Goal: Task Accomplishment & Management: Complete application form

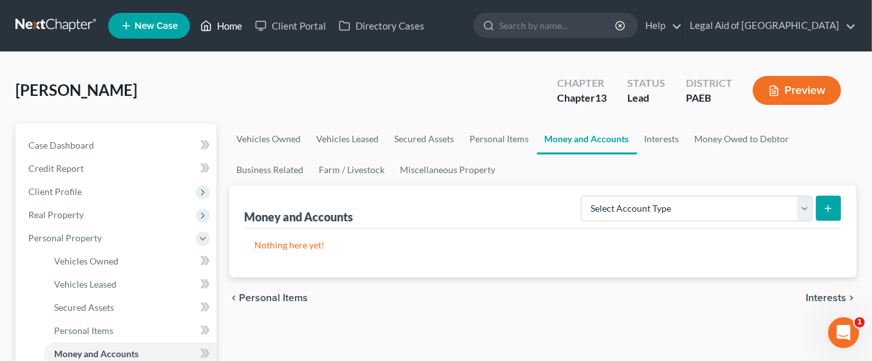
click at [231, 24] on link "Home" at bounding box center [221, 25] width 55 height 23
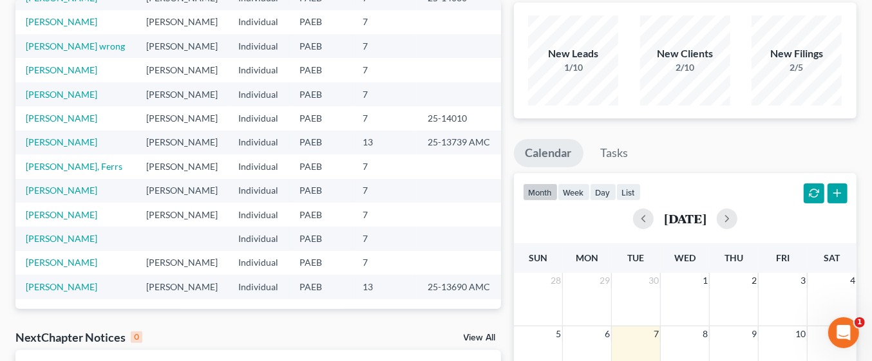
scroll to position [98, 0]
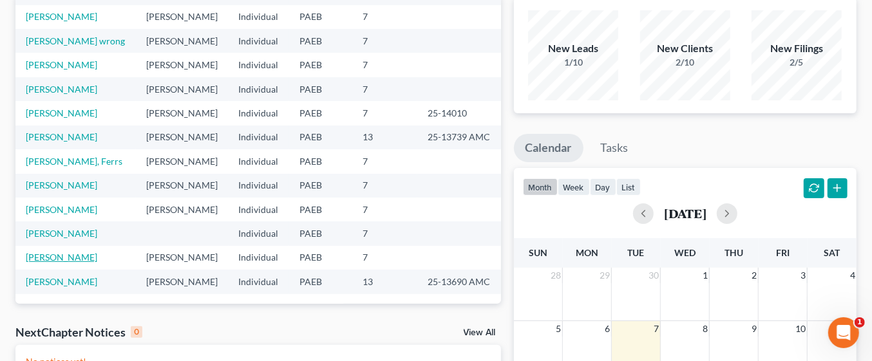
click at [76, 260] on link "[PERSON_NAME]" at bounding box center [62, 257] width 72 height 11
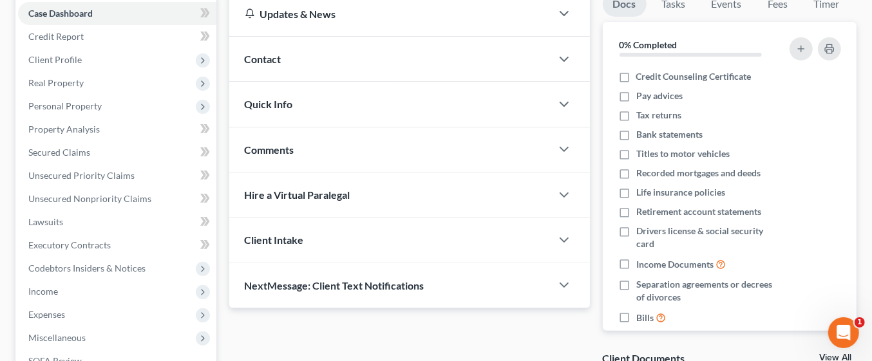
scroll to position [135, 0]
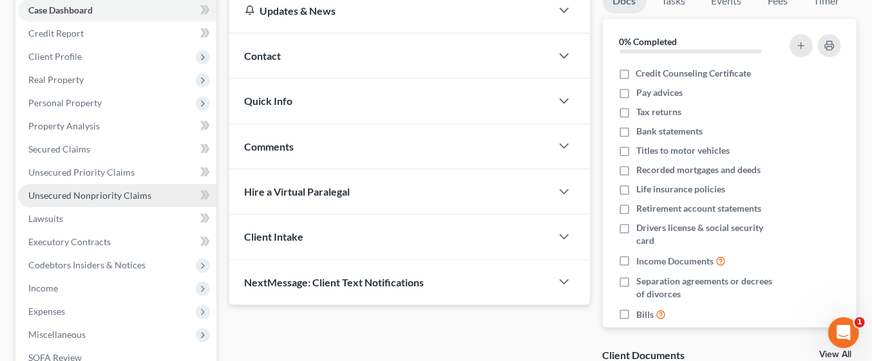
click at [122, 197] on span "Unsecured Nonpriority Claims" at bounding box center [89, 195] width 123 height 11
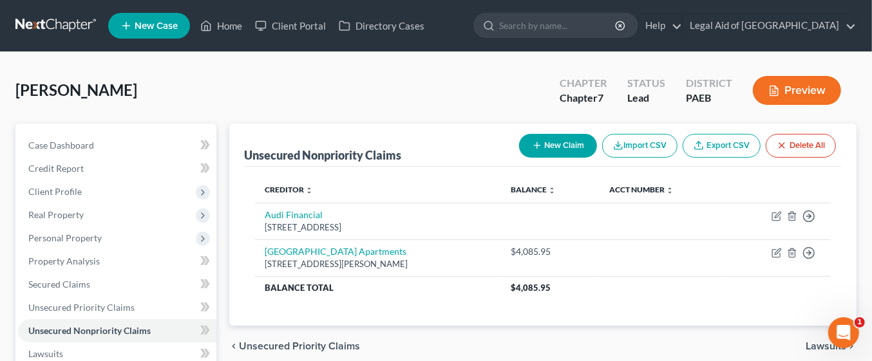
click at [545, 145] on button "New Claim" at bounding box center [558, 146] width 78 height 24
select select "0"
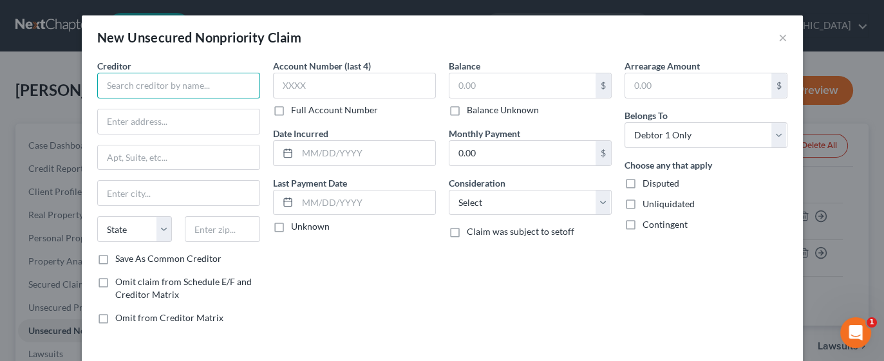
click at [147, 85] on input "text" at bounding box center [178, 86] width 163 height 26
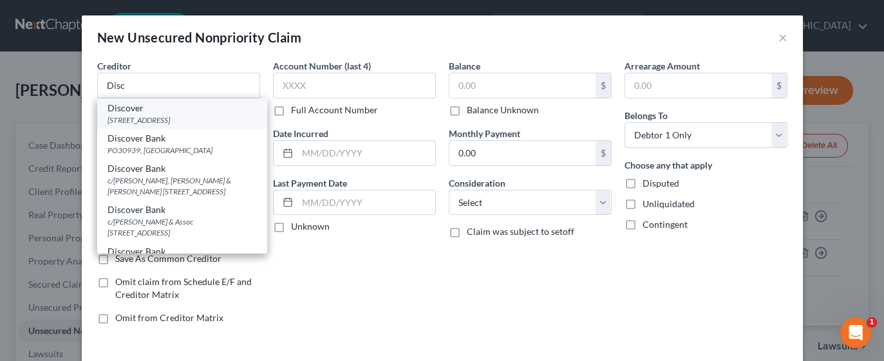
click at [206, 115] on div "[STREET_ADDRESS]" at bounding box center [182, 120] width 149 height 11
type input "Discover"
type input "PO Box 30923"
type input "[GEOGRAPHIC_DATA]"
select select "46"
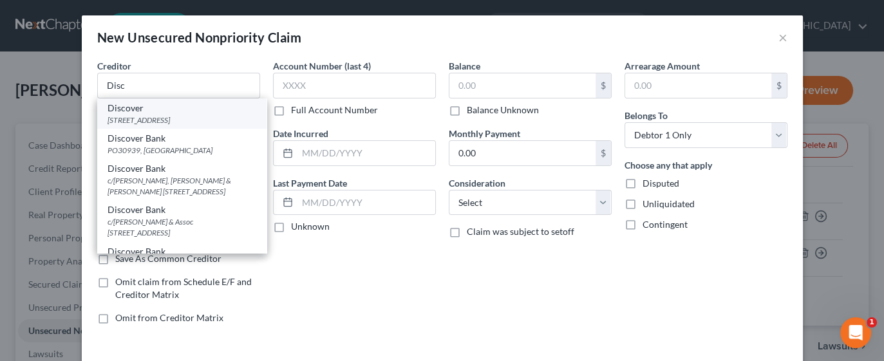
type input "84130"
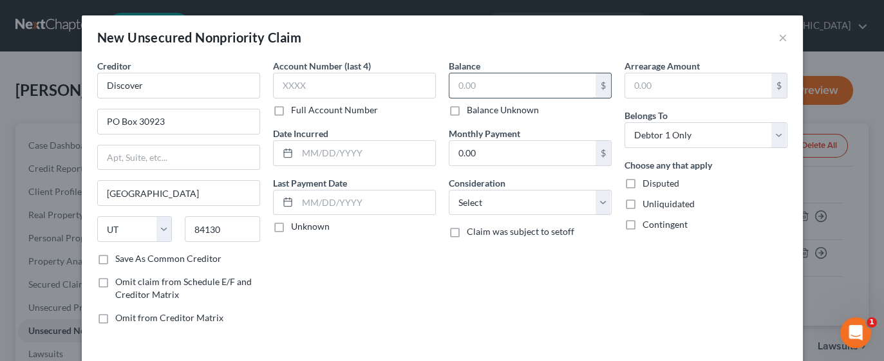
click at [492, 90] on input "text" at bounding box center [523, 85] width 146 height 24
type input "3,000"
click at [591, 202] on select "Select Cable / Satellite Services Collection Agency Credit Card Debt Debt Couns…" at bounding box center [530, 203] width 163 height 26
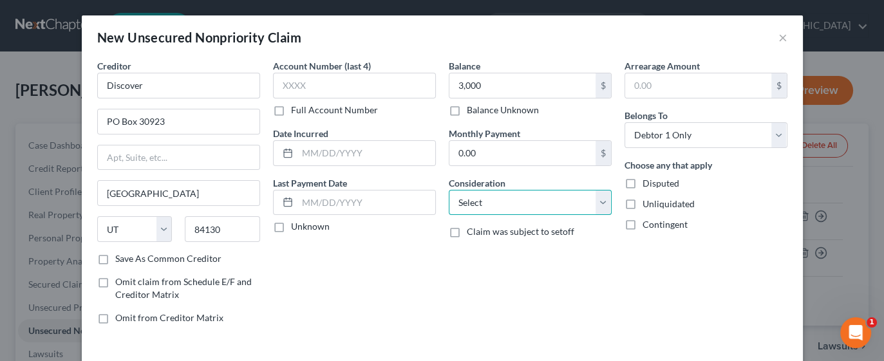
select select "2"
click at [449, 190] on select "Select Cable / Satellite Services Collection Agency Credit Card Debt Debt Couns…" at bounding box center [530, 203] width 163 height 26
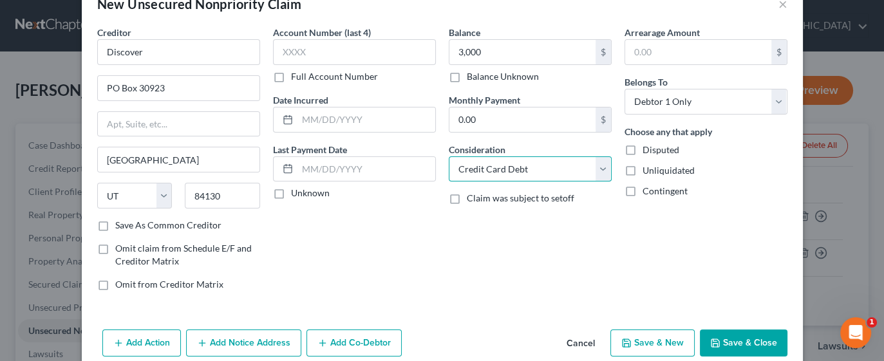
scroll to position [45, 0]
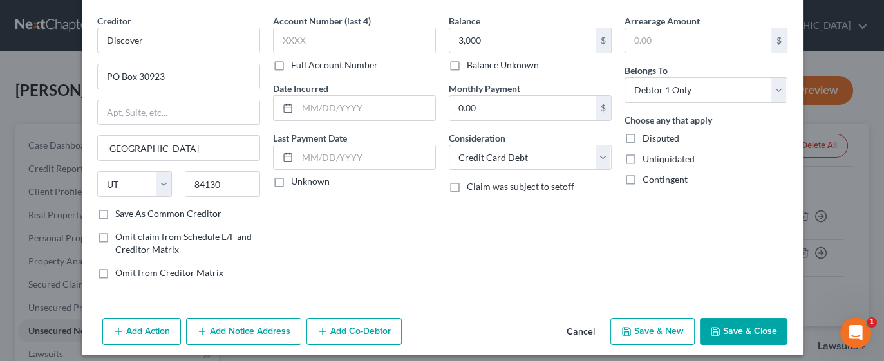
click at [652, 330] on button "Save & New" at bounding box center [653, 331] width 84 height 27
select select "0"
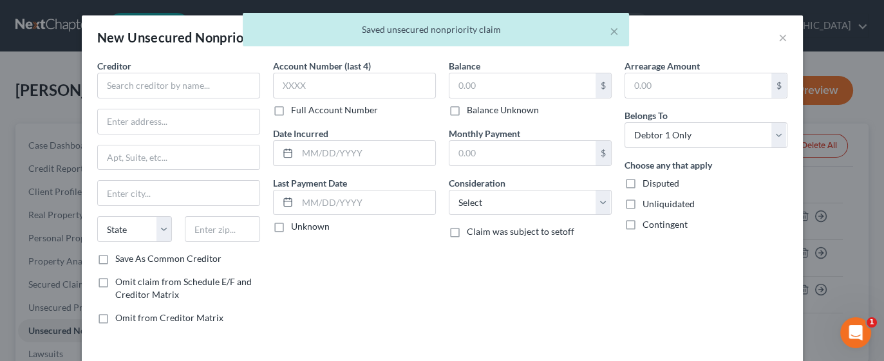
type input "3,000.00"
click at [178, 84] on input "text" at bounding box center [178, 86] width 163 height 26
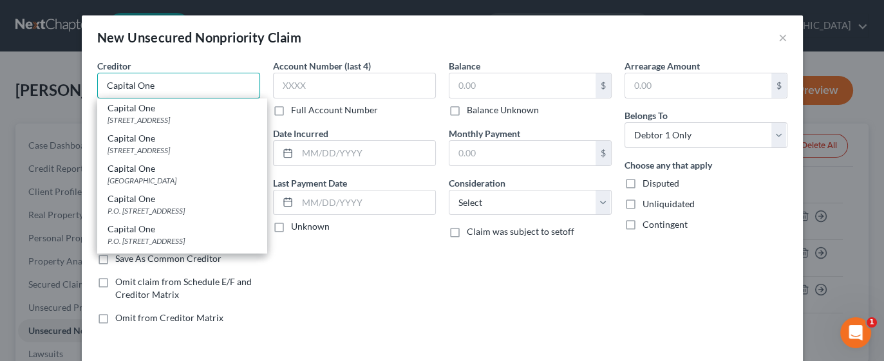
type input "Capital One"
click at [213, 115] on div "[STREET_ADDRESS]" at bounding box center [182, 120] width 149 height 11
type input "PO Box 31293"
type input "[GEOGRAPHIC_DATA]"
select select "46"
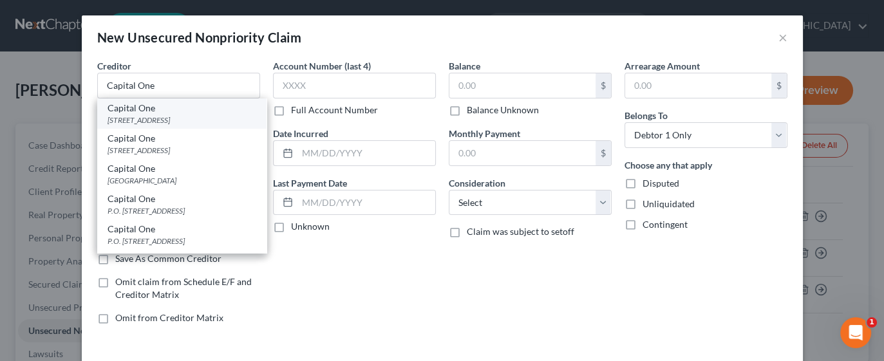
type input "84131"
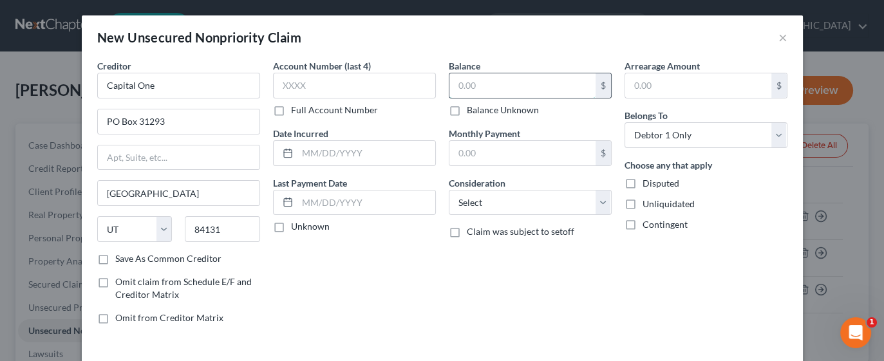
click at [524, 82] on input "text" at bounding box center [523, 85] width 146 height 24
type input "500"
click at [603, 204] on select "Select Cable / Satellite Services Collection Agency Credit Card Debt Debt Couns…" at bounding box center [530, 203] width 163 height 26
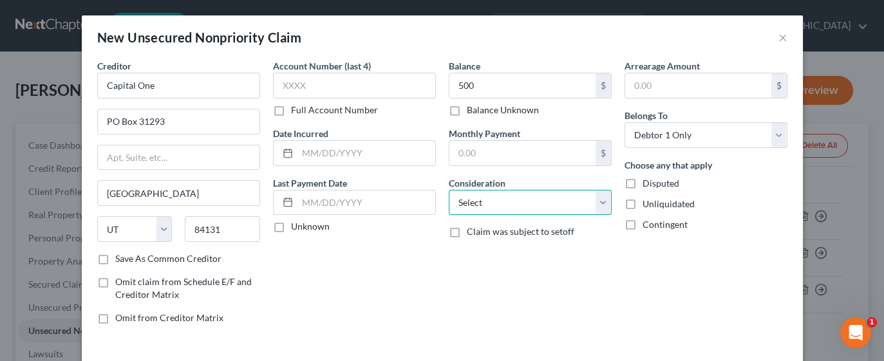
select select "2"
click at [449, 190] on select "Select Cable / Satellite Services Collection Agency Credit Card Debt Debt Couns…" at bounding box center [530, 203] width 163 height 26
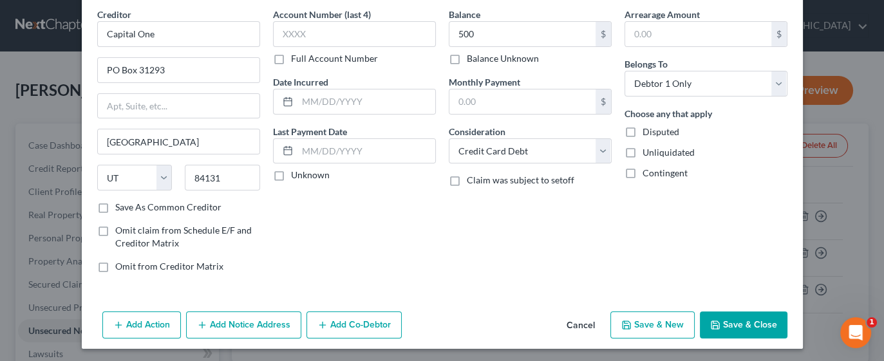
click at [632, 323] on button "Save & New" at bounding box center [653, 325] width 84 height 27
select select "0"
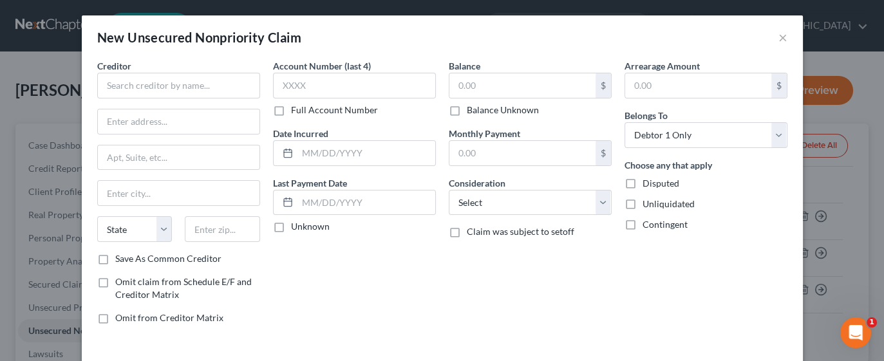
type input "500.00"
type input "0.00"
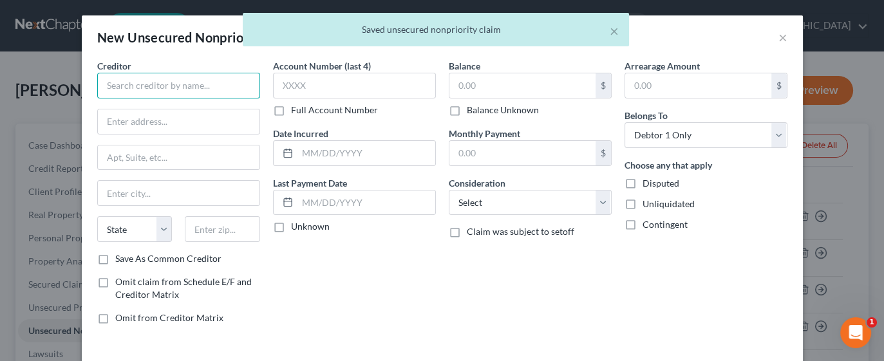
click at [204, 82] on input "text" at bounding box center [178, 86] width 163 height 26
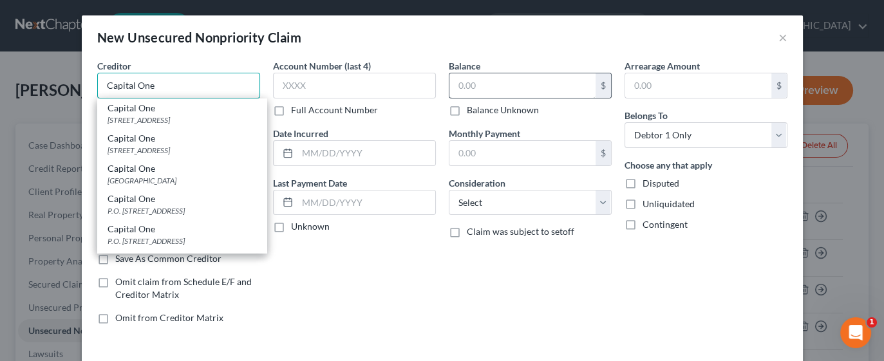
type input "Capital One"
click at [474, 79] on input "text" at bounding box center [523, 85] width 146 height 24
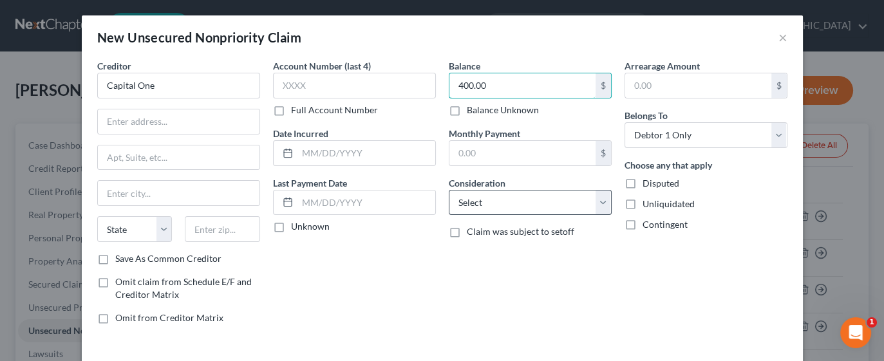
type input "400.00"
click at [587, 206] on select "Select Cable / Satellite Services Collection Agency Credit Card Debt Debt Couns…" at bounding box center [530, 203] width 163 height 26
select select "2"
click at [449, 190] on select "Select Cable / Satellite Services Collection Agency Credit Card Debt Debt Couns…" at bounding box center [530, 203] width 163 height 26
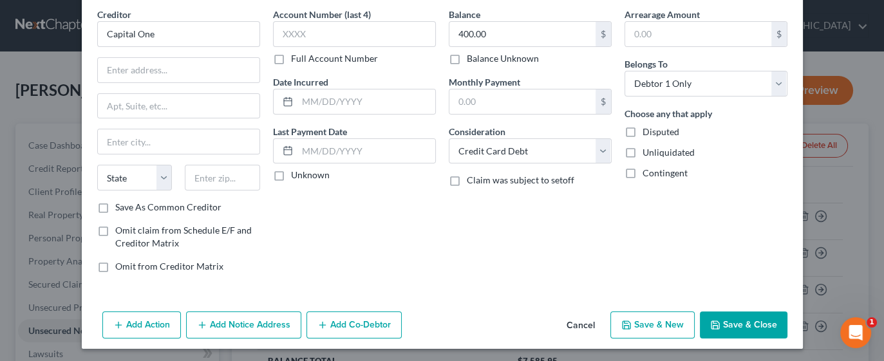
click at [636, 325] on button "Save & New" at bounding box center [653, 325] width 84 height 27
select select "0"
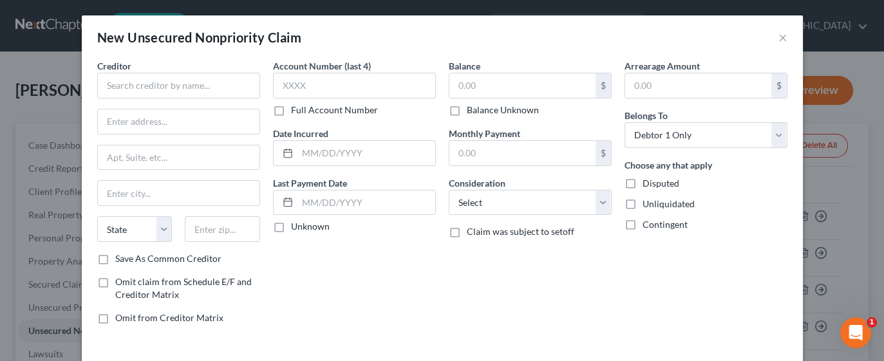
type input "0.00"
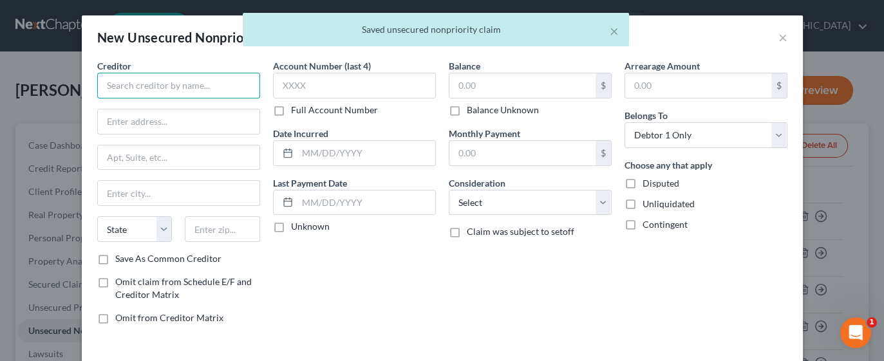
click at [180, 87] on input "text" at bounding box center [178, 86] width 163 height 26
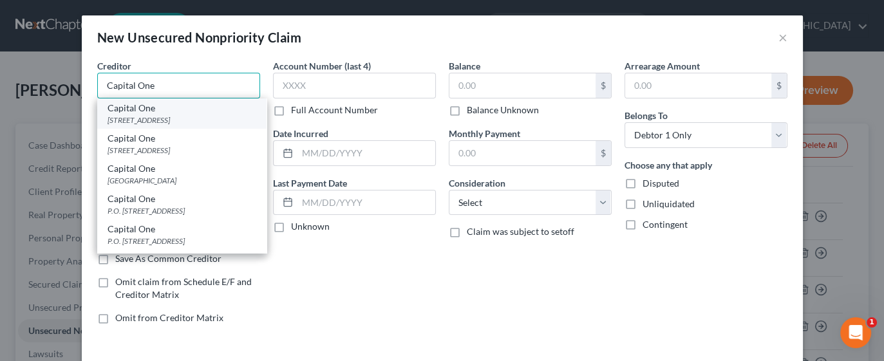
type input "Capital One"
click at [204, 122] on div "[STREET_ADDRESS]" at bounding box center [182, 120] width 149 height 11
type input "PO Box 31293"
type input "[GEOGRAPHIC_DATA]"
select select "46"
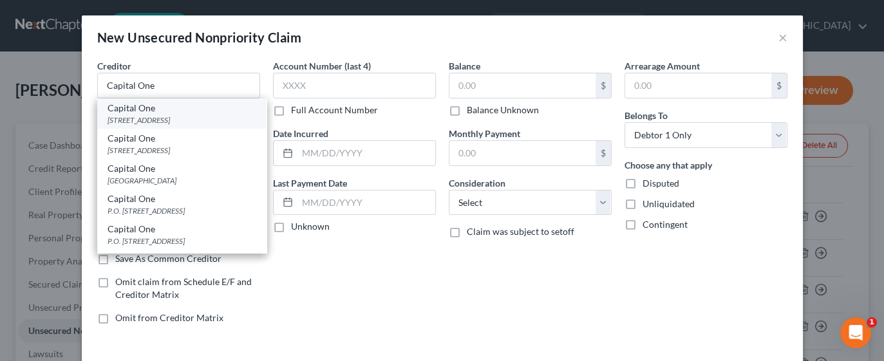
type input "84131"
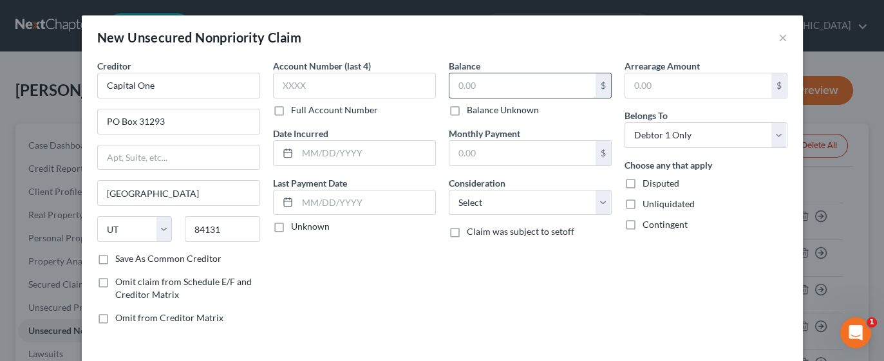
click at [521, 84] on input "text" at bounding box center [523, 85] width 146 height 24
type input "600.00"
click at [599, 200] on select "Select Cable / Satellite Services Collection Agency Credit Card Debt Debt Couns…" at bounding box center [530, 203] width 163 height 26
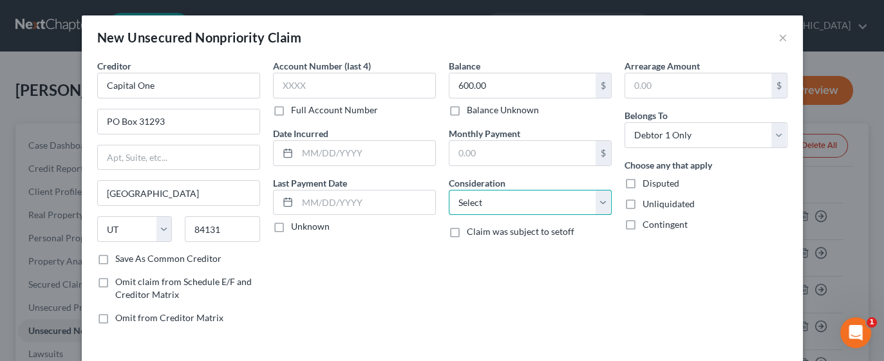
select select "2"
click at [449, 190] on select "Select Cable / Satellite Services Collection Agency Credit Card Debt Debt Couns…" at bounding box center [530, 203] width 163 height 26
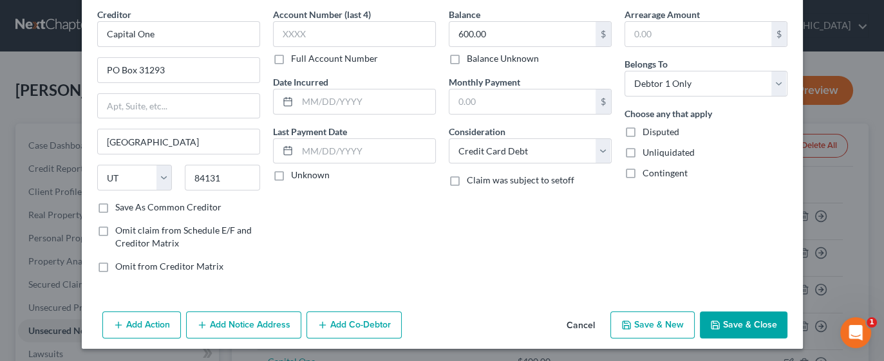
click at [644, 325] on button "Save & New" at bounding box center [653, 325] width 84 height 27
select select "0"
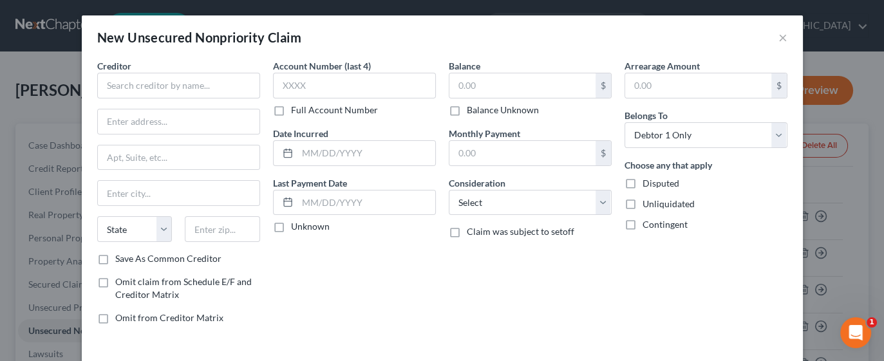
type input "0.00"
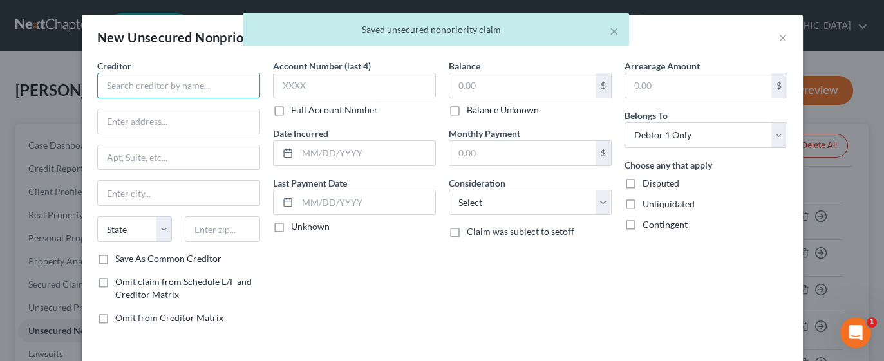
click at [200, 84] on input "text" at bounding box center [178, 86] width 163 height 26
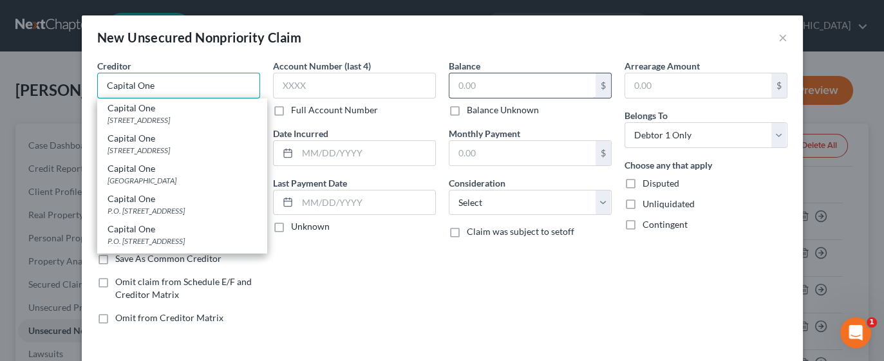
type input "Capital One"
click at [497, 86] on input "text" at bounding box center [523, 85] width 146 height 24
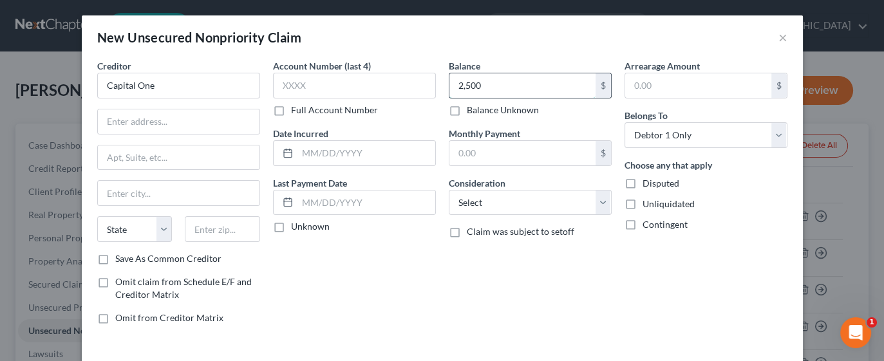
type input "2,500"
click at [593, 202] on select "Select Cable / Satellite Services Collection Agency Credit Card Debt Debt Couns…" at bounding box center [530, 203] width 163 height 26
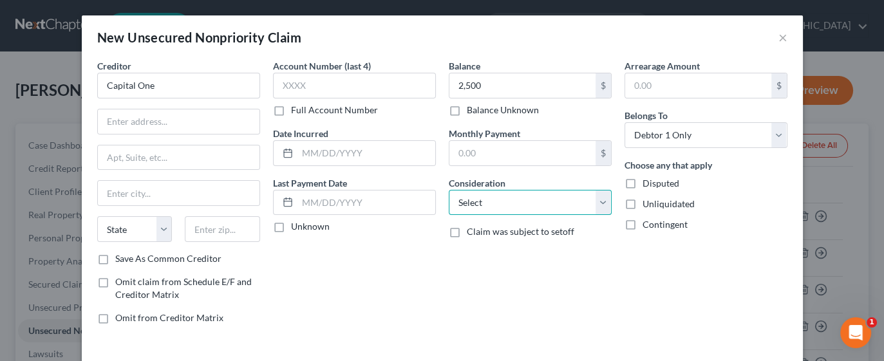
select select "2"
click at [449, 190] on select "Select Cable / Satellite Services Collection Agency Credit Card Debt Debt Couns…" at bounding box center [530, 203] width 163 height 26
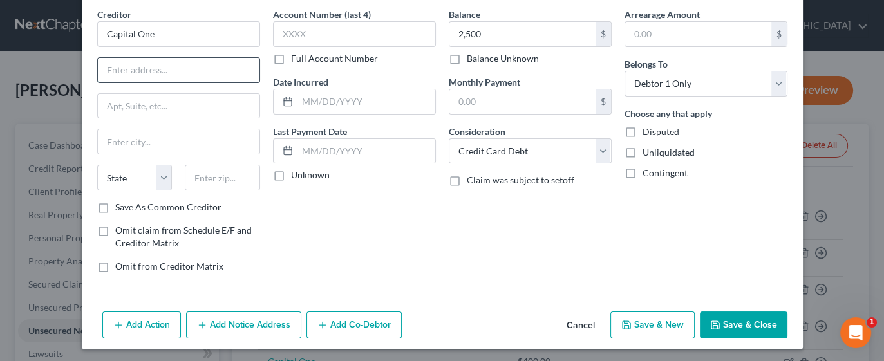
click at [174, 66] on input "text" at bounding box center [179, 70] width 162 height 24
click at [191, 35] on input "Capital One" at bounding box center [178, 34] width 163 height 26
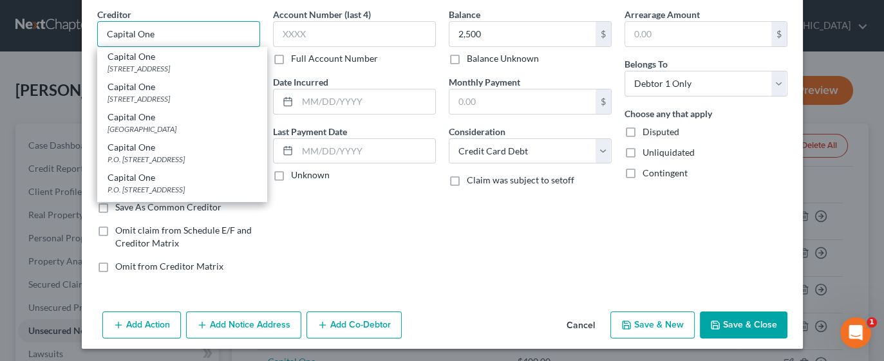
type input "Capital One"
click at [203, 64] on div "[STREET_ADDRESS]" at bounding box center [182, 68] width 149 height 11
type input "PO Box 31293"
type input "[GEOGRAPHIC_DATA]"
select select "46"
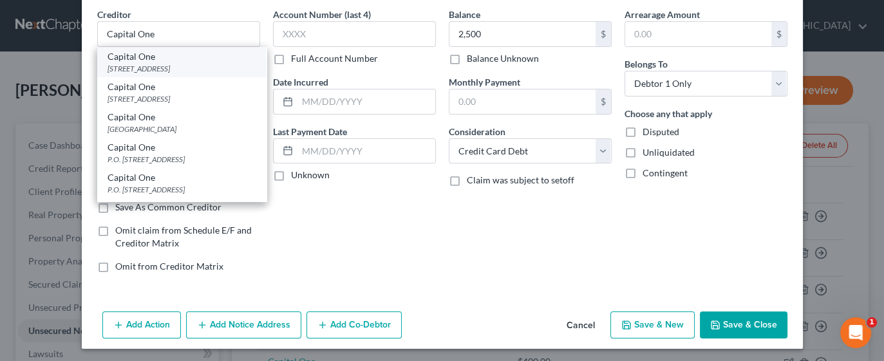
type input "84131"
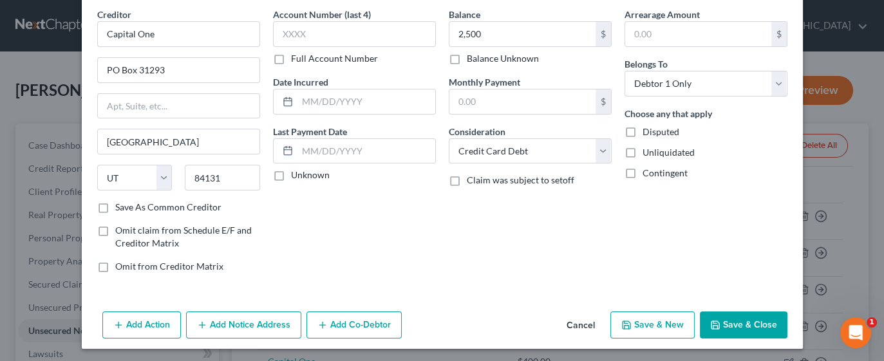
click at [647, 322] on button "Save & New" at bounding box center [653, 325] width 84 height 27
type input "2,500.00"
type input "0.00"
select select "0"
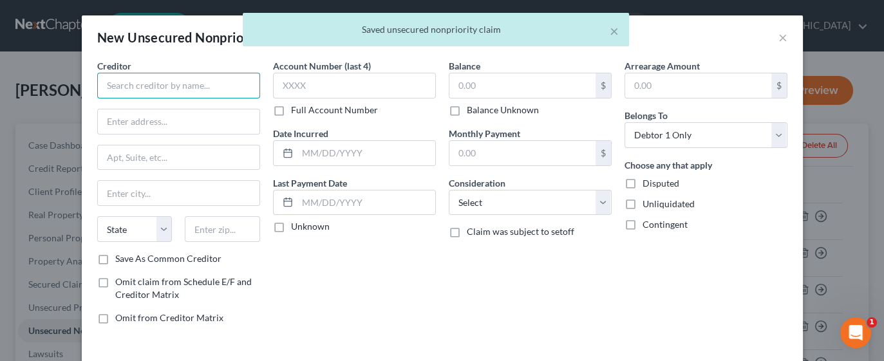
click at [184, 90] on input "text" at bounding box center [178, 86] width 163 height 26
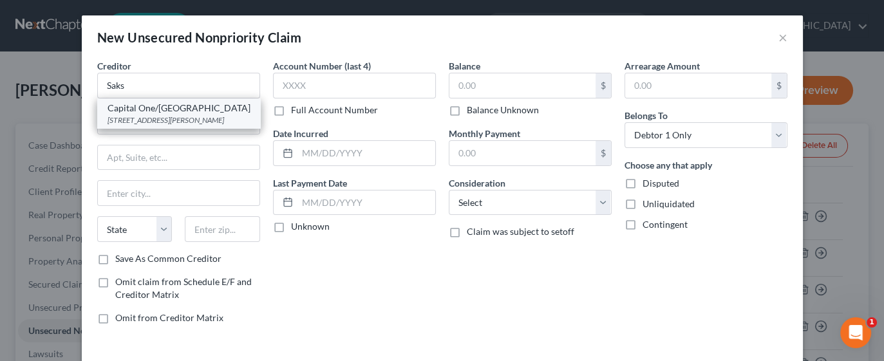
click at [207, 110] on div "Capital One/[GEOGRAPHIC_DATA]" at bounding box center [179, 108] width 143 height 13
type input "Capital One/[GEOGRAPHIC_DATA]"
type input "[STREET_ADDRESS]"
type input "[PERSON_NAME]"
select select "25"
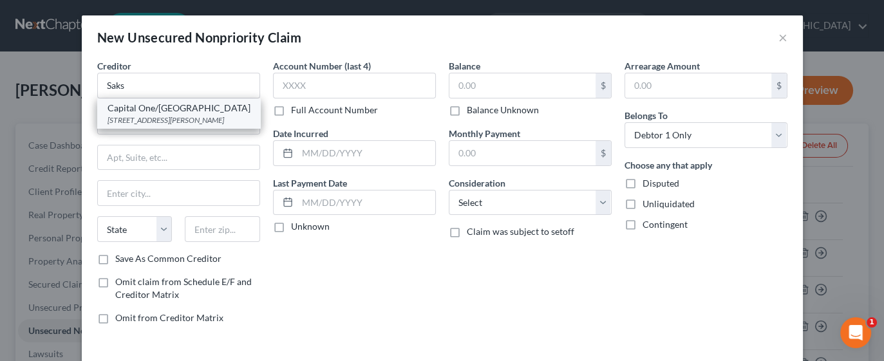
type input "39209"
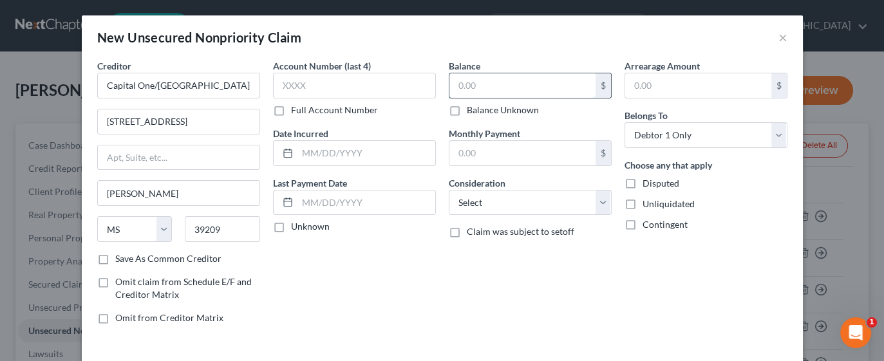
click at [489, 86] on input "text" at bounding box center [523, 85] width 146 height 24
type input "1,000"
click at [597, 203] on select "Select Cable / Satellite Services Collection Agency Credit Card Debt Debt Couns…" at bounding box center [530, 203] width 163 height 26
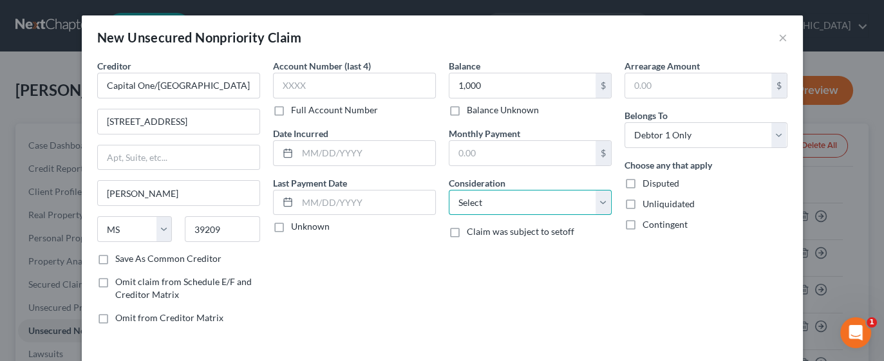
select select "2"
click at [449, 190] on select "Select Cable / Satellite Services Collection Agency Credit Card Debt Debt Couns…" at bounding box center [530, 203] width 163 height 26
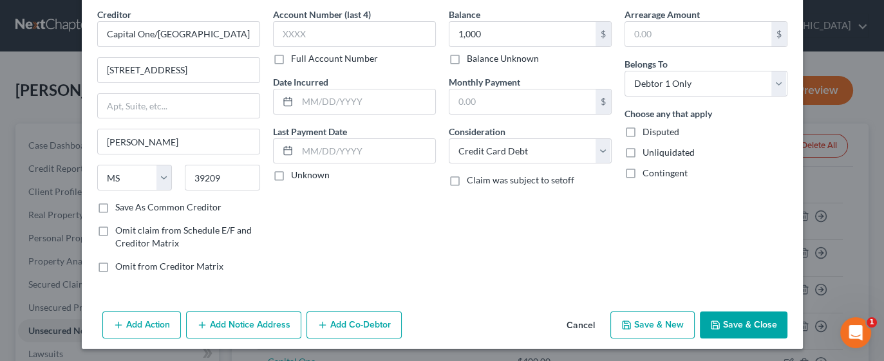
click at [639, 325] on button "Save & New" at bounding box center [653, 325] width 84 height 27
select select "0"
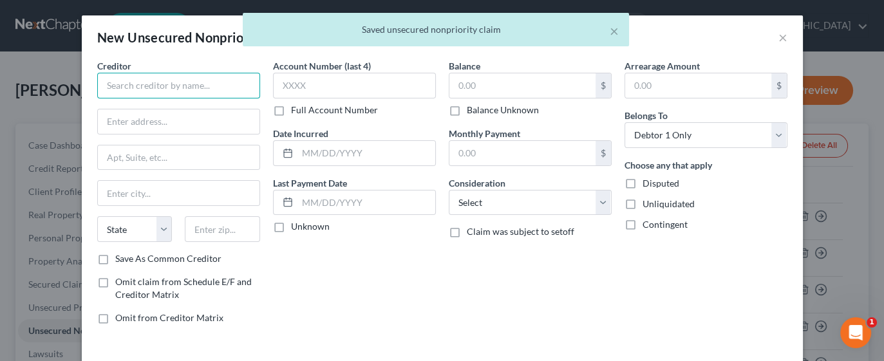
click at [197, 90] on input "text" at bounding box center [178, 86] width 163 height 26
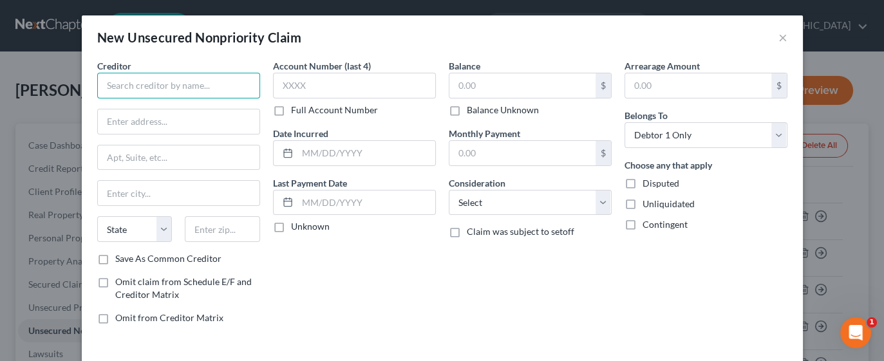
click at [179, 90] on input "text" at bounding box center [178, 86] width 163 height 26
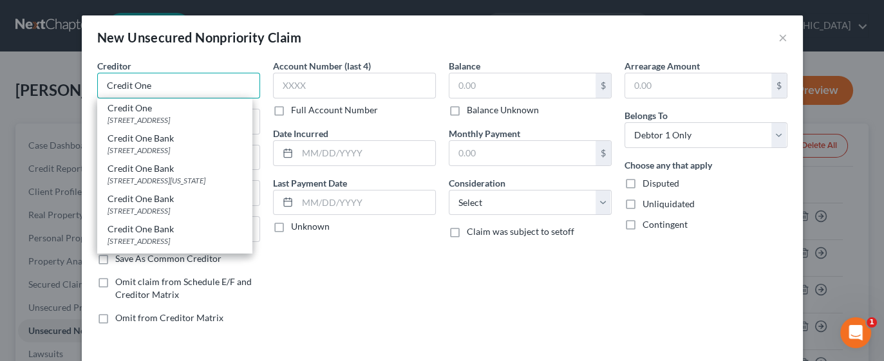
type input "Credit One"
click at [210, 116] on div "[STREET_ADDRESS]" at bounding box center [175, 120] width 134 height 11
type input "[STREET_ADDRESS]"
type input "[GEOGRAPHIC_DATA]"
select select "31"
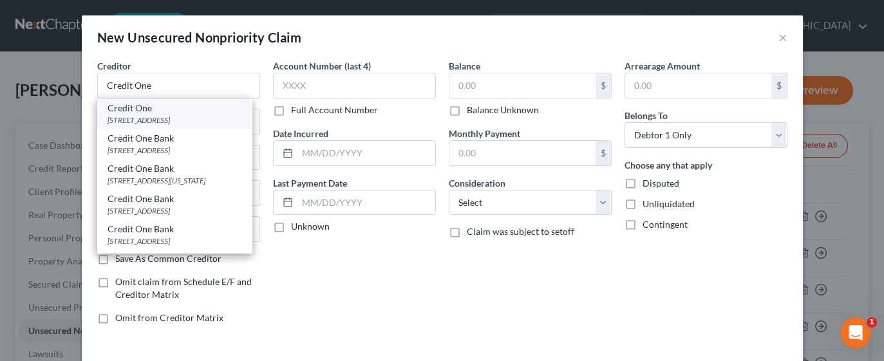
type input "89113"
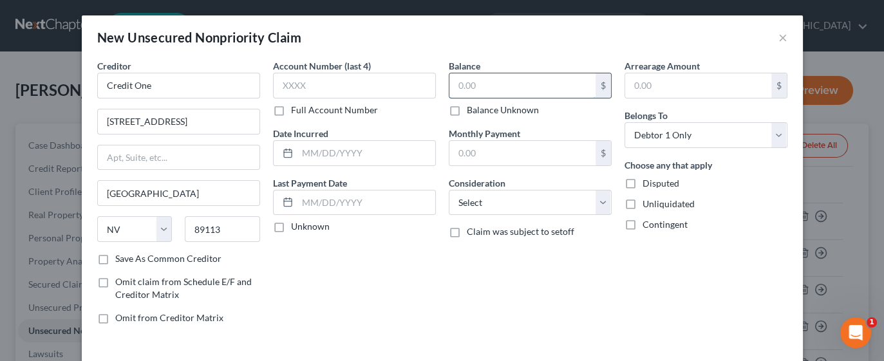
click at [533, 85] on input "text" at bounding box center [523, 85] width 146 height 24
type input "900"
click at [596, 206] on select "Select Cable / Satellite Services Collection Agency Credit Card Debt Debt Couns…" at bounding box center [530, 203] width 163 height 26
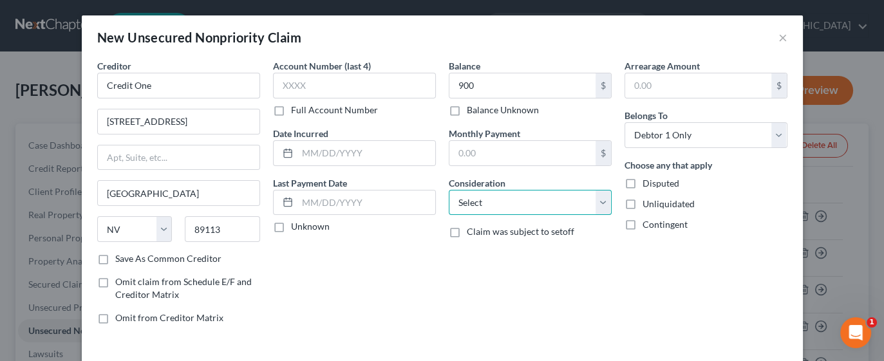
select select "2"
click at [449, 190] on select "Select Cable / Satellite Services Collection Agency Credit Card Debt Debt Couns…" at bounding box center [530, 203] width 163 height 26
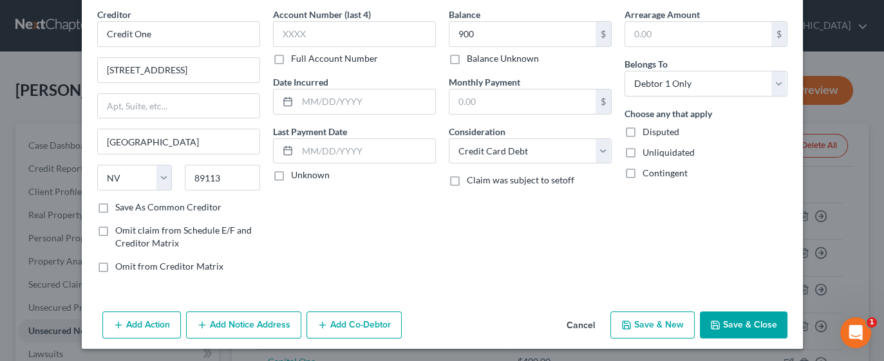
click at [644, 319] on button "Save & New" at bounding box center [653, 325] width 84 height 27
select select "0"
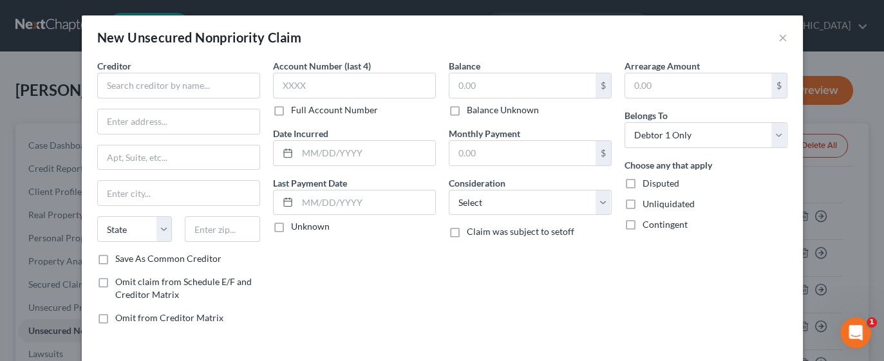
type input "900.00"
type input "0.00"
click at [780, 37] on button "×" at bounding box center [783, 37] width 9 height 15
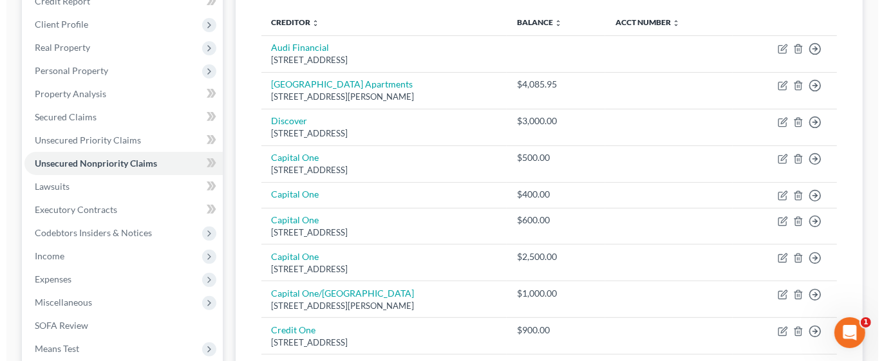
scroll to position [155, 0]
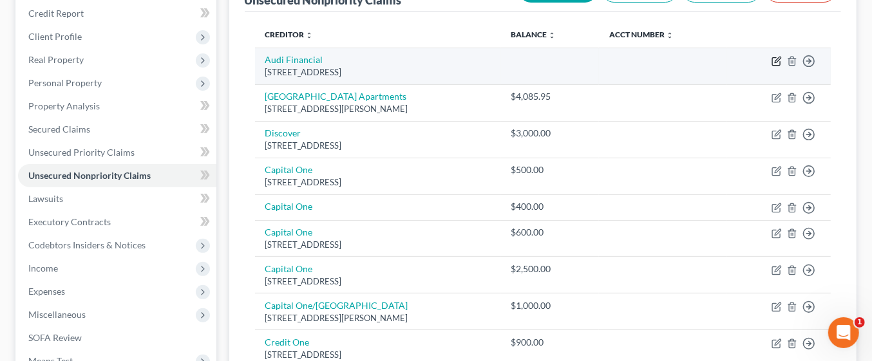
click at [780, 62] on icon "button" at bounding box center [776, 62] width 8 height 8
select select "14"
select select "0"
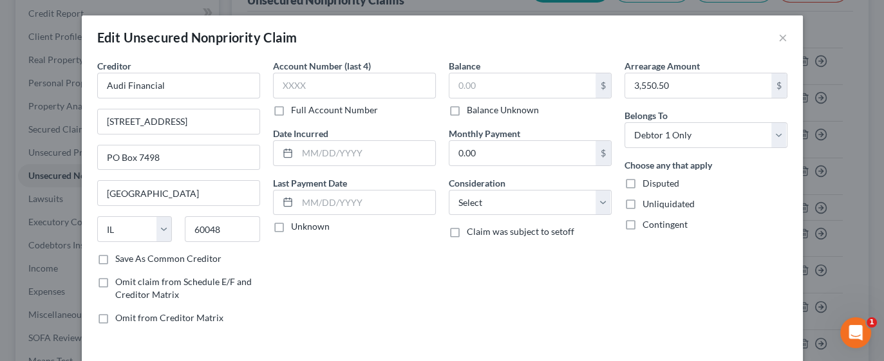
click at [467, 110] on label "Balance Unknown" at bounding box center [503, 110] width 72 height 13
click at [472, 110] on input "Balance Unknown" at bounding box center [476, 108] width 8 height 8
checkbox input "true"
type input "0.00"
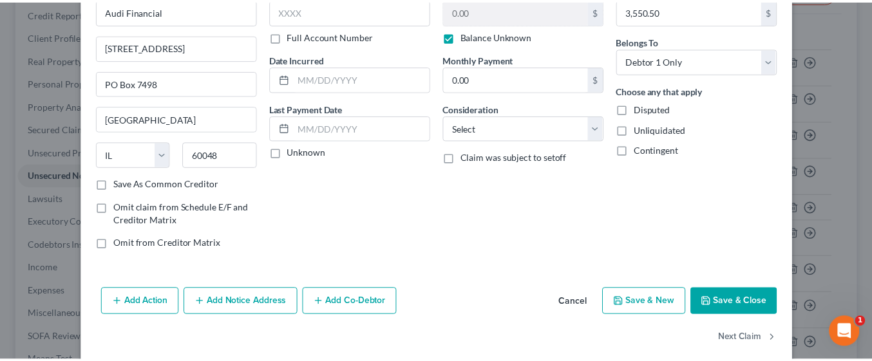
scroll to position [89, 0]
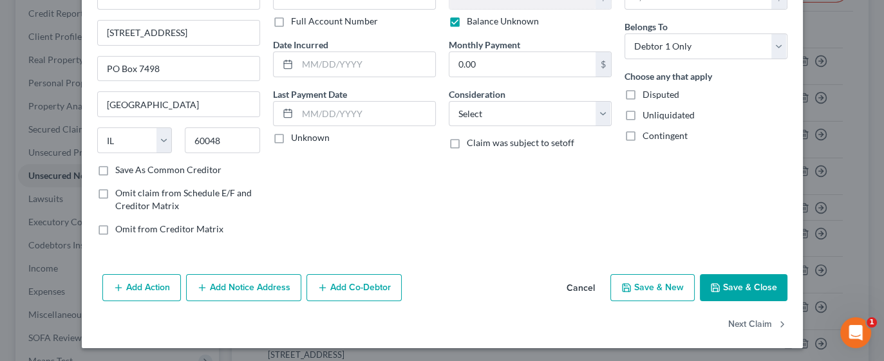
click at [723, 284] on button "Save & Close" at bounding box center [744, 287] width 88 height 27
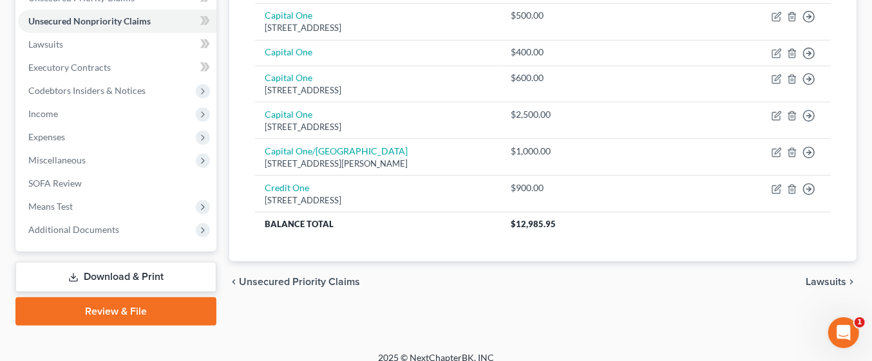
scroll to position [321, 0]
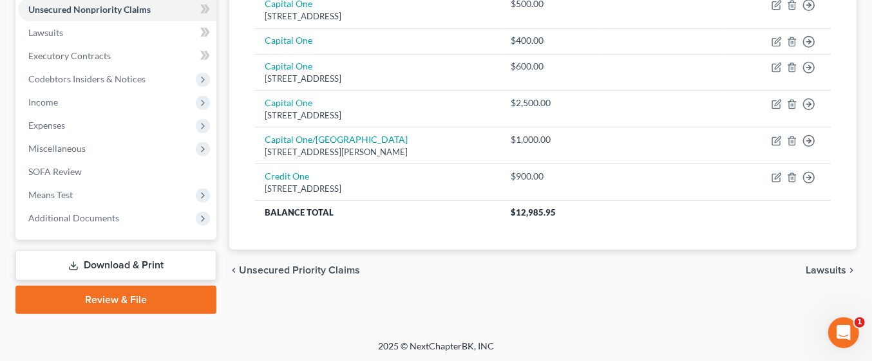
click at [185, 254] on link "Download & Print" at bounding box center [115, 266] width 201 height 30
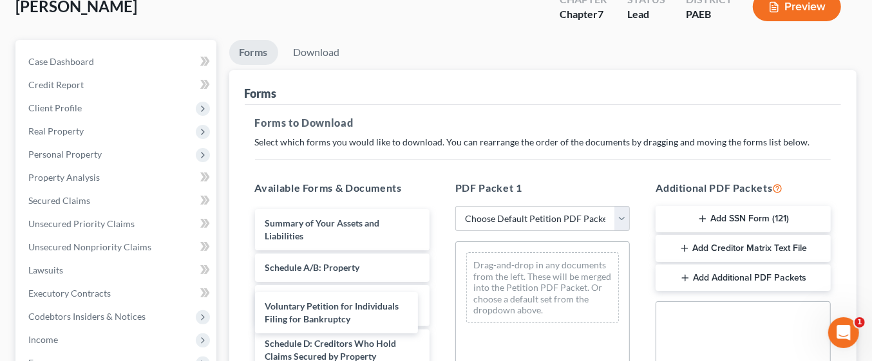
scroll to position [100, 0]
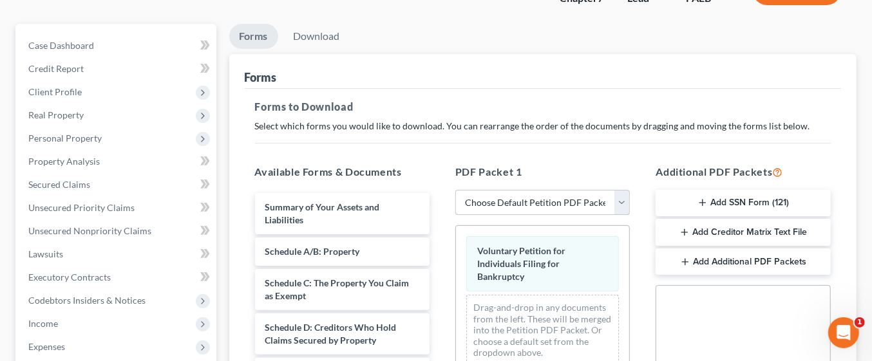
click at [625, 201] on select "Choose Default Petition PDF Packet Complete Bankruptcy Petition (all forms and …" at bounding box center [542, 203] width 175 height 26
select select "0"
click at [455, 190] on select "Choose Default Petition PDF Packet Complete Bankruptcy Petition (all forms and …" at bounding box center [542, 203] width 175 height 26
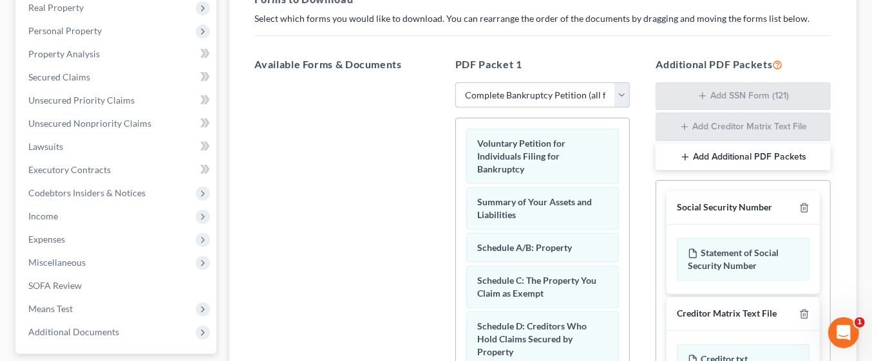
scroll to position [434, 0]
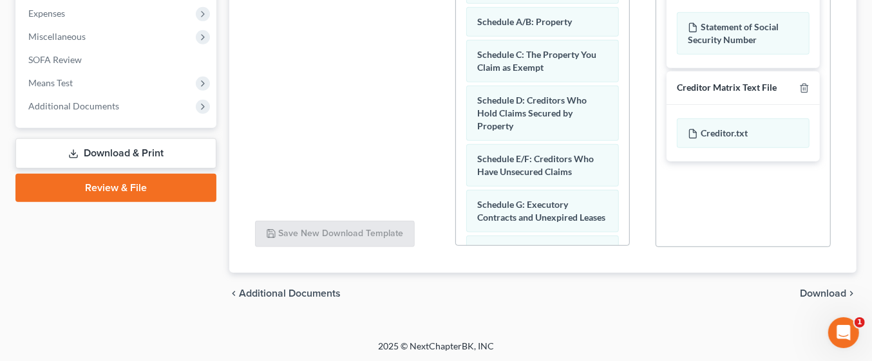
click at [821, 291] on span "Download" at bounding box center [823, 294] width 46 height 10
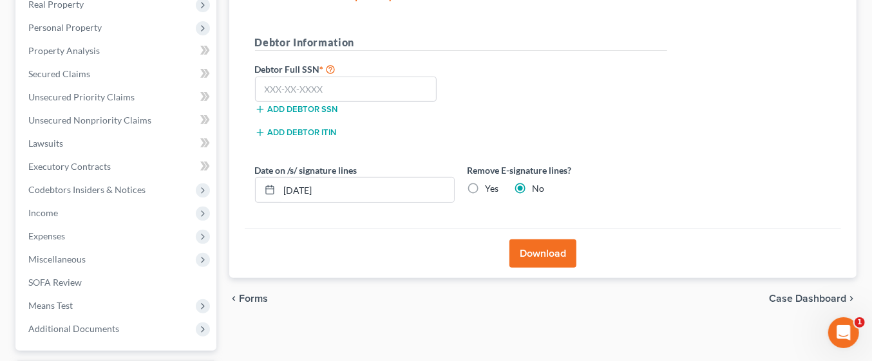
scroll to position [207, 0]
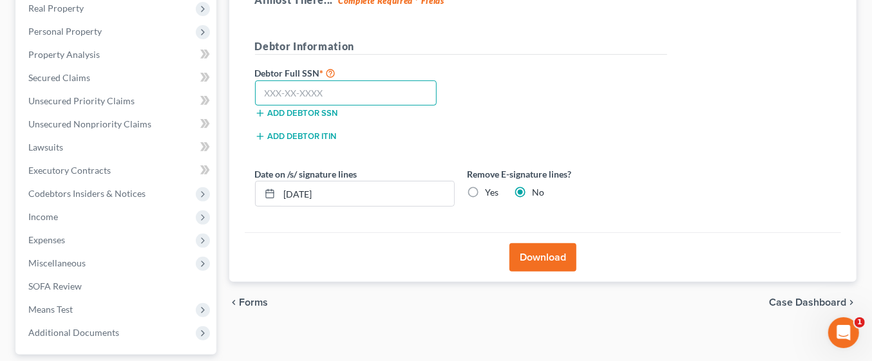
paste input "322"
type input "3"
paste input "203-74-5330"
type input "203-74-5330"
click at [564, 258] on button "Download" at bounding box center [543, 258] width 67 height 28
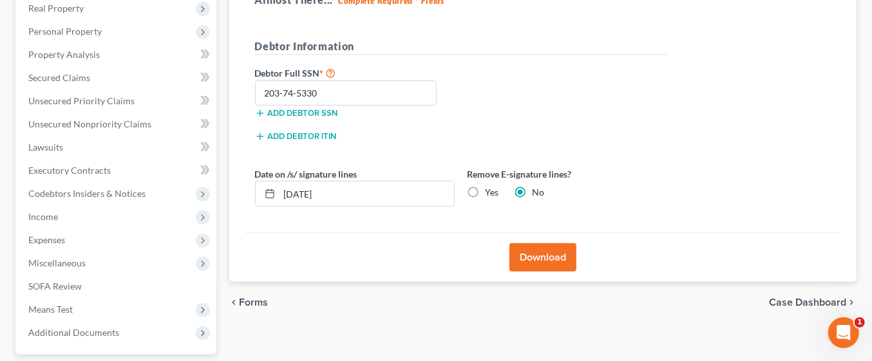
click at [555, 251] on button "Download" at bounding box center [543, 258] width 67 height 28
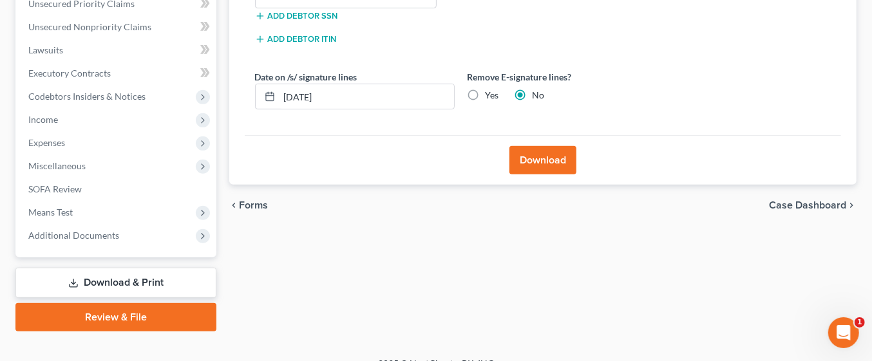
scroll to position [321, 0]
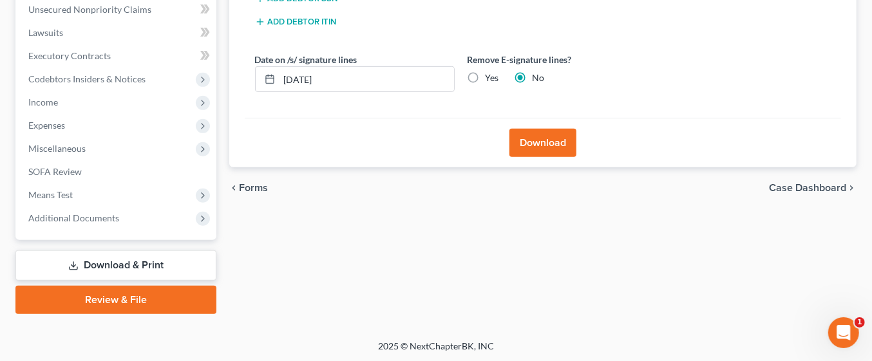
click at [548, 141] on button "Download" at bounding box center [543, 143] width 67 height 28
click at [565, 145] on button "Download" at bounding box center [543, 143] width 67 height 28
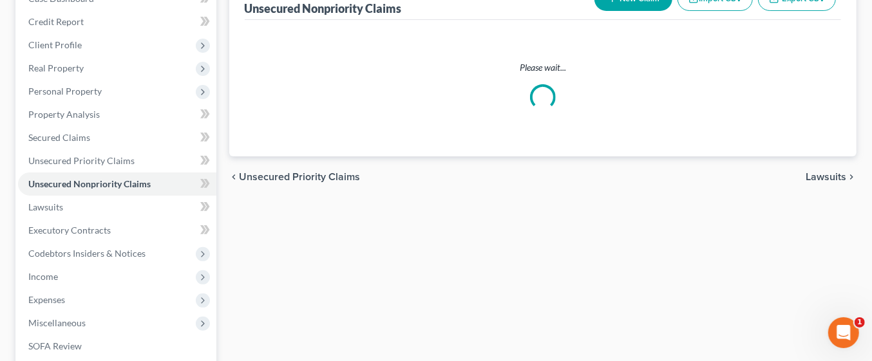
scroll to position [321, 0]
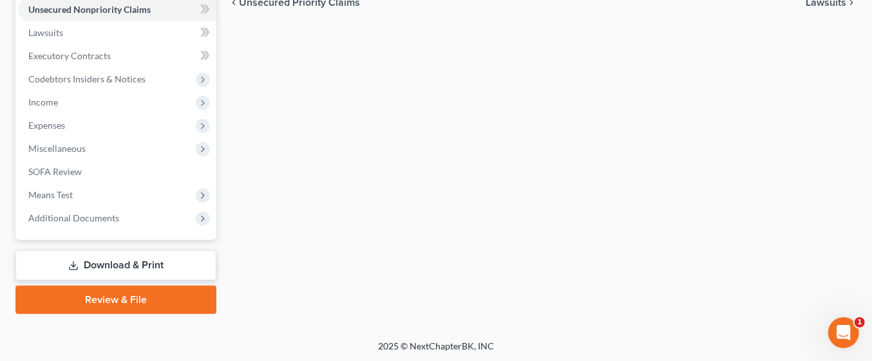
click at [128, 266] on link "Download & Print" at bounding box center [115, 266] width 201 height 30
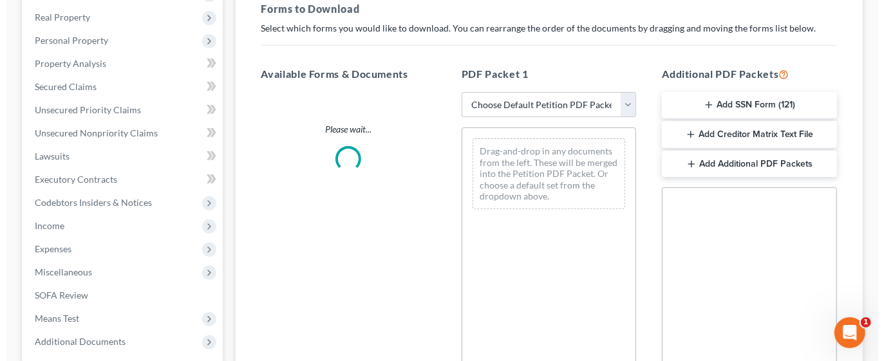
scroll to position [197, 0]
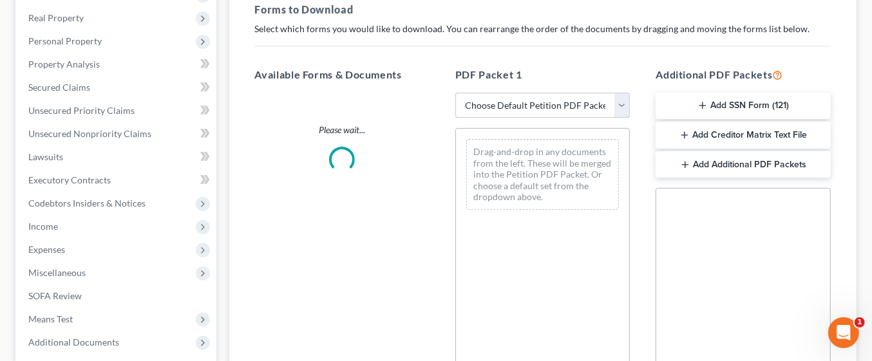
click at [615, 106] on select "Choose Default Petition PDF Packet Complete Bankruptcy Petition (all forms and …" at bounding box center [542, 106] width 175 height 26
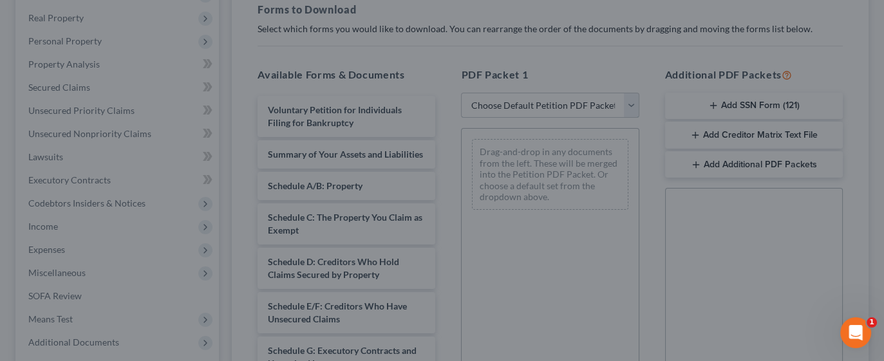
select select "0"
click at [461, 93] on select "Choose Default Petition PDF Packet Complete Bankruptcy Petition (all forms and …" at bounding box center [550, 106] width 178 height 26
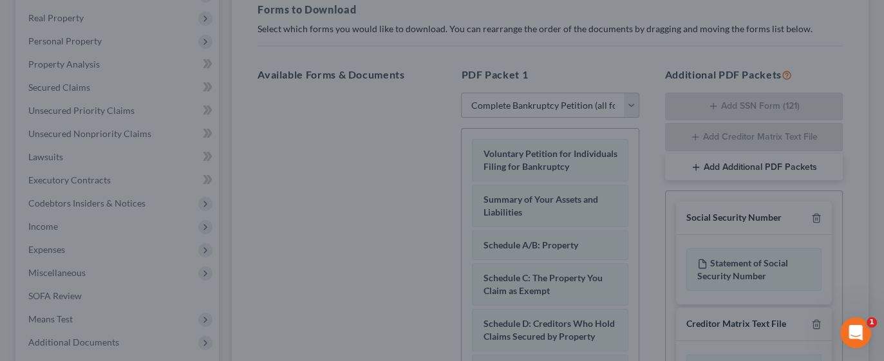
click at [846, 47] on div at bounding box center [442, 180] width 884 height 361
click at [245, 195] on div at bounding box center [442, 180] width 884 height 361
click at [305, 196] on div at bounding box center [442, 180] width 884 height 361
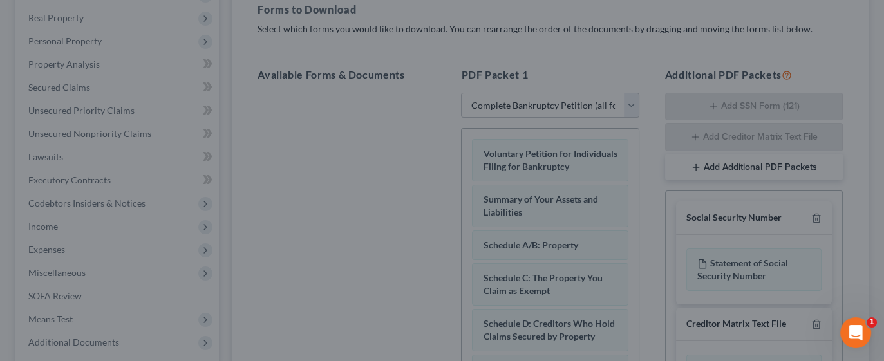
click at [305, 196] on div at bounding box center [442, 180] width 884 height 361
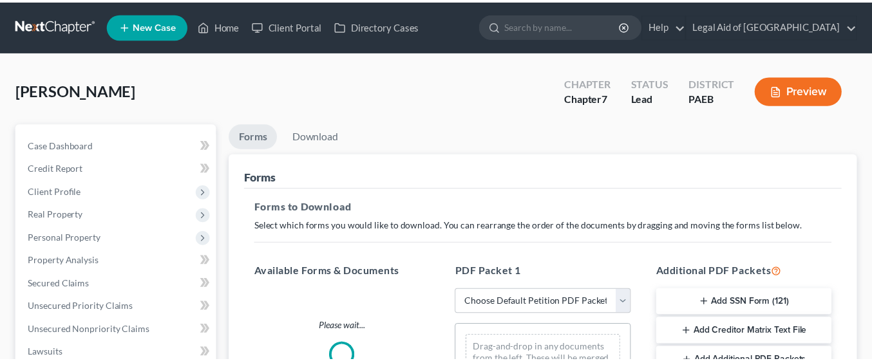
scroll to position [196, 0]
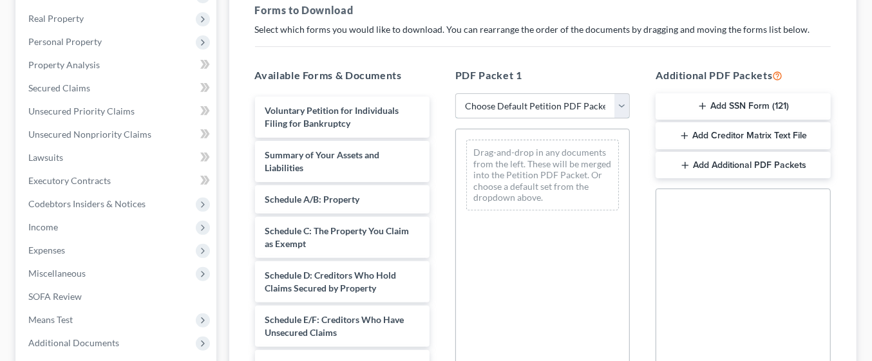
click at [616, 103] on select "Choose Default Petition PDF Packet Complete Bankruptcy Petition (all forms and …" at bounding box center [542, 106] width 175 height 26
select select "0"
click at [455, 93] on select "Choose Default Petition PDF Packet Complete Bankruptcy Petition (all forms and …" at bounding box center [542, 106] width 175 height 26
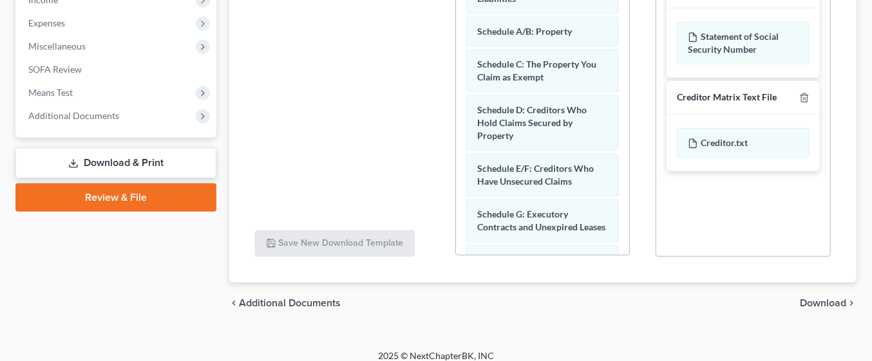
scroll to position [433, 0]
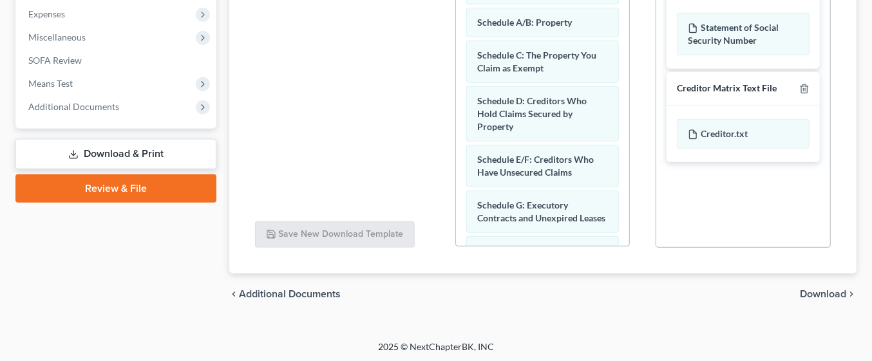
click at [820, 290] on span "Download" at bounding box center [823, 294] width 46 height 10
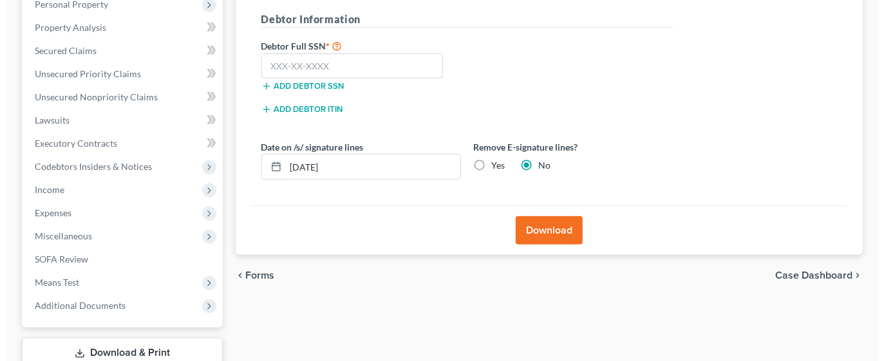
scroll to position [233, 0]
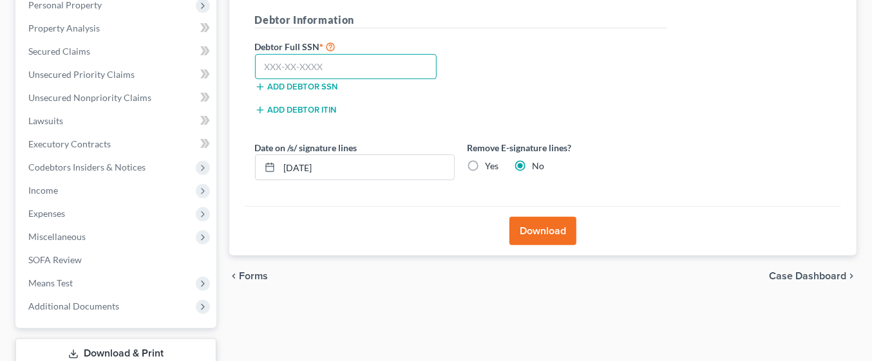
click at [287, 61] on input "text" at bounding box center [346, 67] width 182 height 26
paste input "203-74-5330"
type input "203-74-5330"
click at [542, 225] on button "Download" at bounding box center [543, 231] width 67 height 28
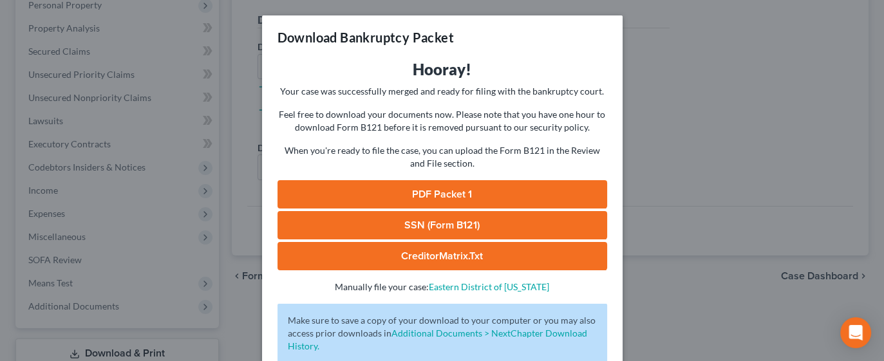
click at [506, 195] on link "PDF Packet 1" at bounding box center [443, 194] width 330 height 28
click at [526, 192] on link "PDF Packet 1" at bounding box center [443, 194] width 330 height 28
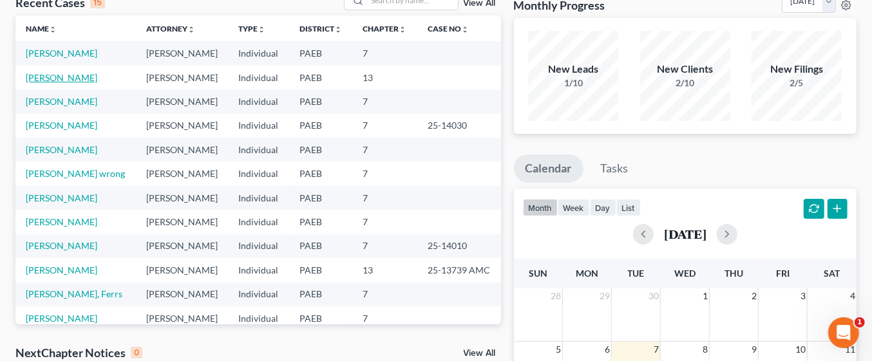
click at [82, 74] on link "[PERSON_NAME]" at bounding box center [62, 77] width 72 height 11
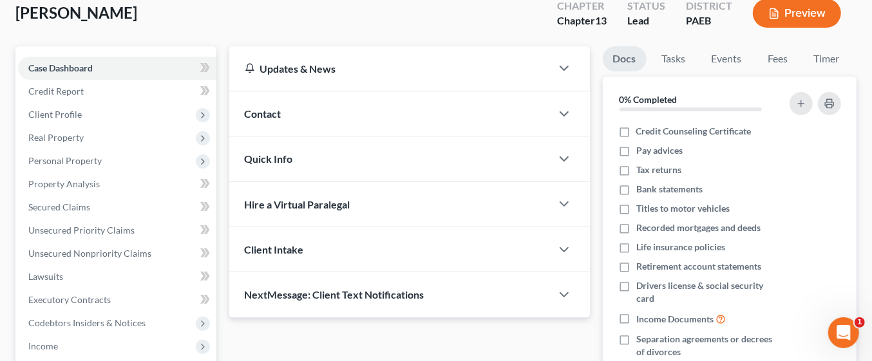
scroll to position [79, 0]
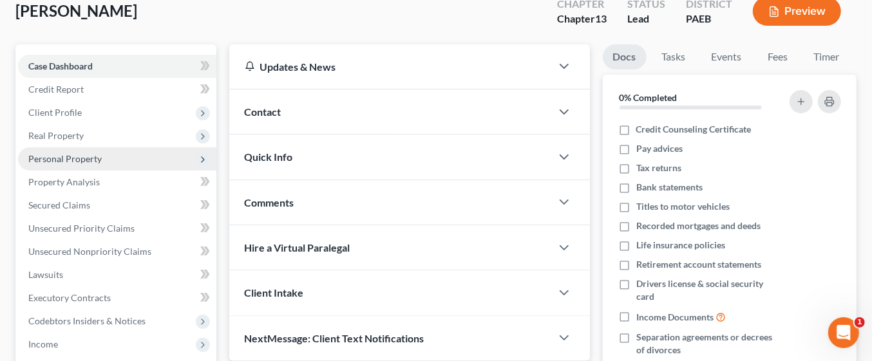
click at [129, 160] on span "Personal Property" at bounding box center [117, 159] width 198 height 23
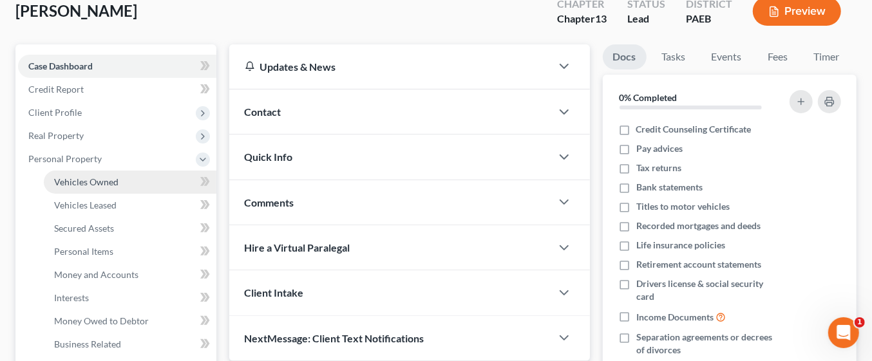
click at [75, 186] on span "Vehicles Owned" at bounding box center [86, 182] width 64 height 11
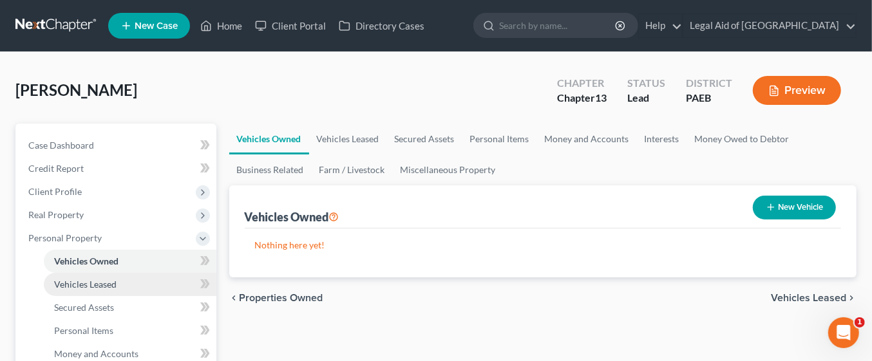
click at [68, 283] on span "Vehicles Leased" at bounding box center [85, 284] width 62 height 11
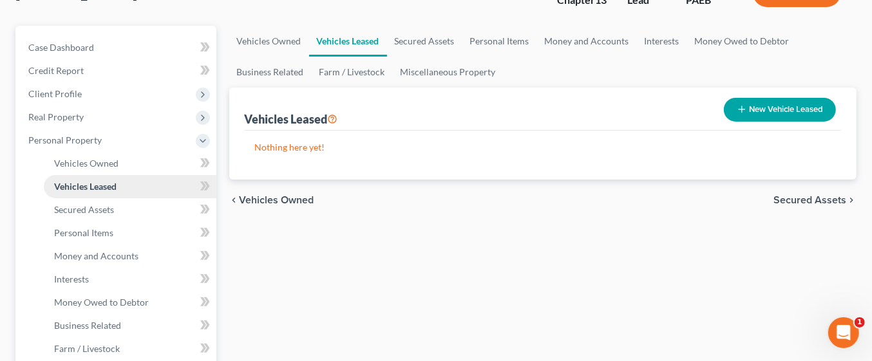
scroll to position [101, 0]
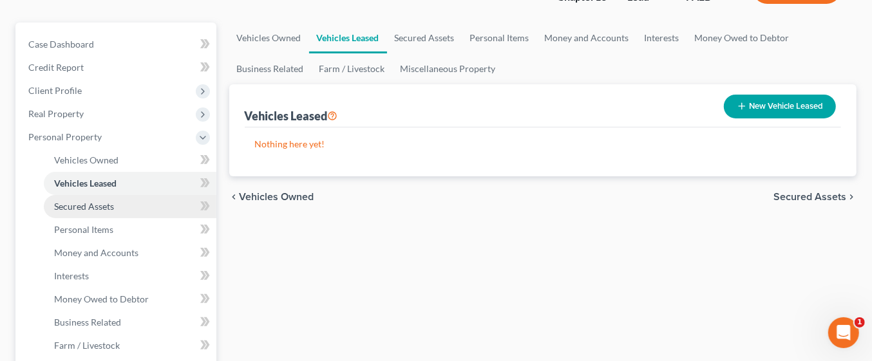
click at [69, 209] on span "Secured Assets" at bounding box center [84, 206] width 60 height 11
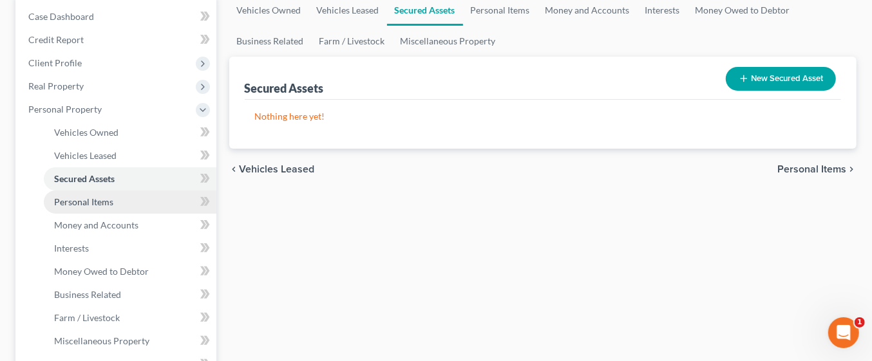
click at [77, 202] on span "Personal Items" at bounding box center [83, 201] width 59 height 11
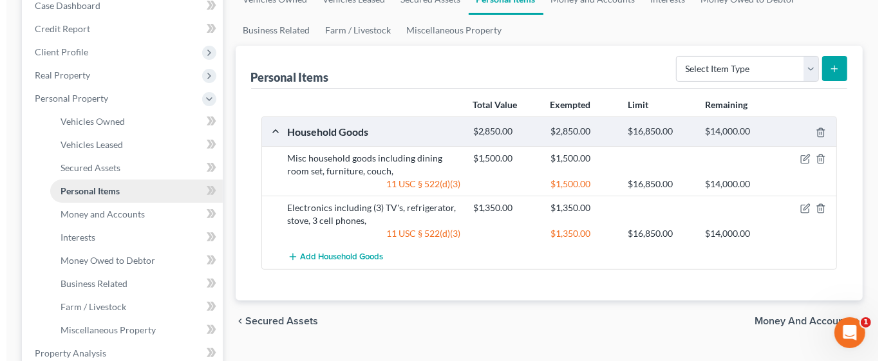
scroll to position [171, 0]
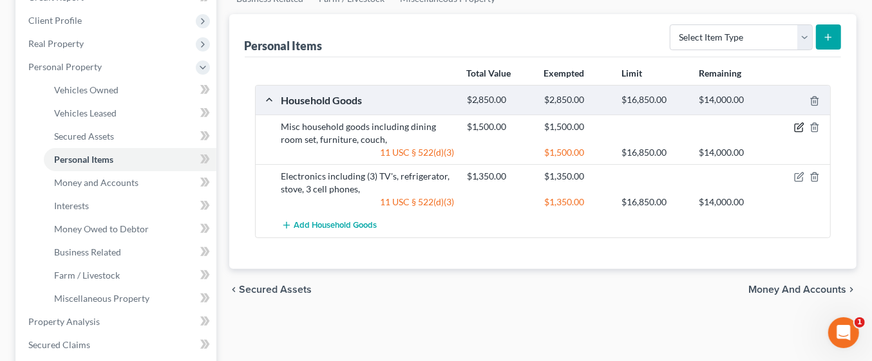
click at [798, 129] on icon "button" at bounding box center [799, 127] width 10 height 10
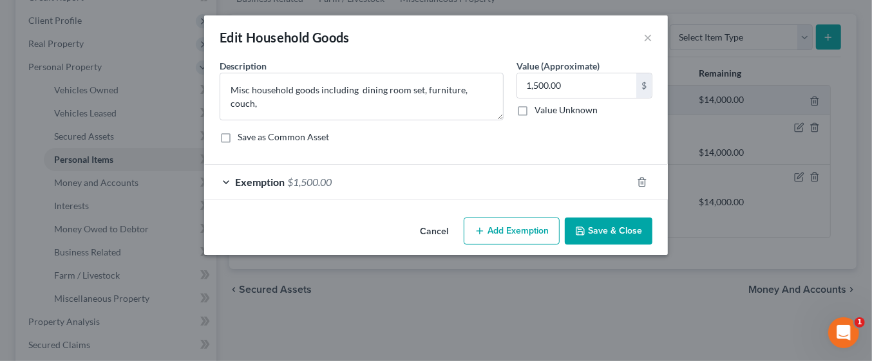
click at [800, 125] on div "Edit Household Goods × An exemption set must first be selected from the Filing …" at bounding box center [436, 180] width 872 height 361
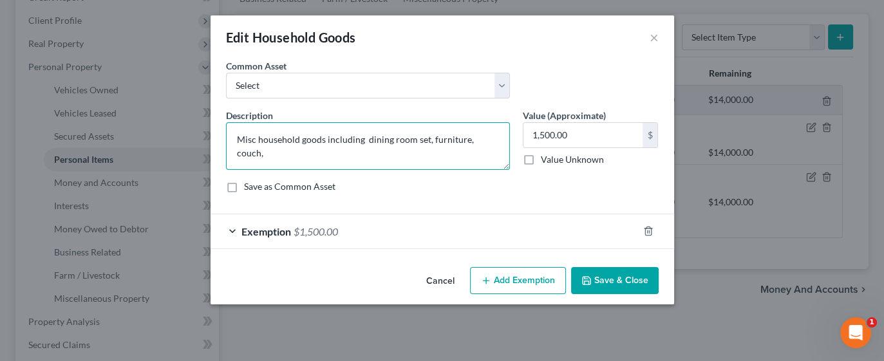
click at [495, 138] on textarea "Misc household goods including dining room set, furniture, couch," at bounding box center [368, 146] width 284 height 48
type textarea "Misc household goods including dining room set, furniture, couch, Living Room, …"
click at [628, 278] on button "Save & Close" at bounding box center [615, 280] width 88 height 27
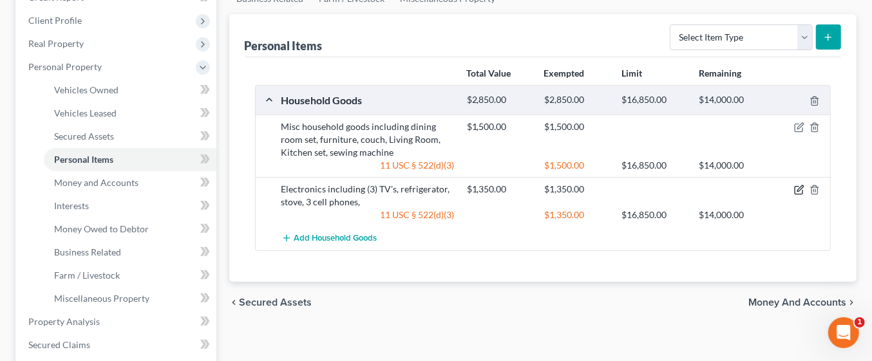
click at [800, 187] on icon "button" at bounding box center [799, 190] width 10 height 10
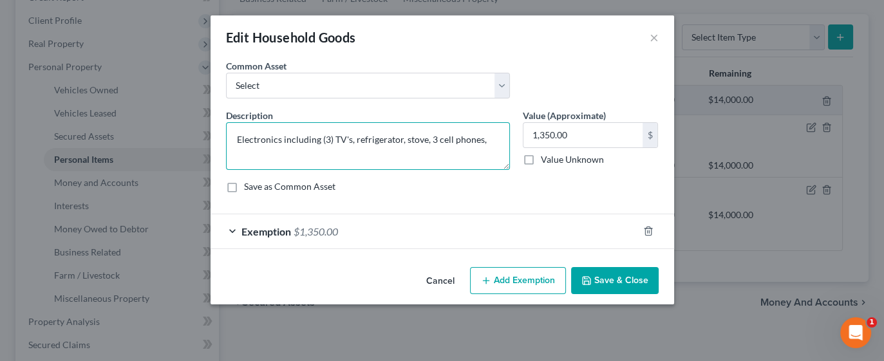
click at [493, 142] on textarea "Electronics including (3) TV's, refrigerator, stove, 3 cell phones," at bounding box center [368, 146] width 284 height 48
type textarea "Electronics including (3) TV's, refrigerator, stove, 3 cell phones, 3 computers…"
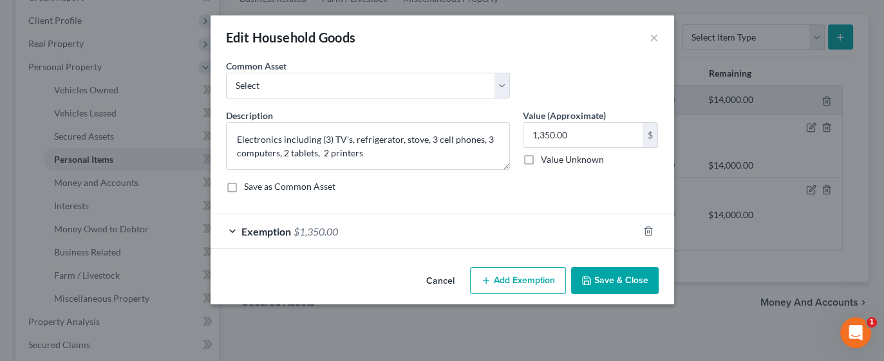
click at [541, 282] on button "Add Exemption" at bounding box center [518, 280] width 96 height 27
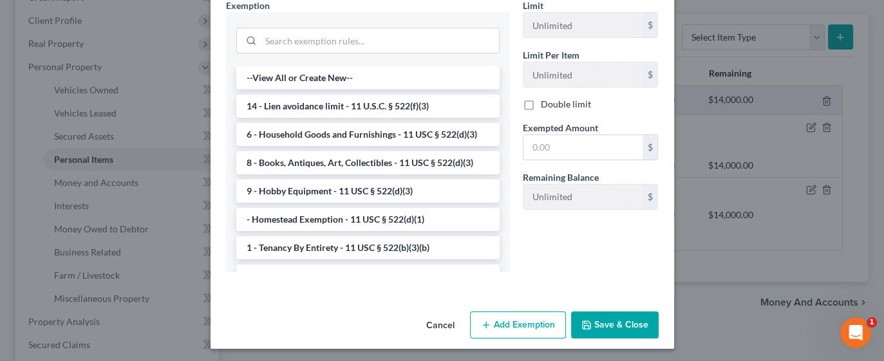
scroll to position [301, 0]
click at [372, 135] on li "6 - Household Goods and Furnishings - 11 USC § 522(d)(3)" at bounding box center [367, 133] width 263 height 23
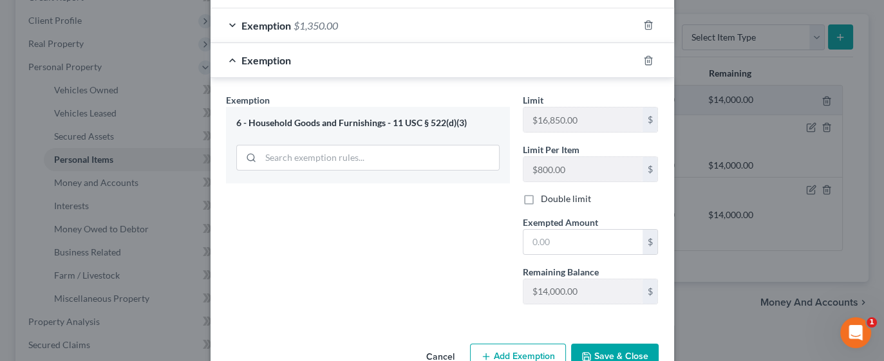
scroll to position [214, 0]
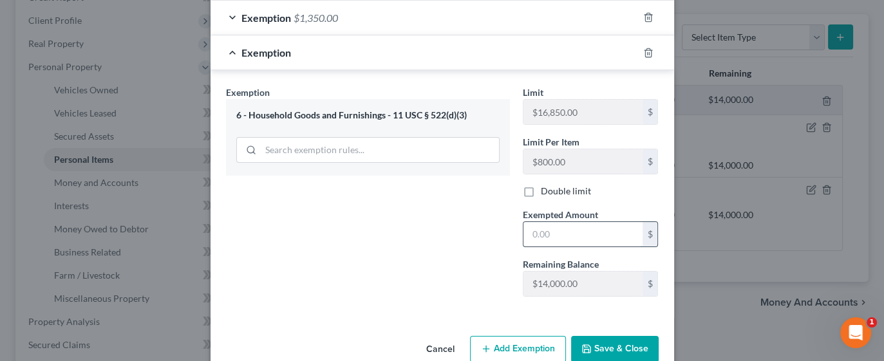
click at [570, 235] on input "text" at bounding box center [583, 234] width 119 height 24
type input "500.00"
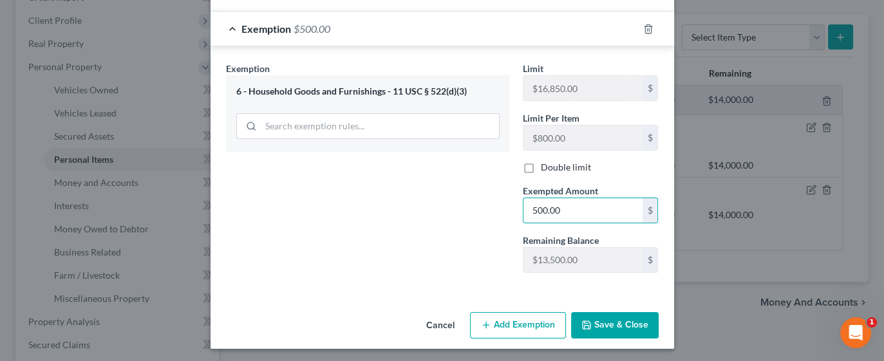
click at [631, 324] on button "Save & Close" at bounding box center [615, 325] width 88 height 27
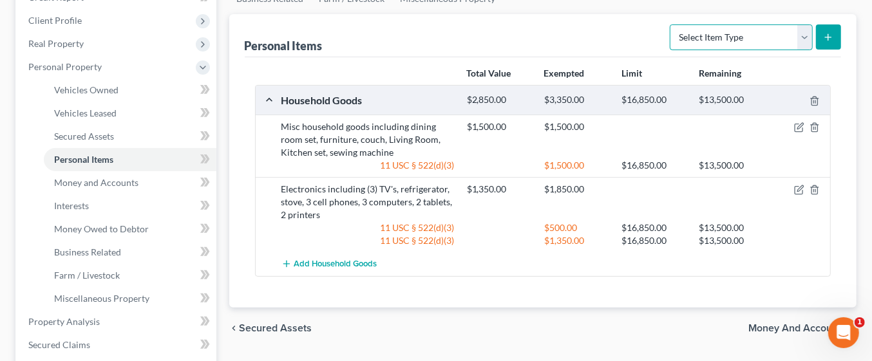
click at [805, 43] on select "Select Item Type Clothing Collectibles Of Value Electronics Firearms Household …" at bounding box center [741, 37] width 143 height 26
select select "collectibles_of_value"
click at [672, 24] on select "Select Item Type Clothing Collectibles Of Value Electronics Firearms Household …" at bounding box center [741, 37] width 143 height 26
click at [828, 37] on line "submit" at bounding box center [829, 37] width 6 height 0
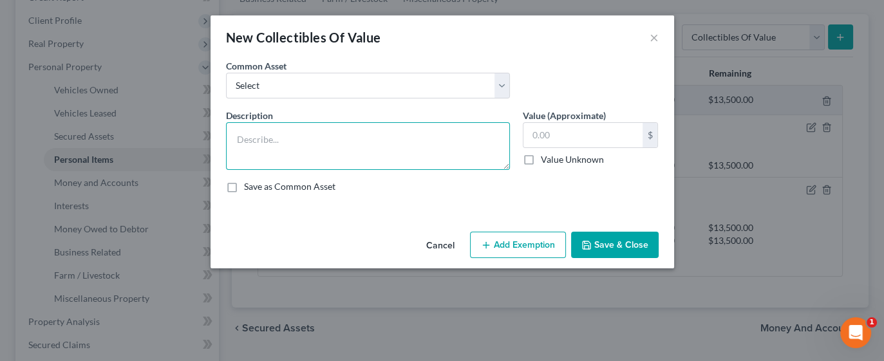
click at [362, 139] on textarea at bounding box center [368, 146] width 284 height 48
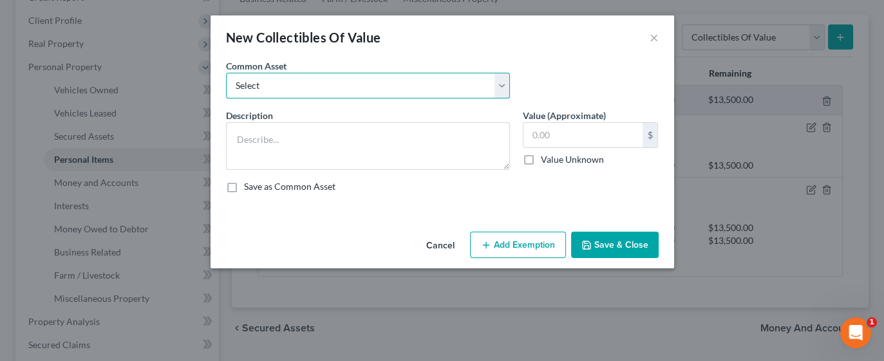
click at [501, 94] on select "Select Baseball Cards Blu-rays Record collection CDs Home movies DVDs Original …" at bounding box center [368, 86] width 284 height 26
select select "10"
click at [226, 73] on select "Select Baseball Cards Blu-rays Record collection CDs Home movies DVDs Original …" at bounding box center [368, 86] width 284 height 26
type textarea "Books"
type input "200.00"
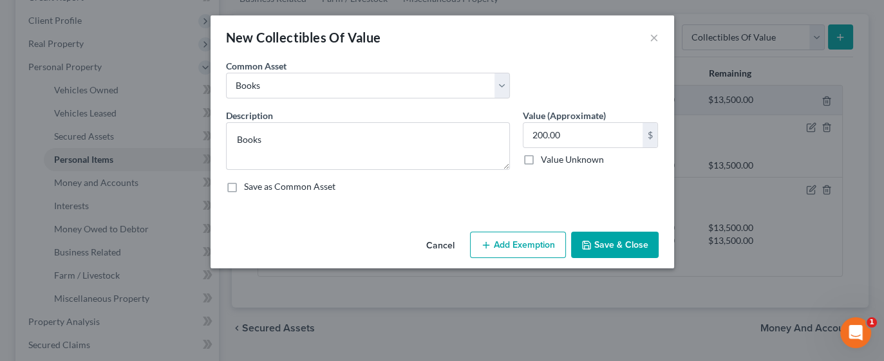
click at [539, 248] on button "Add Exemption" at bounding box center [518, 245] width 96 height 27
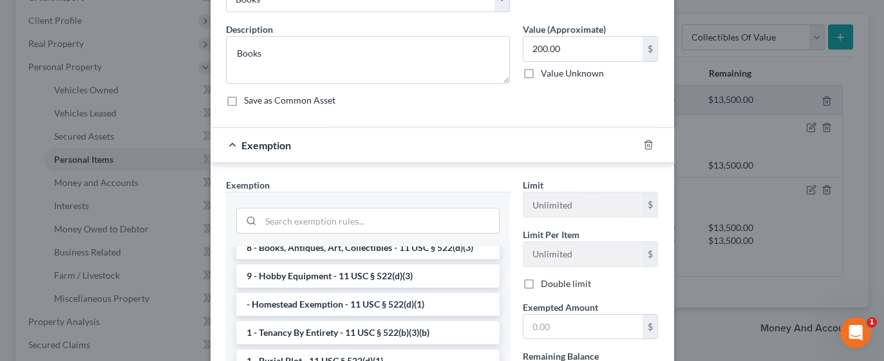
scroll to position [32, 0]
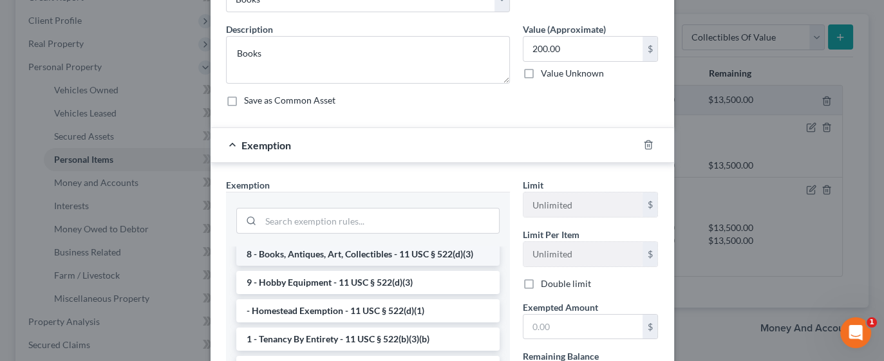
click at [380, 251] on li "8 - Books, Antiques, Art, Collectibles - 11 USC § 522(d)(3)" at bounding box center [367, 254] width 263 height 23
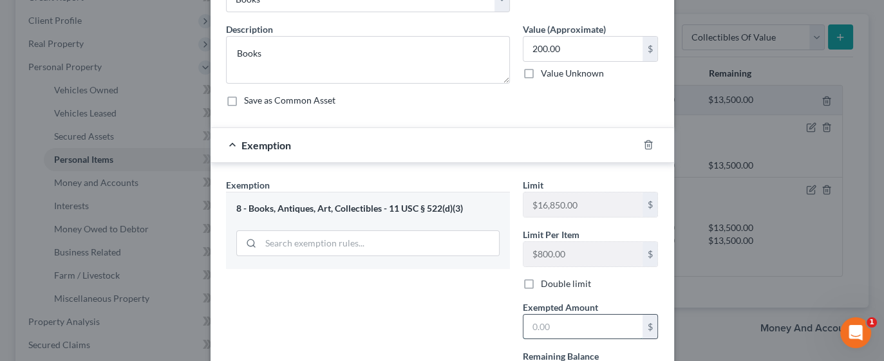
click at [545, 322] on input "text" at bounding box center [583, 327] width 119 height 24
type input "200.00"
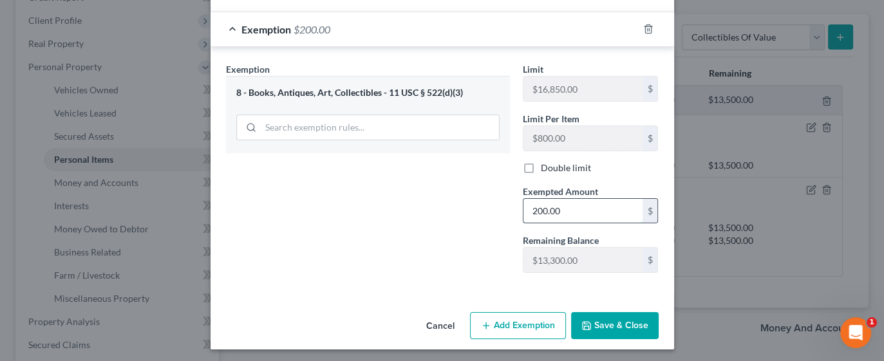
scroll to position [203, 0]
click at [615, 325] on button "Save & Close" at bounding box center [615, 325] width 88 height 27
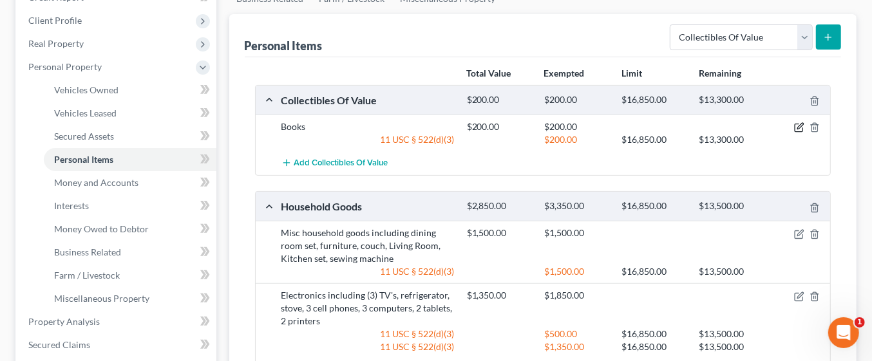
click at [799, 126] on icon "button" at bounding box center [799, 127] width 10 height 10
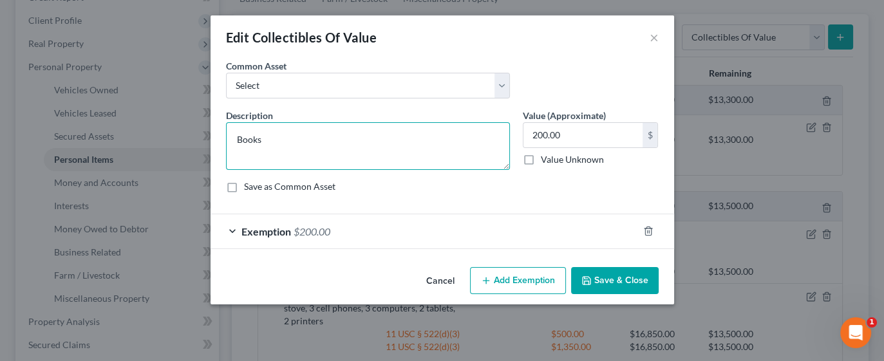
click at [380, 140] on textarea "Books" at bounding box center [368, 146] width 284 height 48
type textarea "Books, Blue ray player, DVD's and art"
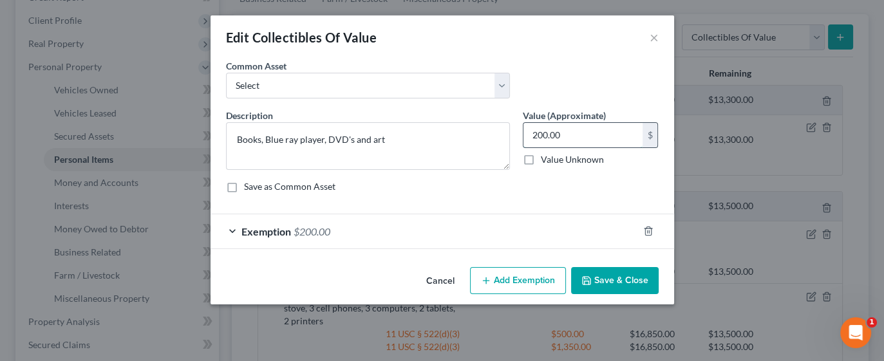
click at [541, 135] on input "200.00" at bounding box center [583, 135] width 119 height 24
type input "500.00"
click at [544, 280] on button "Add Exemption" at bounding box center [518, 280] width 96 height 27
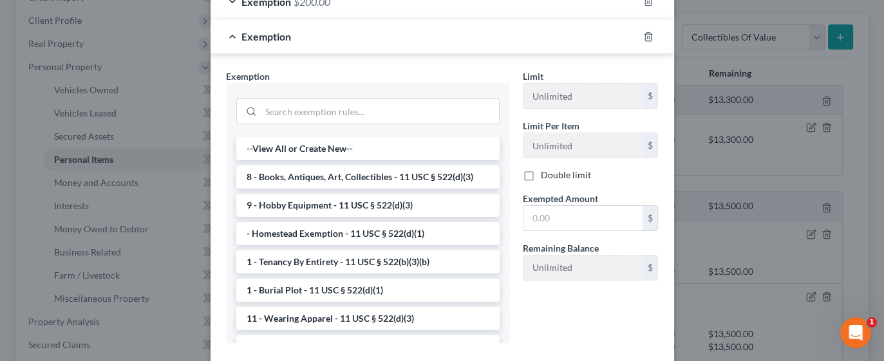
scroll to position [301, 0]
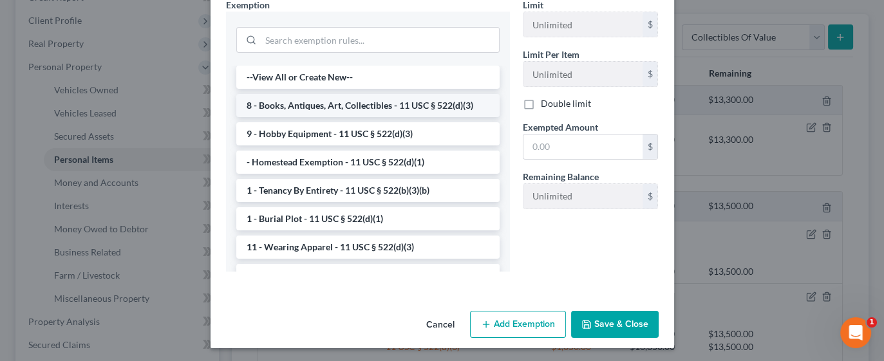
click at [392, 107] on li "8 - Books, Antiques, Art, Collectibles - 11 USC § 522(d)(3)" at bounding box center [367, 105] width 263 height 23
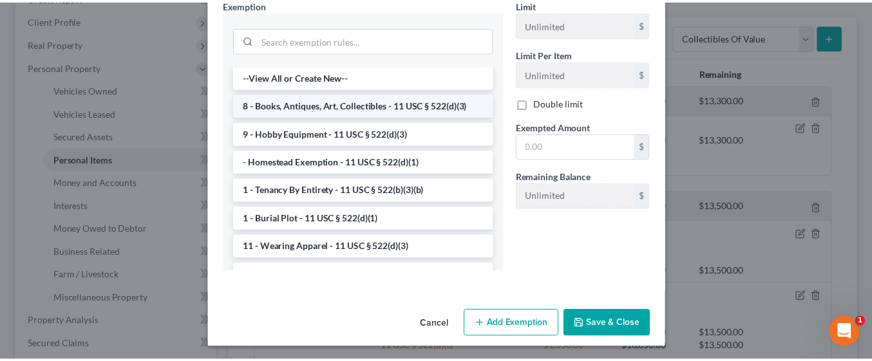
scroll to position [238, 0]
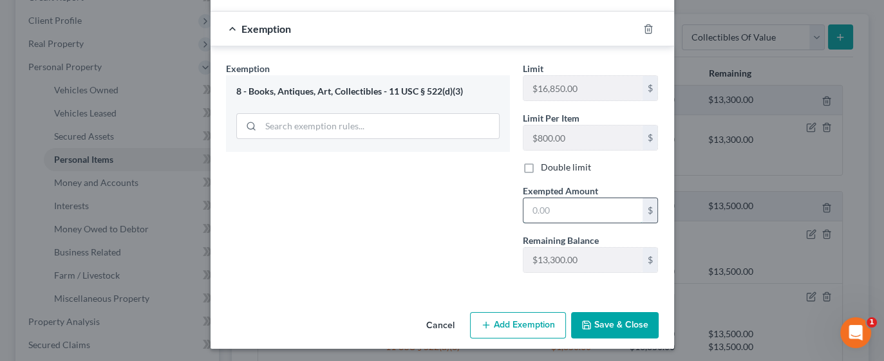
click at [581, 211] on input "text" at bounding box center [583, 210] width 119 height 24
type input "500.00"
click at [612, 320] on button "Save & Close" at bounding box center [615, 325] width 88 height 27
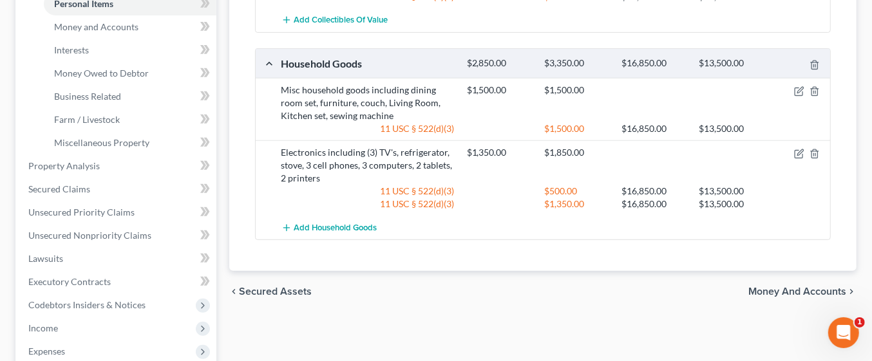
scroll to position [328, 0]
click at [126, 236] on span "Unsecured Nonpriority Claims" at bounding box center [89, 234] width 123 height 11
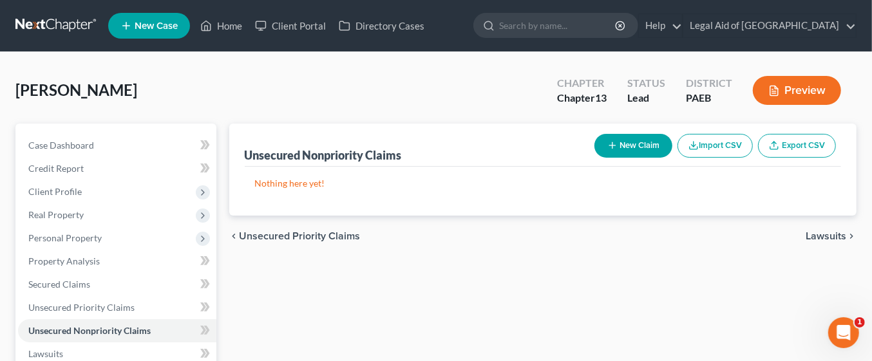
click at [643, 148] on button "New Claim" at bounding box center [634, 146] width 78 height 24
select select "0"
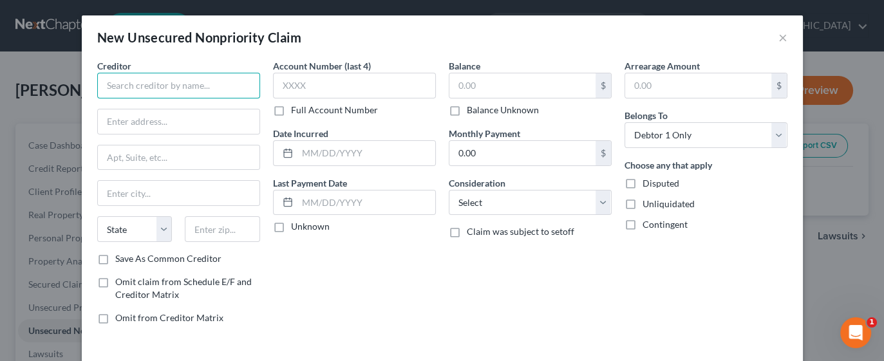
click at [191, 87] on input "text" at bounding box center [178, 86] width 163 height 26
type input "Fed Loan"
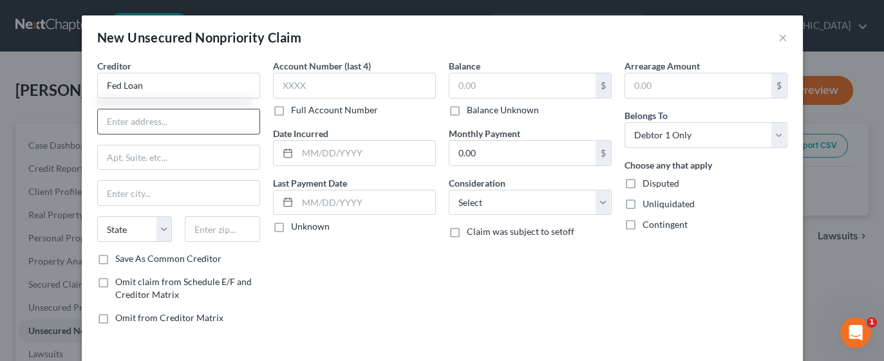
click at [148, 125] on input "text" at bounding box center [179, 122] width 162 height 24
type input "Attn BK"
click at [167, 149] on input "text" at bounding box center [179, 158] width 162 height 24
type input "O"
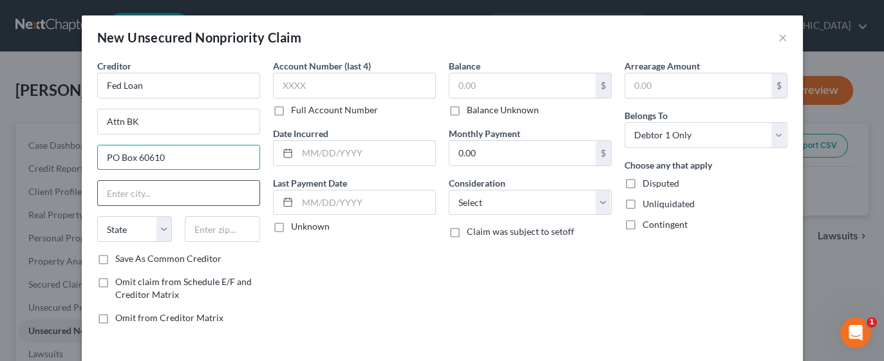
type input "PO Box 60610"
click at [149, 196] on input "text" at bounding box center [179, 193] width 162 height 24
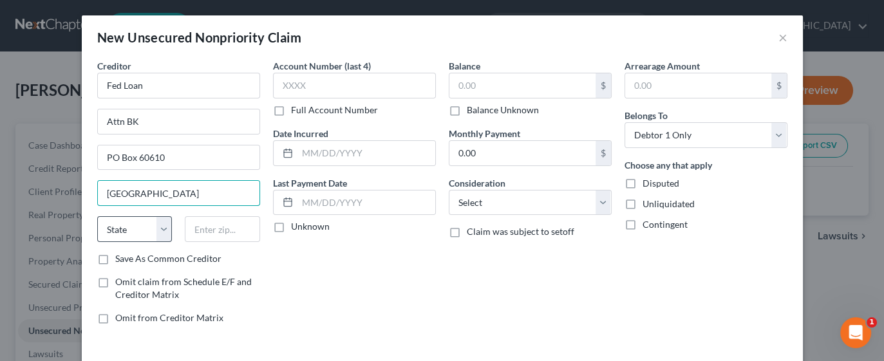
type input "Harrisburg"
click at [128, 225] on select "State AL AK AR AZ CA CO CT DE DC FL GA GU HI ID IL IN IA KS KY LA ME MD MA MI M…" at bounding box center [134, 229] width 75 height 26
select select "39"
click at [97, 216] on select "State AL AK AR AZ CA CO CT DE DC FL GA GU HI ID IL IN IA KS KY LA ME MD MA MI M…" at bounding box center [134, 229] width 75 height 26
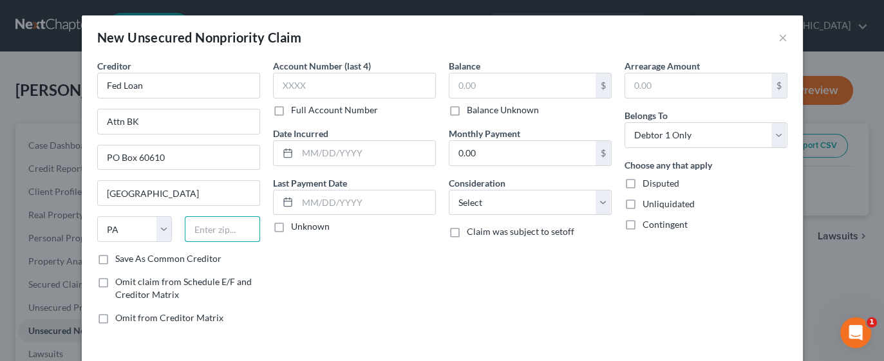
click at [222, 231] on input "text" at bounding box center [222, 229] width 75 height 26
type input "17106"
click at [513, 86] on input "text" at bounding box center [523, 85] width 146 height 24
type input "7,136"
click at [643, 183] on label "Disputed" at bounding box center [661, 183] width 37 height 13
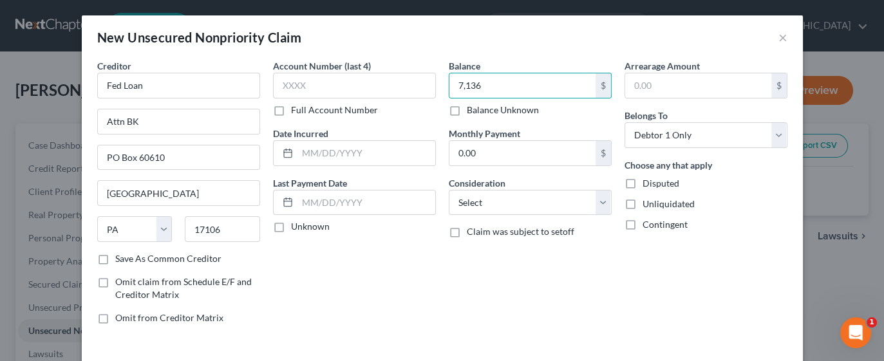
click at [648, 183] on input "Disputed" at bounding box center [652, 181] width 8 height 8
checkbox input "true"
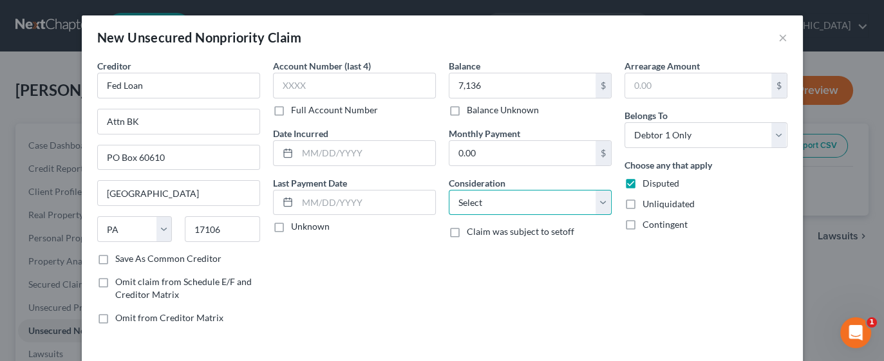
click at [600, 204] on select "Select Cable / Satellite Services Collection Agency Credit Card Debt Debt Couns…" at bounding box center [530, 203] width 163 height 26
select select "17"
click at [449, 190] on select "Select Cable / Satellite Services Collection Agency Credit Card Debt Debt Couns…" at bounding box center [530, 203] width 163 height 26
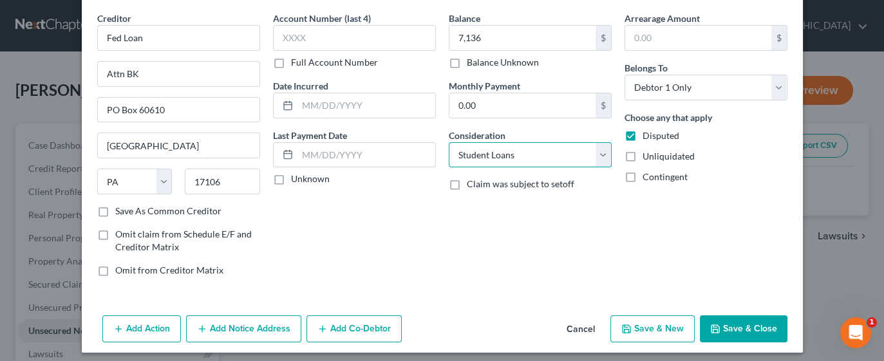
scroll to position [52, 0]
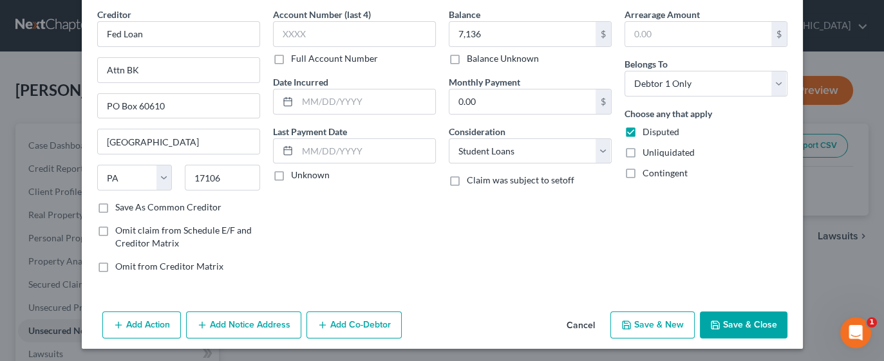
click at [656, 324] on button "Save & New" at bounding box center [653, 325] width 84 height 27
select select "0"
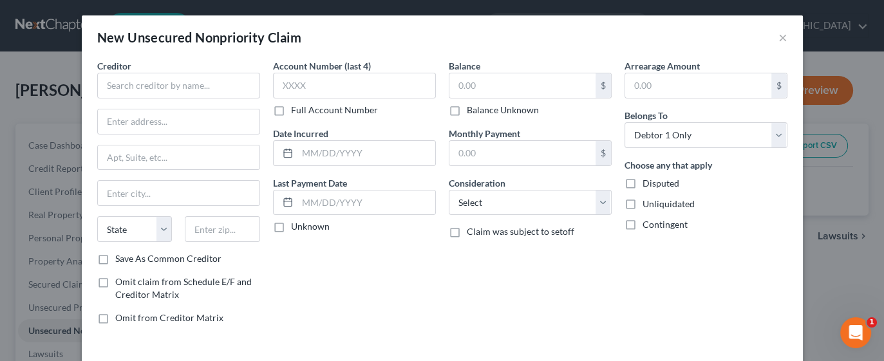
type input "7,136.00"
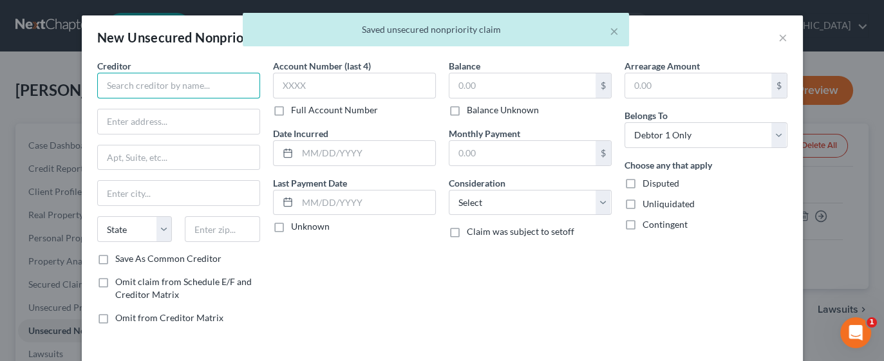
click at [181, 87] on input "text" at bounding box center [178, 86] width 163 height 26
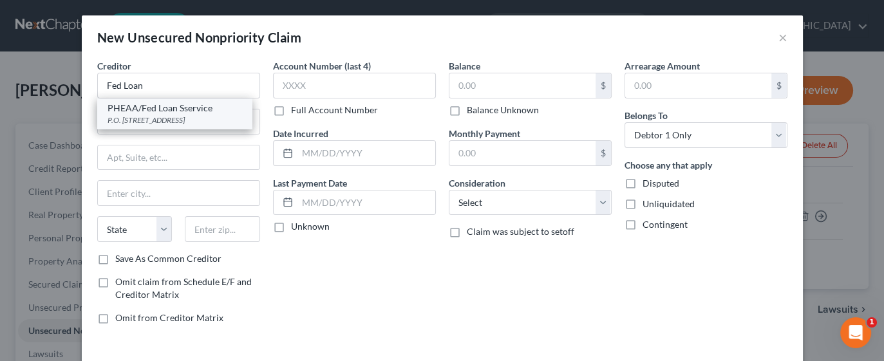
click at [187, 118] on div "P.O. Box 60610, Harrisburg, PA 17106" at bounding box center [175, 120] width 134 height 11
type input "PHEAA/Fed Loan Sservice"
type input "P.O. Box 60610"
type input "Harrisburg"
select select "39"
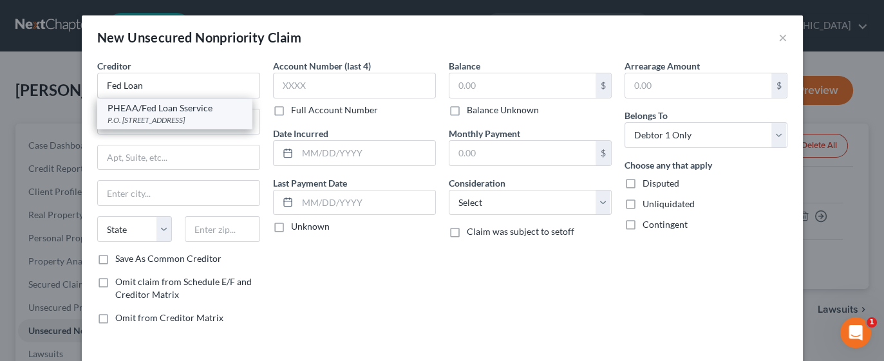
type input "17106"
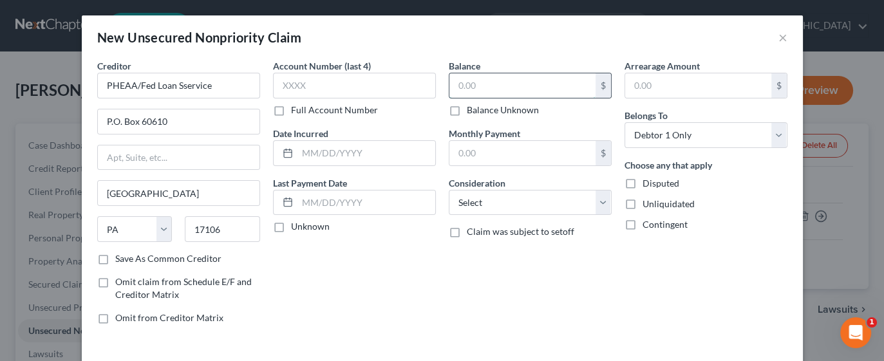
click at [512, 90] on input "text" at bounding box center [523, 85] width 146 height 24
type input "6,933"
click at [600, 203] on select "Select Cable / Satellite Services Collection Agency Credit Card Debt Debt Couns…" at bounding box center [530, 203] width 163 height 26
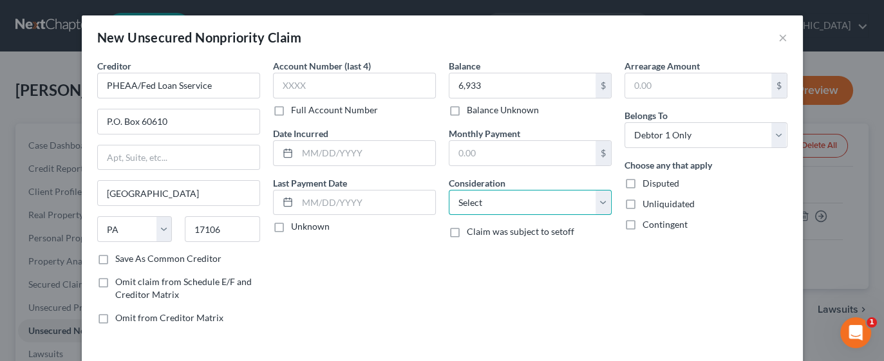
select select "17"
click at [449, 190] on select "Select Cable / Satellite Services Collection Agency Credit Card Debt Debt Couns…" at bounding box center [530, 203] width 163 height 26
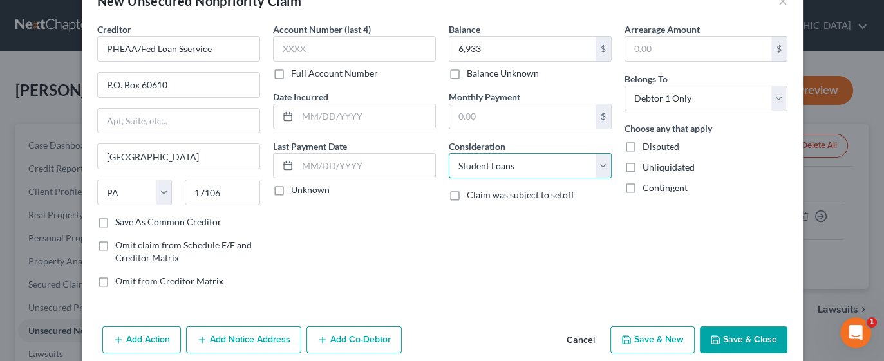
scroll to position [46, 0]
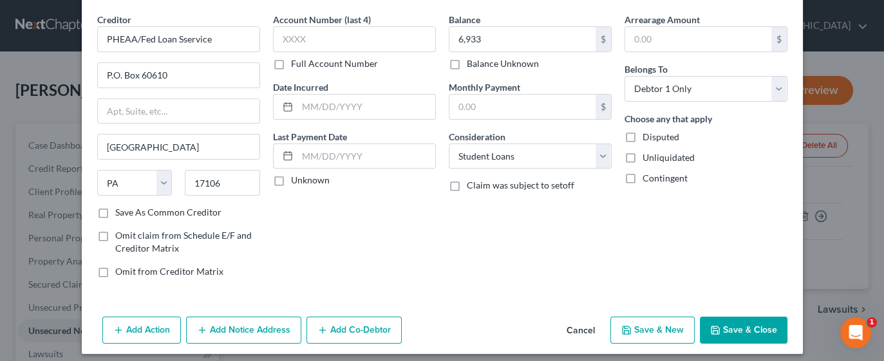
click at [115, 211] on label "Save As Common Creditor" at bounding box center [168, 212] width 106 height 13
click at [120, 211] on input "Save As Common Creditor" at bounding box center [124, 210] width 8 height 8
click at [647, 327] on button "Save & New" at bounding box center [653, 330] width 84 height 27
checkbox input "false"
select select "0"
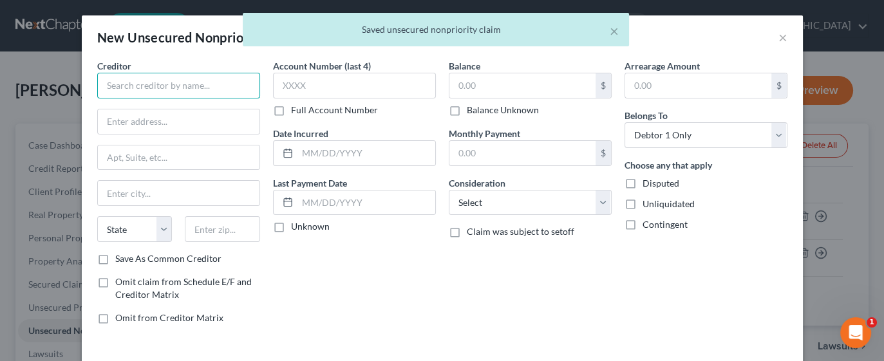
click at [193, 90] on input "text" at bounding box center [178, 86] width 163 height 26
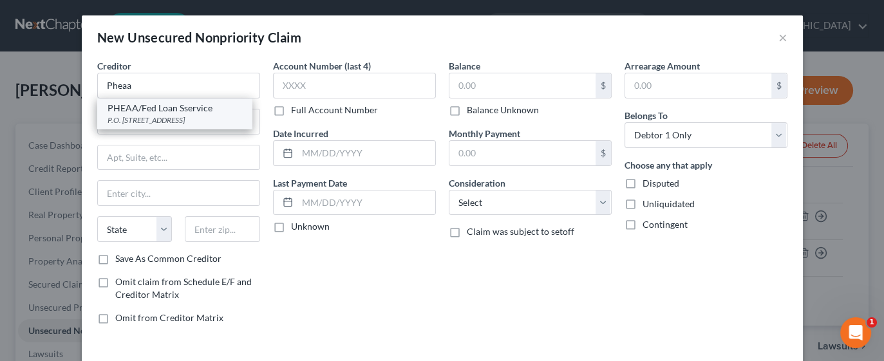
click at [200, 113] on div "PHEAA/Fed Loan Sservice" at bounding box center [175, 108] width 134 height 13
type input "PHEAA/Fed Loan Sservice"
type input "P.O. Box 60610"
type input "Harrisburg"
select select "39"
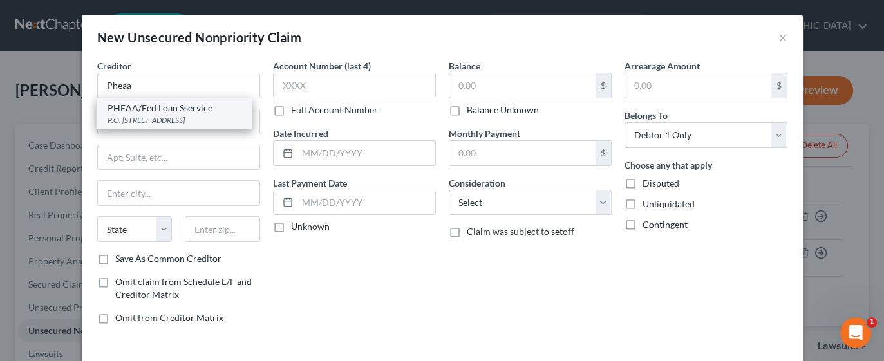
type input "17106"
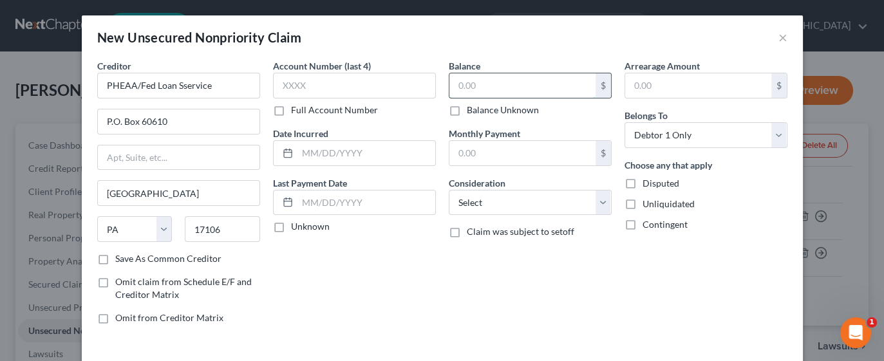
click at [526, 88] on input "text" at bounding box center [523, 85] width 146 height 24
type input "5,728"
click at [600, 200] on select "Select Cable / Satellite Services Collection Agency Credit Card Debt Debt Couns…" at bounding box center [530, 203] width 163 height 26
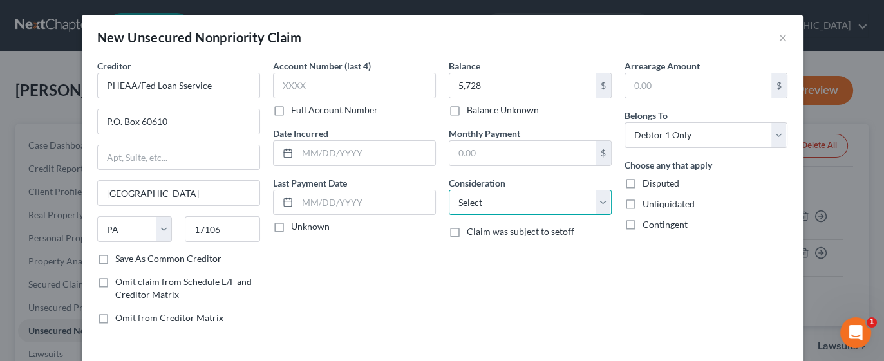
select select "17"
click at [449, 190] on select "Select Cable / Satellite Services Collection Agency Credit Card Debt Debt Couns…" at bounding box center [530, 203] width 163 height 26
click at [115, 256] on label "Save As Common Creditor" at bounding box center [168, 259] width 106 height 13
click at [120, 256] on input "Save As Common Creditor" at bounding box center [124, 257] width 8 height 8
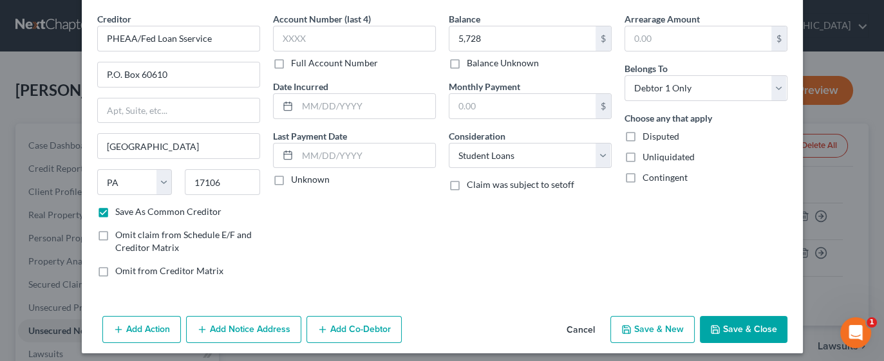
scroll to position [52, 0]
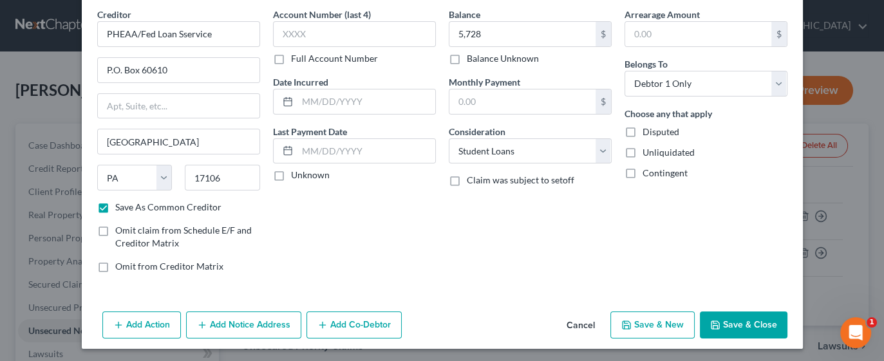
click at [657, 324] on button "Save & New" at bounding box center [653, 325] width 84 height 27
checkbox input "false"
type input "5,728.00"
type input "0.00"
select select "0"
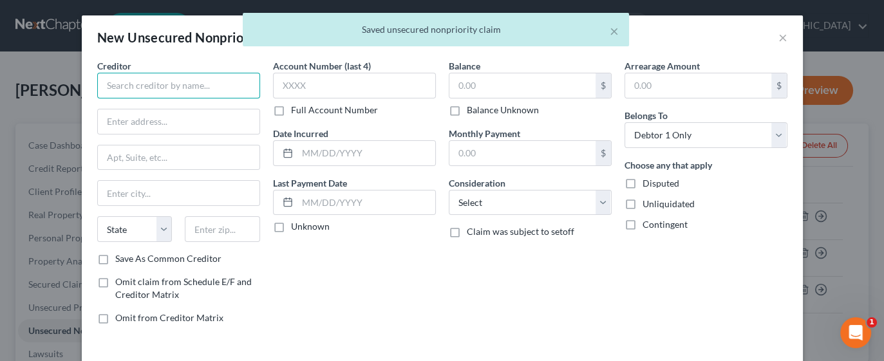
click at [198, 82] on input "text" at bounding box center [178, 86] width 163 height 26
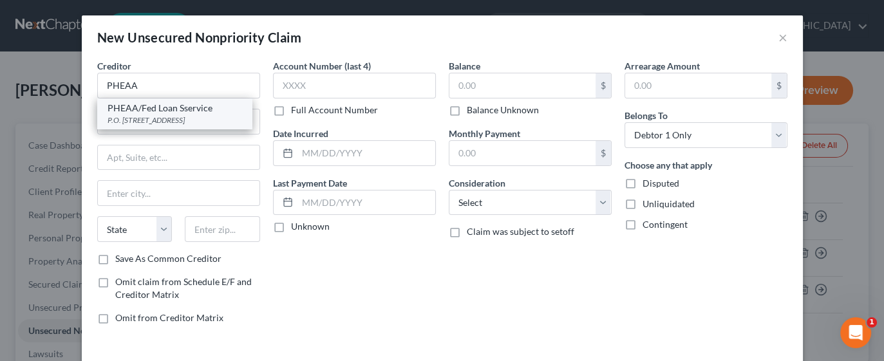
click at [205, 121] on div "P.O. Box 60610, Harrisburg, PA 17106" at bounding box center [175, 120] width 134 height 11
type input "PHEAA/Fed Loan Sservice"
type input "P.O. Box 60610"
type input "Harrisburg"
select select "39"
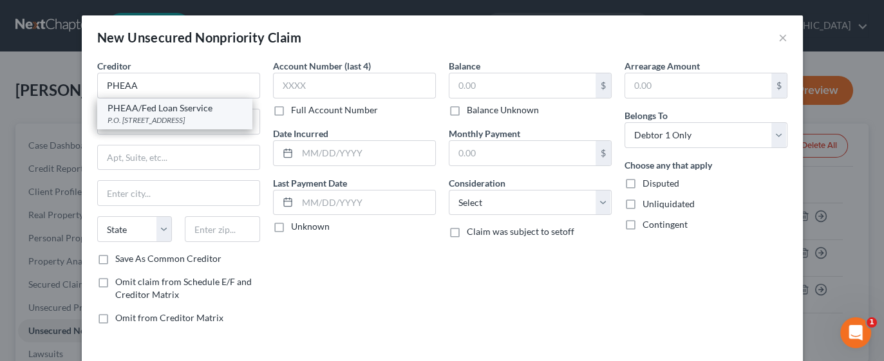
type input "17106"
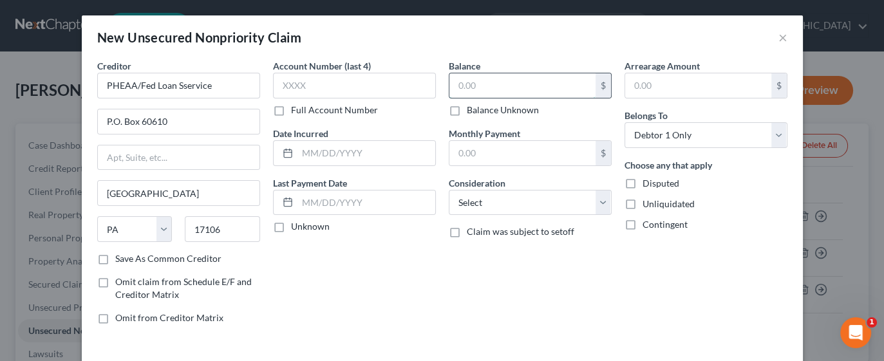
click at [492, 86] on input "text" at bounding box center [523, 85] width 146 height 24
type input "4,892"
click at [604, 201] on select "Select Cable / Satellite Services Collection Agency Credit Card Debt Debt Couns…" at bounding box center [530, 203] width 163 height 26
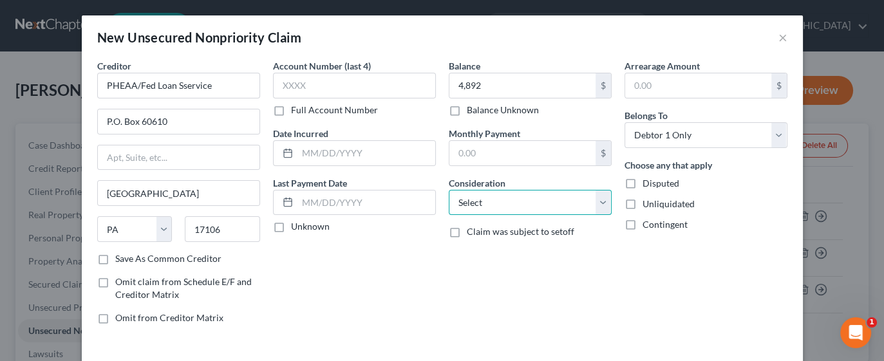
select select "17"
click at [449, 190] on select "Select Cable / Satellite Services Collection Agency Credit Card Debt Debt Couns…" at bounding box center [530, 203] width 163 height 26
click at [643, 184] on label "Disputed" at bounding box center [661, 183] width 37 height 13
click at [648, 184] on input "Disputed" at bounding box center [652, 181] width 8 height 8
checkbox input "true"
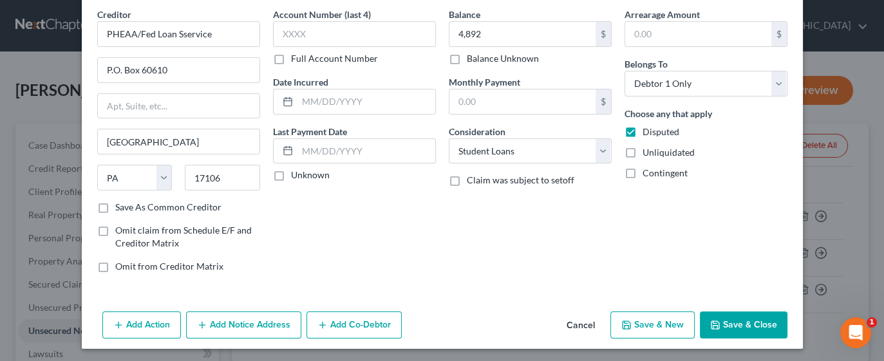
click at [732, 325] on button "Save & Close" at bounding box center [744, 325] width 88 height 27
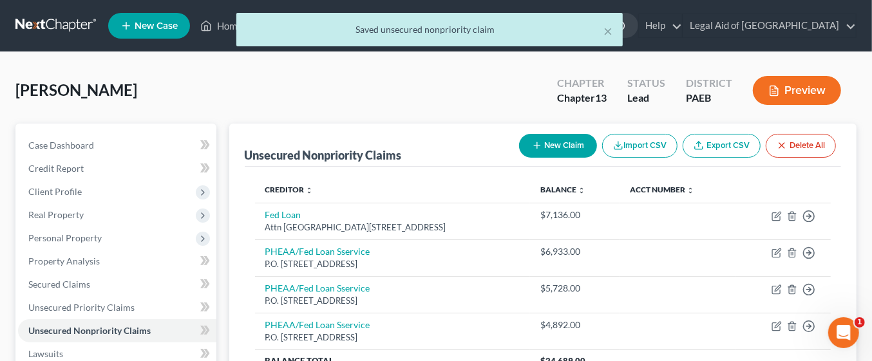
click at [796, 96] on button "Preview" at bounding box center [797, 90] width 88 height 29
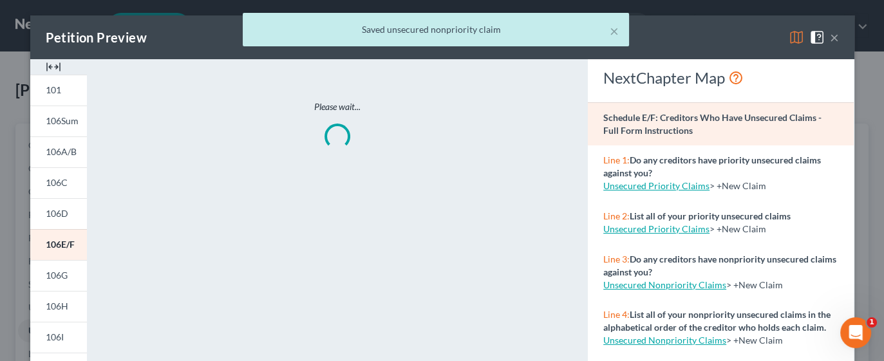
click at [847, 39] on div "× Saved unsecured nonpriority claim" at bounding box center [436, 33] width 884 height 40
click at [827, 41] on div "× Saved unsecured nonpriority claim" at bounding box center [436, 33] width 884 height 40
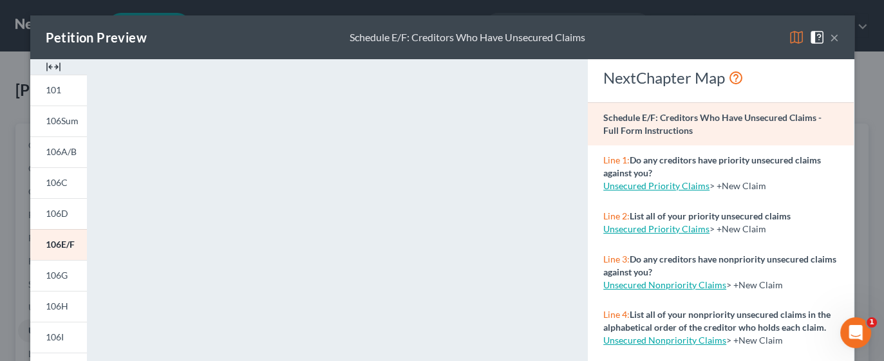
click at [830, 37] on button "×" at bounding box center [834, 37] width 9 height 15
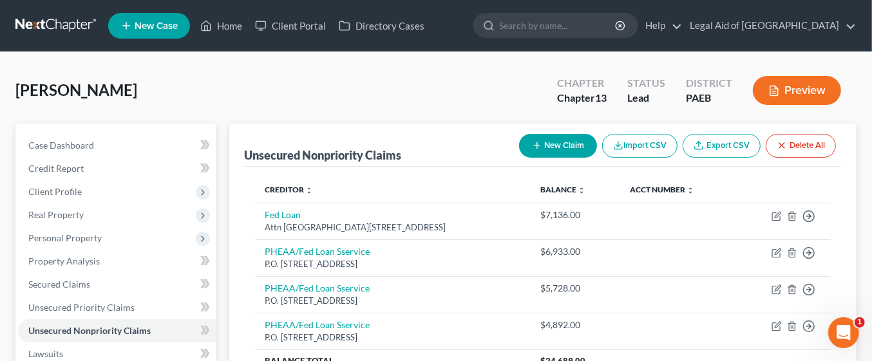
click at [553, 139] on button "New Claim" at bounding box center [558, 146] width 78 height 24
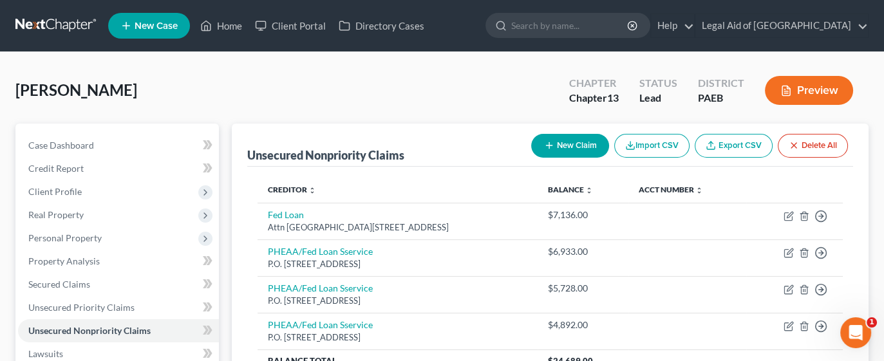
select select "0"
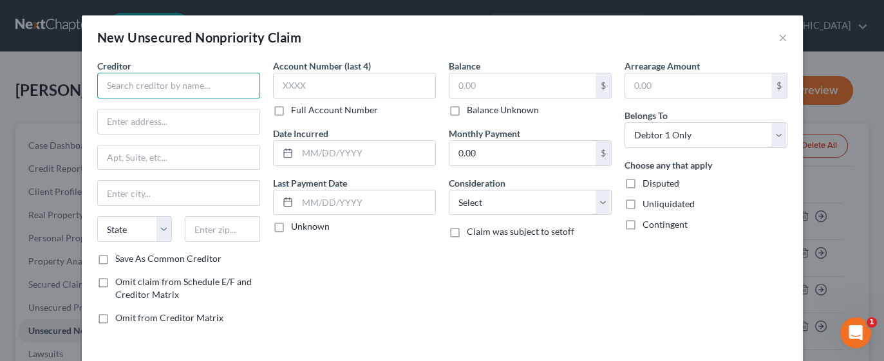
click at [230, 85] on input "text" at bounding box center [178, 86] width 163 height 26
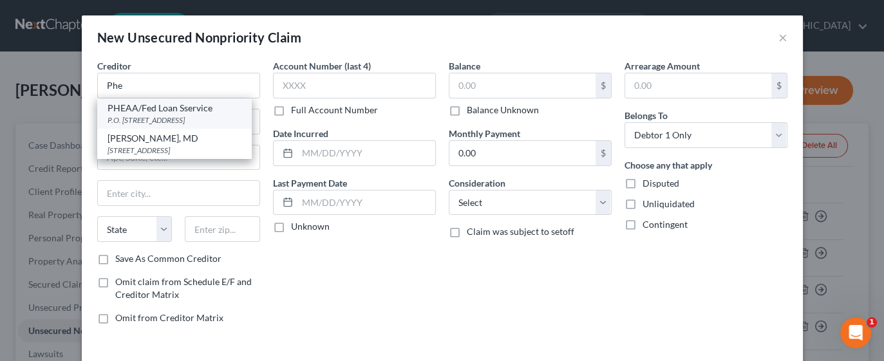
click at [204, 117] on div "P.O. Box 60610, Harrisburg, PA 17106" at bounding box center [175, 120] width 134 height 11
type input "PHEAA/Fed Loan Sservice"
type input "P.O. Box 60610"
type input "Harrisburg"
select select "39"
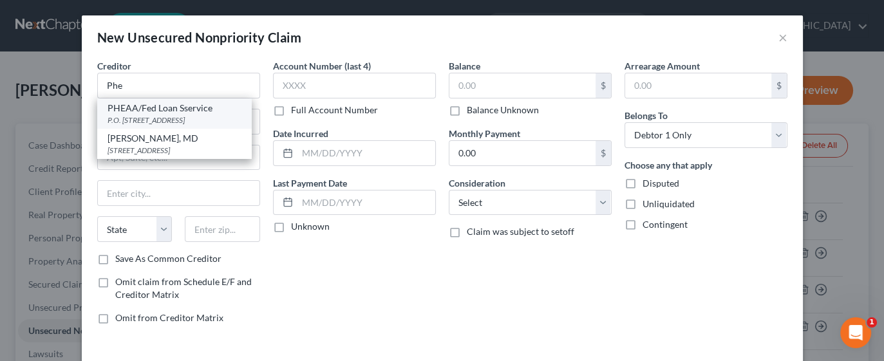
type input "17106"
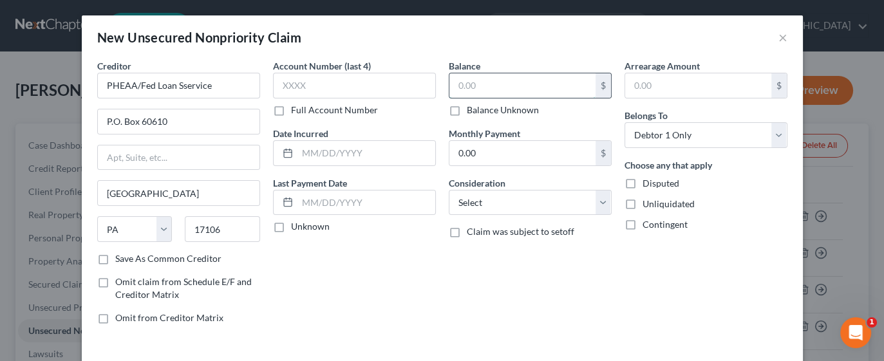
click at [514, 86] on input "text" at bounding box center [523, 85] width 146 height 24
type input "3,878.00"
click at [599, 201] on select "Select Cable / Satellite Services Collection Agency Credit Card Debt Debt Couns…" at bounding box center [530, 203] width 163 height 26
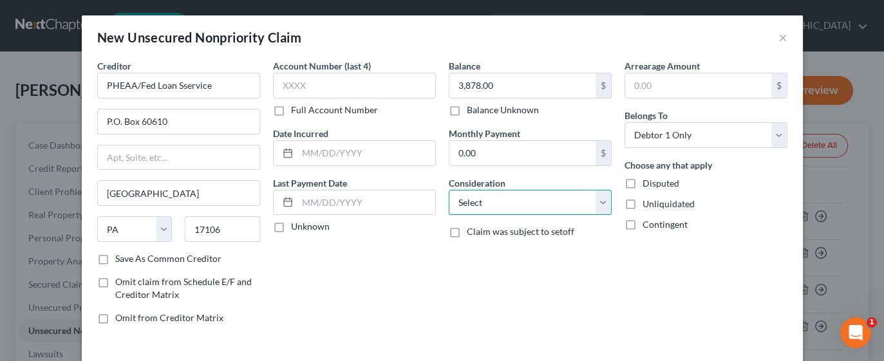
select select "17"
click at [449, 190] on select "Select Cable / Satellite Services Collection Agency Credit Card Debt Debt Couns…" at bounding box center [530, 203] width 163 height 26
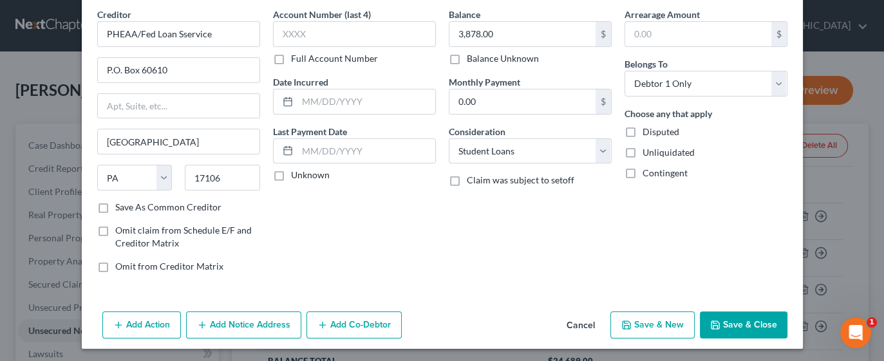
click at [660, 325] on button "Save & New" at bounding box center [653, 325] width 84 height 27
select select "0"
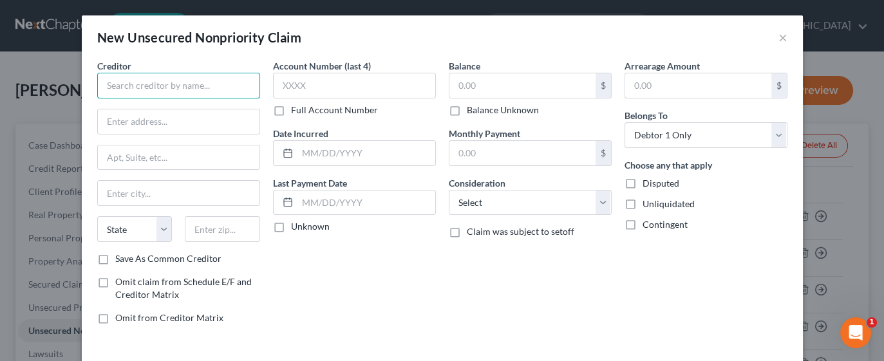
click at [187, 88] on input "text" at bounding box center [178, 86] width 163 height 26
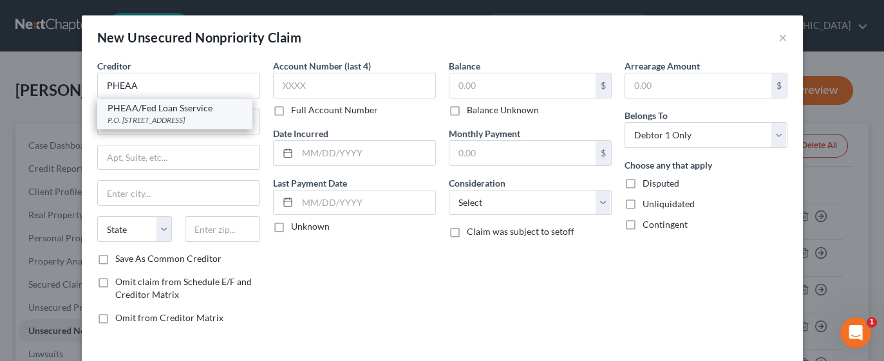
click at [215, 115] on div "P.O. Box 60610, Harrisburg, PA 17106" at bounding box center [175, 120] width 134 height 11
type input "PHEAA/Fed Loan Sservice"
type input "P.O. Box 60610"
type input "Harrisburg"
select select "39"
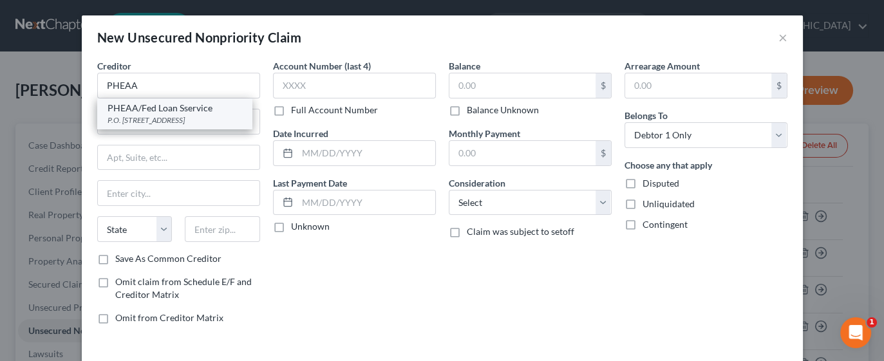
type input "17106"
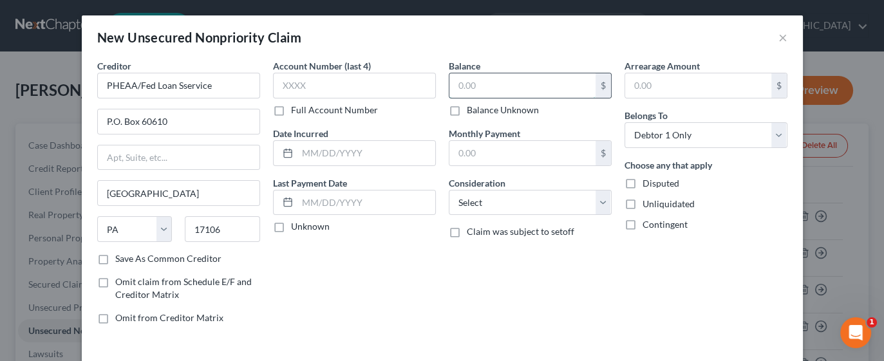
click at [514, 89] on input "text" at bounding box center [523, 85] width 146 height 24
type input "3,848.00"
click at [600, 201] on select "Select Cable / Satellite Services Collection Agency Credit Card Debt Debt Couns…" at bounding box center [530, 203] width 163 height 26
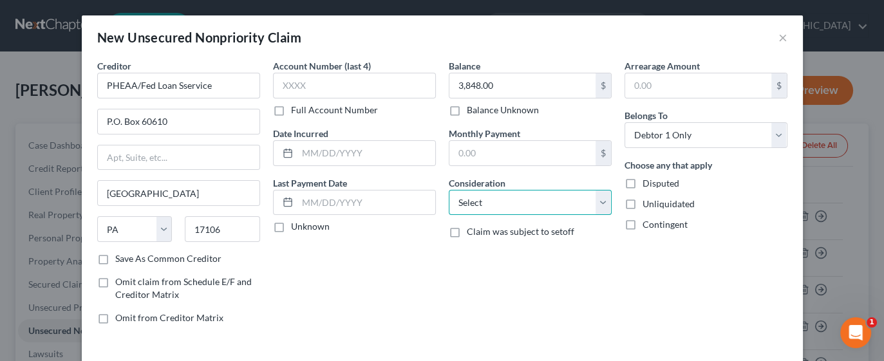
select select "17"
click at [449, 190] on select "Select Cable / Satellite Services Collection Agency Credit Card Debt Debt Couns…" at bounding box center [530, 203] width 163 height 26
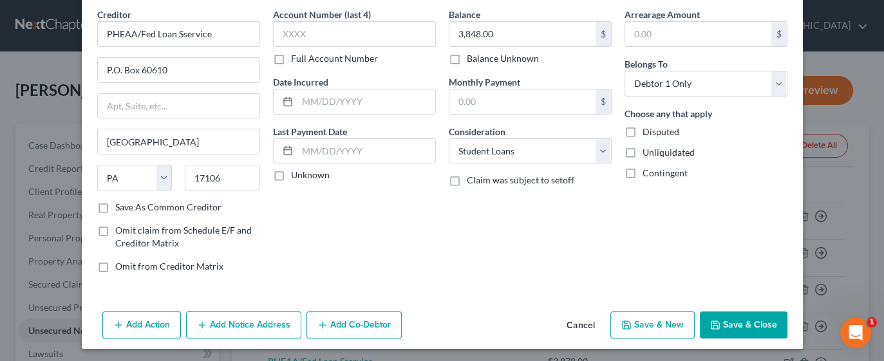
click at [656, 323] on button "Save & New" at bounding box center [653, 325] width 84 height 27
select select "0"
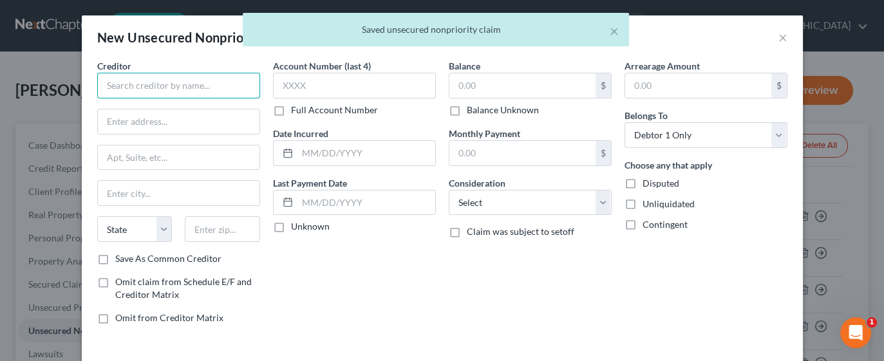
click at [191, 90] on input "text" at bounding box center [178, 86] width 163 height 26
type input "O"
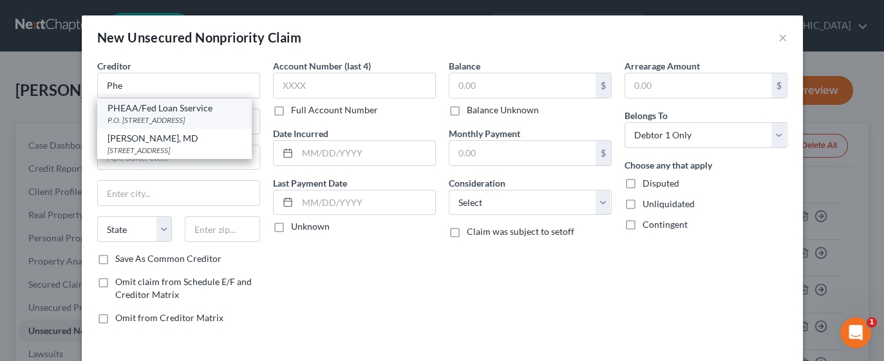
click at [205, 113] on div "PHEAA/Fed Loan Sservice" at bounding box center [175, 108] width 134 height 13
type input "PHEAA/Fed Loan Sservice"
type input "P.O. Box 60610"
type input "Harrisburg"
select select "39"
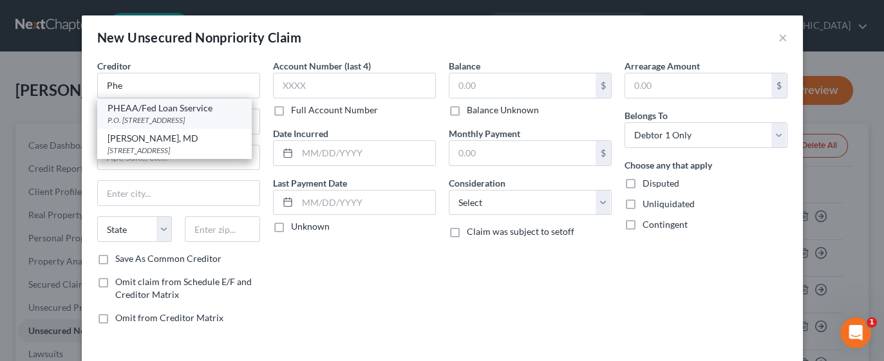
type input "17106"
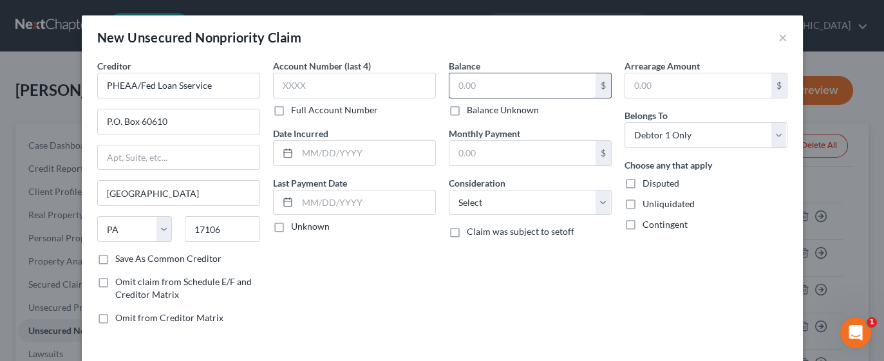
click at [499, 87] on input "text" at bounding box center [523, 85] width 146 height 24
type input "3,256"
click at [599, 201] on select "Select Cable / Satellite Services Collection Agency Credit Card Debt Debt Couns…" at bounding box center [530, 203] width 163 height 26
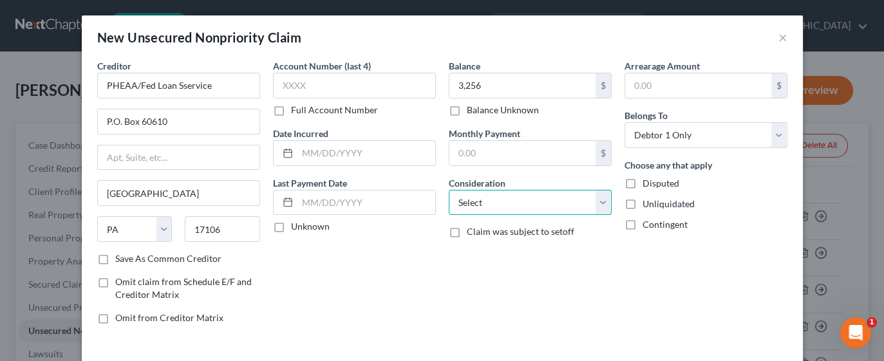
select select "17"
click at [449, 190] on select "Select Cable / Satellite Services Collection Agency Credit Card Debt Debt Couns…" at bounding box center [530, 203] width 163 height 26
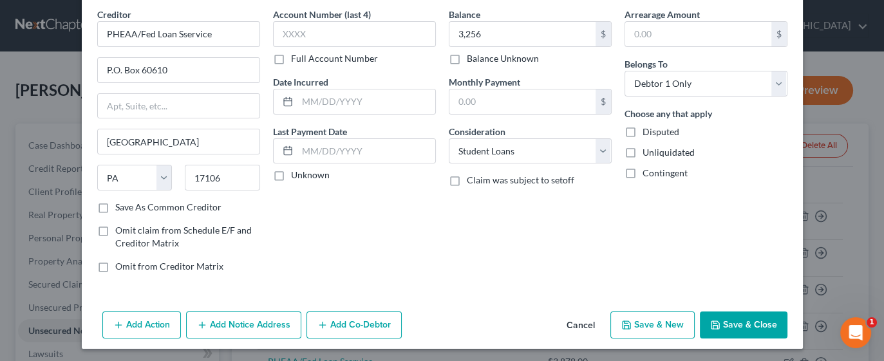
click at [654, 323] on button "Save & New" at bounding box center [653, 325] width 84 height 27
select select "0"
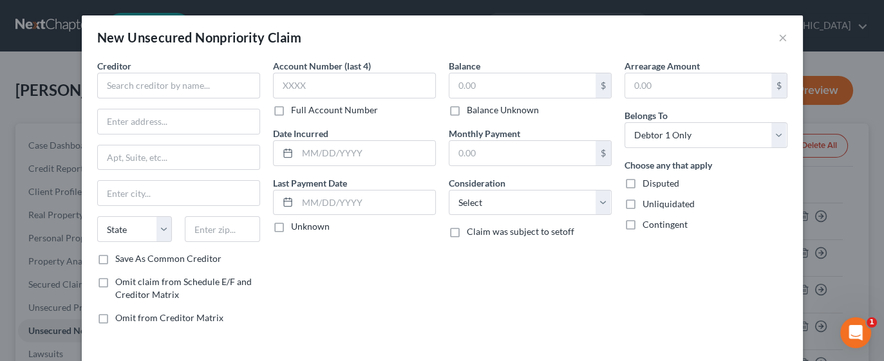
type input "3,256.00"
type input "0.00"
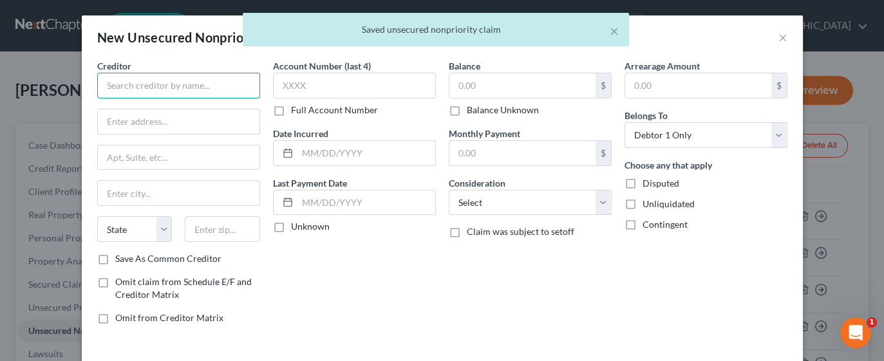
click at [208, 90] on input "text" at bounding box center [178, 86] width 163 height 26
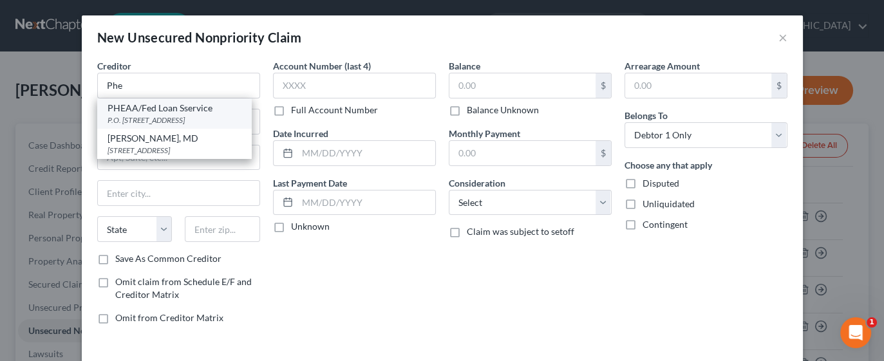
click at [207, 122] on div "P.O. Box 60610, Harrisburg, PA 17106" at bounding box center [175, 120] width 134 height 11
type input "PHEAA/Fed Loan Sservice"
type input "P.O. Box 60610"
type input "Harrisburg"
select select "39"
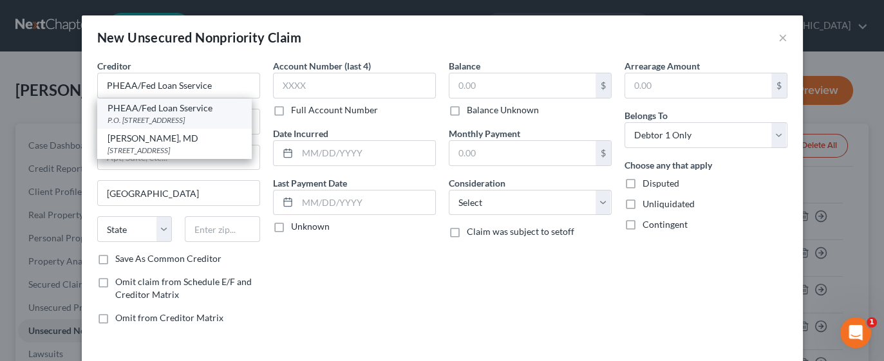
type input "17106"
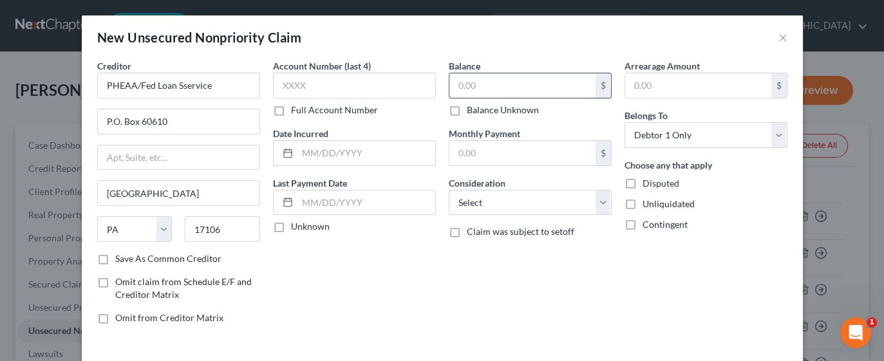
click at [513, 84] on input "text" at bounding box center [523, 85] width 146 height 24
type input "3,215"
click at [598, 209] on select "Select Cable / Satellite Services Collection Agency Credit Card Debt Debt Couns…" at bounding box center [530, 203] width 163 height 26
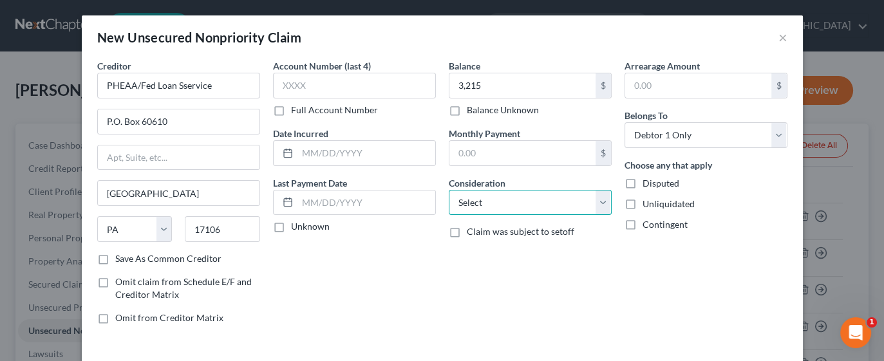
select select "17"
click at [449, 190] on select "Select Cable / Satellite Services Collection Agency Credit Card Debt Debt Couns…" at bounding box center [530, 203] width 163 height 26
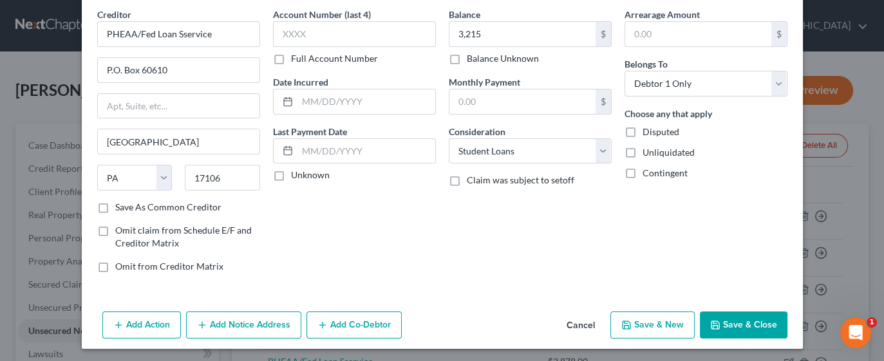
click at [652, 325] on button "Save & New" at bounding box center [653, 325] width 84 height 27
select select "0"
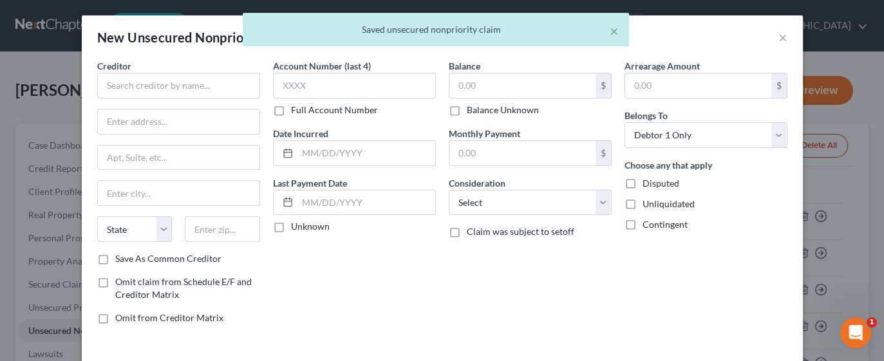
type input "3,215.00"
type input "0.00"
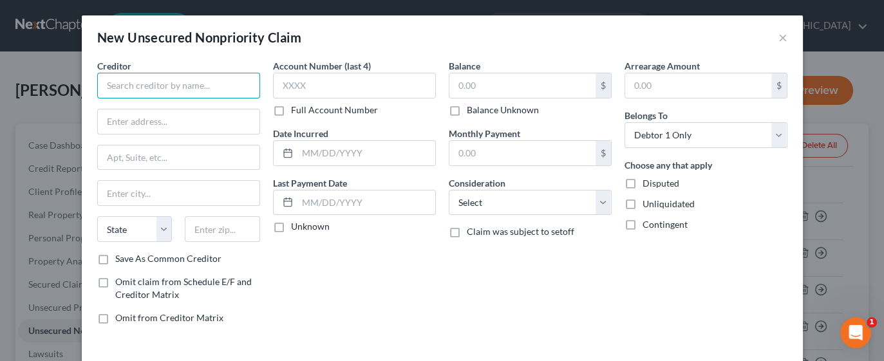
click at [207, 86] on input "text" at bounding box center [178, 86] width 163 height 26
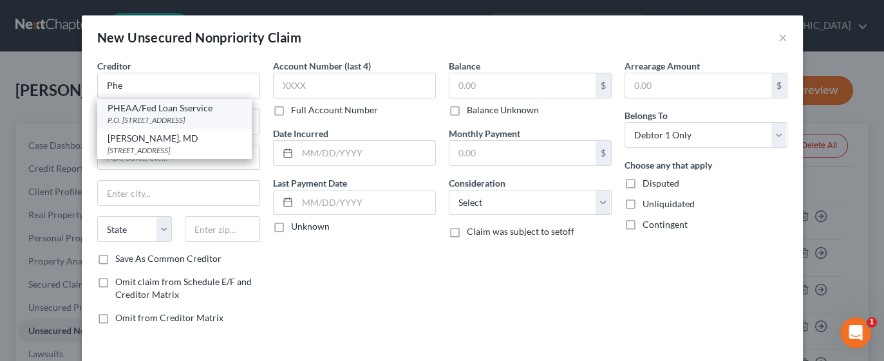
click at [213, 111] on div "PHEAA/Fed Loan Sservice" at bounding box center [175, 108] width 134 height 13
type input "PHEAA/Fed Loan Sservice"
type input "P.O. Box 60610"
type input "Harrisburg"
select select "39"
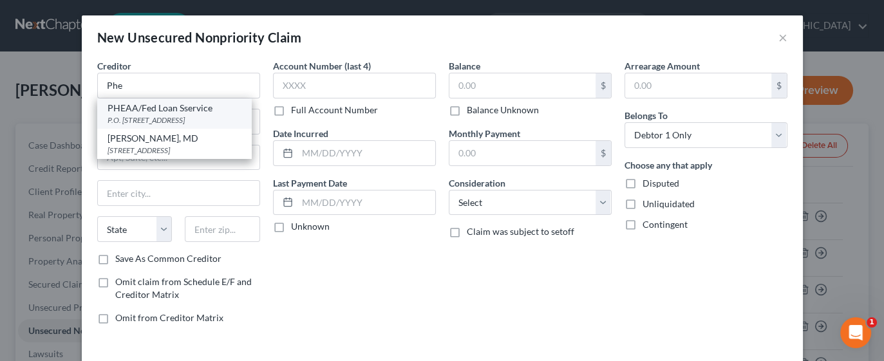
type input "17106"
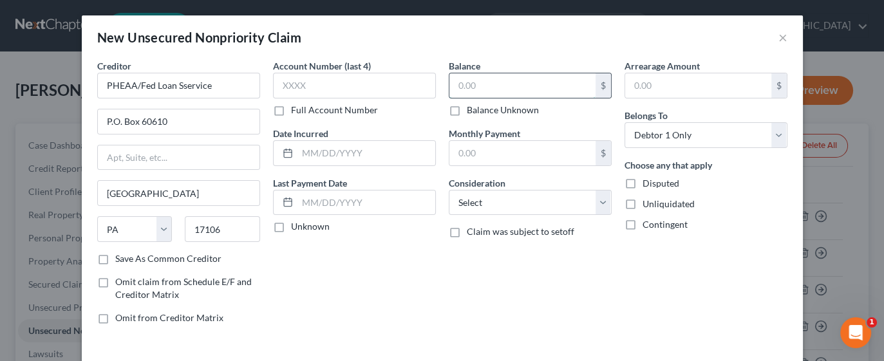
click at [507, 85] on input "text" at bounding box center [523, 85] width 146 height 24
type input "2,939"
click at [602, 204] on select "Select Cable / Satellite Services Collection Agency Credit Card Debt Debt Couns…" at bounding box center [530, 203] width 163 height 26
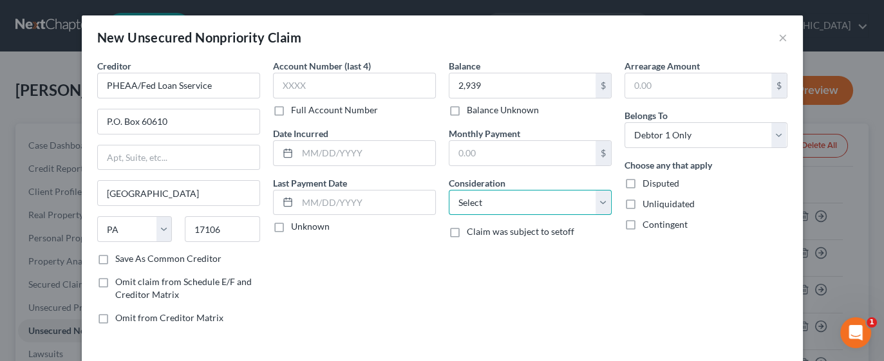
select select "17"
click at [449, 190] on select "Select Cable / Satellite Services Collection Agency Credit Card Debt Debt Couns…" at bounding box center [530, 203] width 163 height 26
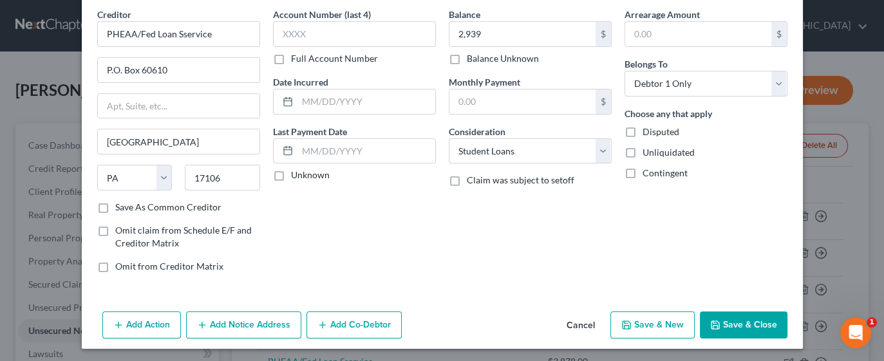
click at [645, 321] on button "Save & New" at bounding box center [653, 325] width 84 height 27
select select "0"
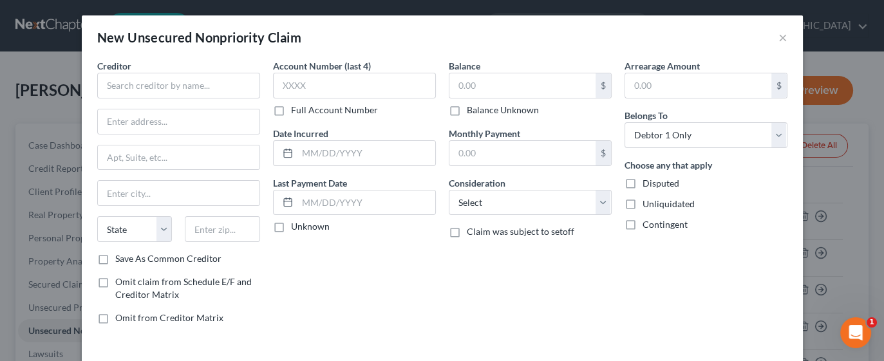
type input "2,939.00"
type input "0.00"
click at [222, 82] on input "text" at bounding box center [178, 86] width 163 height 26
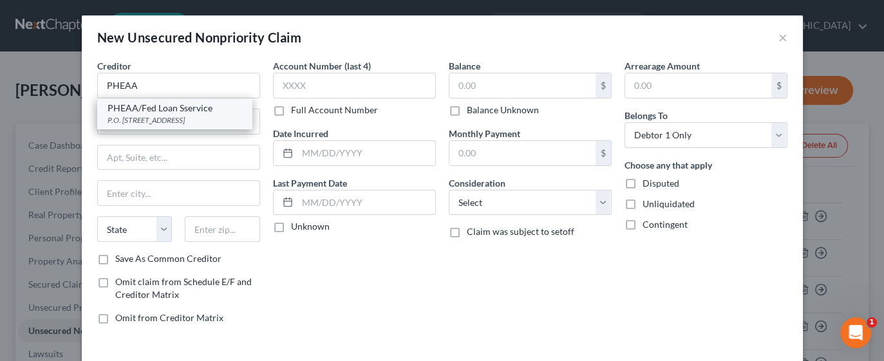
click at [189, 108] on div "PHEAA/Fed Loan Sservice" at bounding box center [175, 108] width 134 height 13
type input "PHEAA/Fed Loan Sservice"
type input "P.O. Box 60610"
type input "Harrisburg"
select select "39"
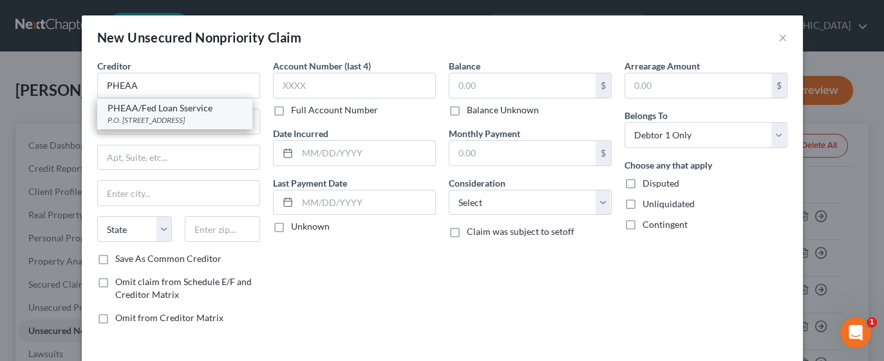
type input "17106"
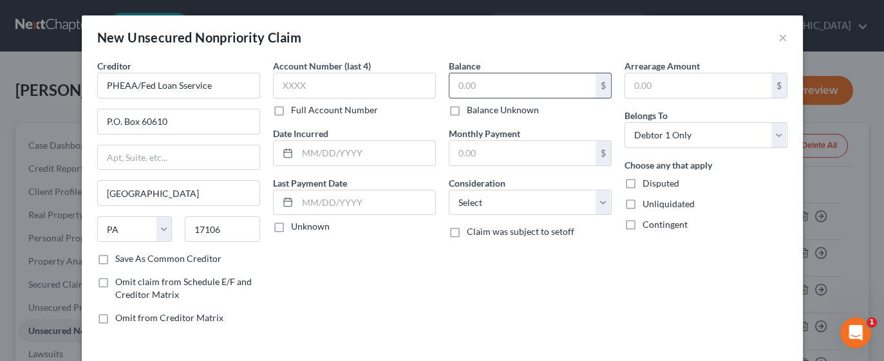
click at [497, 85] on input "text" at bounding box center [523, 85] width 146 height 24
type input "1,641"
click at [600, 203] on select "Select Cable / Satellite Services Collection Agency Credit Card Debt Debt Couns…" at bounding box center [530, 203] width 163 height 26
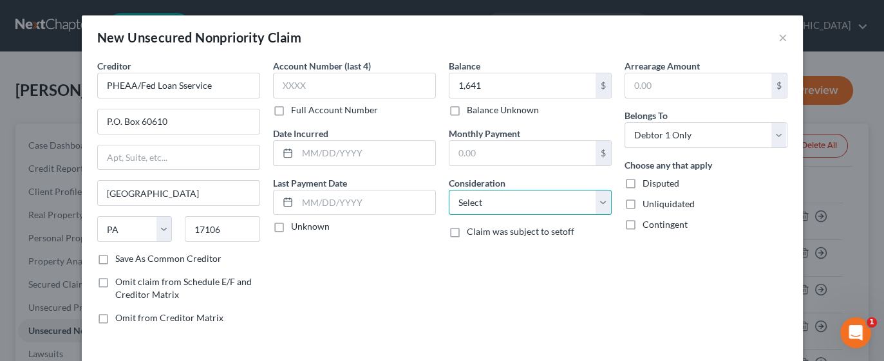
select select "17"
click at [449, 190] on select "Select Cable / Satellite Services Collection Agency Credit Card Debt Debt Couns…" at bounding box center [530, 203] width 163 height 26
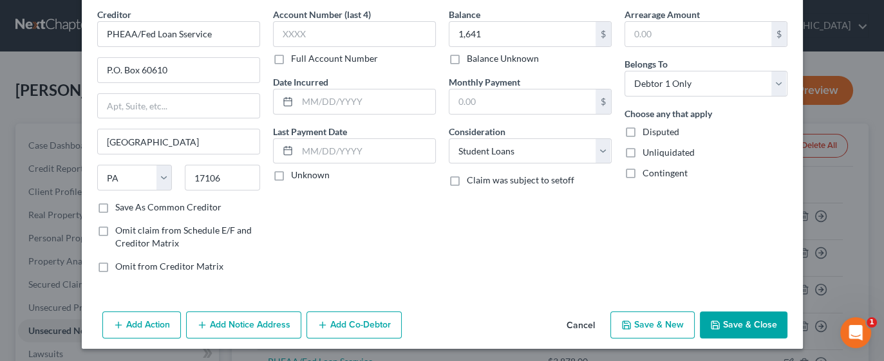
click at [654, 323] on button "Save & New" at bounding box center [653, 325] width 84 height 27
select select "0"
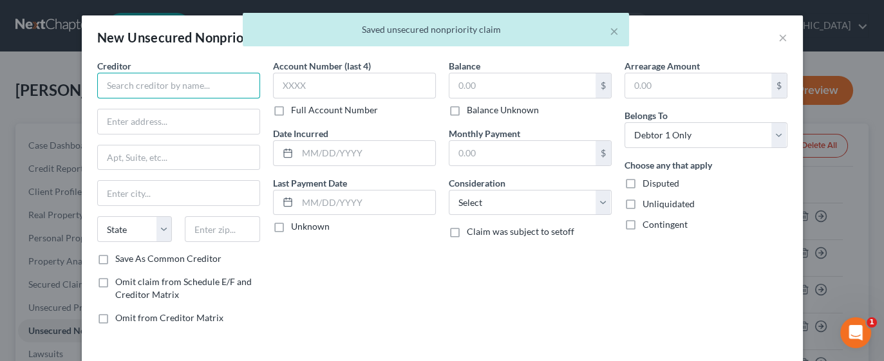
click at [206, 82] on input "text" at bounding box center [178, 86] width 163 height 26
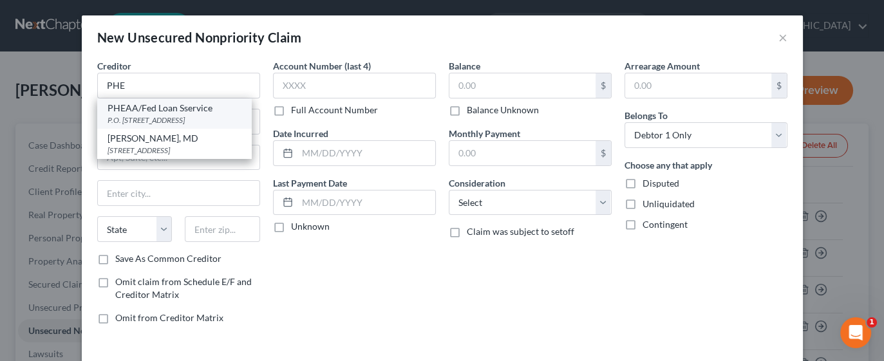
click at [211, 112] on div "PHEAA/Fed Loan Sservice" at bounding box center [175, 108] width 134 height 13
type input "PHEAA/Fed Loan Sservice"
type input "P.O. Box 60610"
type input "Harrisburg"
select select "39"
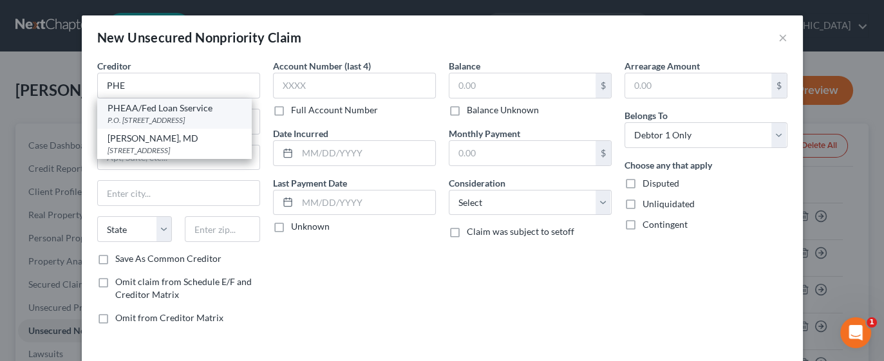
type input "17106"
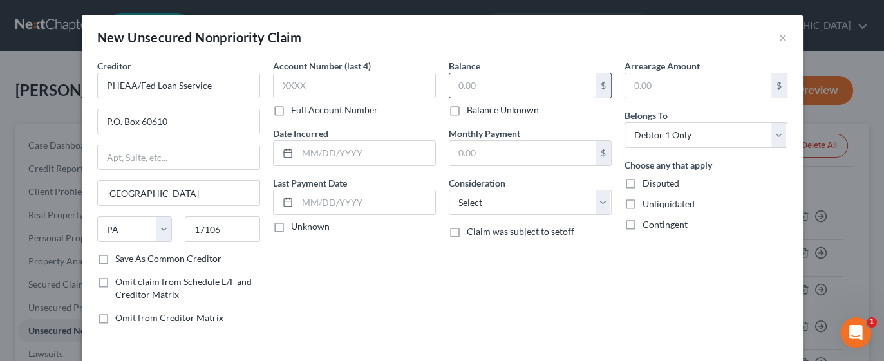
click at [522, 88] on input "text" at bounding box center [523, 85] width 146 height 24
type input "1,099"
click at [600, 206] on select "Select Cable / Satellite Services Collection Agency Credit Card Debt Debt Couns…" at bounding box center [530, 203] width 163 height 26
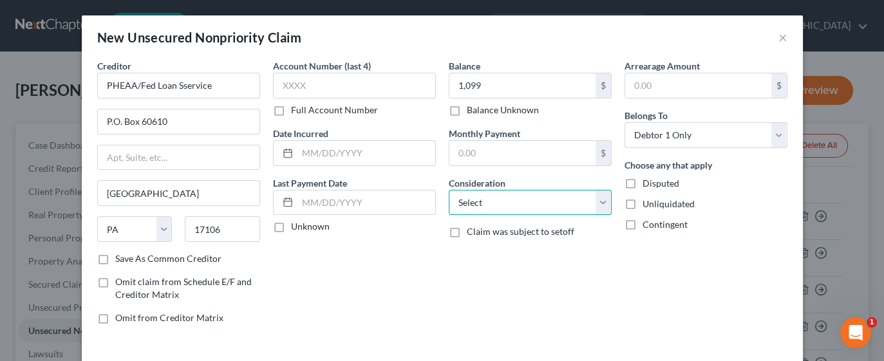
select select "17"
click at [449, 190] on select "Select Cable / Satellite Services Collection Agency Credit Card Debt Debt Couns…" at bounding box center [530, 203] width 163 height 26
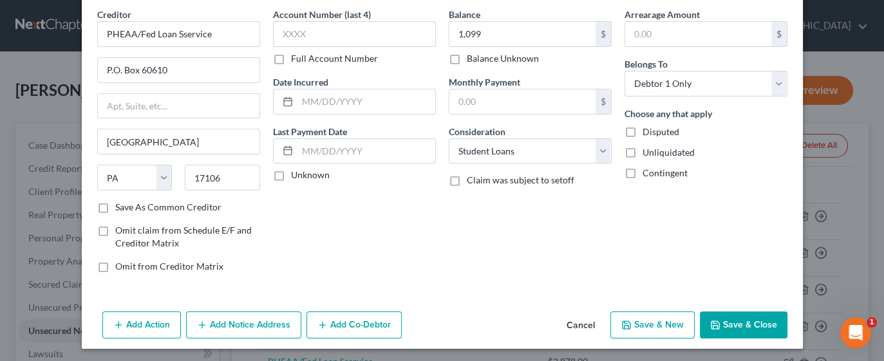
click at [654, 325] on button "Save & New" at bounding box center [653, 325] width 84 height 27
select select "0"
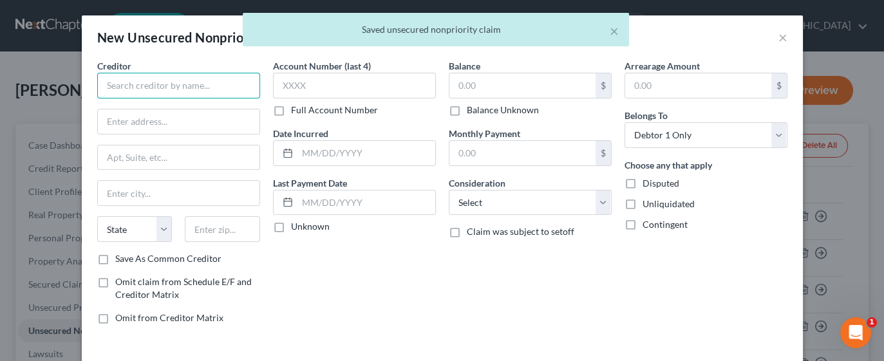
click at [224, 86] on input "text" at bounding box center [178, 86] width 163 height 26
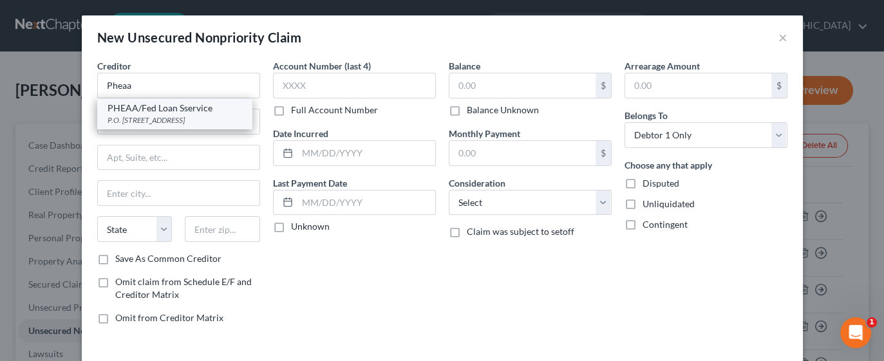
click at [191, 117] on div "P.O. Box 60610, Harrisburg, PA 17106" at bounding box center [175, 120] width 134 height 11
type input "PHEAA/Fed Loan Sservice"
type input "P.O. Box 60610"
type input "Harrisburg"
select select "39"
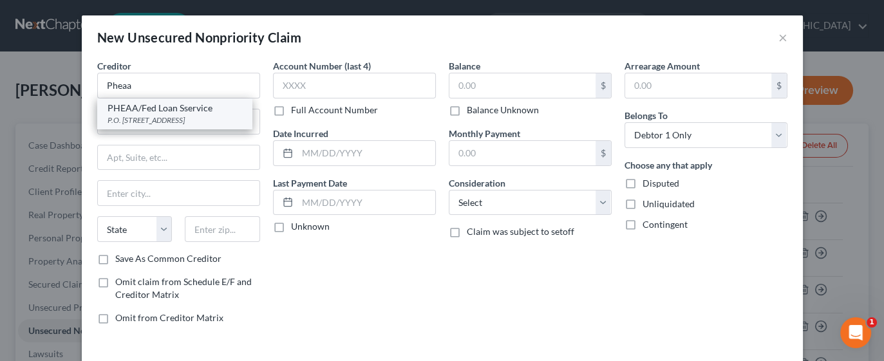
type input "17106"
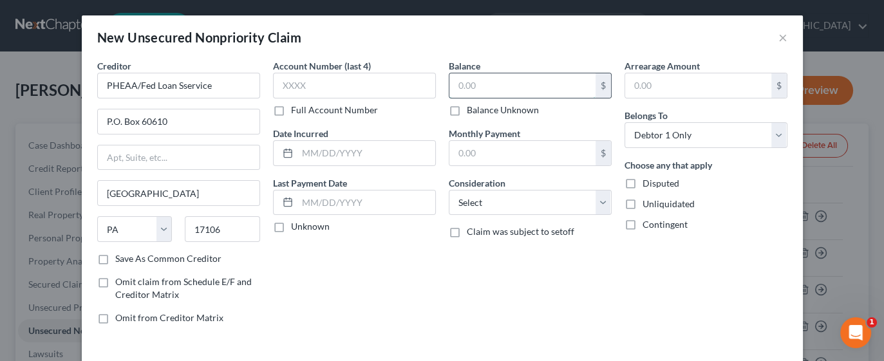
click at [499, 90] on input "text" at bounding box center [523, 85] width 146 height 24
type input "6,688"
click at [598, 204] on select "Select Cable / Satellite Services Collection Agency Credit Card Debt Debt Couns…" at bounding box center [530, 203] width 163 height 26
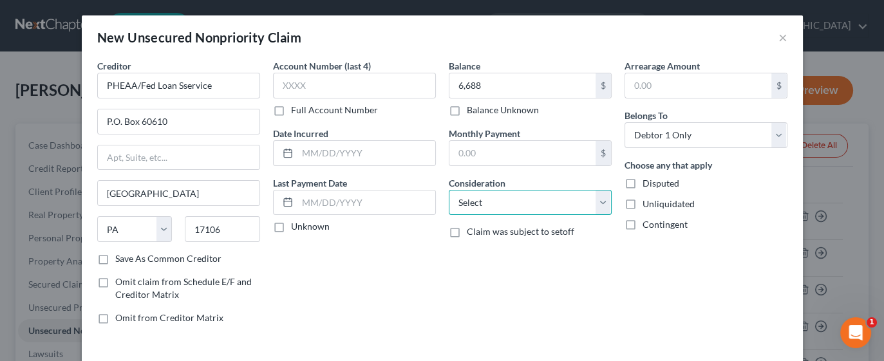
click at [599, 206] on select "Select Cable / Satellite Services Collection Agency Credit Card Debt Debt Couns…" at bounding box center [530, 203] width 163 height 26
select select "17"
click at [449, 190] on select "Select Cable / Satellite Services Collection Agency Credit Card Debt Debt Couns…" at bounding box center [530, 203] width 163 height 26
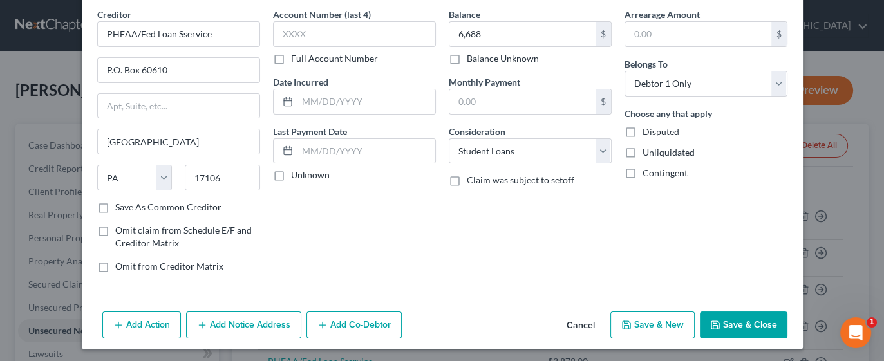
click at [656, 323] on button "Save & New" at bounding box center [653, 325] width 84 height 27
select select "0"
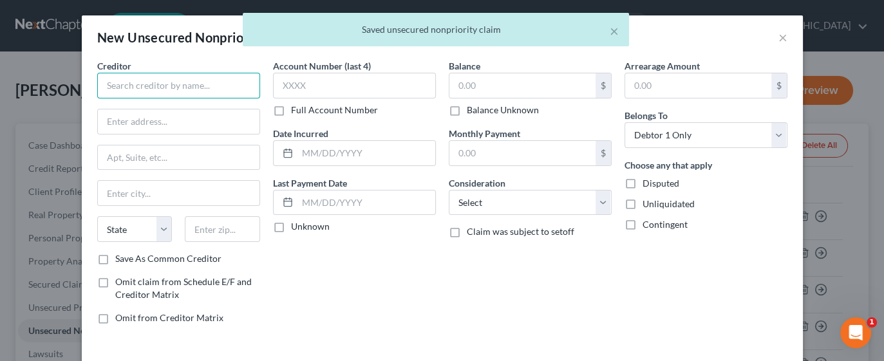
click at [206, 88] on input "text" at bounding box center [178, 86] width 163 height 26
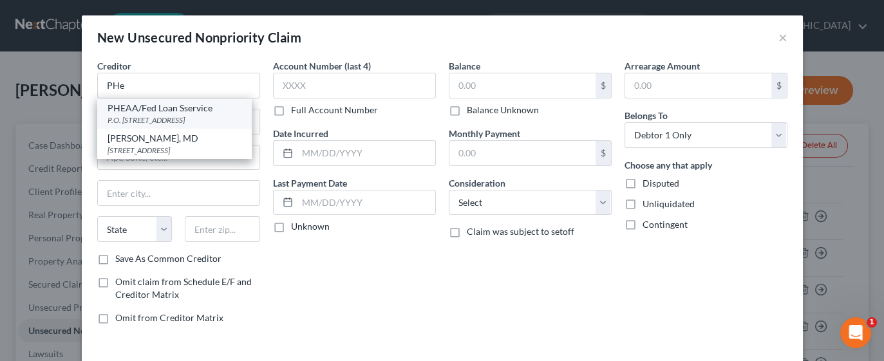
click at [209, 110] on div "PHEAA/Fed Loan Sservice" at bounding box center [175, 108] width 134 height 13
type input "PHEAA/Fed Loan Sservice"
type input "P.O. Box 60610"
type input "Harrisburg"
select select "39"
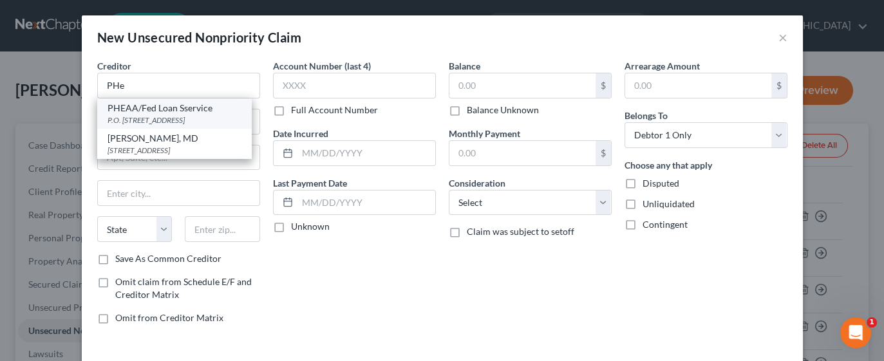
type input "17106"
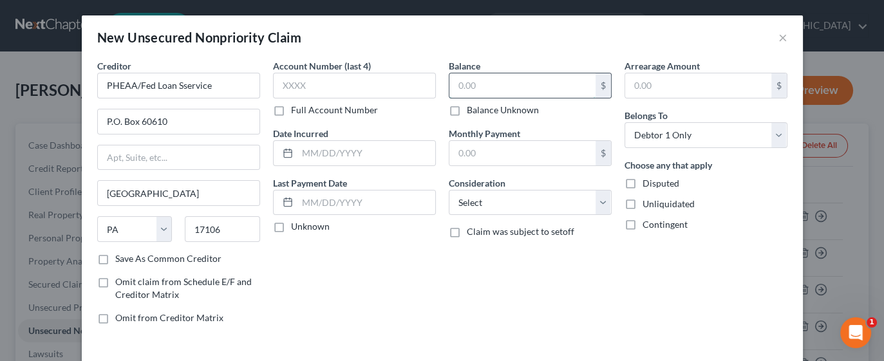
click at [486, 90] on input "text" at bounding box center [523, 85] width 146 height 24
type input "6,437"
click at [599, 202] on select "Select Cable / Satellite Services Collection Agency Credit Card Debt Debt Couns…" at bounding box center [530, 203] width 163 height 26
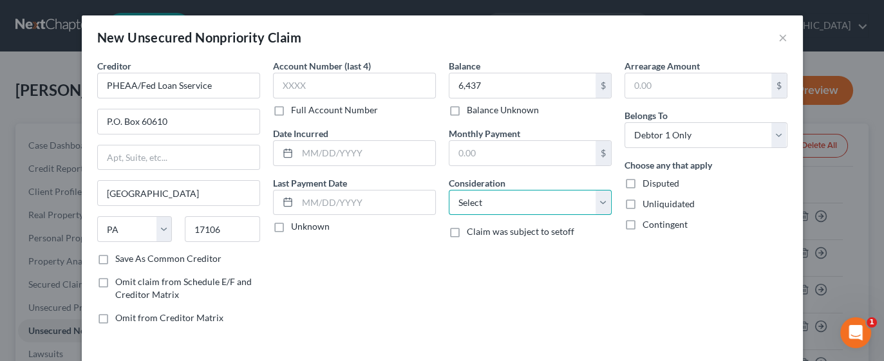
select select "17"
click at [449, 190] on select "Select Cable / Satellite Services Collection Agency Credit Card Debt Debt Couns…" at bounding box center [530, 203] width 163 height 26
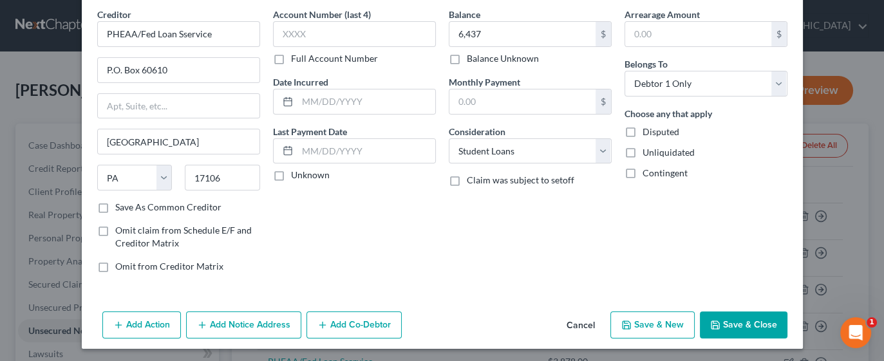
click at [657, 328] on button "Save & New" at bounding box center [653, 325] width 84 height 27
select select "0"
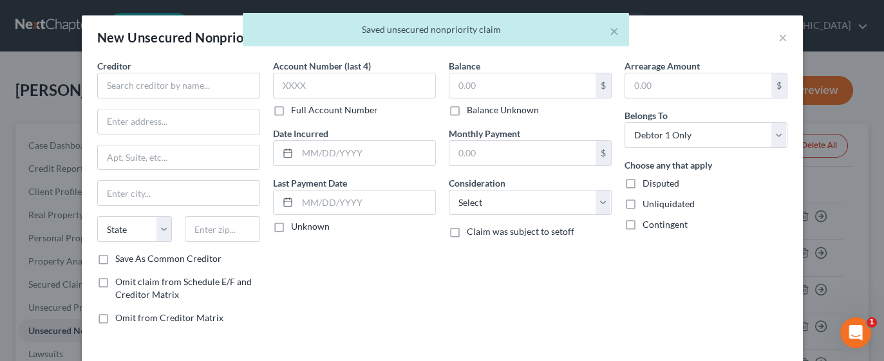
type input "6,437.00"
type input "0.00"
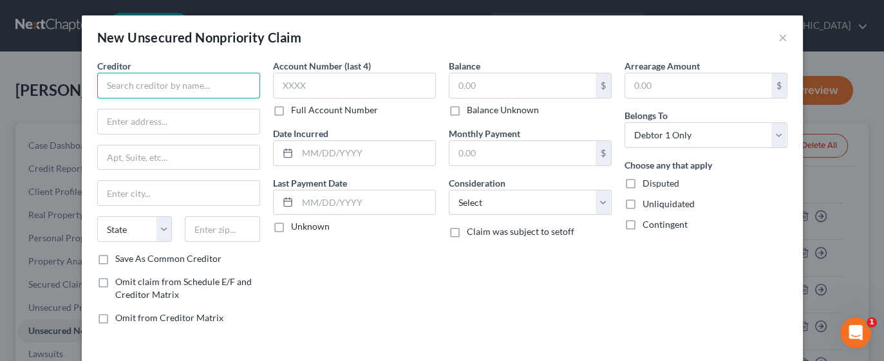
click at [189, 85] on input "text" at bounding box center [178, 86] width 163 height 26
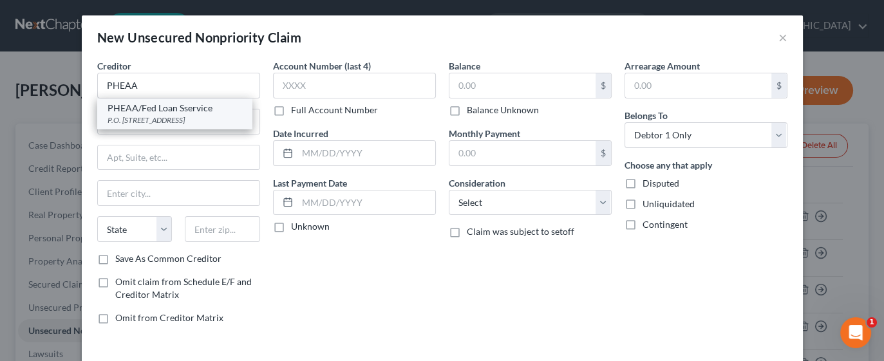
click at [202, 111] on div "PHEAA/Fed Loan Sservice" at bounding box center [175, 108] width 134 height 13
type input "PHEAA/Fed Loan Sservice"
type input "P.O. Box 60610"
type input "Harrisburg"
select select "39"
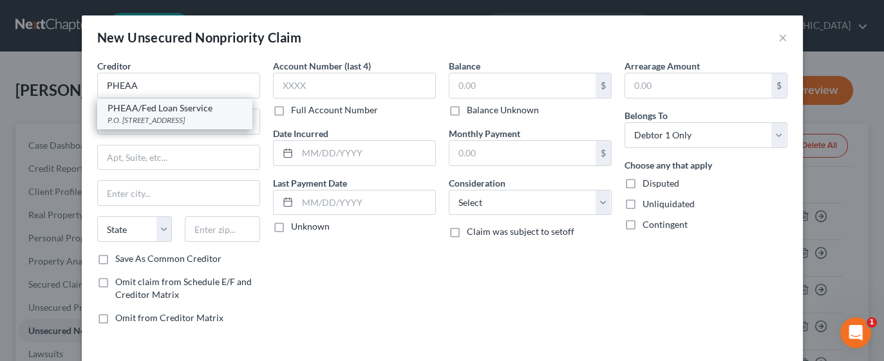
type input "17106"
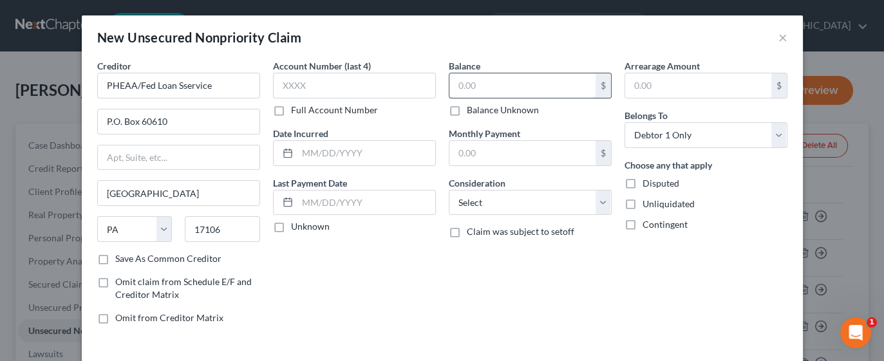
click at [513, 86] on input "text" at bounding box center [523, 85] width 146 height 24
type input "5,408"
click at [595, 211] on select "Select Cable / Satellite Services Collection Agency Credit Card Debt Debt Couns…" at bounding box center [530, 203] width 163 height 26
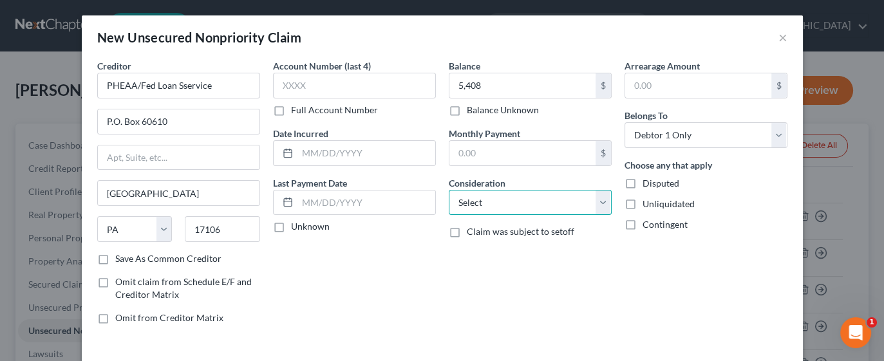
select select "17"
click at [449, 190] on select "Select Cable / Satellite Services Collection Agency Credit Card Debt Debt Couns…" at bounding box center [530, 203] width 163 height 26
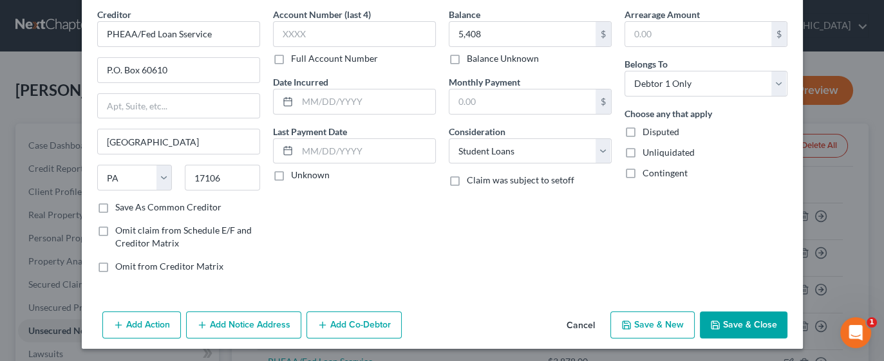
click at [653, 321] on button "Save & New" at bounding box center [653, 325] width 84 height 27
select select "0"
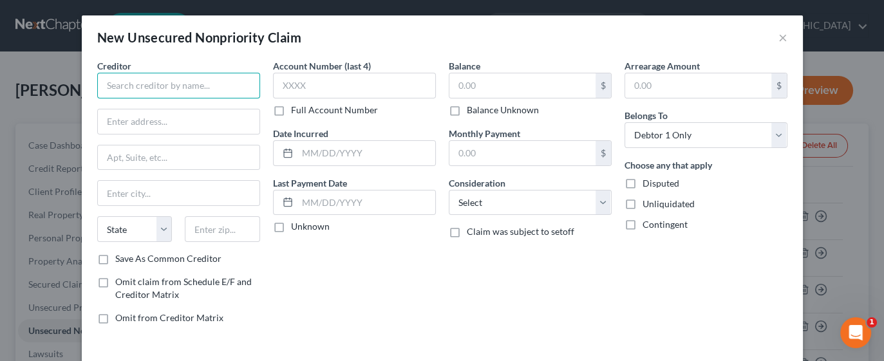
click at [186, 84] on input "text" at bounding box center [178, 86] width 163 height 26
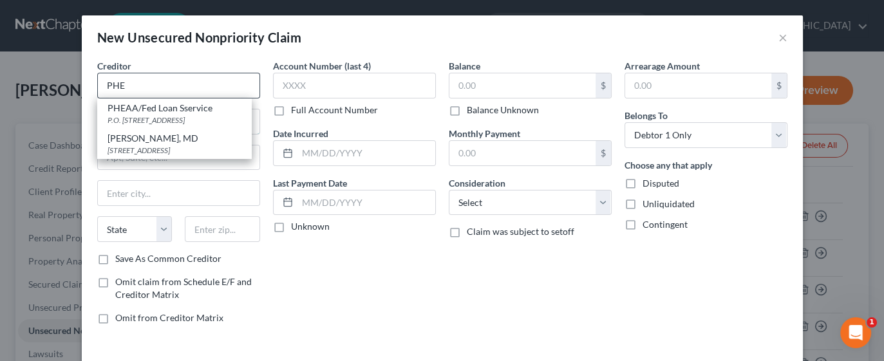
click at [195, 114] on input "text" at bounding box center [179, 122] width 162 height 24
click at [495, 86] on input "text" at bounding box center [523, 85] width 146 height 24
click at [496, 87] on input "text" at bounding box center [523, 85] width 146 height 24
click at [167, 115] on div "P.O. Box 60610, Harrisburg, PA 17106" at bounding box center [175, 120] width 134 height 11
type input "PHEAA/Fed Loan Sservice"
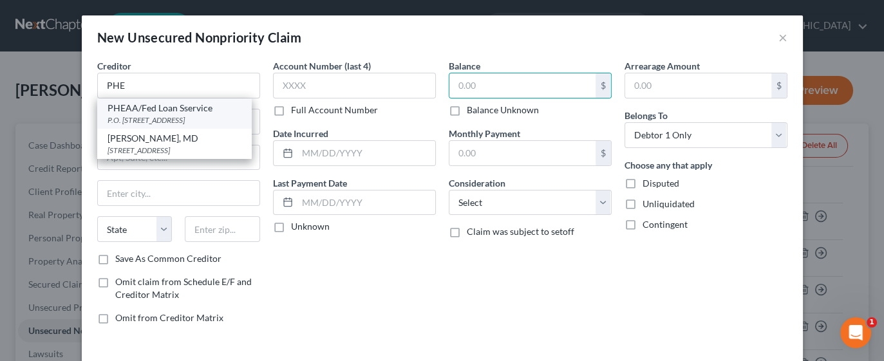
type input "P.O. Box 60610"
type input "Harrisburg"
select select "39"
type input "17106"
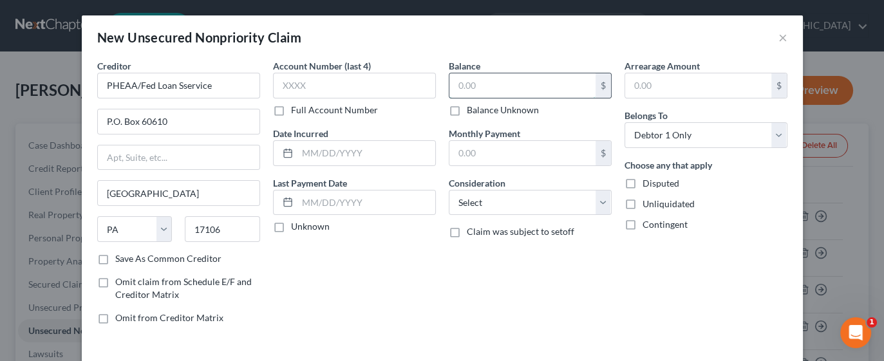
click at [499, 82] on input "text" at bounding box center [523, 85] width 146 height 24
type input "4,620"
click at [597, 199] on select "Select Cable / Satellite Services Collection Agency Credit Card Debt Debt Couns…" at bounding box center [530, 203] width 163 height 26
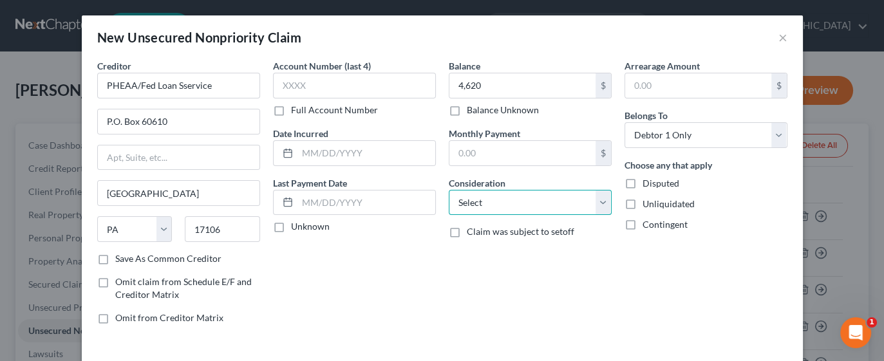
select select "17"
click at [449, 190] on select "Select Cable / Satellite Services Collection Agency Credit Card Debt Debt Couns…" at bounding box center [530, 203] width 163 height 26
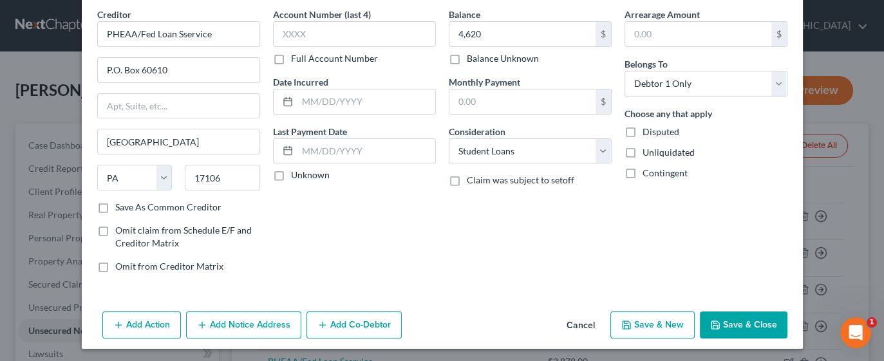
click at [640, 323] on button "Save & New" at bounding box center [653, 325] width 84 height 27
select select "0"
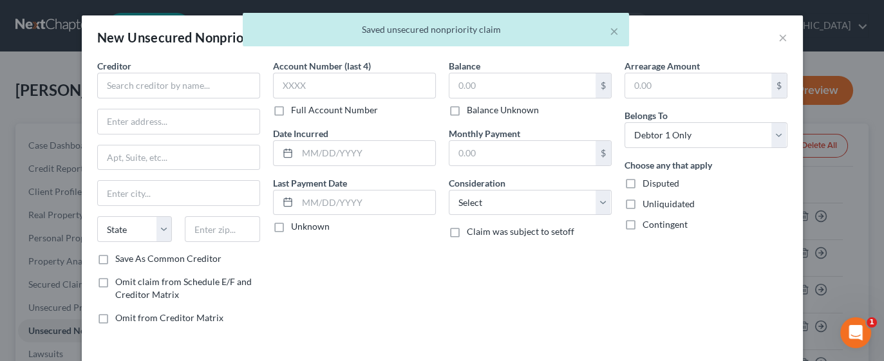
type input "4,620.00"
type input "0.00"
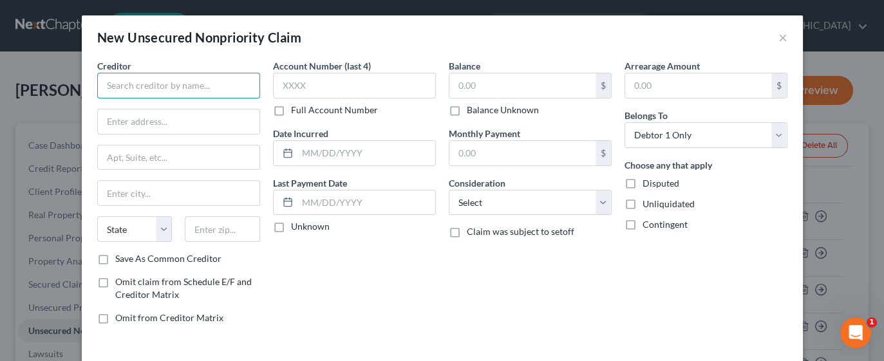
click at [213, 87] on input "text" at bounding box center [178, 86] width 163 height 26
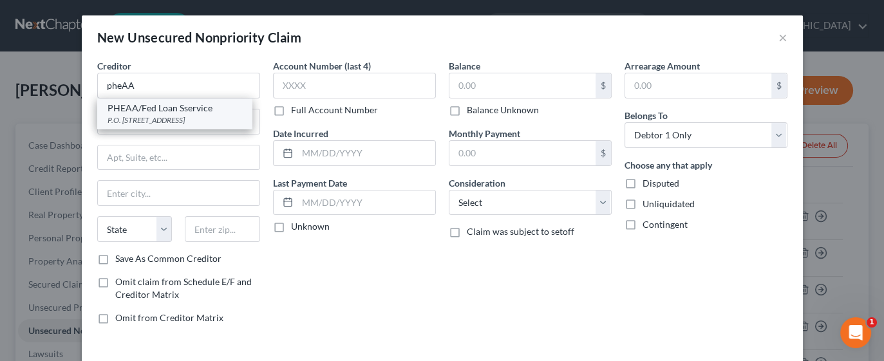
click at [206, 115] on div "P.O. Box 60610, Harrisburg, PA 17106" at bounding box center [175, 120] width 134 height 11
type input "PHEAA/Fed Loan Sservice"
type input "P.O. Box 60610"
type input "Harrisburg"
select select "39"
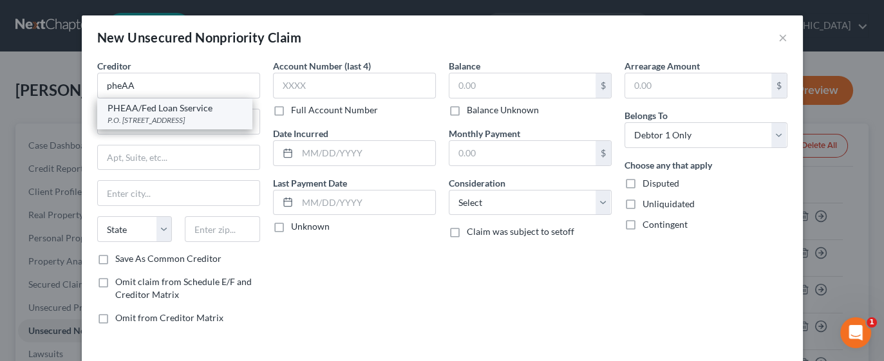
type input "17106"
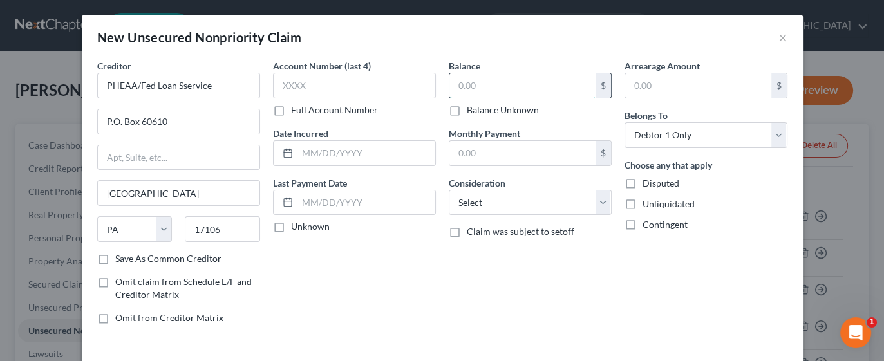
click at [552, 90] on input "text" at bounding box center [523, 85] width 146 height 24
type input "3,616"
click at [598, 196] on select "Select Cable / Satellite Services Collection Agency Credit Card Debt Debt Couns…" at bounding box center [530, 203] width 163 height 26
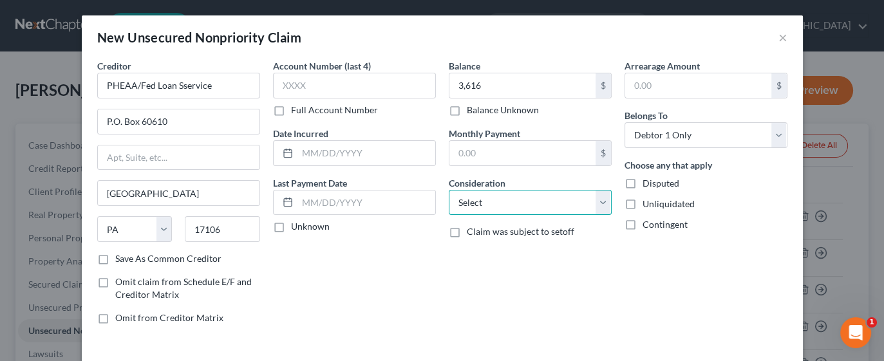
select select "17"
click at [449, 190] on select "Select Cable / Satellite Services Collection Agency Credit Card Debt Debt Couns…" at bounding box center [530, 203] width 163 height 26
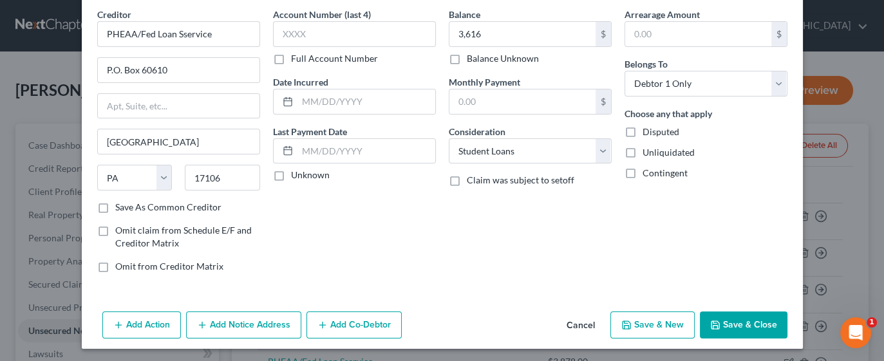
click at [647, 325] on button "Save & New" at bounding box center [653, 325] width 84 height 27
select select "0"
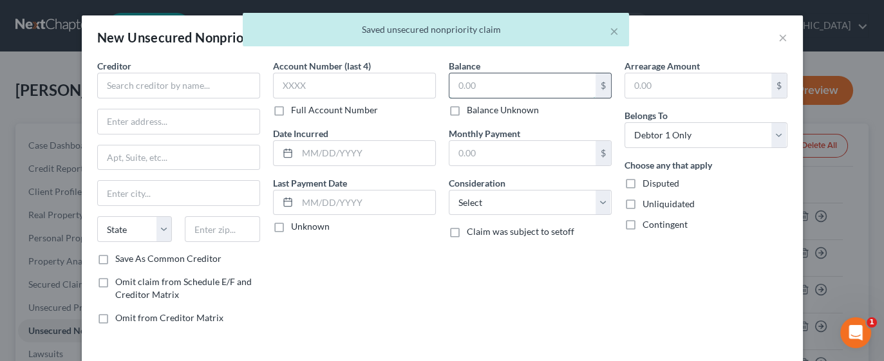
click at [538, 81] on input "text" at bounding box center [523, 85] width 146 height 24
click at [196, 80] on input "text" at bounding box center [178, 86] width 163 height 26
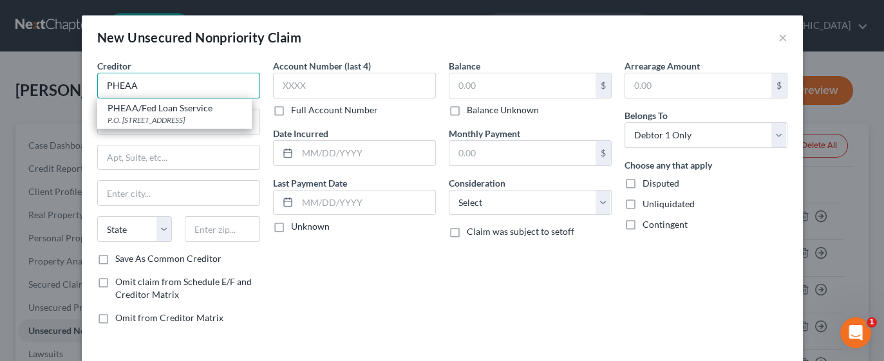
type input "PHEAA"
click at [502, 91] on input "text" at bounding box center [523, 85] width 146 height 24
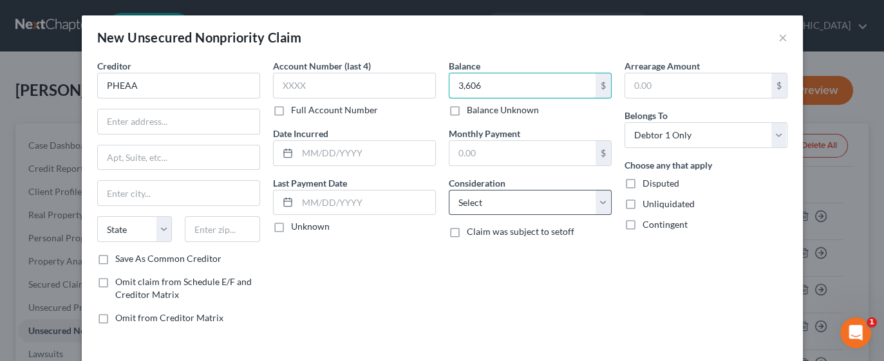
type input "3,606"
click at [594, 196] on select "Select Cable / Satellite Services Collection Agency Credit Card Debt Debt Couns…" at bounding box center [530, 203] width 163 height 26
select select "17"
click at [449, 190] on select "Select Cable / Satellite Services Collection Agency Credit Card Debt Debt Couns…" at bounding box center [530, 203] width 163 height 26
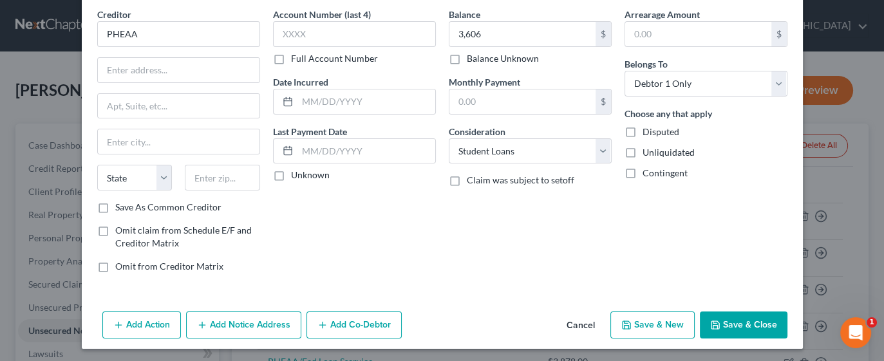
click at [656, 325] on button "Save & New" at bounding box center [653, 325] width 84 height 27
select select "0"
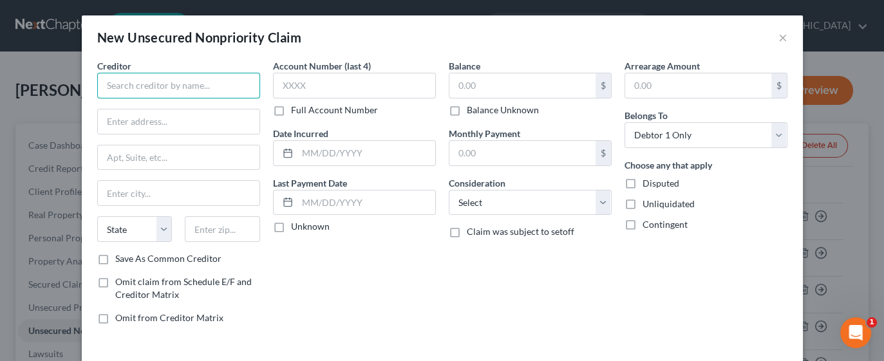
click at [182, 81] on input "text" at bounding box center [178, 86] width 163 height 26
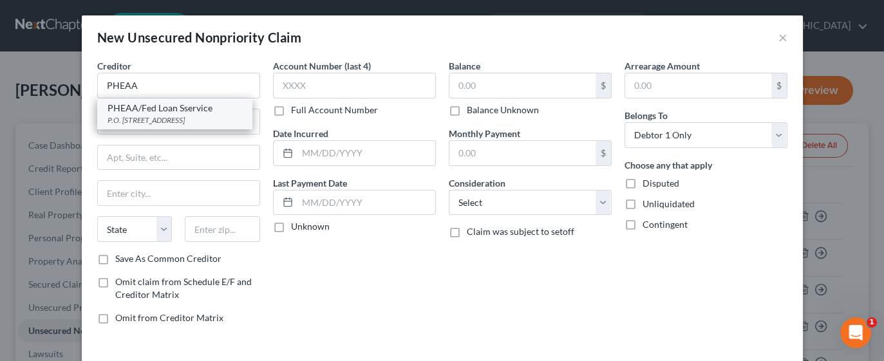
click at [206, 111] on div "PHEAA/Fed Loan Sservice" at bounding box center [175, 108] width 134 height 13
type input "PHEAA/Fed Loan Sservice"
type input "P.O. Box 60610"
type input "Harrisburg"
select select "39"
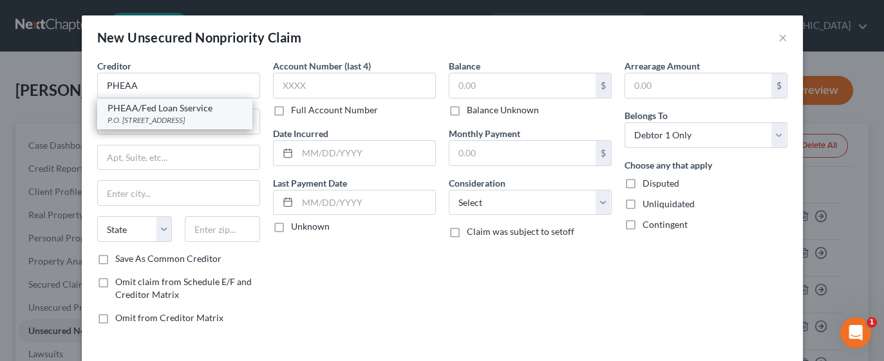
type input "17106"
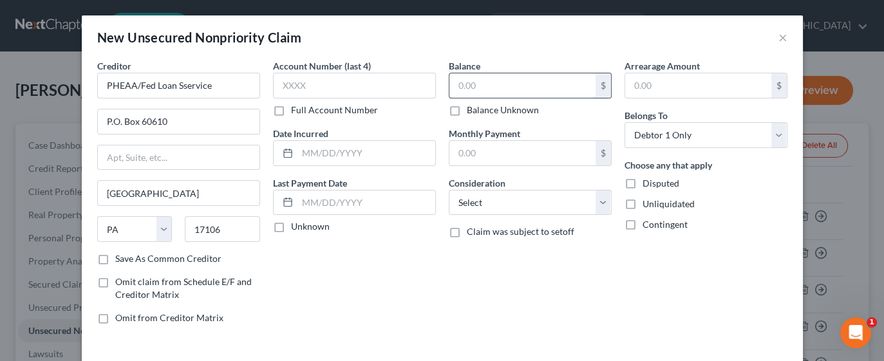
click at [539, 88] on input "text" at bounding box center [523, 85] width 146 height 24
click at [506, 90] on input "text" at bounding box center [523, 85] width 146 height 24
type input "3,063"
click at [598, 201] on select "Select Cable / Satellite Services Collection Agency Credit Card Debt Debt Couns…" at bounding box center [530, 203] width 163 height 26
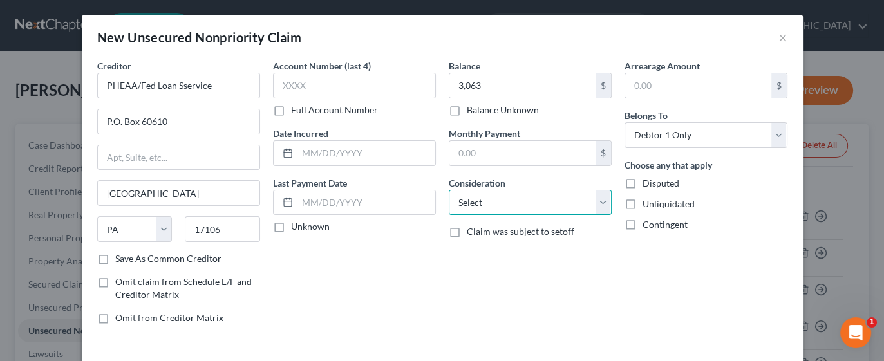
select select "17"
click at [449, 190] on select "Select Cable / Satellite Services Collection Agency Credit Card Debt Debt Couns…" at bounding box center [530, 203] width 163 height 26
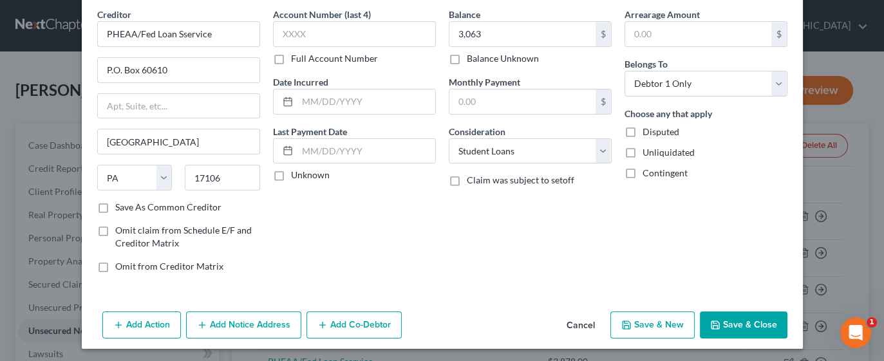
click at [654, 323] on button "Save & New" at bounding box center [653, 325] width 84 height 27
select select "0"
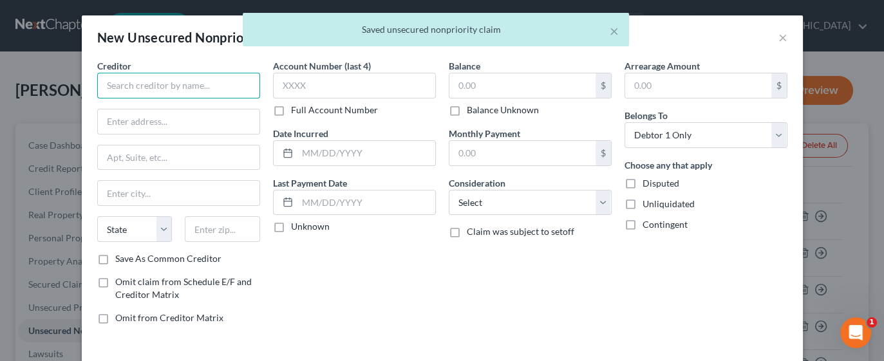
click at [213, 91] on input "text" at bounding box center [178, 86] width 163 height 26
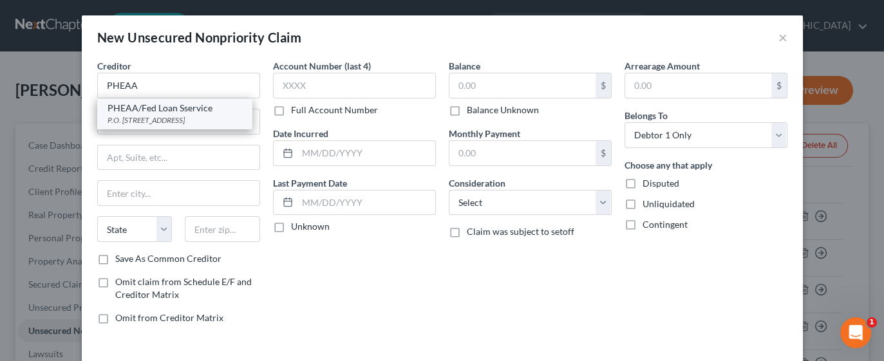
click at [196, 119] on div "P.O. Box 60610, Harrisburg, PA 17106" at bounding box center [175, 120] width 134 height 11
type input "PHEAA/Fed Loan Sservice"
type input "P.O. Box 60610"
type input "Harrisburg"
select select "39"
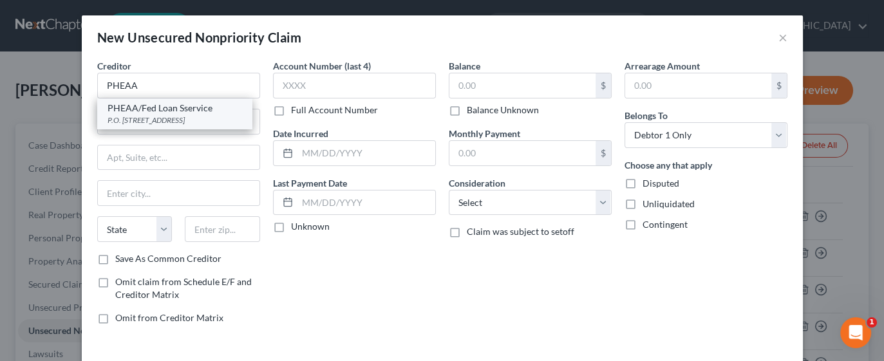
type input "17106"
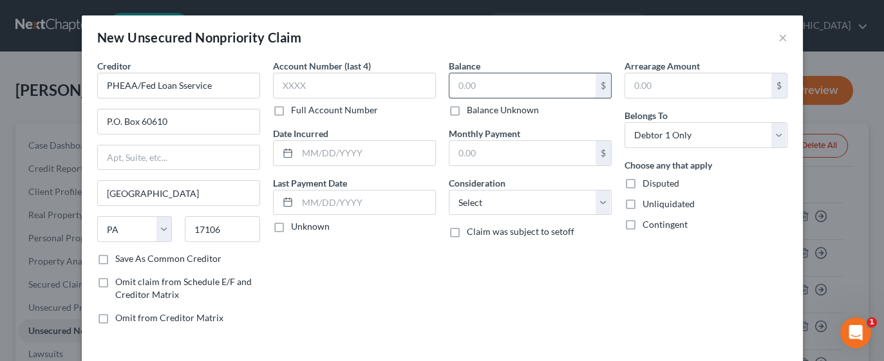
click at [496, 90] on input "text" at bounding box center [523, 85] width 146 height 24
type input "2,997.00"
click at [596, 195] on select "Select Cable / Satellite Services Collection Agency Credit Card Debt Debt Couns…" at bounding box center [530, 203] width 163 height 26
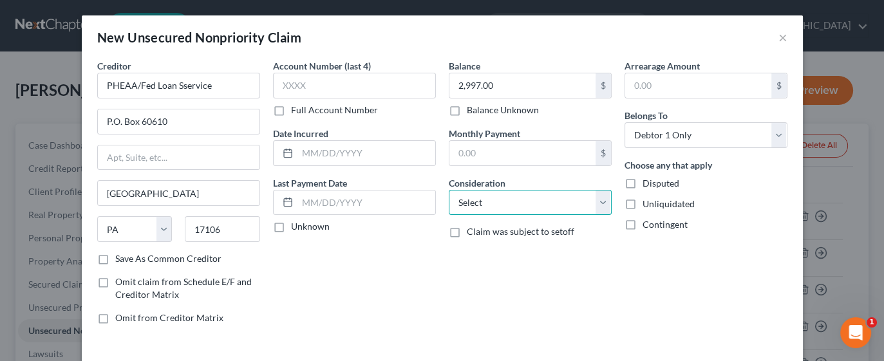
select select "17"
click at [449, 190] on select "Select Cable / Satellite Services Collection Agency Credit Card Debt Debt Couns…" at bounding box center [530, 203] width 163 height 26
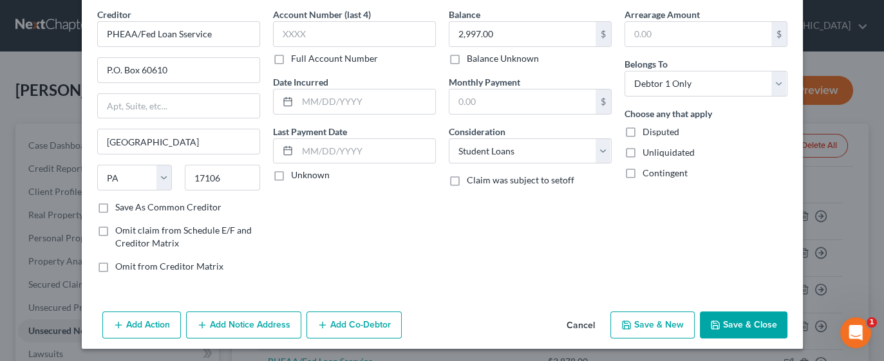
click at [653, 326] on button "Save & New" at bounding box center [653, 325] width 84 height 27
select select "0"
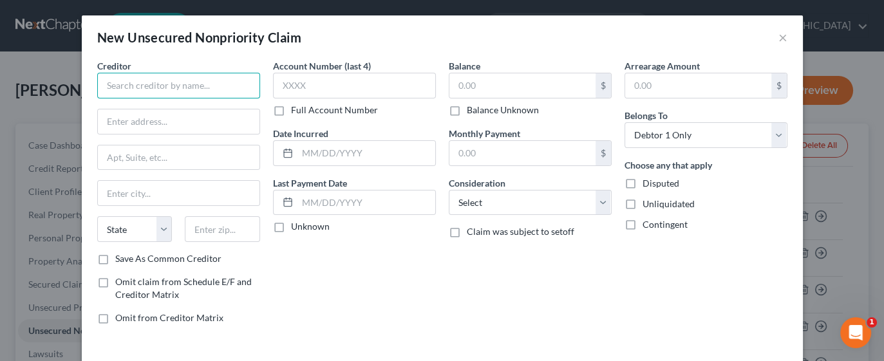
click at [206, 87] on input "text" at bounding box center [178, 86] width 163 height 26
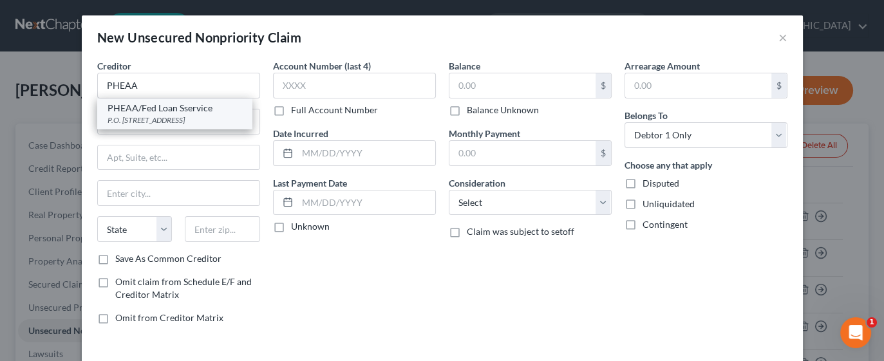
click at [205, 117] on div "P.O. Box 60610, Harrisburg, PA 17106" at bounding box center [175, 120] width 134 height 11
type input "PHEAA/Fed Loan Sservice"
type input "P.O. Box 60610"
type input "Harrisburg"
select select "39"
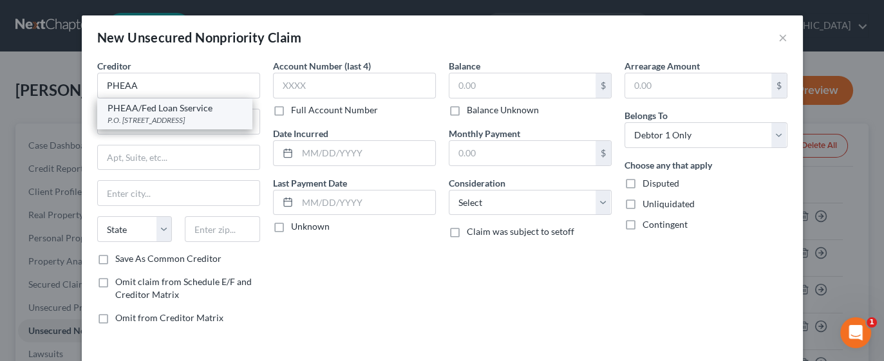
type input "17106"
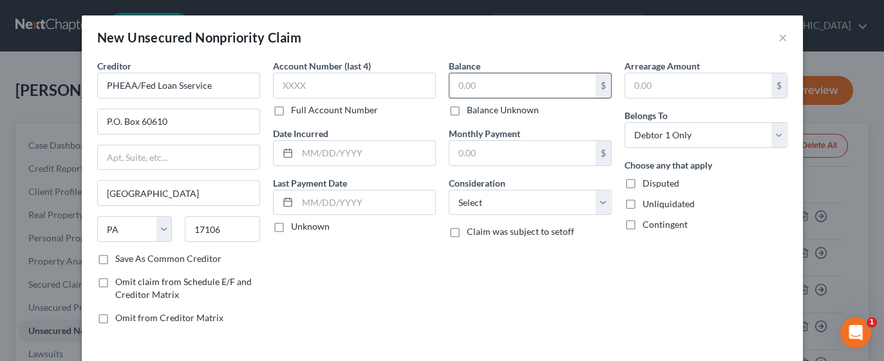
click at [488, 88] on input "text" at bounding box center [523, 85] width 146 height 24
type input "2,746"
click at [600, 206] on select "Select Cable / Satellite Services Collection Agency Credit Card Debt Debt Couns…" at bounding box center [530, 203] width 163 height 26
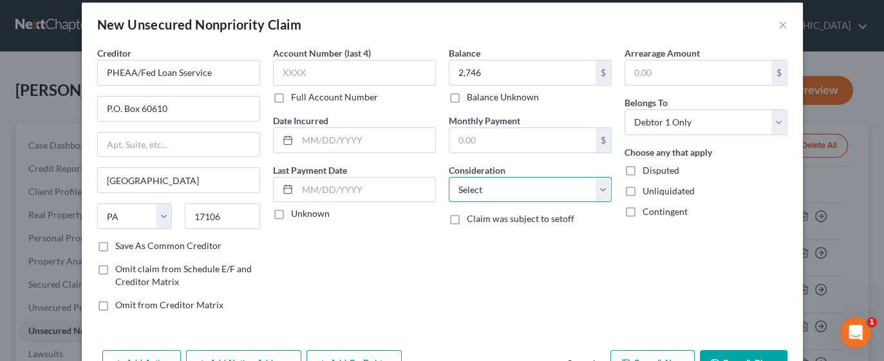
scroll to position [17, 0]
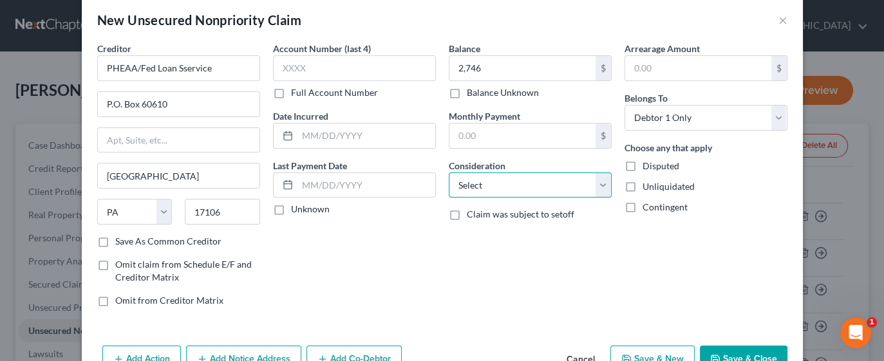
click at [583, 182] on select "Select Cable / Satellite Services Collection Agency Credit Card Debt Debt Couns…" at bounding box center [530, 186] width 163 height 26
select select "17"
click at [449, 173] on select "Select Cable / Satellite Services Collection Agency Credit Card Debt Debt Couns…" at bounding box center [530, 186] width 163 height 26
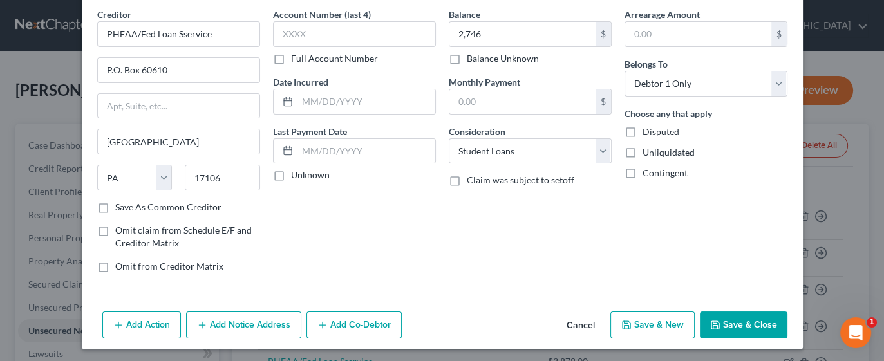
click at [647, 325] on button "Save & New" at bounding box center [653, 325] width 84 height 27
select select "0"
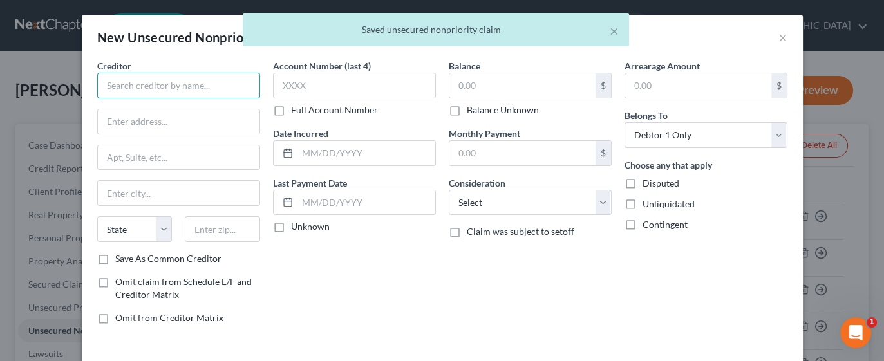
click at [184, 88] on input "text" at bounding box center [178, 86] width 163 height 26
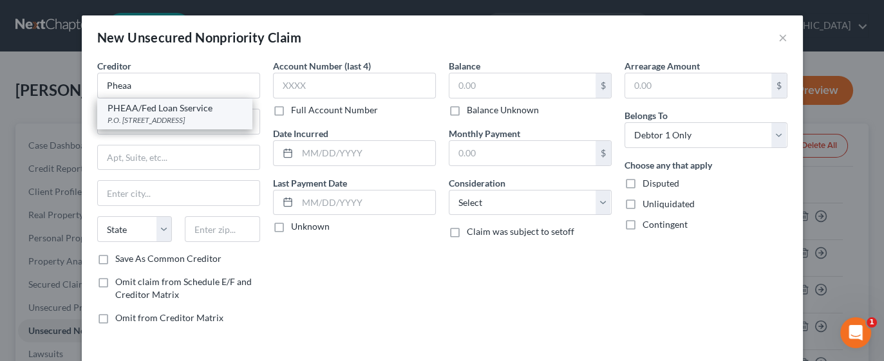
click at [178, 119] on div "P.O. Box 60610, Harrisburg, PA 17106" at bounding box center [175, 120] width 134 height 11
type input "PHEAA/Fed Loan Sservice"
type input "P.O. Box 60610"
type input "Harrisburg"
select select "39"
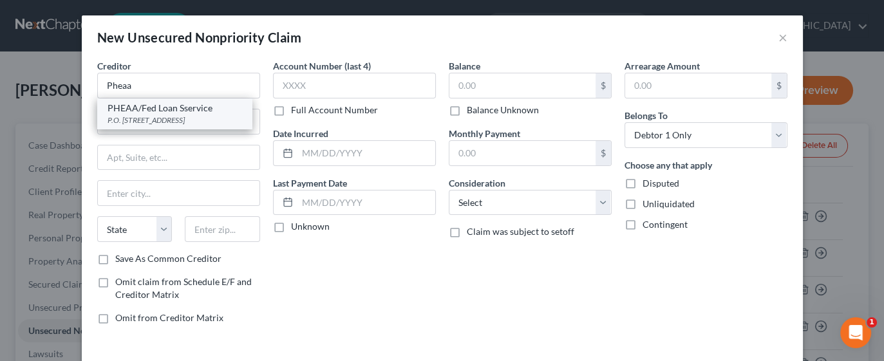
type input "17106"
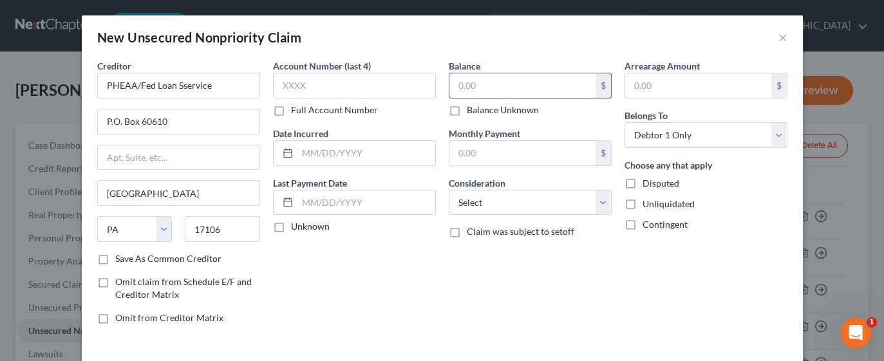
click at [504, 86] on input "text" at bounding box center [523, 85] width 146 height 24
type input "1,544"
click at [598, 204] on select "Select Cable / Satellite Services Collection Agency Credit Card Debt Debt Couns…" at bounding box center [530, 203] width 163 height 26
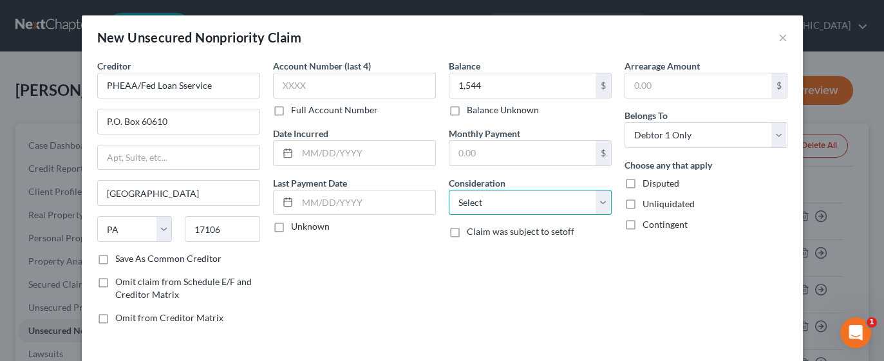
select select "17"
click at [449, 190] on select "Select Cable / Satellite Services Collection Agency Credit Card Debt Debt Couns…" at bounding box center [530, 203] width 163 height 26
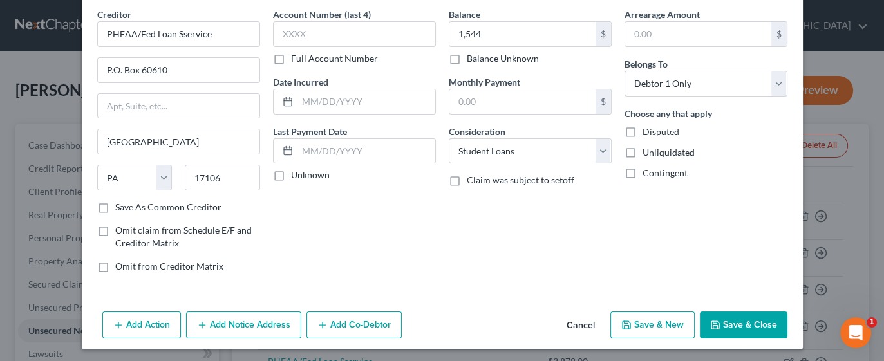
click at [655, 323] on button "Save & New" at bounding box center [653, 325] width 84 height 27
select select "0"
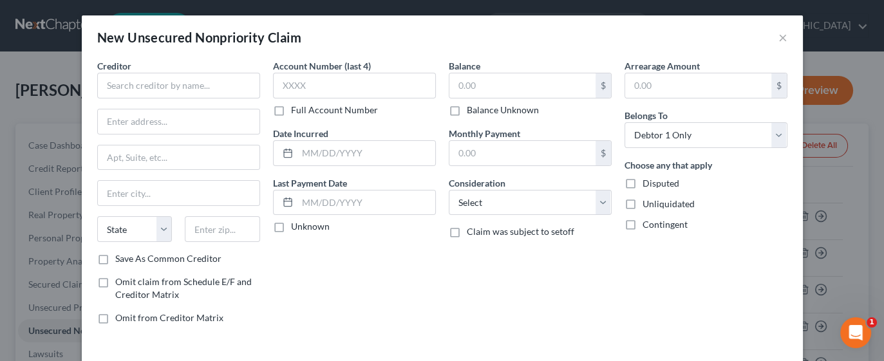
type input "1,544.00"
type input "0.00"
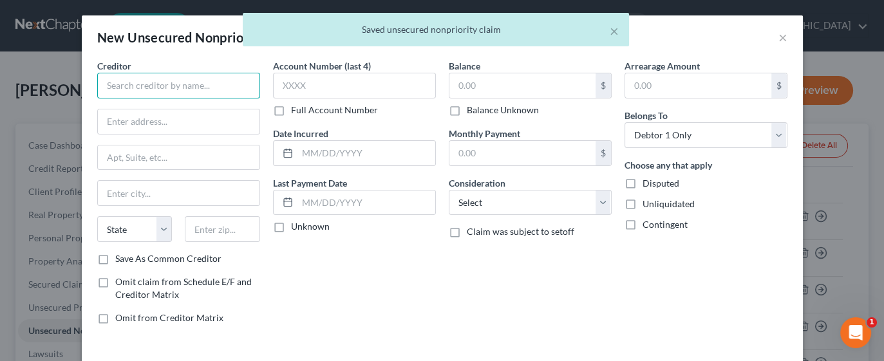
click at [190, 88] on input "text" at bounding box center [178, 86] width 163 height 26
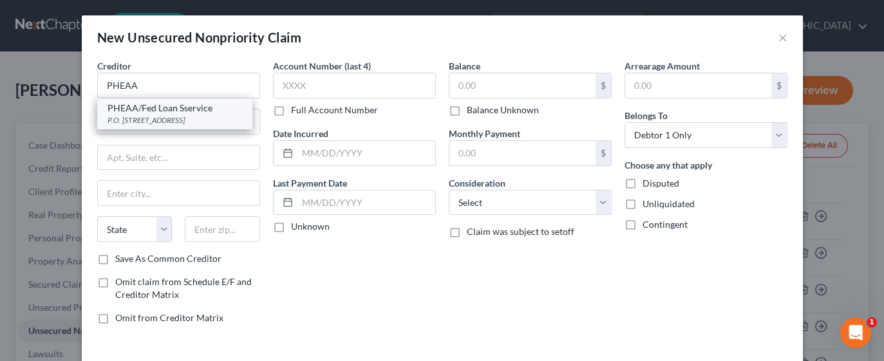
click at [191, 121] on div "P.O. Box 60610, Harrisburg, PA 17106" at bounding box center [175, 120] width 134 height 11
type input "PHEAA/Fed Loan Sservice"
type input "P.O. Box 60610"
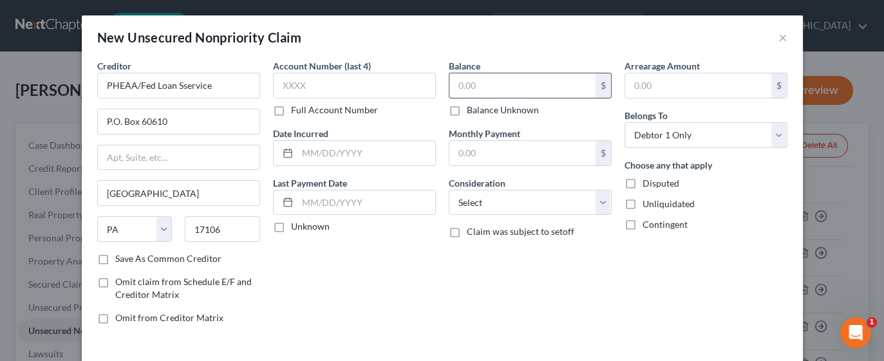
click at [504, 83] on input "text" at bounding box center [523, 85] width 146 height 24
click at [599, 208] on select "Select Cable / Satellite Services Collection Agency Credit Card Debt Debt Couns…" at bounding box center [530, 203] width 163 height 26
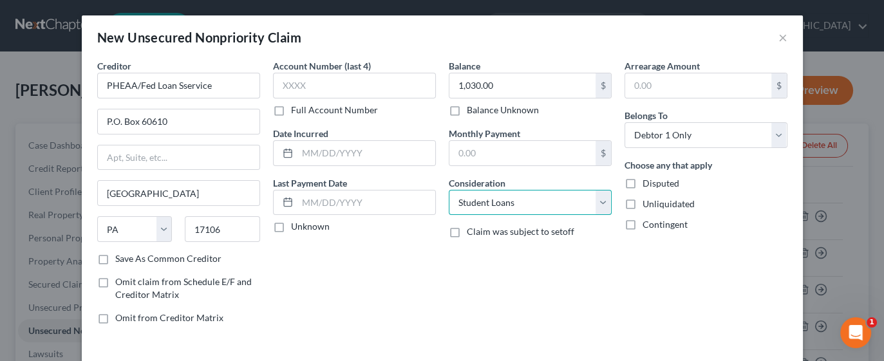
click at [449, 190] on select "Select Cable / Satellite Services Collection Agency Credit Card Debt Debt Couns…" at bounding box center [530, 203] width 163 height 26
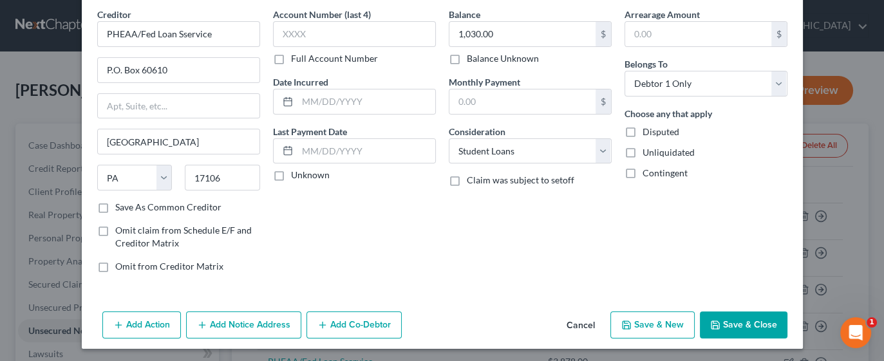
click at [664, 324] on button "Save & New" at bounding box center [653, 325] width 84 height 27
click at [743, 324] on button "Save & Close" at bounding box center [744, 325] width 88 height 27
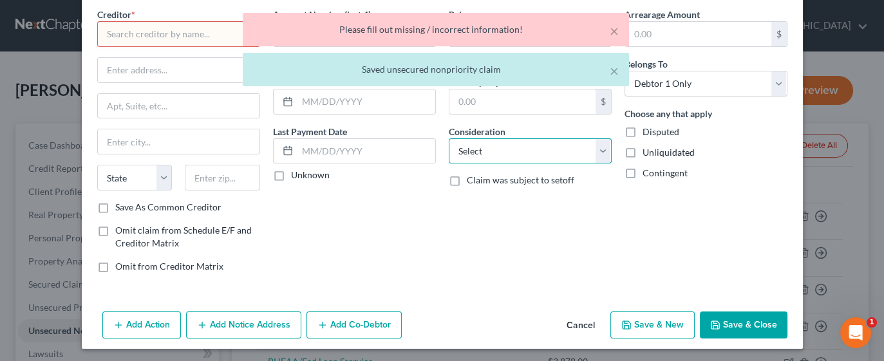
click at [586, 148] on select "Select Cable / Satellite Services Collection Agency Credit Card Debt Debt Couns…" at bounding box center [530, 151] width 163 height 26
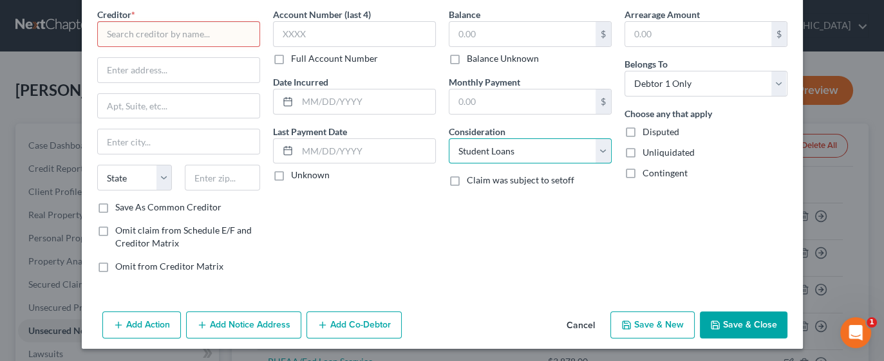
click at [449, 138] on select "Select Cable / Satellite Services Collection Agency Credit Card Debt Debt Couns…" at bounding box center [530, 151] width 163 height 26
click at [577, 325] on button "Cancel" at bounding box center [581, 326] width 49 height 26
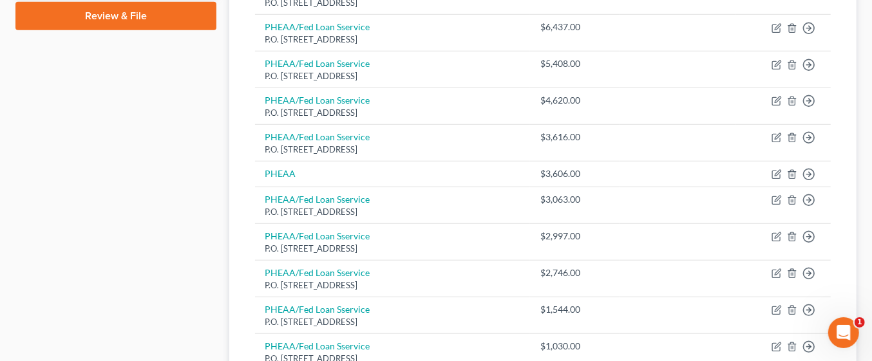
scroll to position [772, 0]
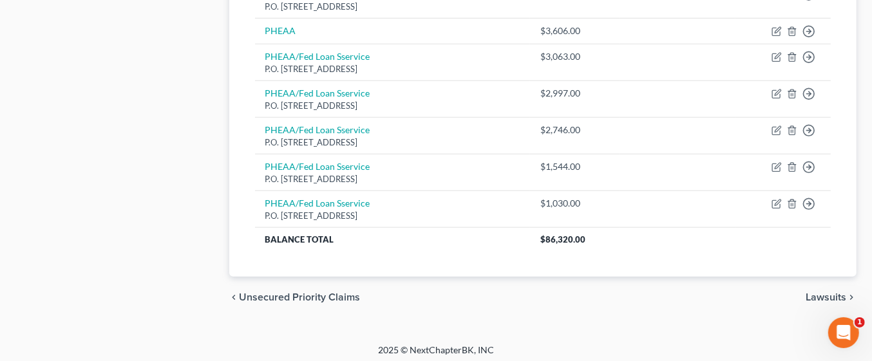
click at [256, 292] on span "Unsecured Priority Claims" at bounding box center [300, 297] width 121 height 10
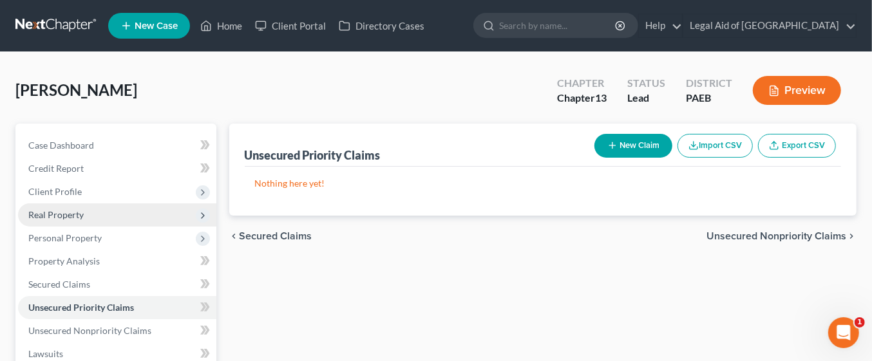
click at [35, 209] on span "Real Property" at bounding box center [55, 214] width 55 height 11
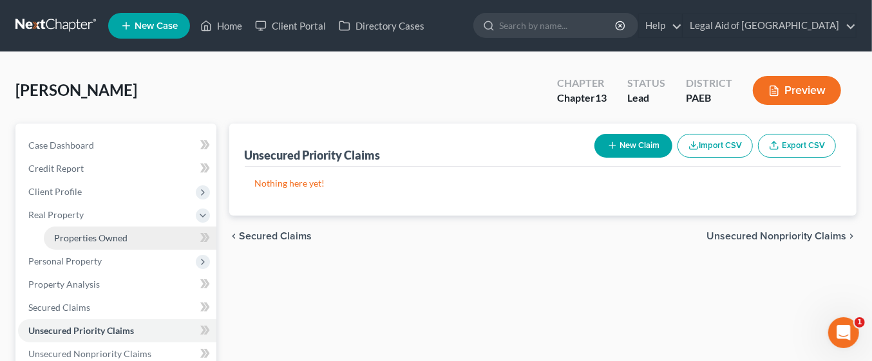
click at [58, 236] on span "Properties Owned" at bounding box center [90, 238] width 73 height 11
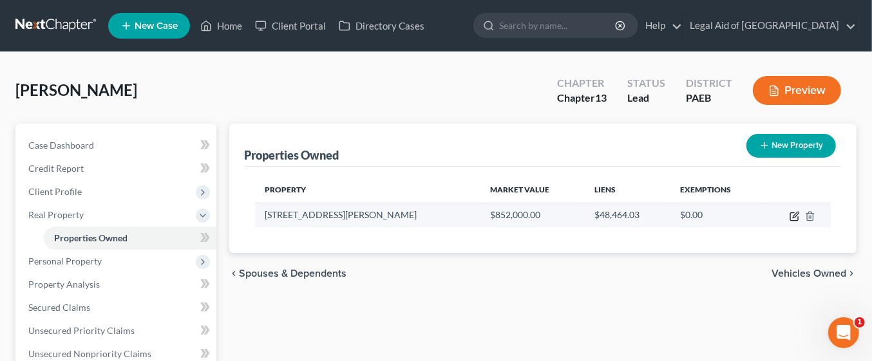
click at [799, 216] on icon "button" at bounding box center [795, 216] width 10 height 10
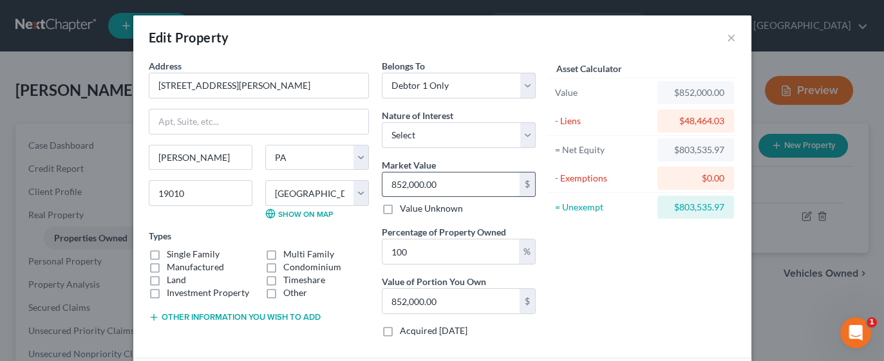
click at [461, 177] on input "852,000.00" at bounding box center [451, 185] width 137 height 24
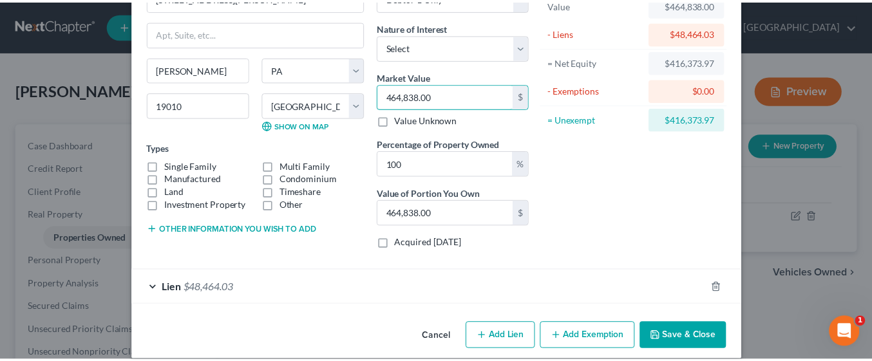
scroll to position [100, 0]
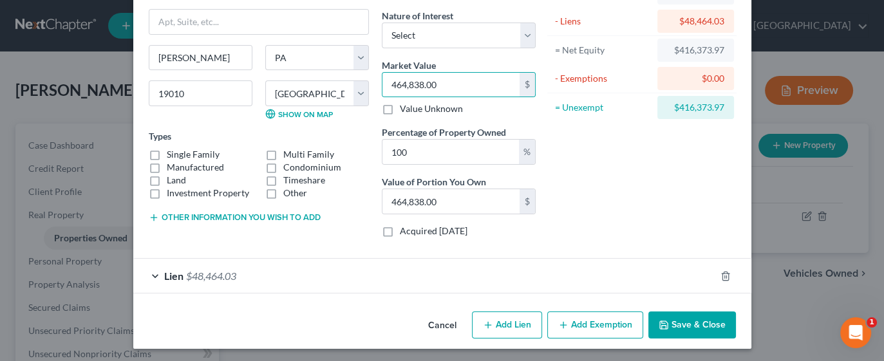
click at [683, 320] on button "Save & Close" at bounding box center [693, 325] width 88 height 27
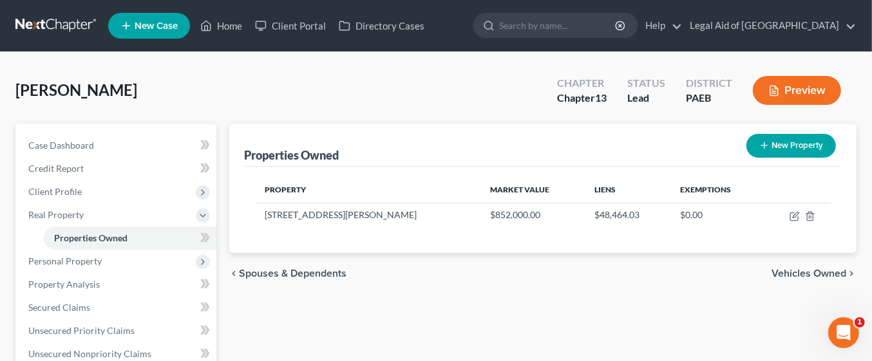
click at [812, 272] on span "Vehicles Owned" at bounding box center [809, 274] width 75 height 10
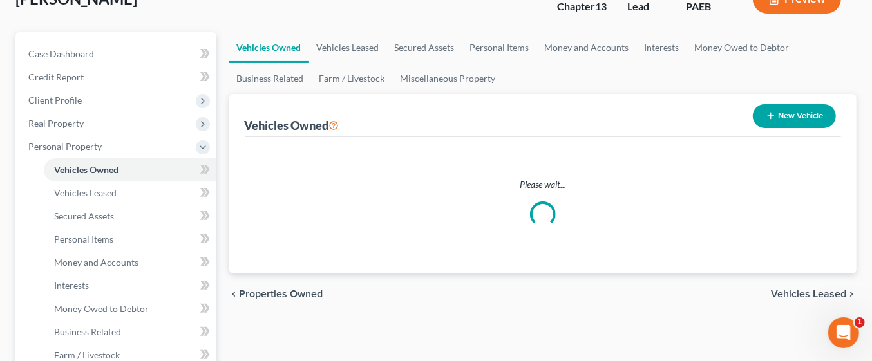
scroll to position [92, 0]
click at [826, 295] on span "Vehicles Leased" at bounding box center [808, 294] width 75 height 10
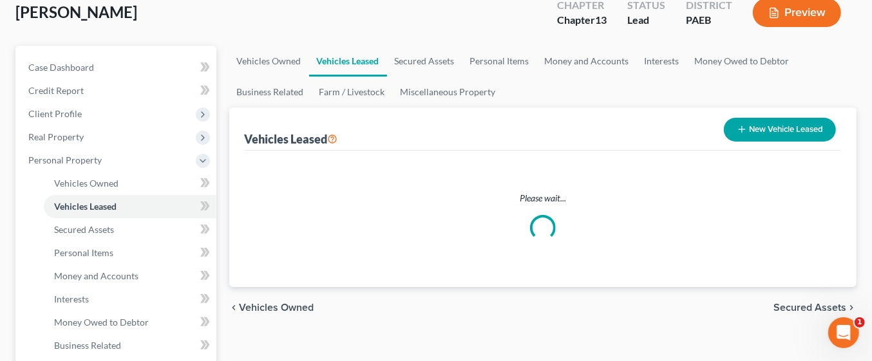
click at [815, 310] on span "Secured Assets" at bounding box center [810, 308] width 73 height 10
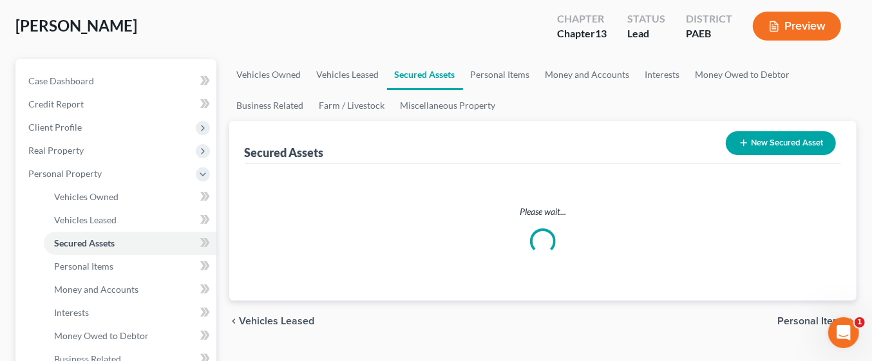
click at [813, 316] on span "Personal Items" at bounding box center [812, 321] width 69 height 10
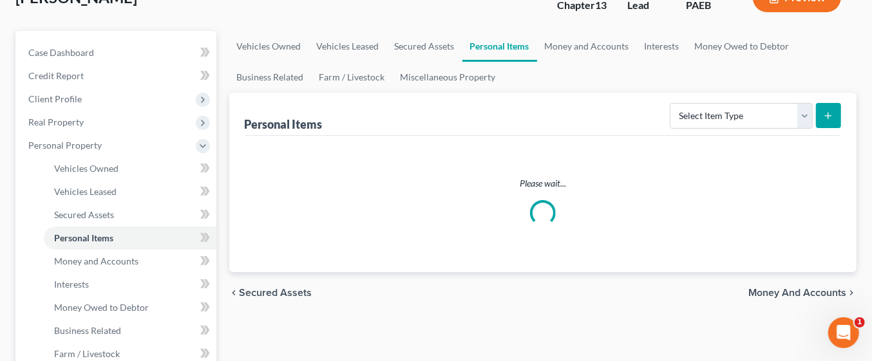
scroll to position [97, 0]
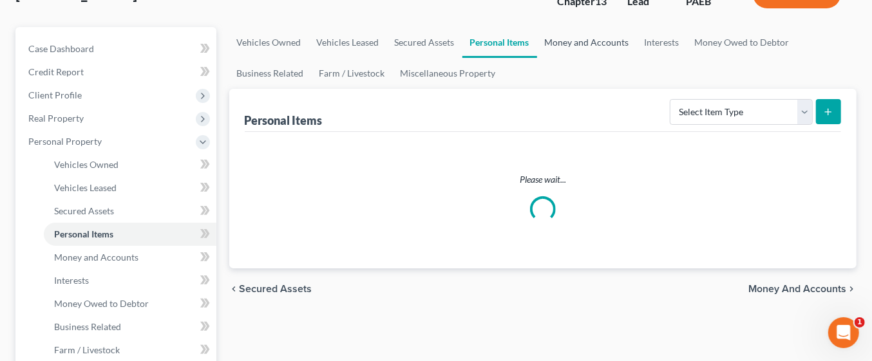
click at [597, 43] on link "Money and Accounts" at bounding box center [587, 42] width 100 height 31
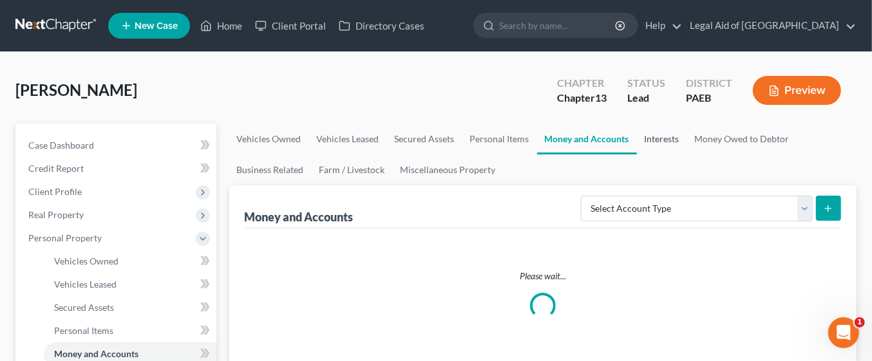
click at [669, 140] on link "Interests" at bounding box center [662, 139] width 50 height 31
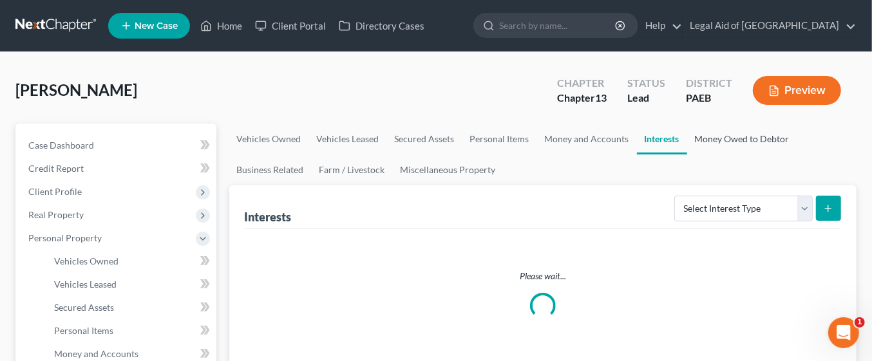
click at [750, 142] on link "Money Owed to Debtor" at bounding box center [742, 139] width 110 height 31
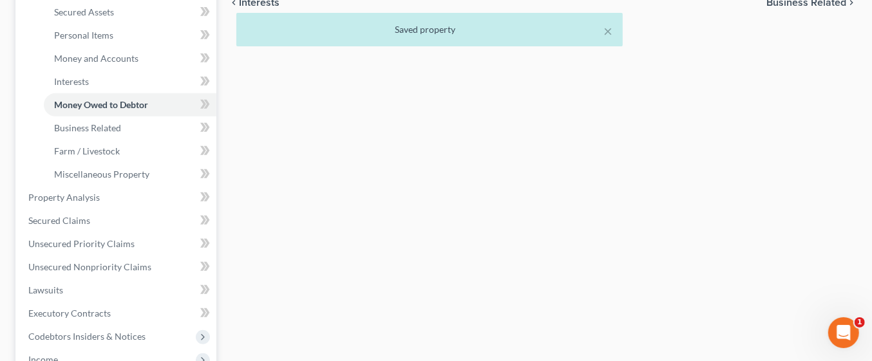
scroll to position [296, 0]
click at [97, 203] on link "Property Analysis" at bounding box center [117, 197] width 198 height 23
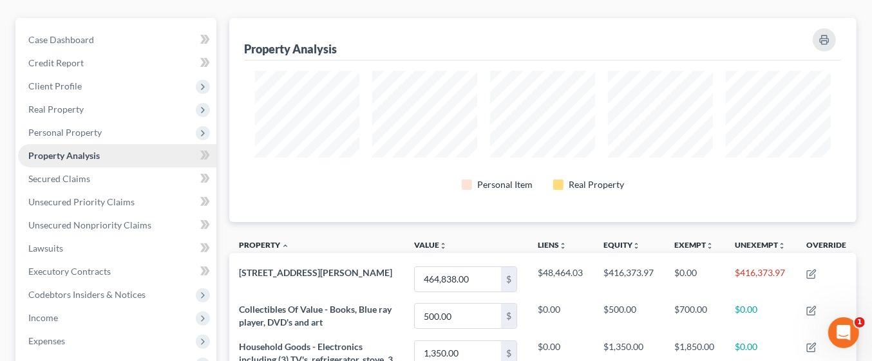
scroll to position [112, 0]
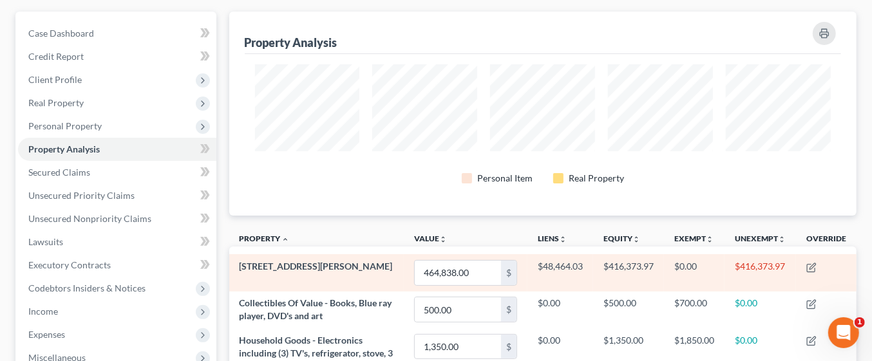
click at [325, 271] on td "[STREET_ADDRESS][PERSON_NAME]" at bounding box center [316, 272] width 175 height 37
click at [352, 269] on td "[STREET_ADDRESS][PERSON_NAME]" at bounding box center [316, 272] width 175 height 37
click at [352, 267] on td "[STREET_ADDRESS][PERSON_NAME]" at bounding box center [316, 272] width 175 height 37
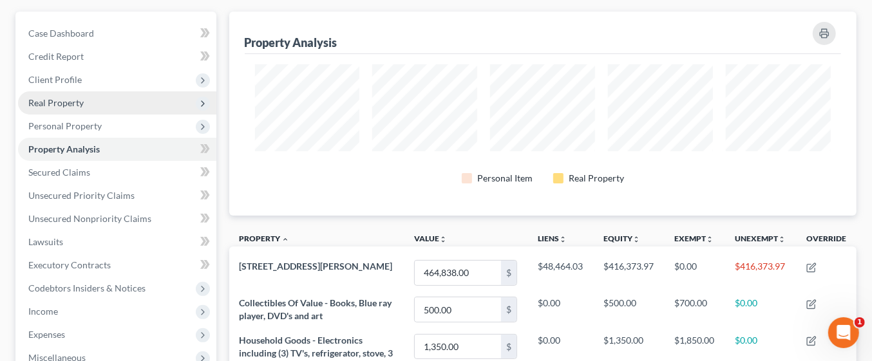
click at [72, 99] on span "Real Property" at bounding box center [55, 102] width 55 height 11
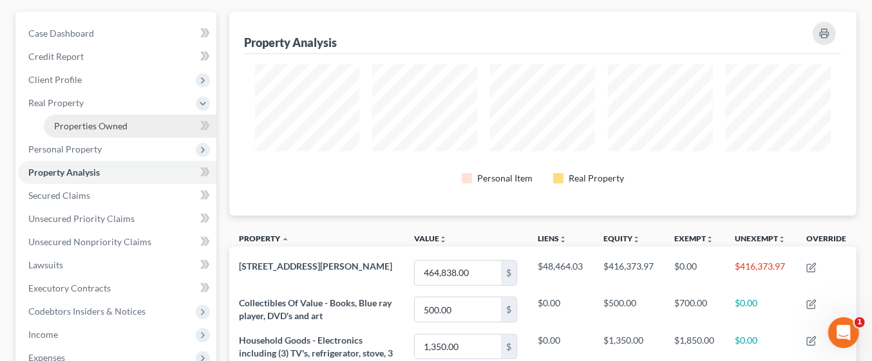
click at [129, 124] on link "Properties Owned" at bounding box center [130, 126] width 173 height 23
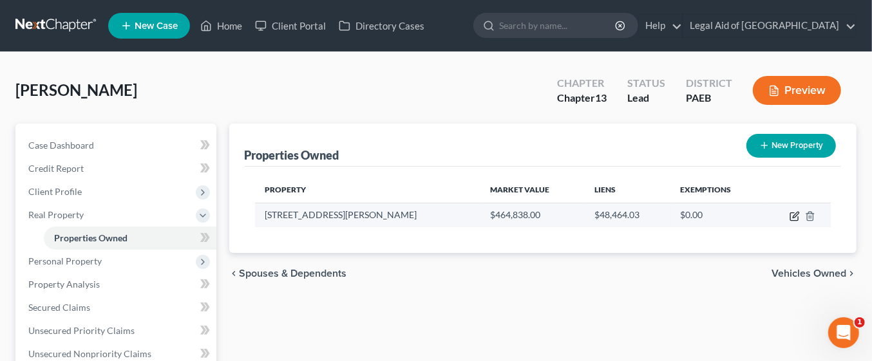
click at [796, 214] on icon "button" at bounding box center [795, 216] width 10 height 10
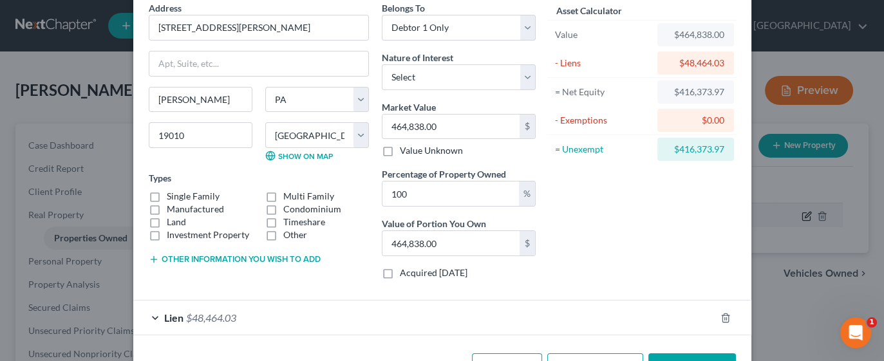
scroll to position [100, 0]
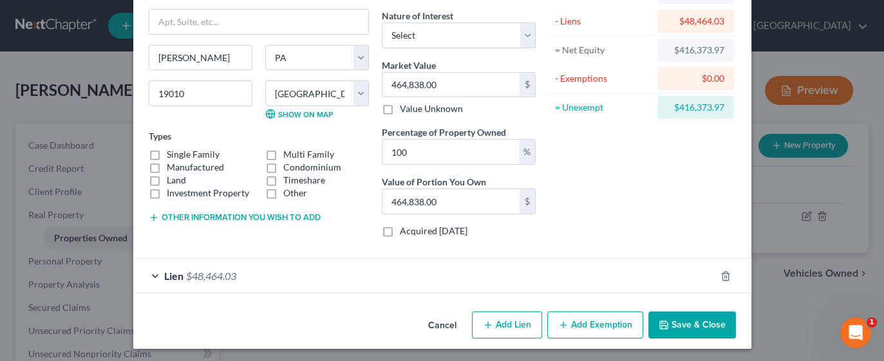
click at [600, 322] on button "Add Exemption" at bounding box center [596, 325] width 96 height 27
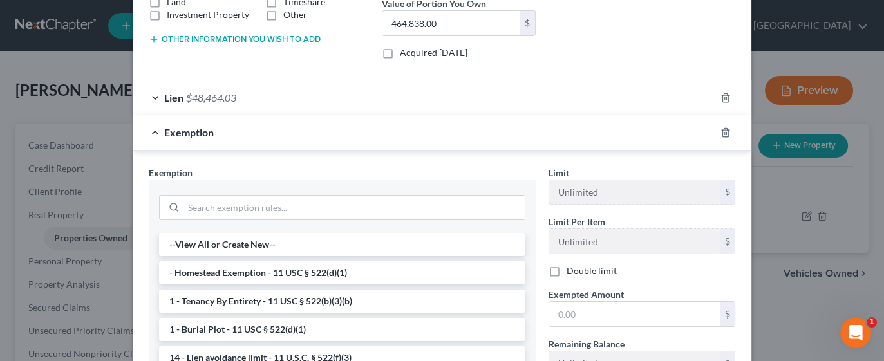
scroll to position [316, 0]
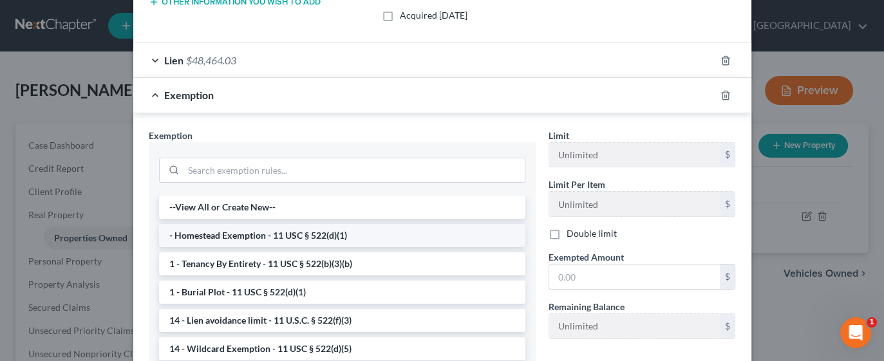
click at [243, 232] on li "- Homestead Exemption - 11 USC § 522(d)(1)" at bounding box center [342, 235] width 367 height 23
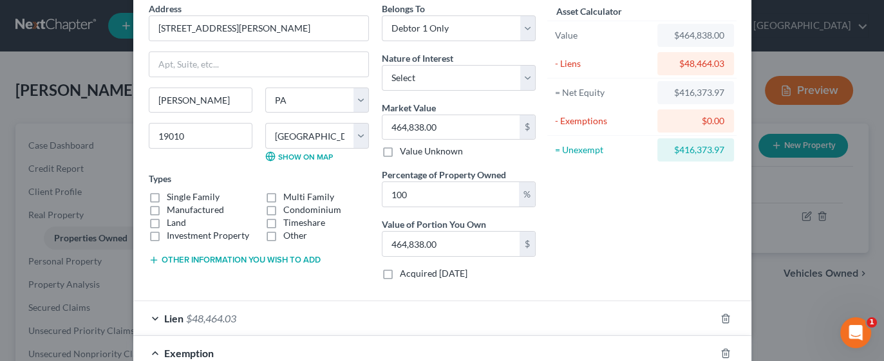
scroll to position [56, 0]
click at [696, 120] on div "$0.00" at bounding box center [696, 122] width 56 height 13
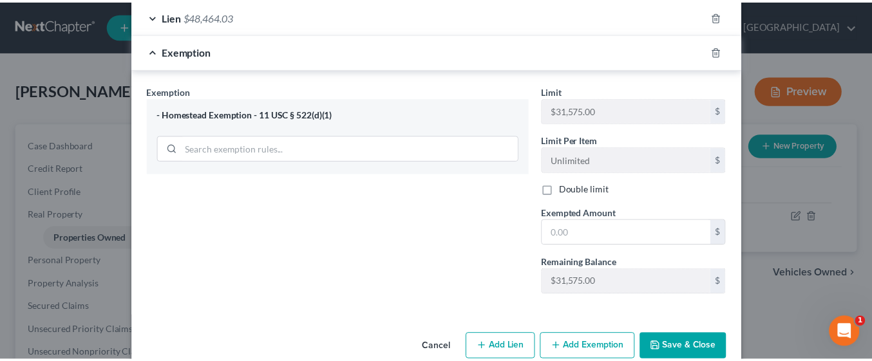
scroll to position [361, 0]
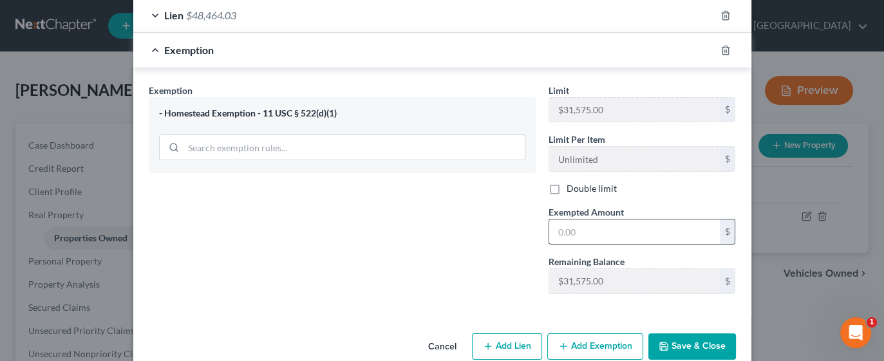
click at [658, 225] on input "text" at bounding box center [634, 232] width 171 height 24
click at [673, 346] on button "Save & Close" at bounding box center [693, 347] width 88 height 27
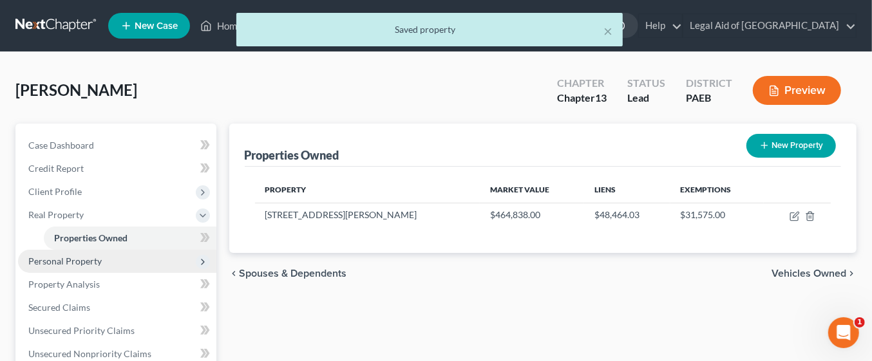
click at [41, 262] on span "Personal Property" at bounding box center [64, 261] width 73 height 11
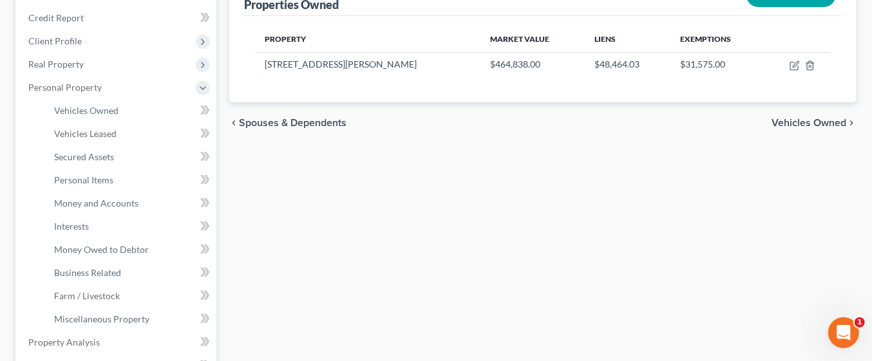
scroll to position [151, 0]
click at [61, 178] on span "Personal Items" at bounding box center [83, 179] width 59 height 11
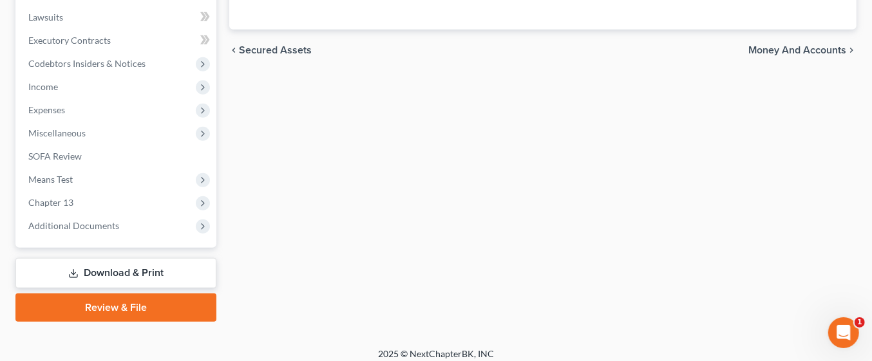
scroll to position [576, 0]
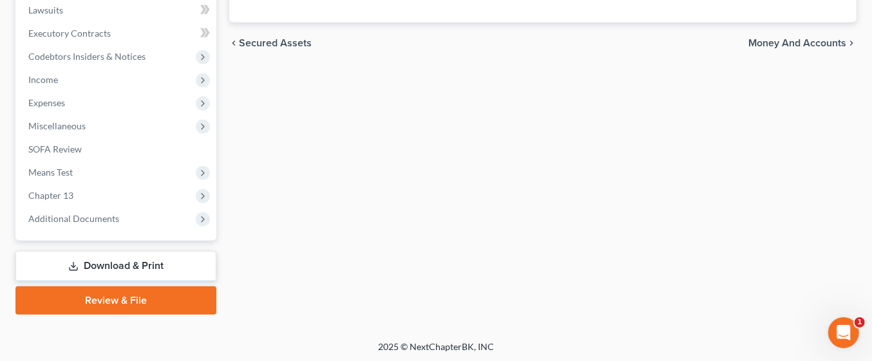
click at [800, 45] on span "Money and Accounts" at bounding box center [798, 43] width 98 height 10
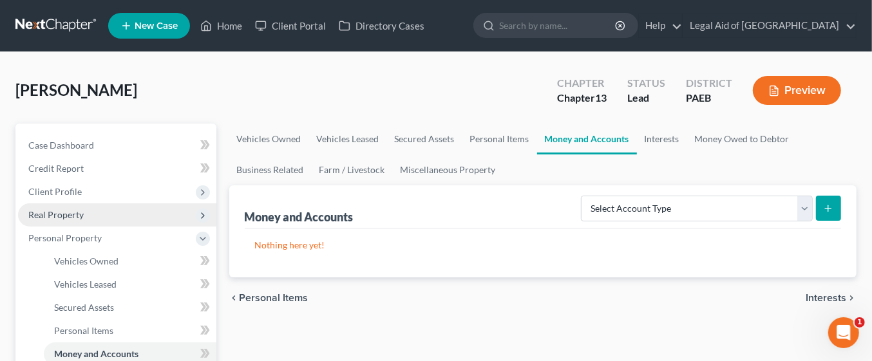
click at [97, 211] on span "Real Property" at bounding box center [117, 215] width 198 height 23
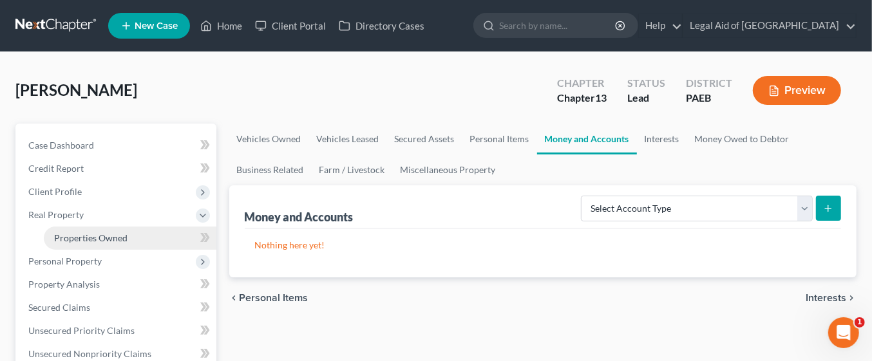
click at [127, 233] on link "Properties Owned" at bounding box center [130, 238] width 173 height 23
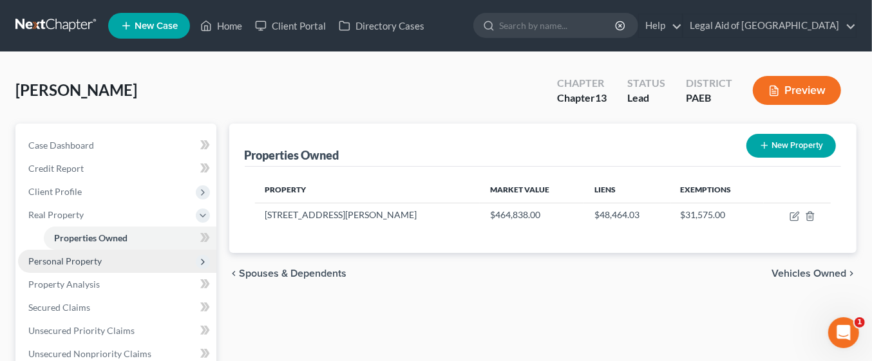
click at [97, 256] on span "Personal Property" at bounding box center [64, 261] width 73 height 11
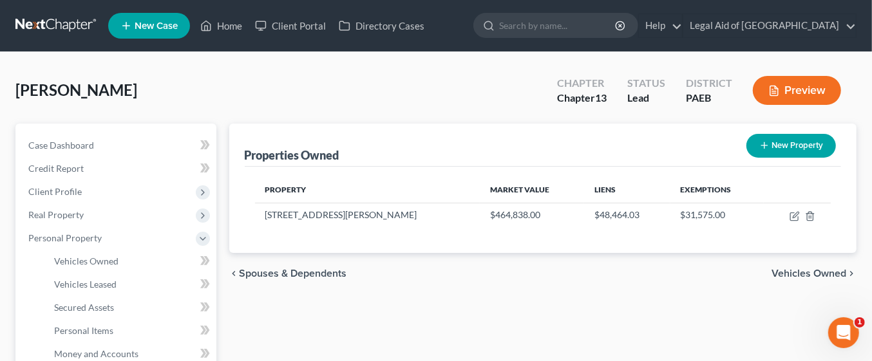
click at [812, 269] on span "Vehicles Owned" at bounding box center [809, 274] width 75 height 10
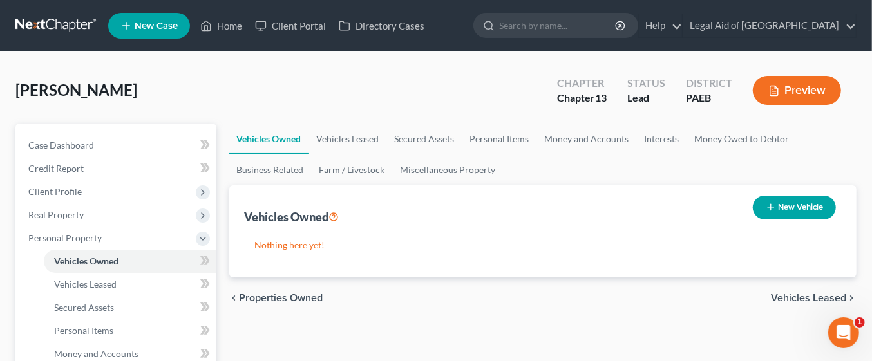
click at [805, 293] on span "Vehicles Leased" at bounding box center [808, 298] width 75 height 10
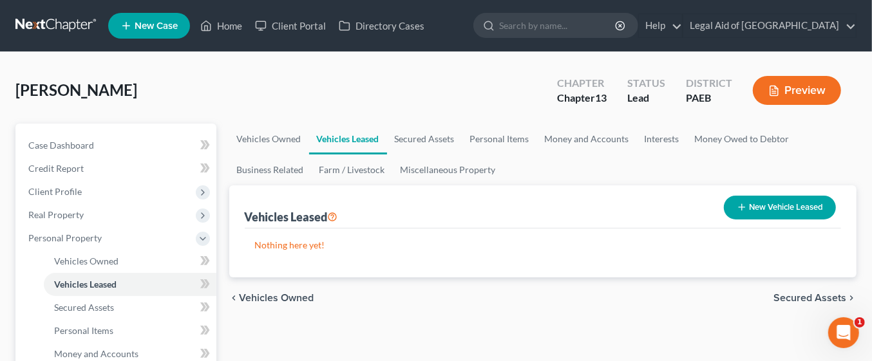
click at [797, 296] on span "Secured Assets" at bounding box center [810, 298] width 73 height 10
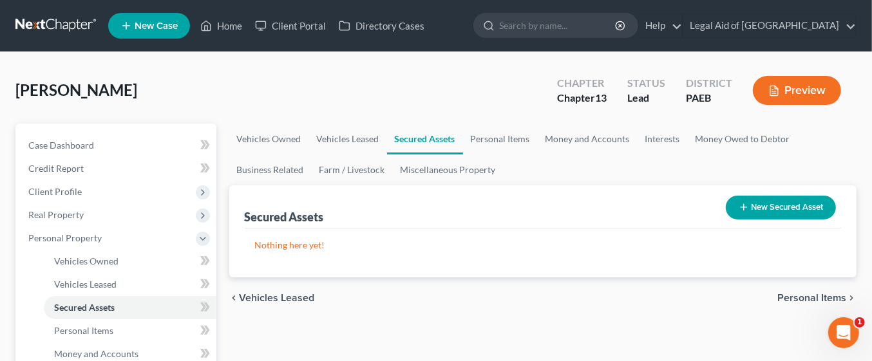
click at [802, 293] on span "Personal Items" at bounding box center [812, 298] width 69 height 10
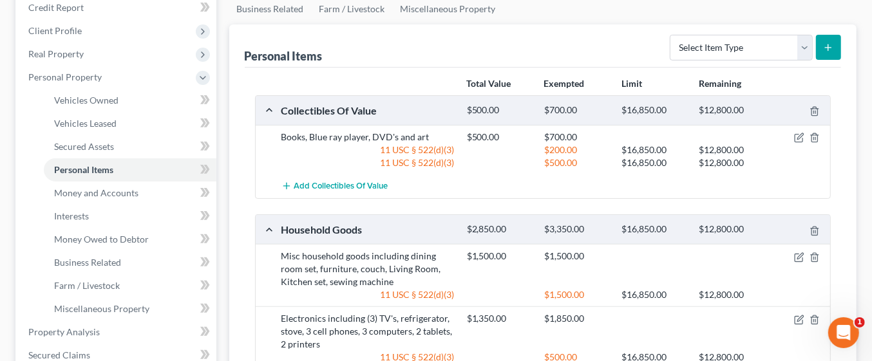
scroll to position [159, 0]
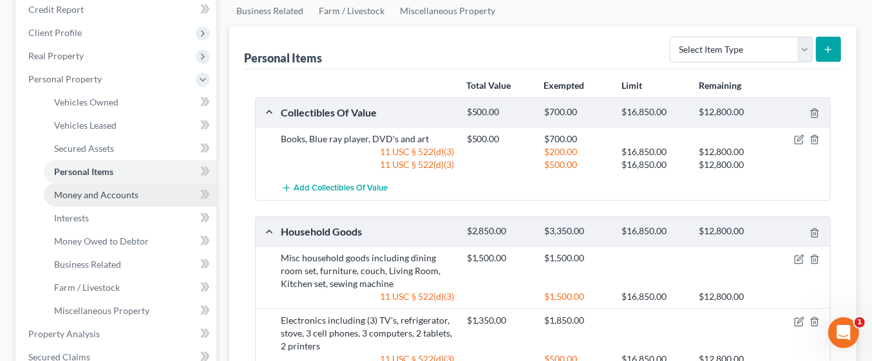
click at [146, 188] on link "Money and Accounts" at bounding box center [130, 195] width 173 height 23
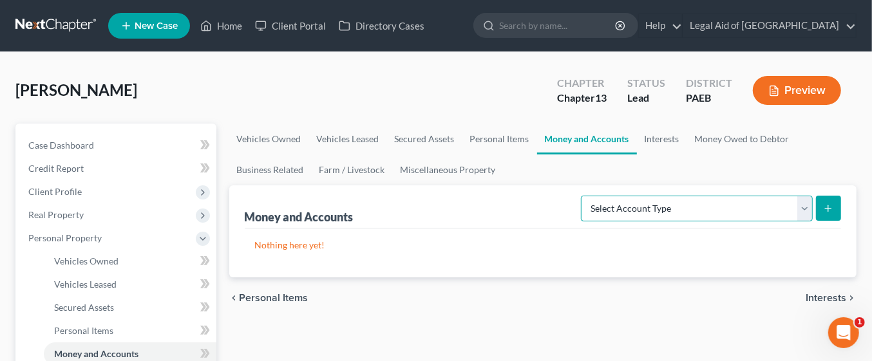
click at [811, 205] on select "Select Account Type Brokerage Cash on Hand Certificates of Deposit Checking Acc…" at bounding box center [697, 209] width 232 height 26
click at [584, 196] on select "Select Account Type Brokerage Cash on Hand Certificates of Deposit Checking Acc…" at bounding box center [697, 209] width 232 height 26
click at [830, 209] on line "submit" at bounding box center [829, 209] width 6 height 0
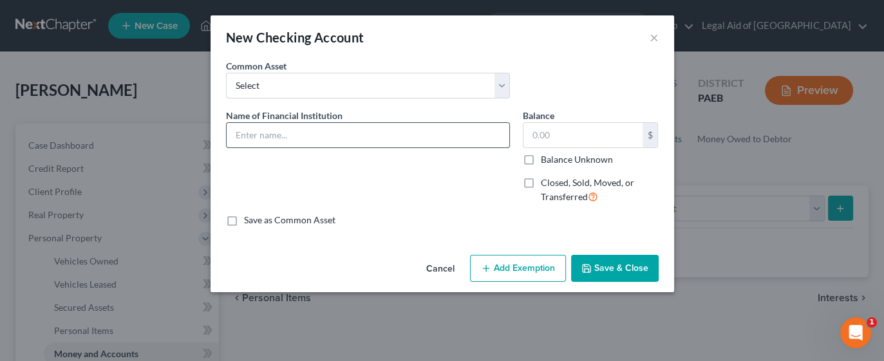
click at [347, 128] on input "text" at bounding box center [368, 135] width 283 height 24
click at [571, 137] on input "text" at bounding box center [583, 135] width 119 height 24
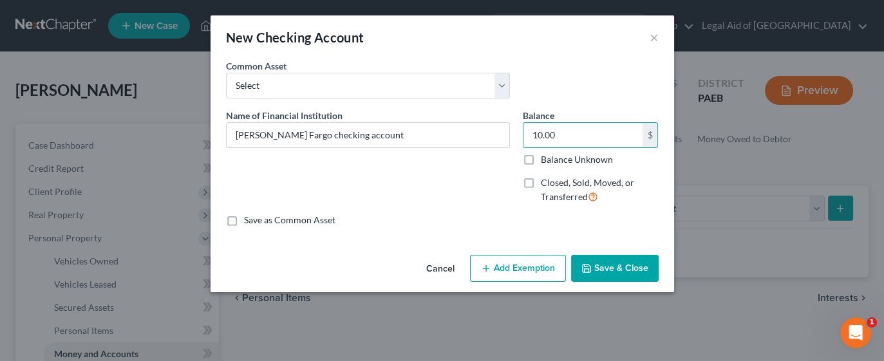
click at [609, 267] on button "Save & Close" at bounding box center [615, 268] width 88 height 27
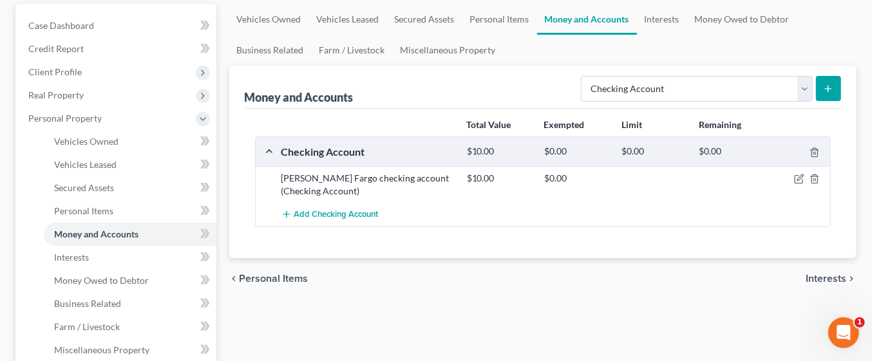
scroll to position [167, 0]
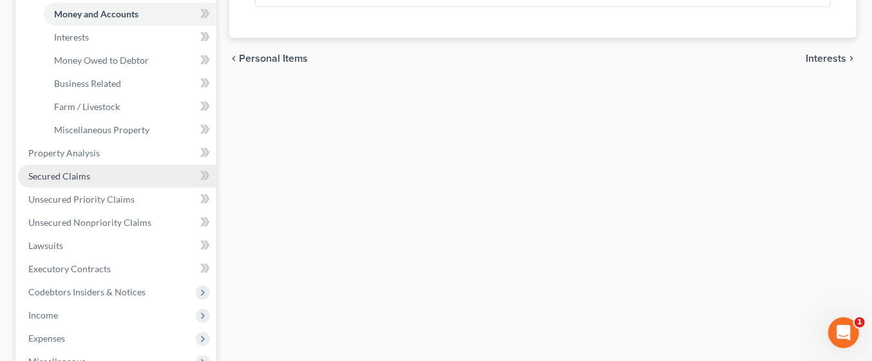
click at [68, 175] on span "Secured Claims" at bounding box center [59, 176] width 62 height 11
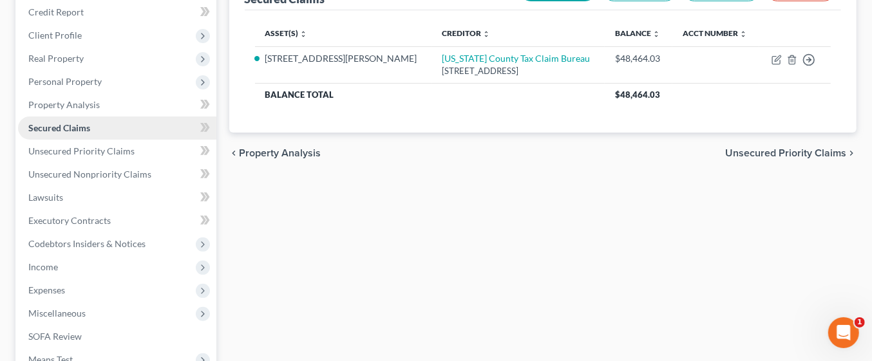
scroll to position [162, 0]
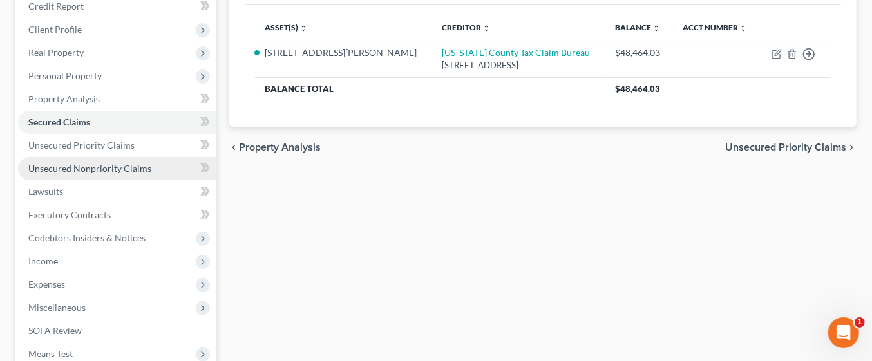
click at [112, 167] on span "Unsecured Nonpriority Claims" at bounding box center [89, 168] width 123 height 11
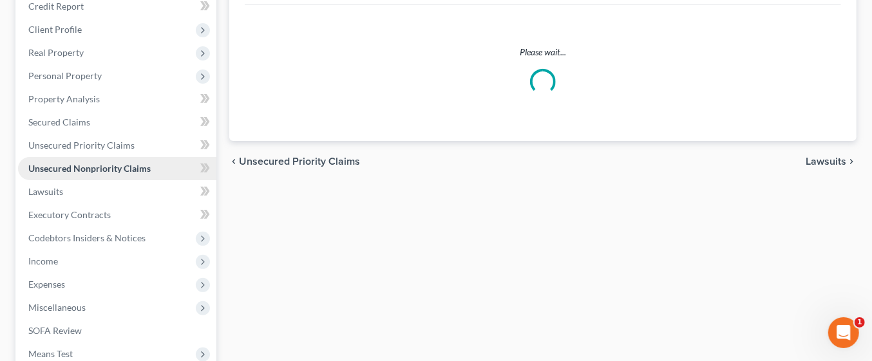
scroll to position [45, 0]
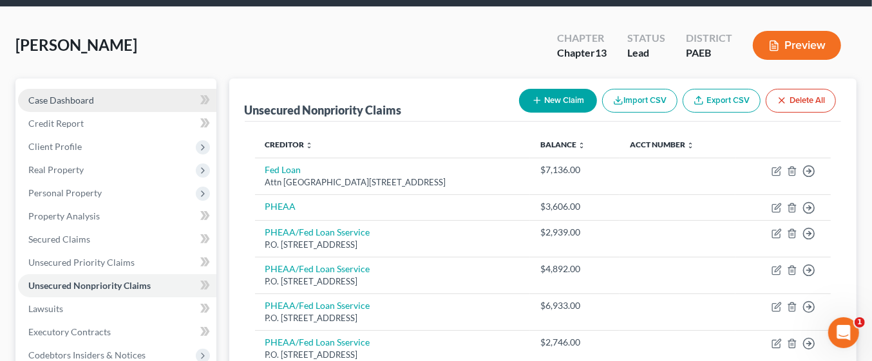
click at [120, 112] on link "Case Dashboard" at bounding box center [117, 100] width 198 height 23
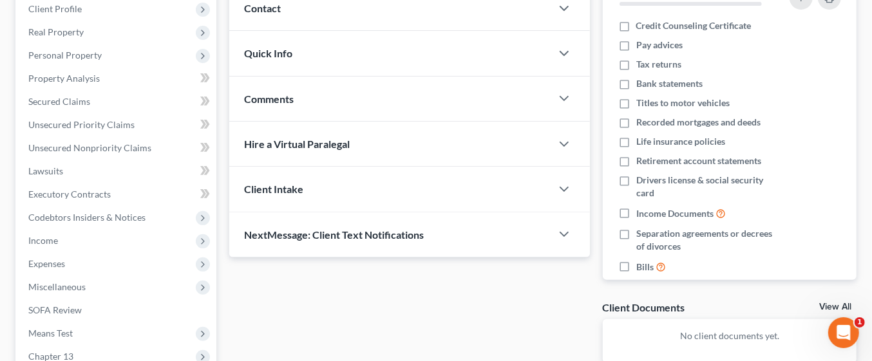
scroll to position [177, 0]
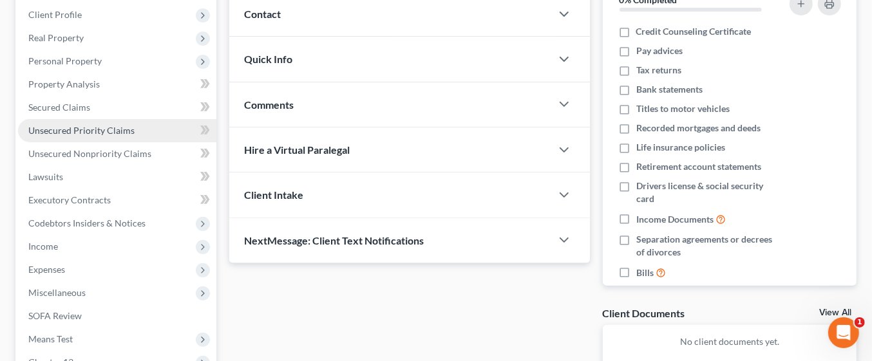
click at [115, 130] on span "Unsecured Priority Claims" at bounding box center [81, 130] width 106 height 11
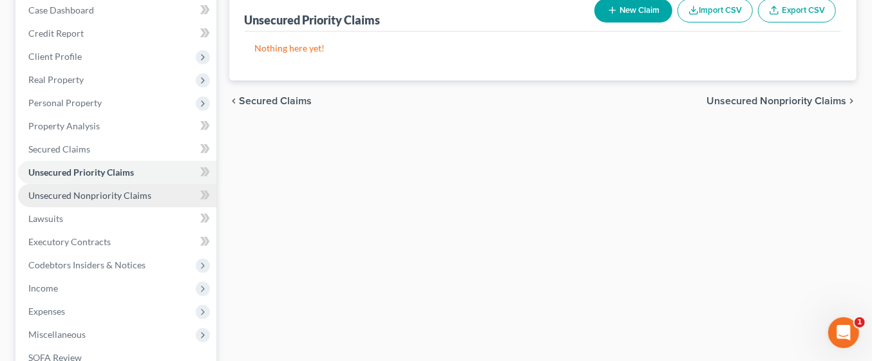
click at [154, 191] on link "Unsecured Nonpriority Claims" at bounding box center [117, 195] width 198 height 23
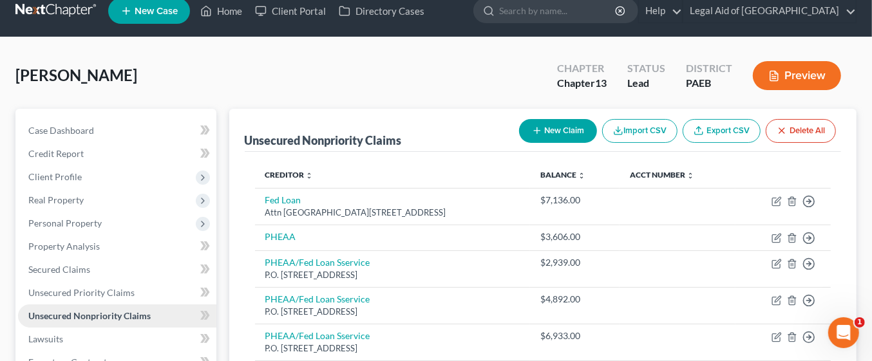
scroll to position [14, 0]
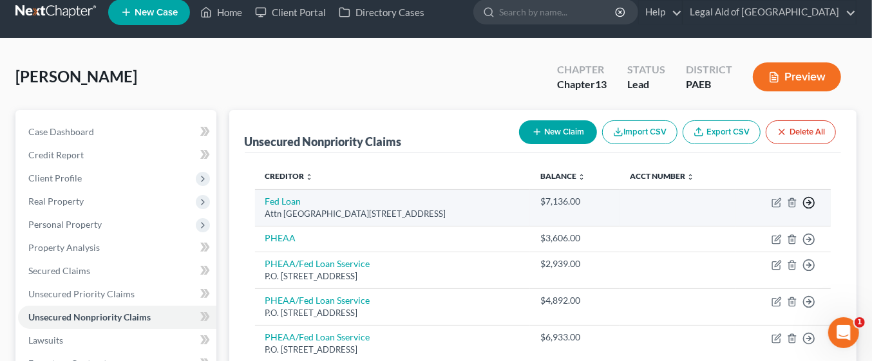
click at [810, 196] on icon "button" at bounding box center [809, 202] width 13 height 13
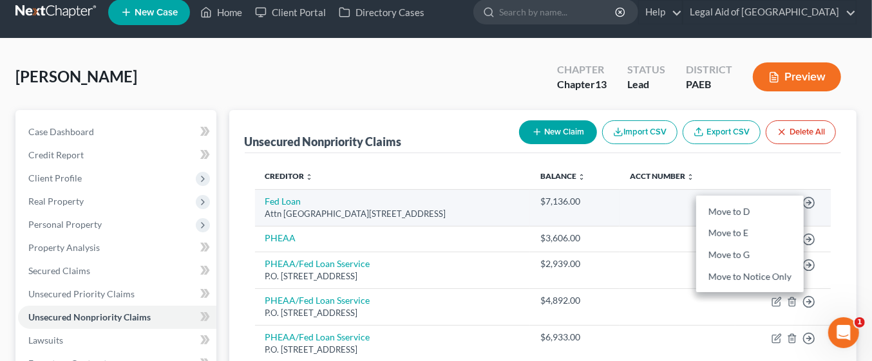
click at [657, 207] on td at bounding box center [678, 207] width 116 height 37
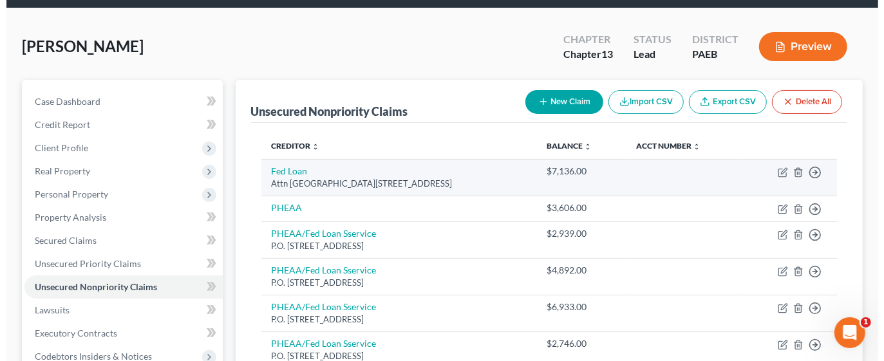
scroll to position [46, 0]
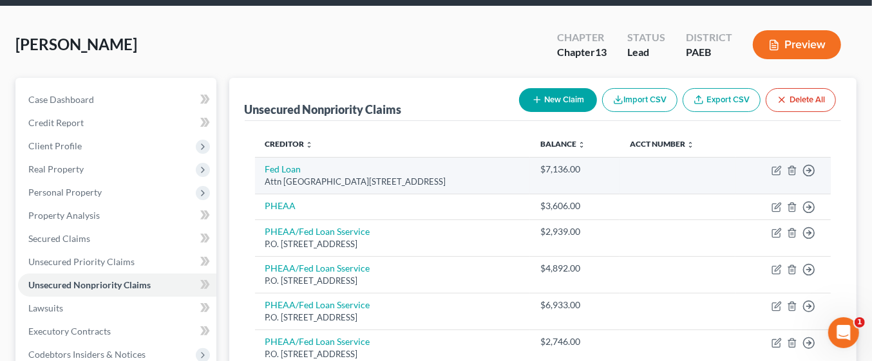
click at [565, 173] on div "$7,136.00" at bounding box center [574, 169] width 69 height 13
click at [703, 184] on td at bounding box center [678, 175] width 116 height 37
click at [701, 175] on td at bounding box center [678, 175] width 116 height 37
click at [686, 169] on td at bounding box center [678, 175] width 116 height 37
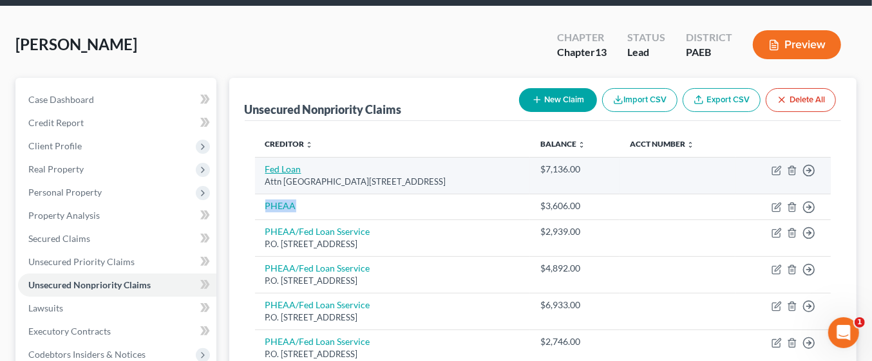
click at [285, 167] on link "Fed Loan" at bounding box center [283, 169] width 36 height 11
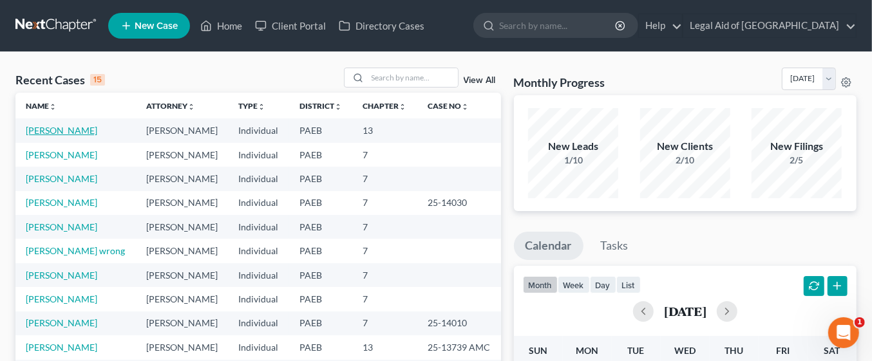
click at [66, 128] on link "[PERSON_NAME]" at bounding box center [62, 130] width 72 height 11
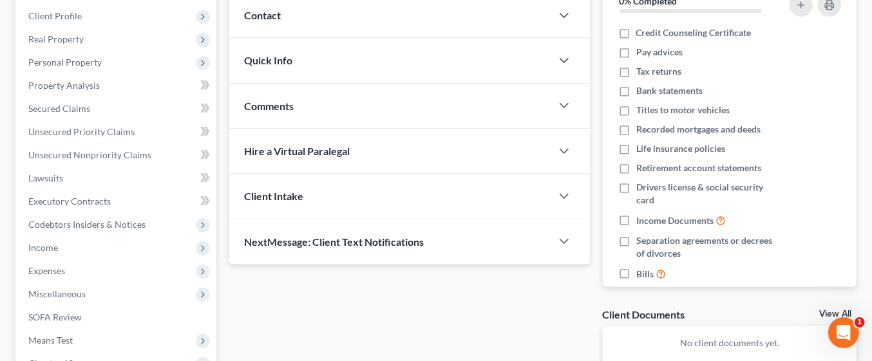
scroll to position [182, 0]
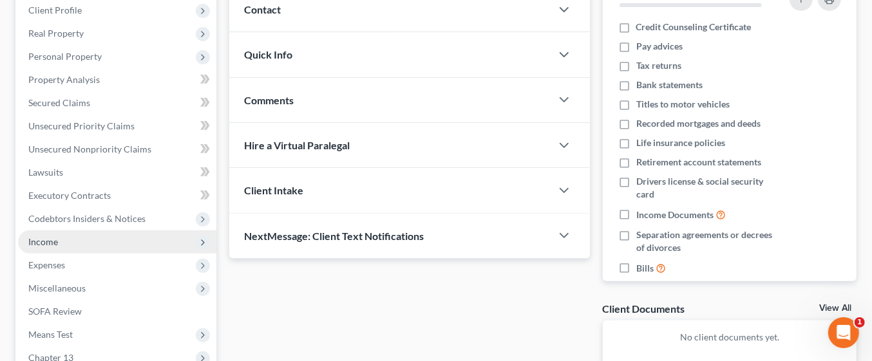
click at [41, 238] on span "Income" at bounding box center [43, 241] width 30 height 11
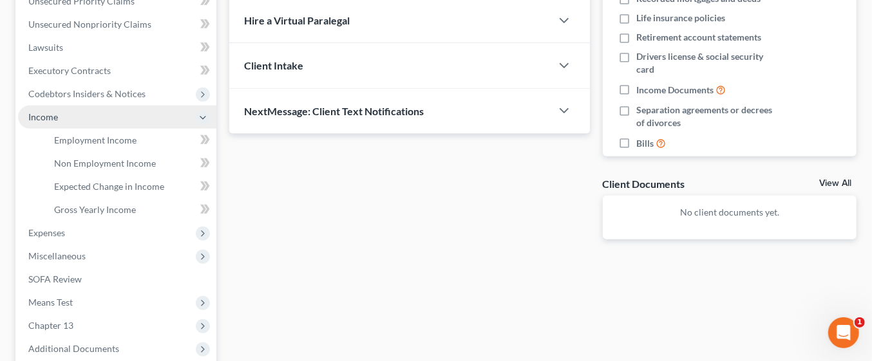
scroll to position [307, 0]
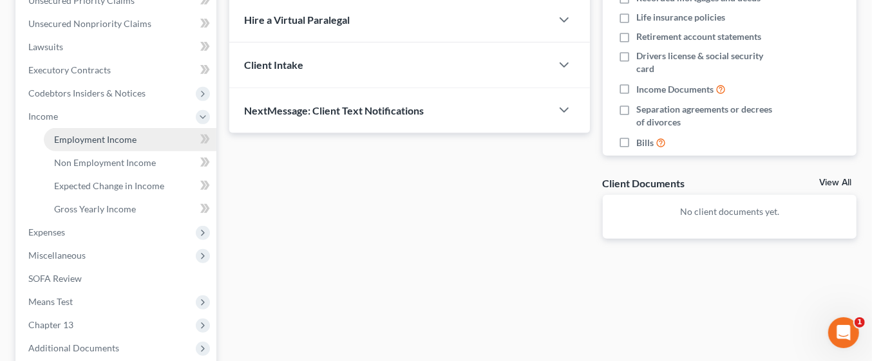
click at [119, 142] on span "Employment Income" at bounding box center [95, 139] width 82 height 11
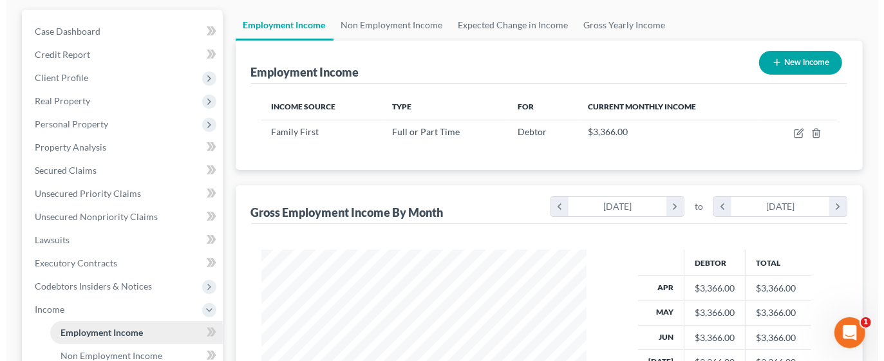
scroll to position [129, 0]
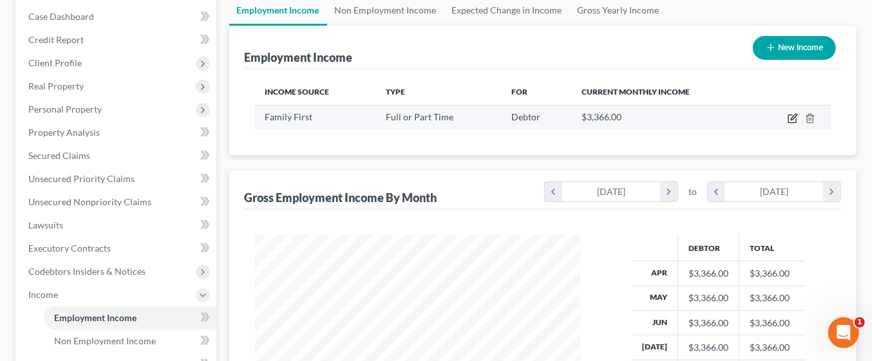
click at [792, 115] on icon "button" at bounding box center [793, 118] width 10 height 10
select select "0"
select select "39"
select select "0"
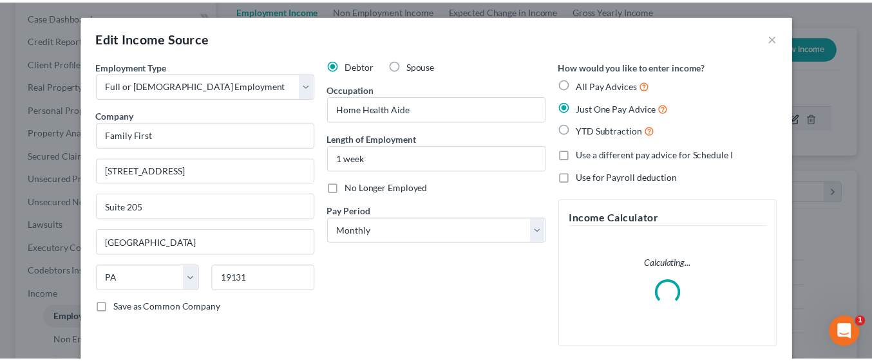
scroll to position [229, 356]
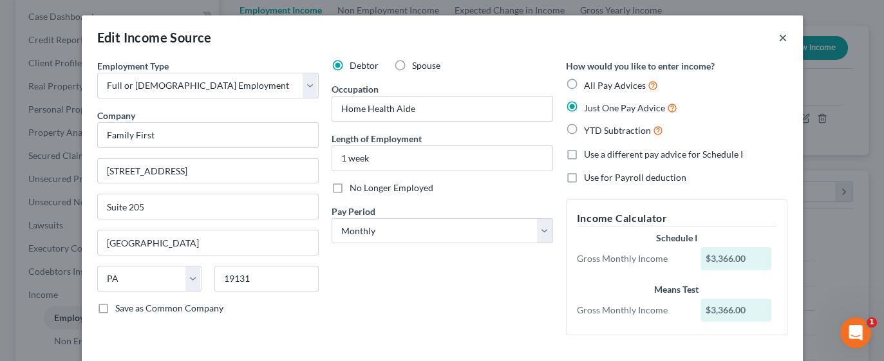
click at [779, 37] on button "×" at bounding box center [783, 37] width 9 height 15
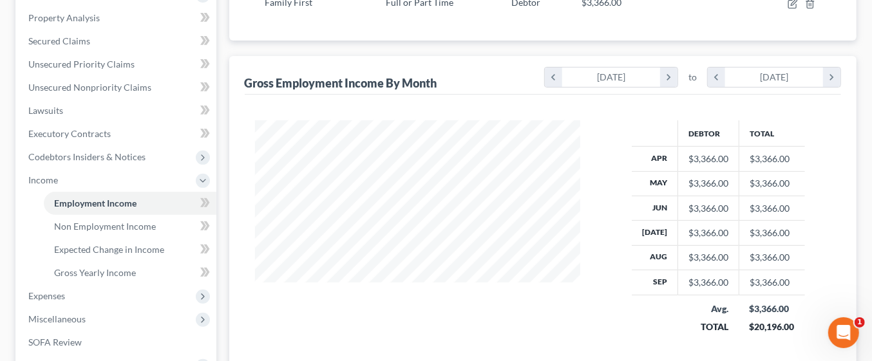
scroll to position [250, 0]
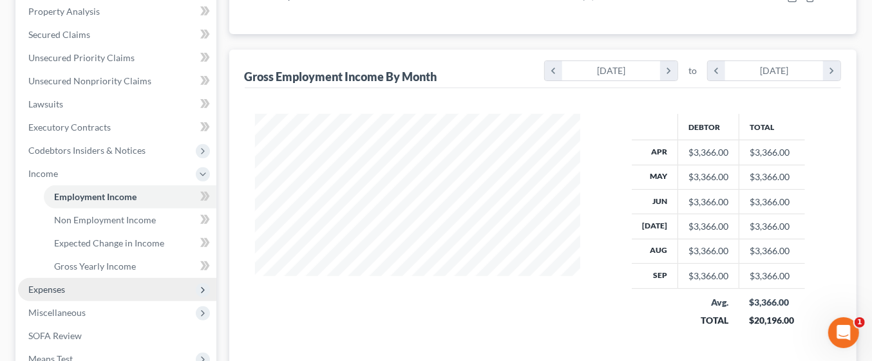
click at [54, 287] on span "Expenses" at bounding box center [46, 289] width 37 height 11
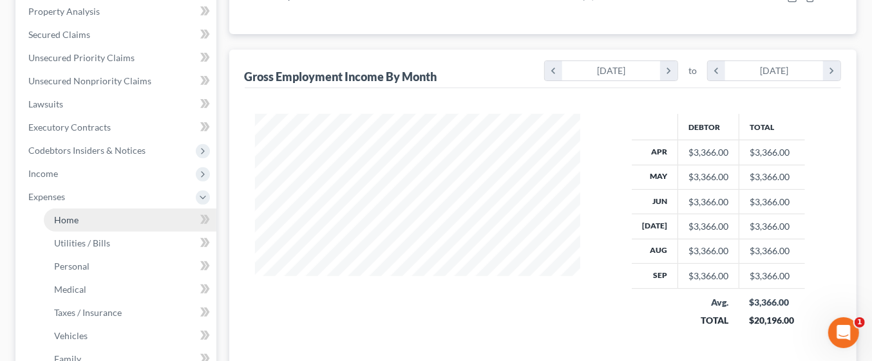
click at [85, 224] on link "Home" at bounding box center [130, 220] width 173 height 23
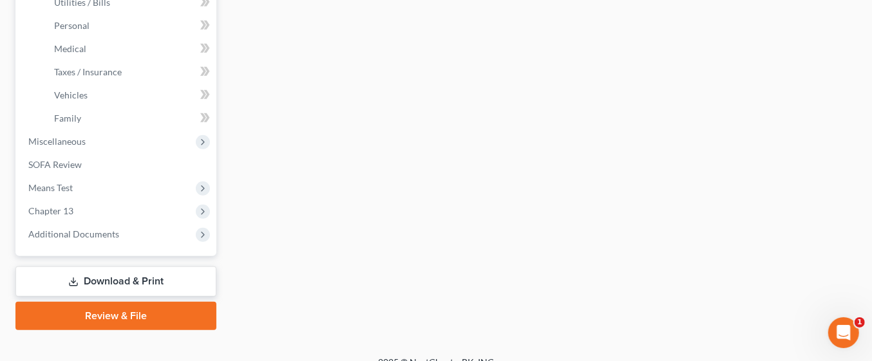
scroll to position [506, 0]
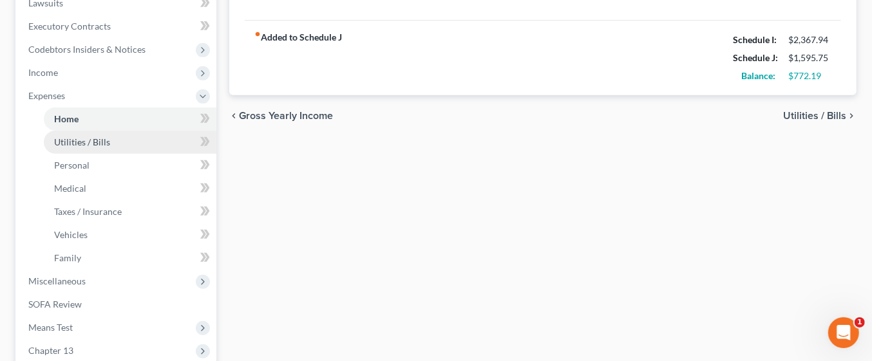
click at [138, 141] on link "Utilities / Bills" at bounding box center [130, 142] width 173 height 23
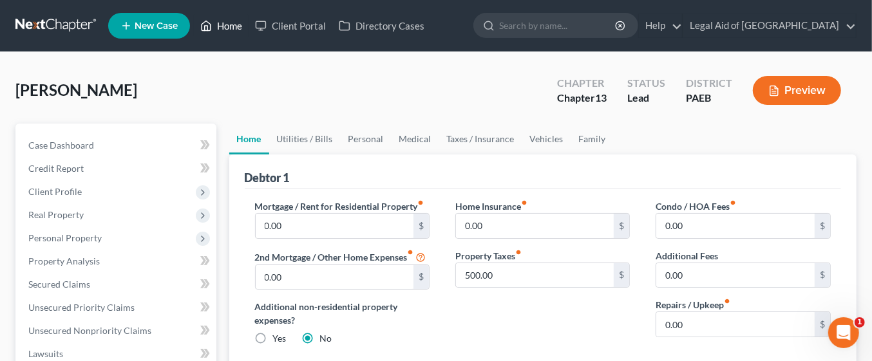
click at [224, 25] on link "Home" at bounding box center [221, 25] width 55 height 23
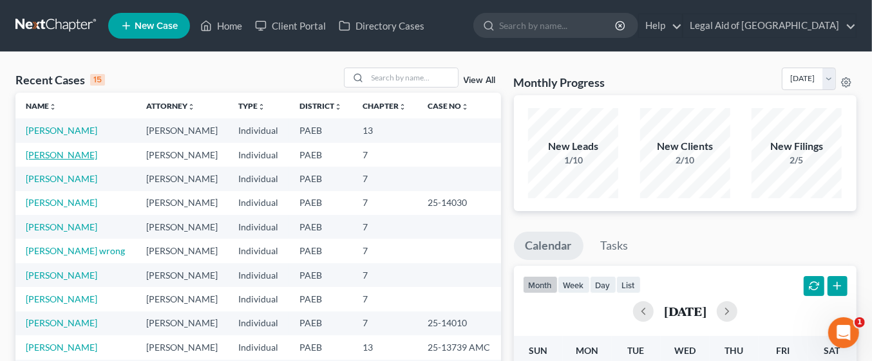
click at [79, 156] on link "[PERSON_NAME]" at bounding box center [62, 154] width 72 height 11
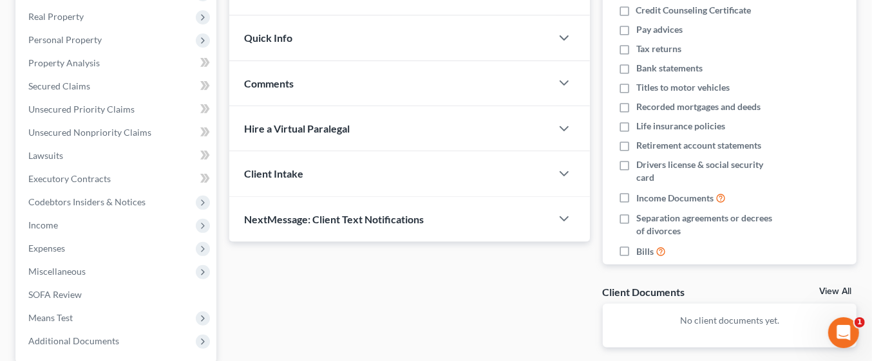
scroll to position [200, 0]
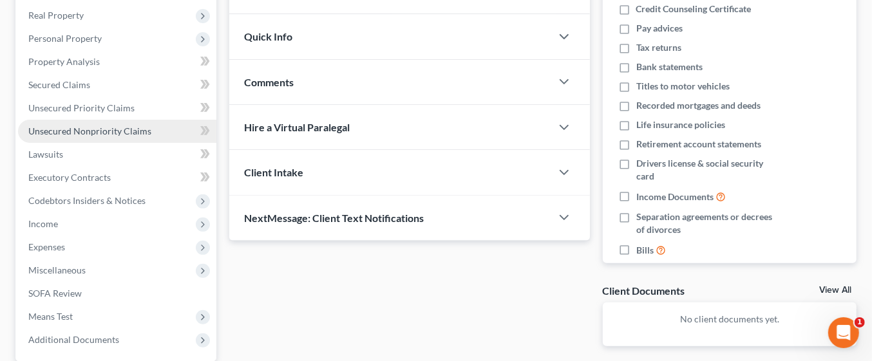
click at [116, 130] on span "Unsecured Nonpriority Claims" at bounding box center [89, 131] width 123 height 11
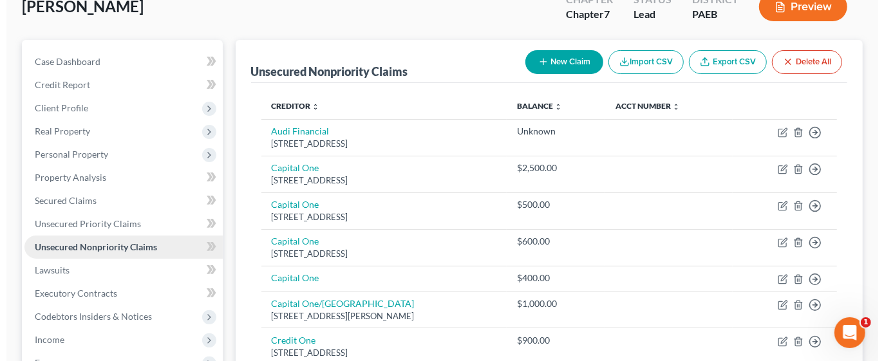
scroll to position [88, 0]
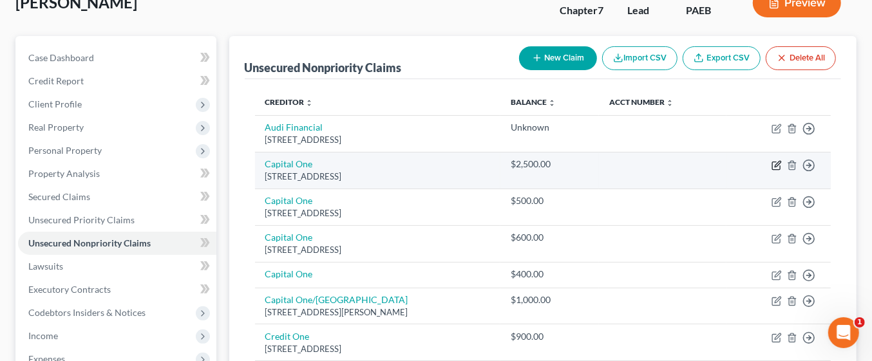
click at [778, 162] on icon "button" at bounding box center [777, 165] width 10 height 10
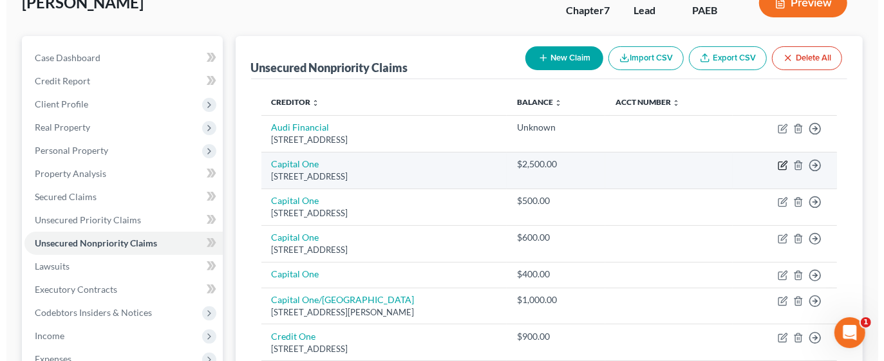
select select "46"
select select "2"
select select "0"
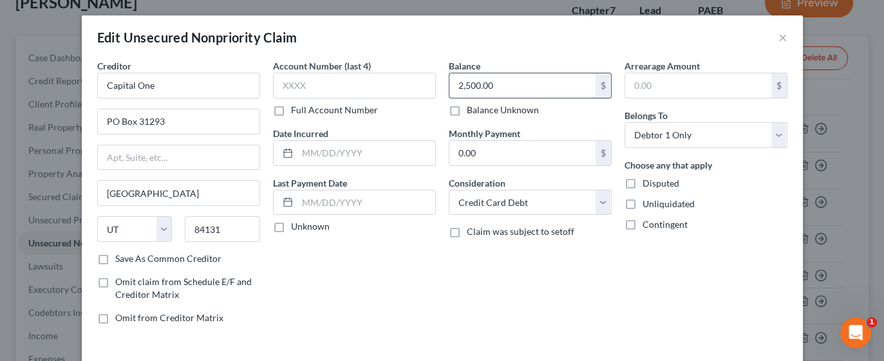
click at [545, 86] on input "2,500.00" at bounding box center [523, 85] width 146 height 24
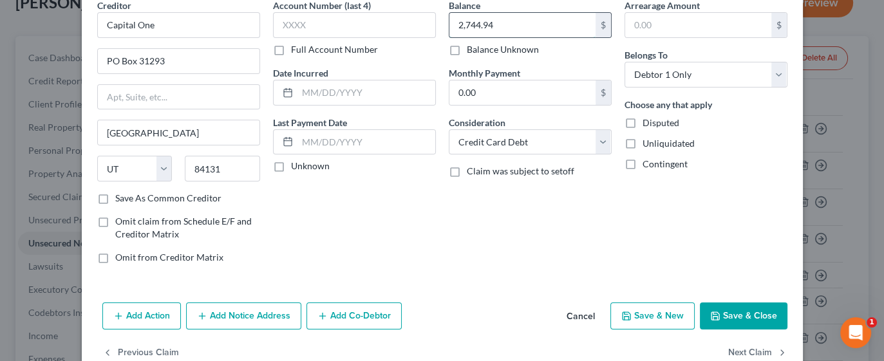
scroll to position [89, 0]
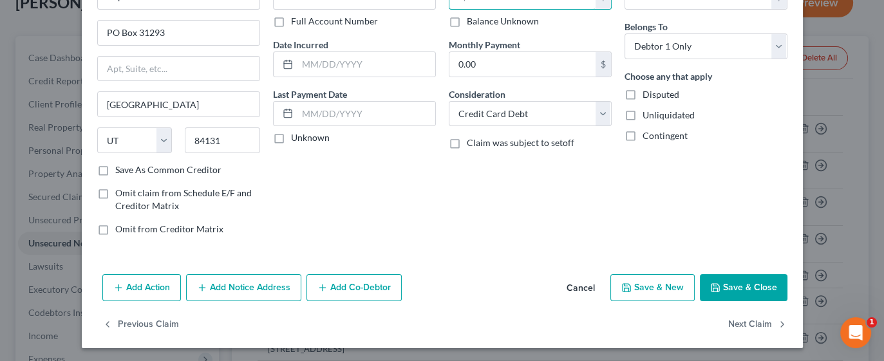
type input "2,744.94"
click at [725, 282] on button "Save & Close" at bounding box center [744, 287] width 88 height 27
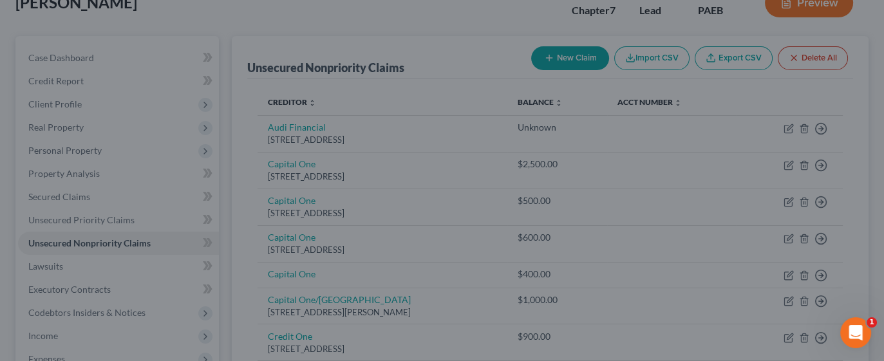
type input "0"
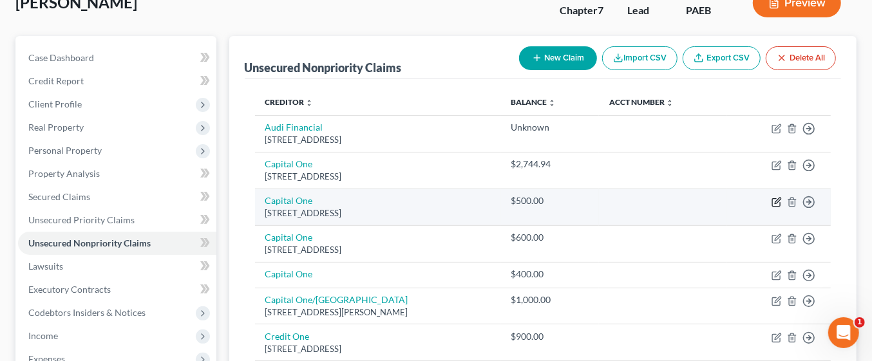
click at [776, 200] on icon "button" at bounding box center [778, 201] width 6 height 6
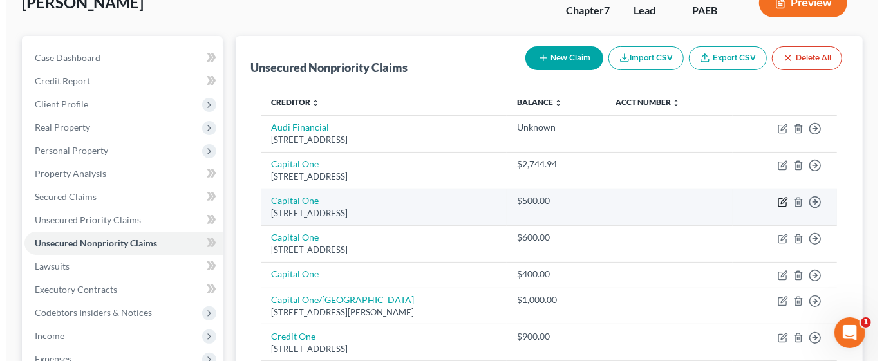
select select "46"
select select "2"
select select "0"
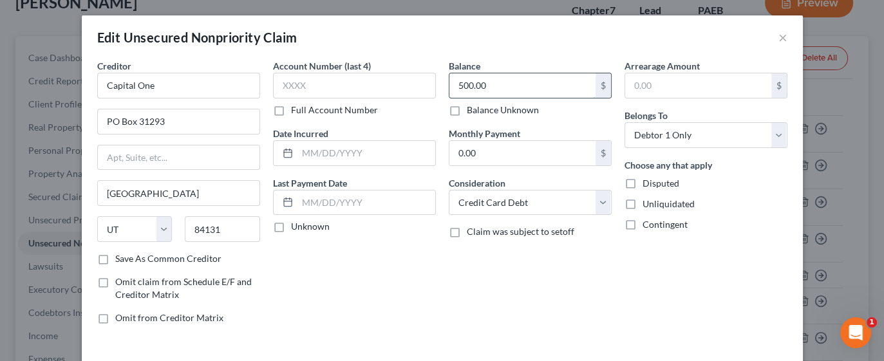
click at [535, 87] on input "500.00" at bounding box center [523, 85] width 146 height 24
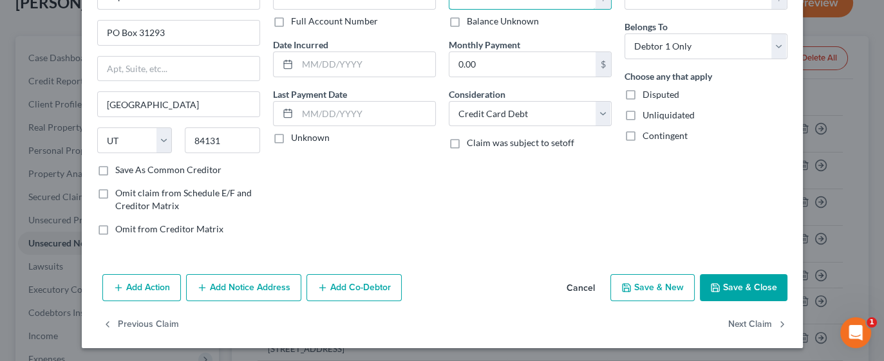
type input "678.75"
click at [725, 283] on button "Save & Close" at bounding box center [744, 287] width 88 height 27
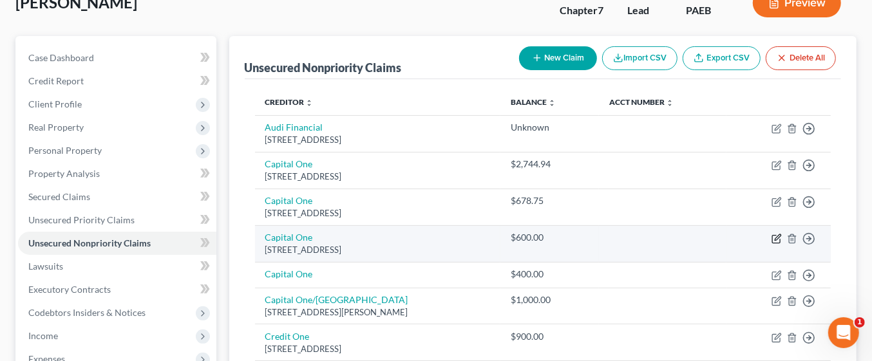
click at [779, 238] on icon "button" at bounding box center [777, 239] width 10 height 10
select select "46"
select select "2"
select select "0"
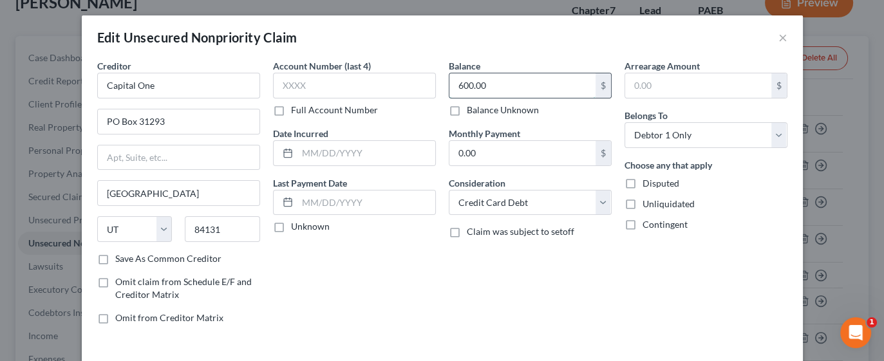
click at [529, 84] on input "600.00" at bounding box center [523, 85] width 146 height 24
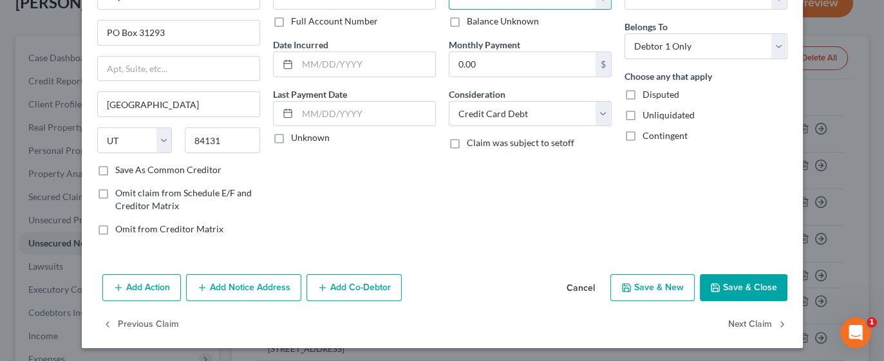
type input "734.68"
click at [741, 287] on button "Save & Close" at bounding box center [744, 287] width 88 height 27
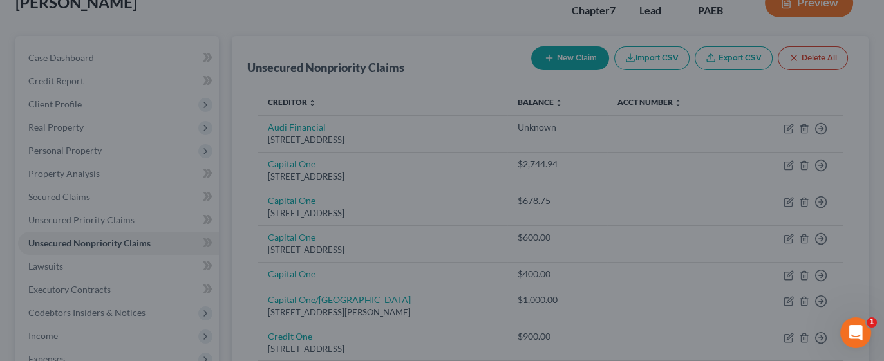
type input "0"
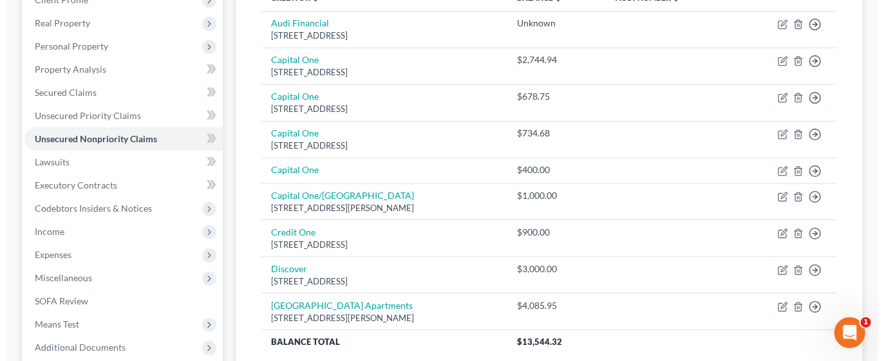
scroll to position [193, 0]
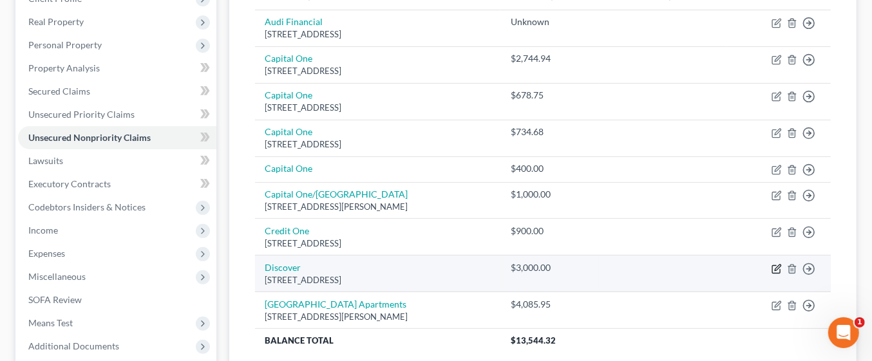
click at [779, 271] on icon "button" at bounding box center [776, 269] width 8 height 8
select select "46"
select select "2"
select select "0"
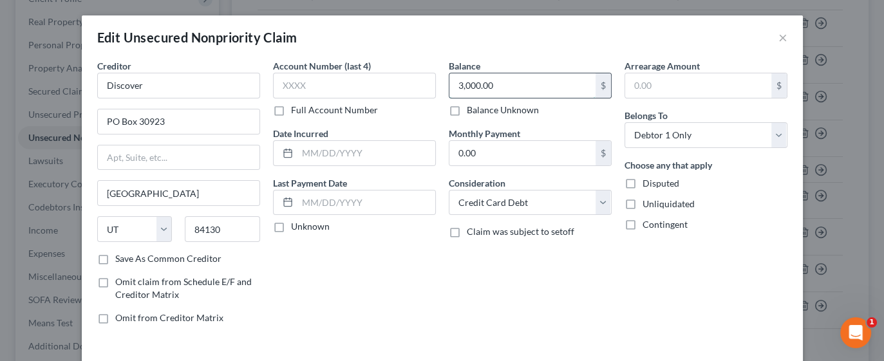
click at [528, 84] on input "3,000.00" at bounding box center [523, 85] width 146 height 24
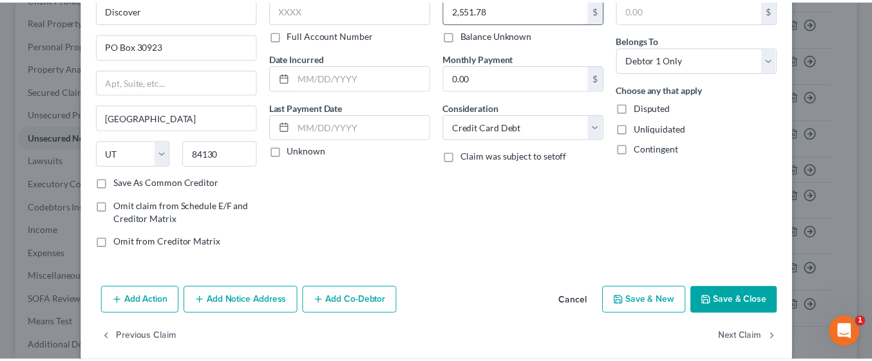
scroll to position [89, 0]
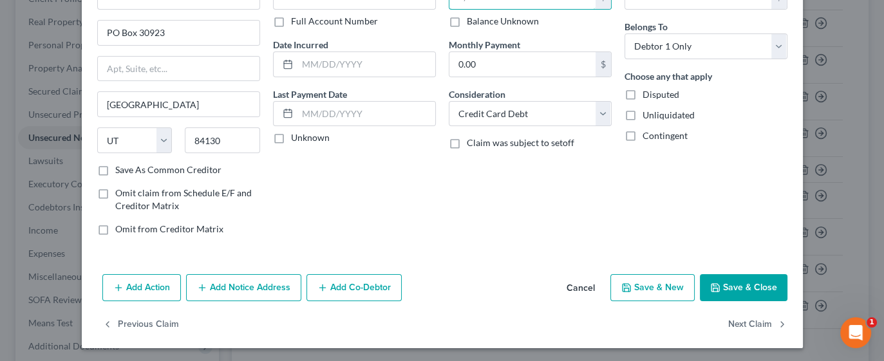
type input "2,551.78"
click at [747, 287] on button "Save & Close" at bounding box center [744, 287] width 88 height 27
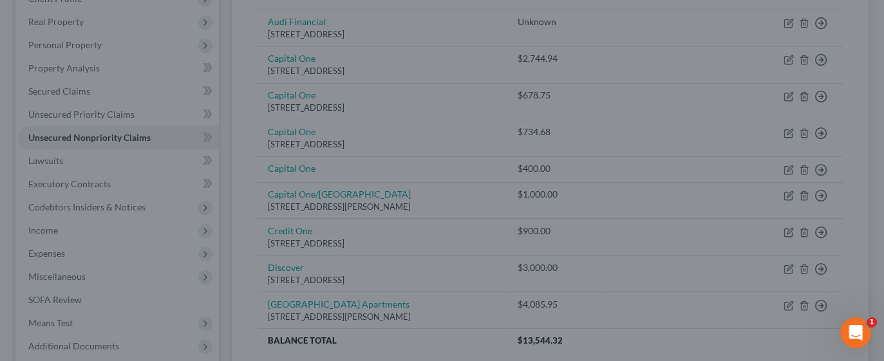
type input "0"
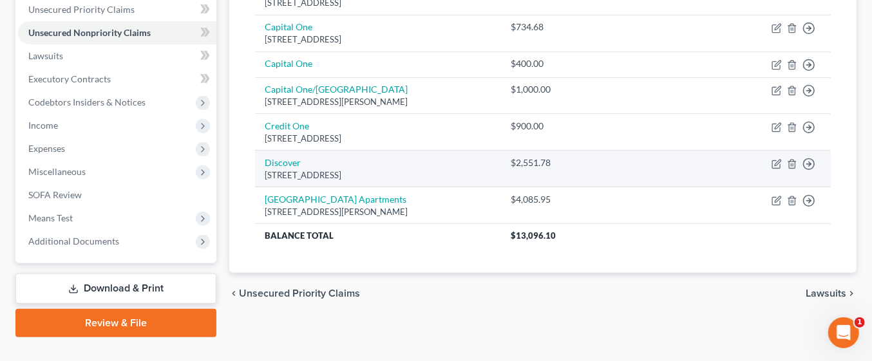
scroll to position [321, 0]
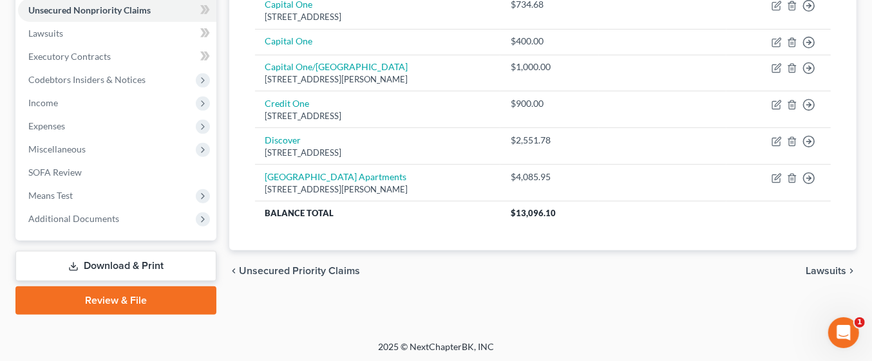
click at [171, 300] on link "Review & File" at bounding box center [115, 301] width 201 height 28
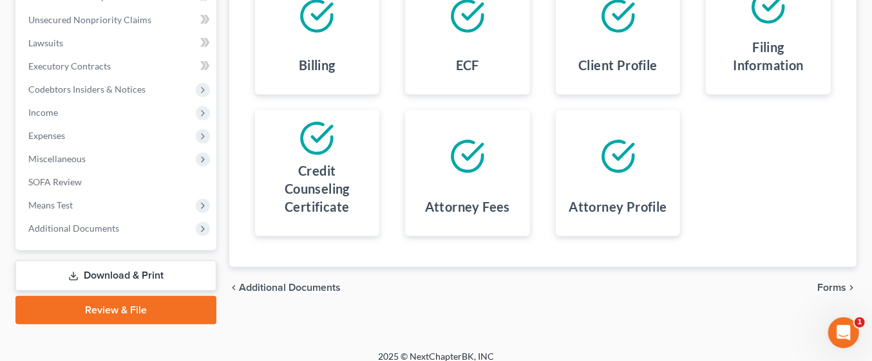
scroll to position [321, 0]
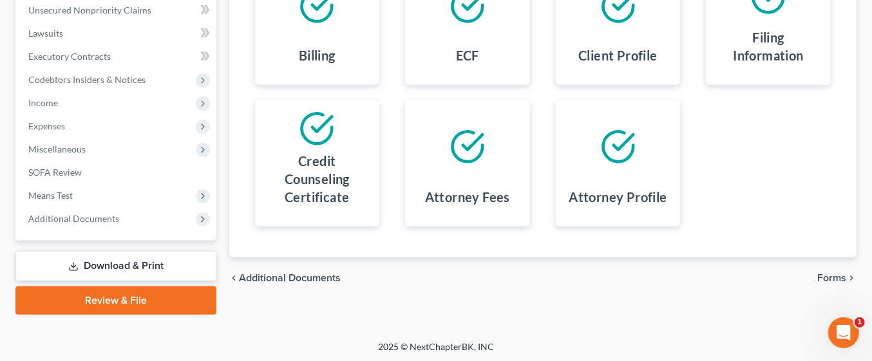
click at [834, 280] on span "Forms" at bounding box center [831, 278] width 29 height 10
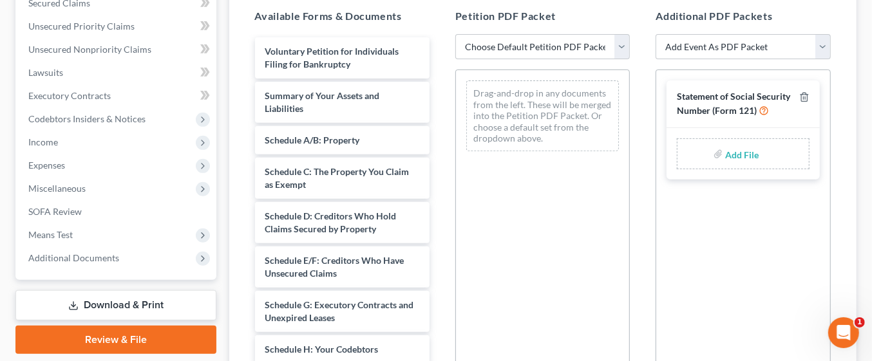
scroll to position [263, 0]
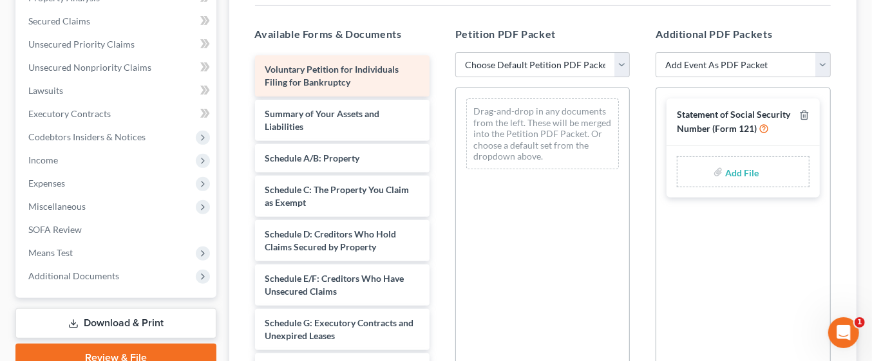
click at [372, 66] on span "Voluntary Petition for Individuals Filing for Bankruptcy" at bounding box center [332, 76] width 134 height 24
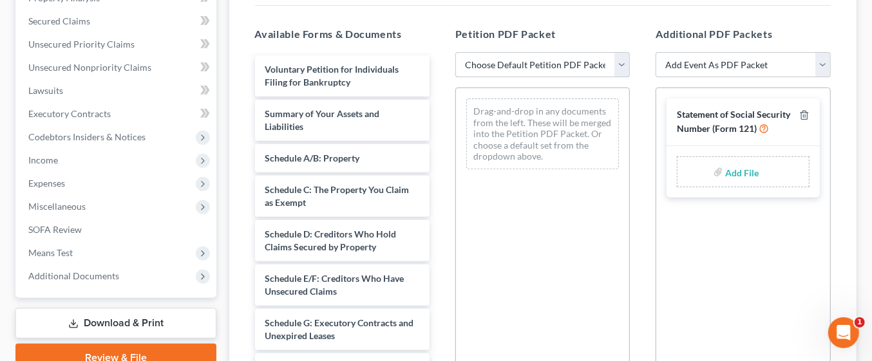
click at [624, 68] on select "Choose Default Petition PDF Packet Emergency Filing (Voluntary Petition and Cre…" at bounding box center [542, 65] width 175 height 26
click at [455, 52] on select "Choose Default Petition PDF Packet Emergency Filing (Voluntary Petition and Cre…" at bounding box center [542, 65] width 175 height 26
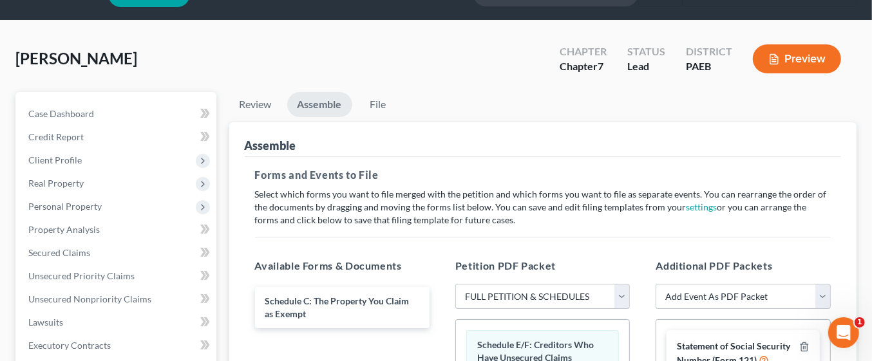
scroll to position [23, 0]
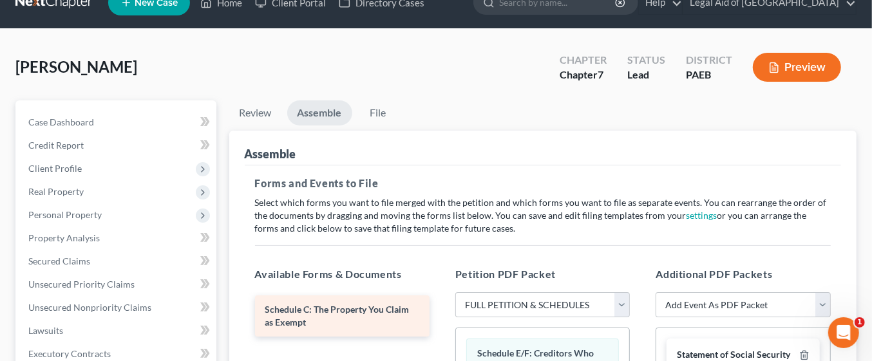
click at [374, 312] on span "Schedule C: The Property You Claim as Exempt" at bounding box center [337, 316] width 144 height 24
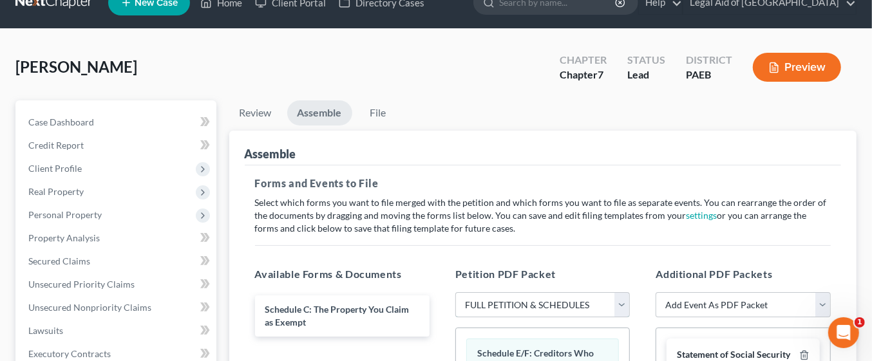
click at [620, 297] on select "Choose Default Petition PDF Packet Emergency Filing (Voluntary Petition and Cre…" at bounding box center [542, 305] width 175 height 26
select select "3"
click at [455, 292] on select "Choose Default Petition PDF Packet Emergency Filing (Voluntary Petition and Cre…" at bounding box center [542, 305] width 175 height 26
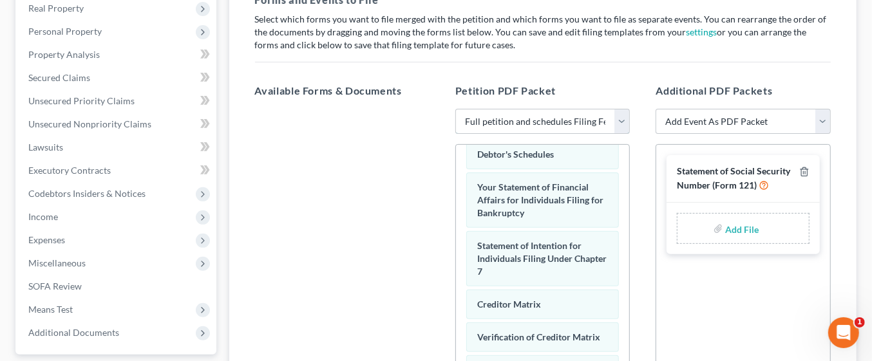
scroll to position [465, 0]
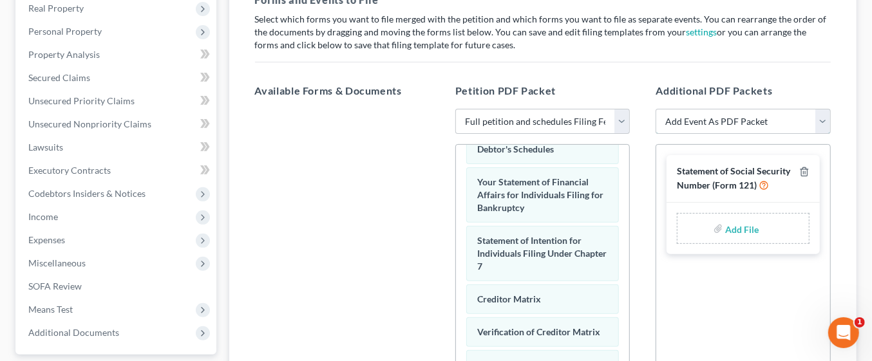
click at [813, 117] on select "Add Event As PDF Packet Amended Matrix List of Creditors (Fee) Application to H…" at bounding box center [743, 122] width 175 height 26
click at [339, 303] on div at bounding box center [342, 286] width 195 height 354
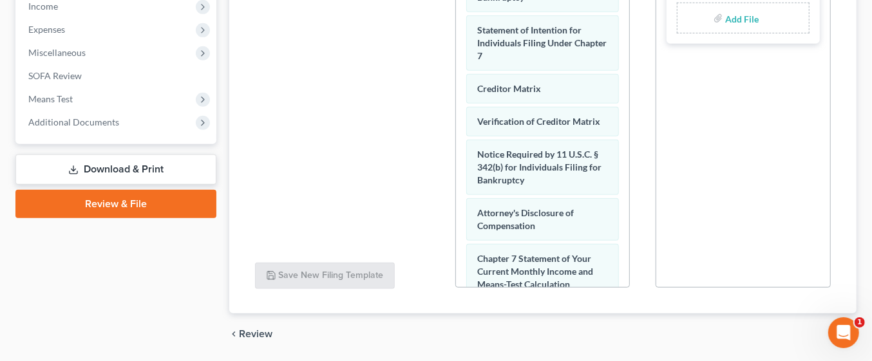
scroll to position [458, 0]
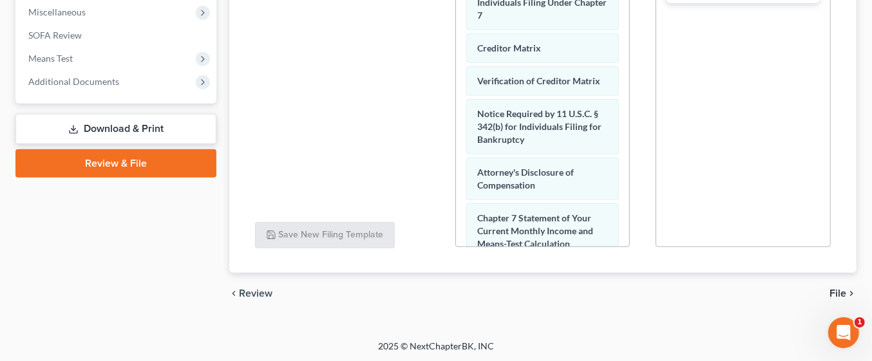
click at [847, 296] on icon "chevron_right" at bounding box center [851, 294] width 10 height 10
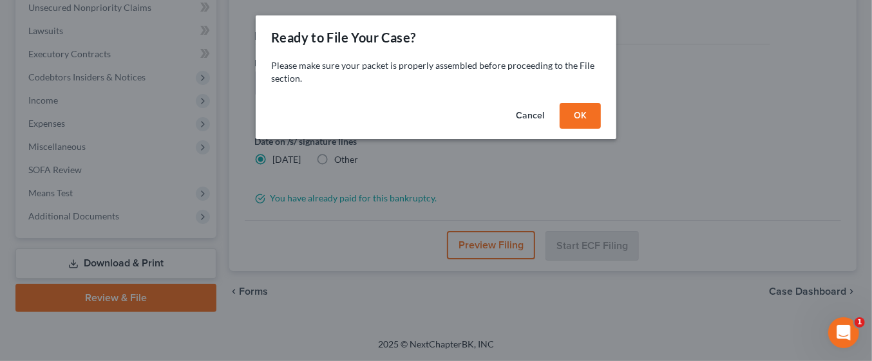
scroll to position [321, 0]
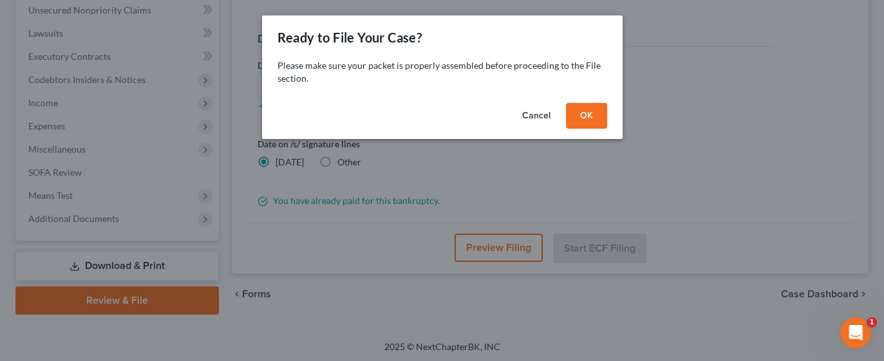
click at [538, 112] on button "Cancel" at bounding box center [536, 116] width 49 height 26
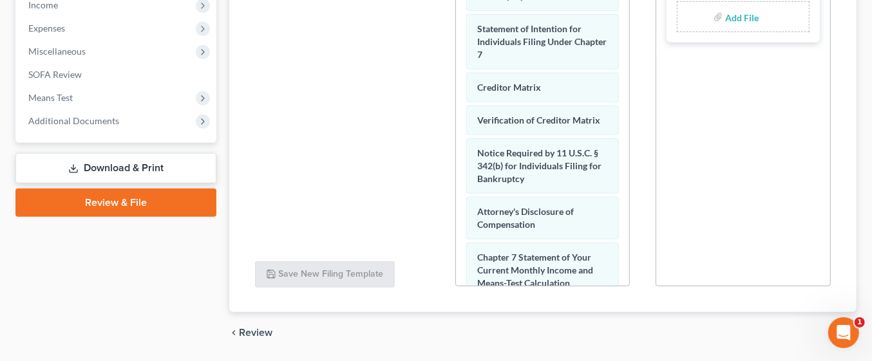
scroll to position [458, 0]
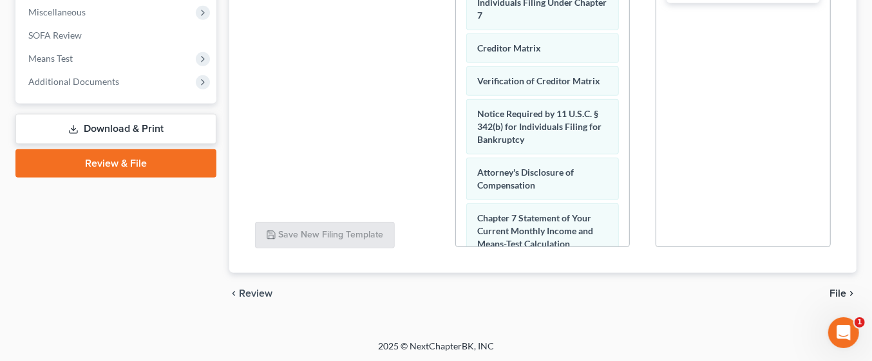
click at [849, 291] on icon "chevron_right" at bounding box center [851, 294] width 10 height 10
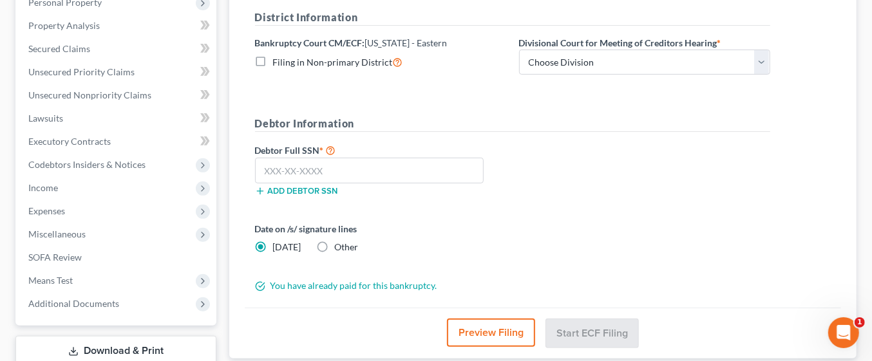
scroll to position [233, 0]
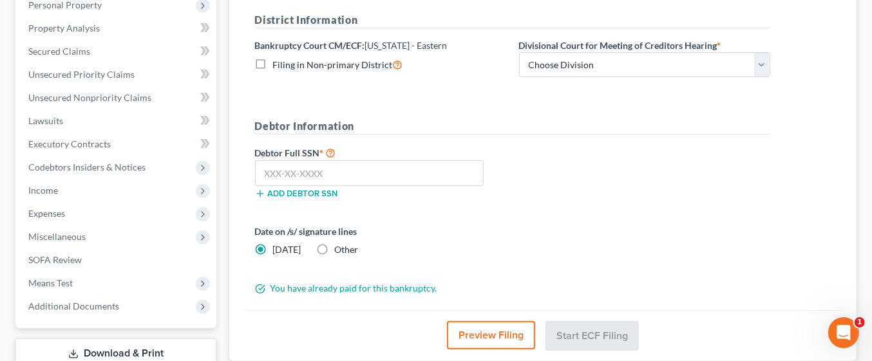
click at [240, 138] on div "File Almost There... Complete Required * Fields District Information Bankruptcy…" at bounding box center [543, 141] width 628 height 441
paste input "203-74-5330"
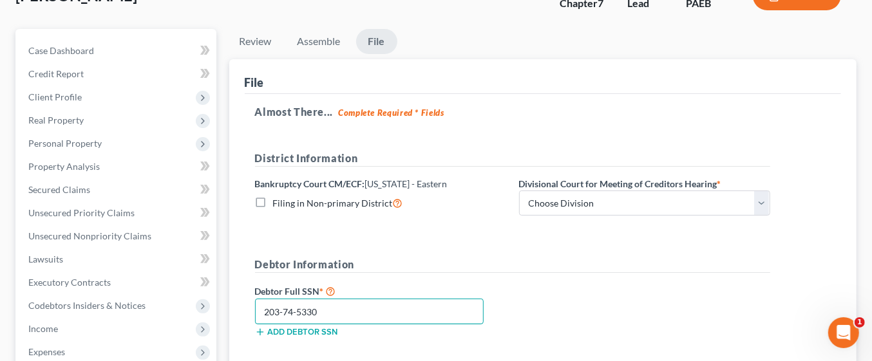
scroll to position [321, 0]
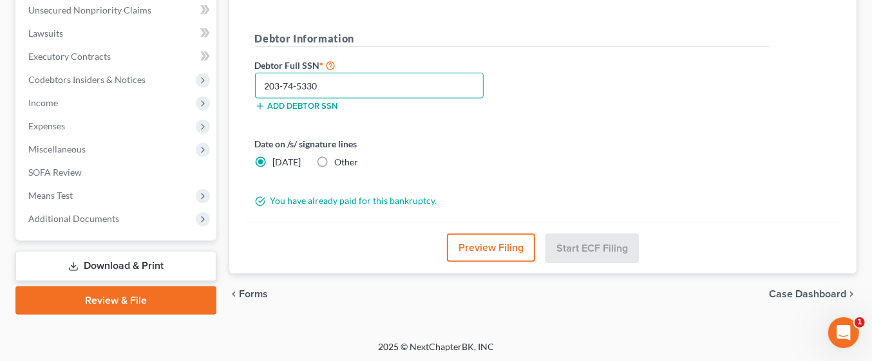
type input "203-74-5330"
click at [517, 243] on button "Preview Filing" at bounding box center [491, 248] width 88 height 28
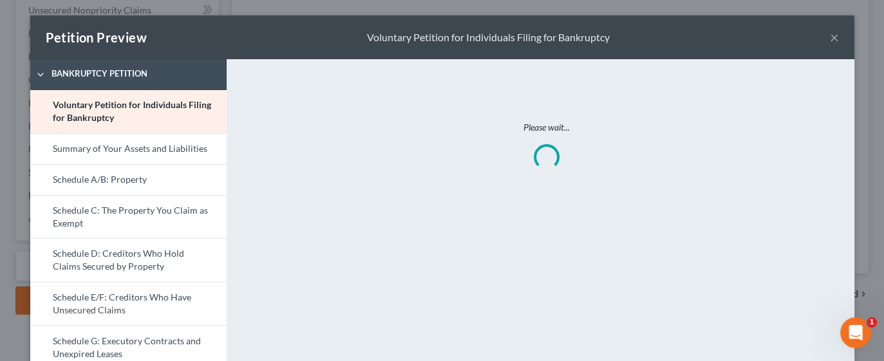
click at [830, 37] on button "×" at bounding box center [834, 37] width 9 height 15
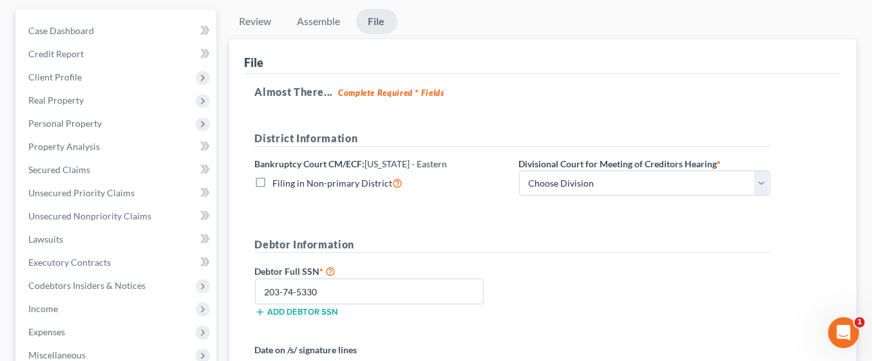
scroll to position [110, 0]
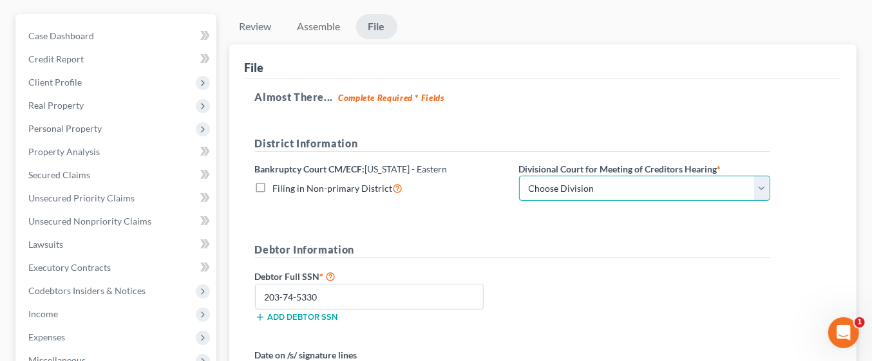
click at [761, 187] on select "Choose Division Philadelphia Reading" at bounding box center [644, 189] width 251 height 26
select select "0"
click at [519, 176] on select "Choose Division Philadelphia Reading" at bounding box center [644, 189] width 251 height 26
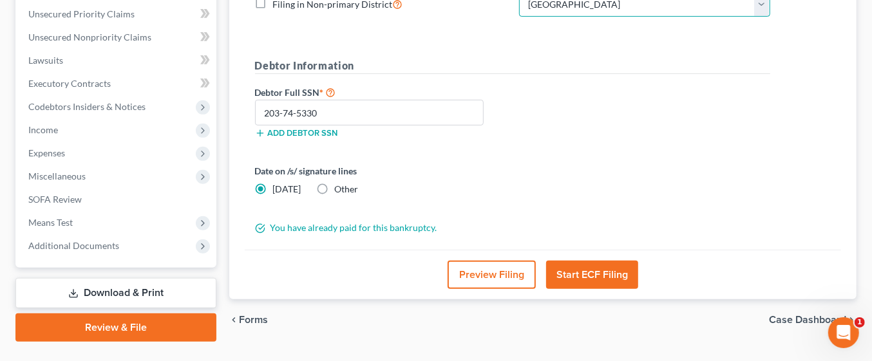
scroll to position [299, 0]
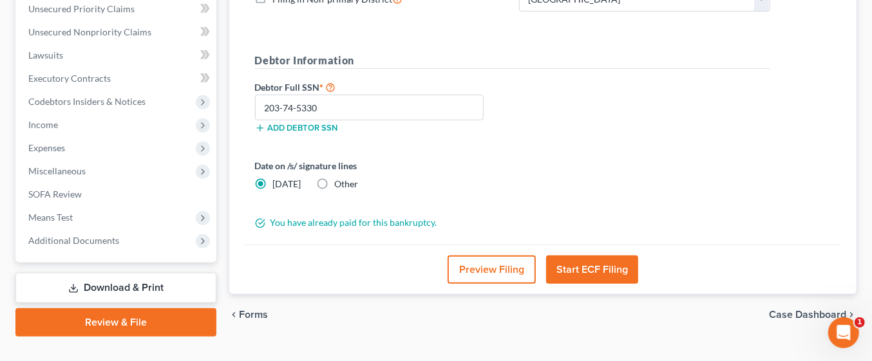
click at [597, 265] on button "Start ECF Filing" at bounding box center [592, 270] width 92 height 28
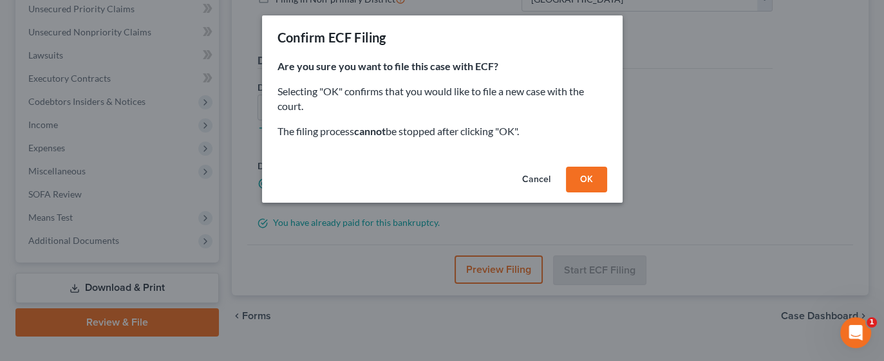
click at [598, 184] on button "OK" at bounding box center [586, 180] width 41 height 26
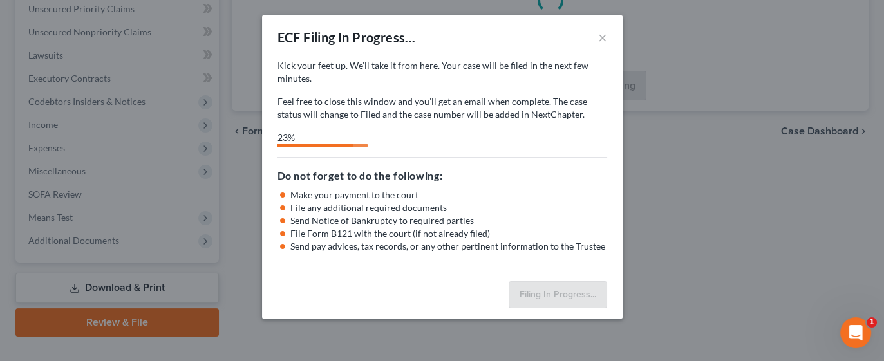
select select "0"
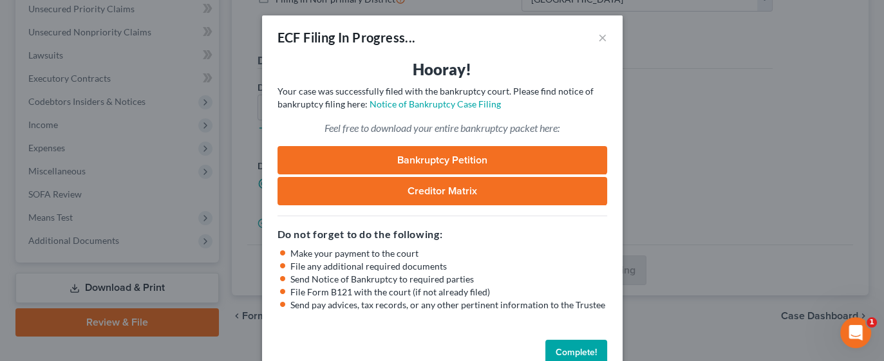
click at [577, 352] on button "Complete!" at bounding box center [577, 353] width 62 height 26
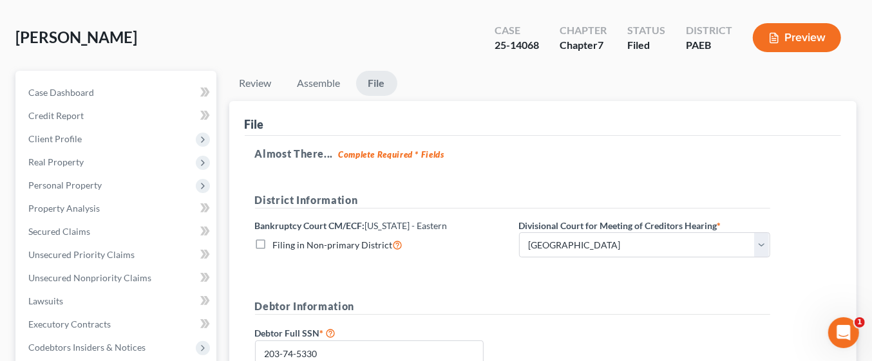
scroll to position [0, 0]
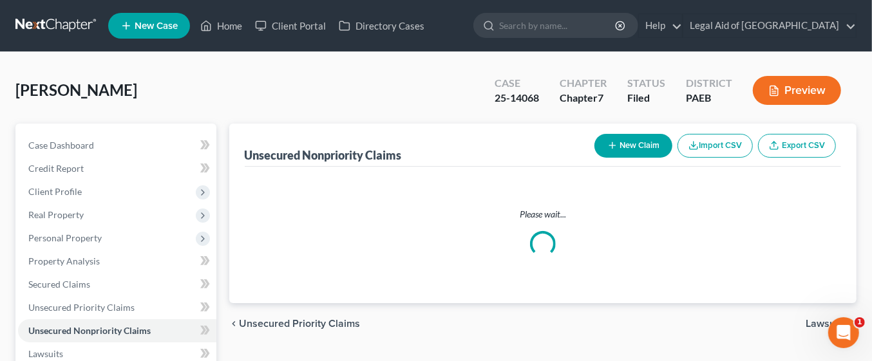
scroll to position [321, 0]
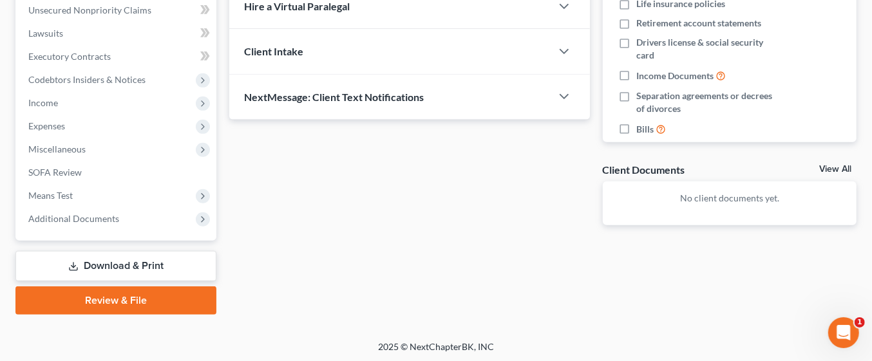
scroll to position [200, 0]
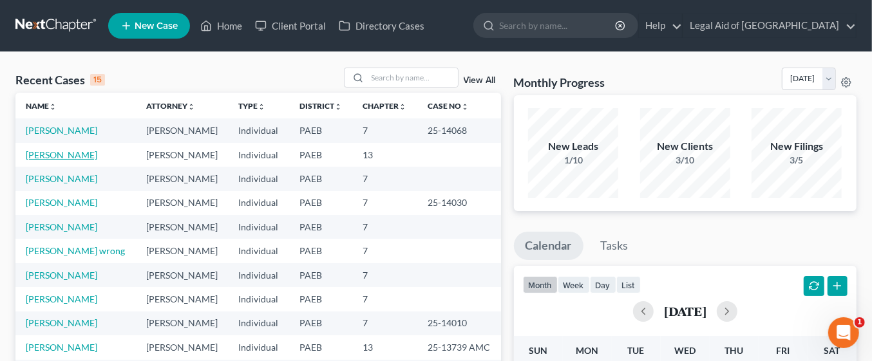
click at [86, 151] on link "[PERSON_NAME]" at bounding box center [62, 154] width 72 height 11
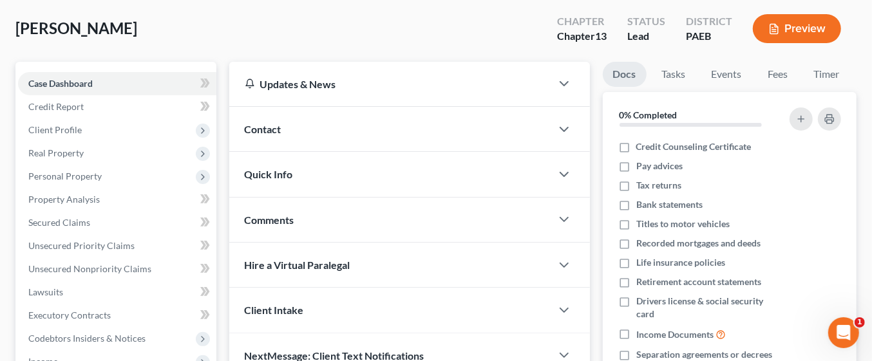
scroll to position [59, 0]
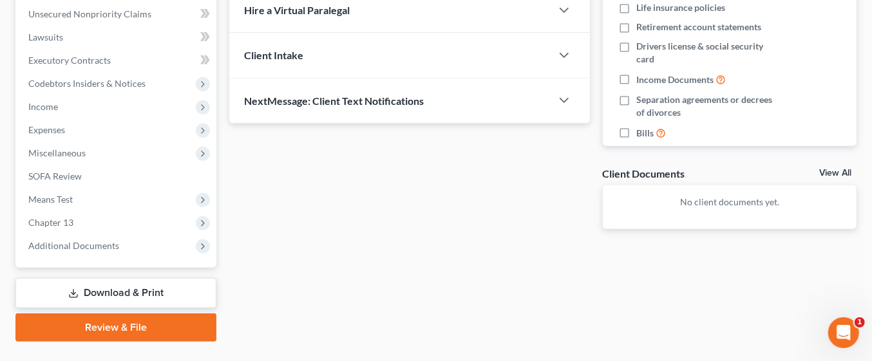
click at [151, 289] on link "Download & Print" at bounding box center [115, 293] width 201 height 30
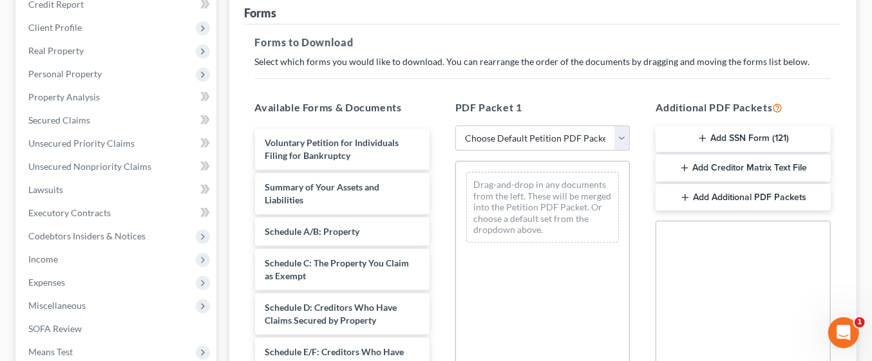
scroll to position [167, 0]
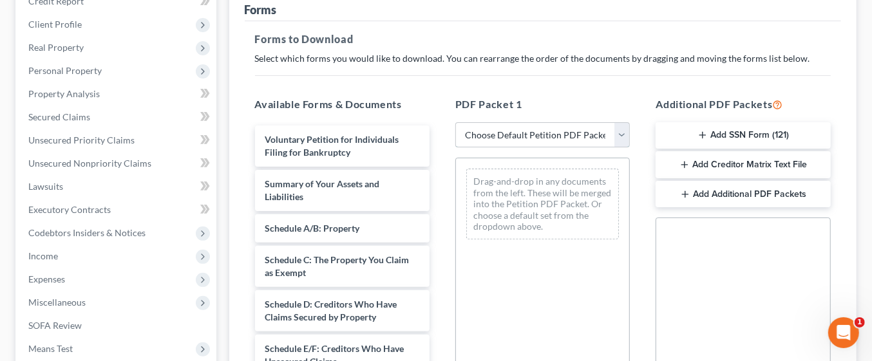
click at [626, 137] on select "Choose Default Petition PDF Packet Complete Bankruptcy Petition (all forms and …" at bounding box center [542, 135] width 175 height 26
select select "0"
click at [461, 122] on select "Choose Default Petition PDF Packet Complete Bankruptcy Petition (all forms and …" at bounding box center [542, 135] width 175 height 26
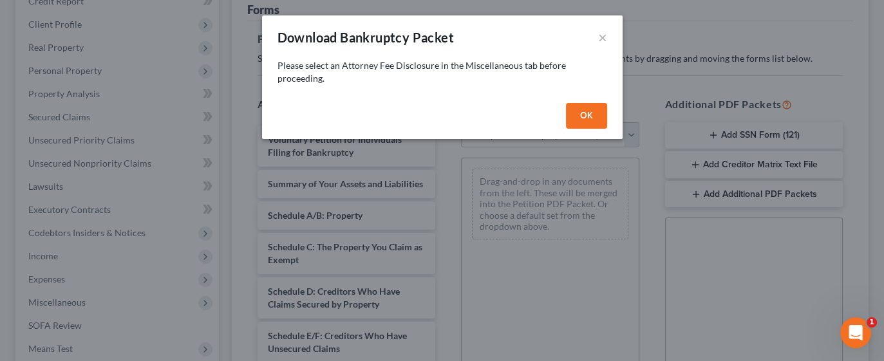
click at [586, 115] on button "OK" at bounding box center [586, 116] width 41 height 26
select select
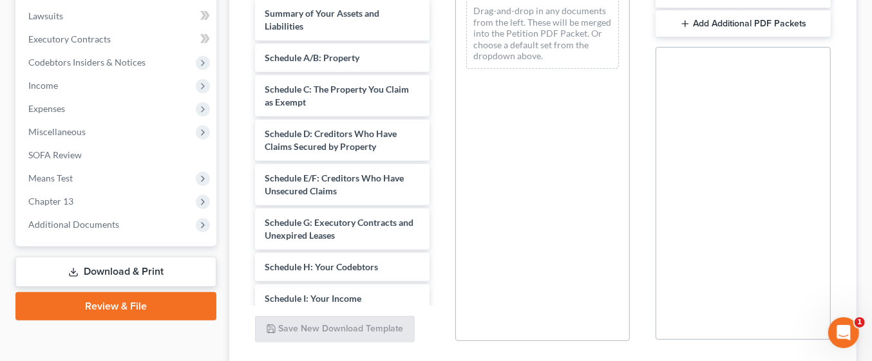
scroll to position [343, 0]
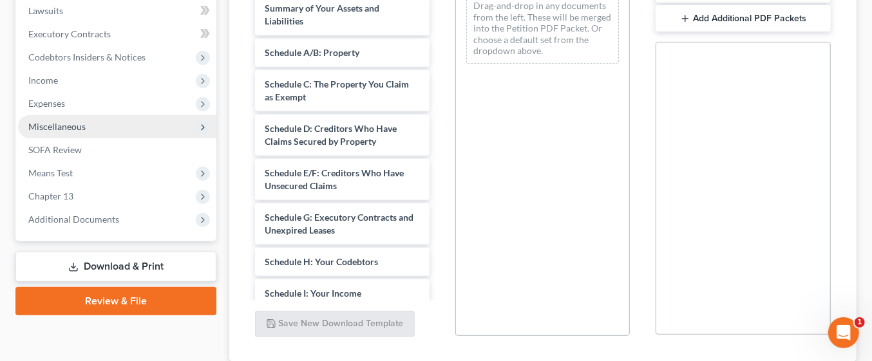
click at [111, 128] on span "Miscellaneous" at bounding box center [117, 126] width 198 height 23
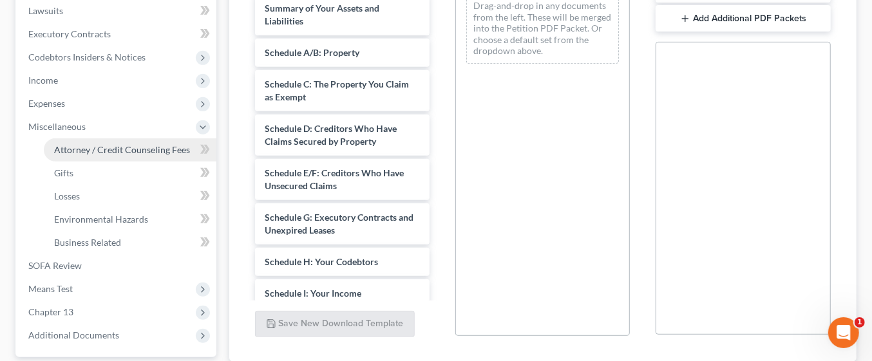
click at [156, 148] on span "Attorney / Credit Counseling Fees" at bounding box center [122, 149] width 136 height 11
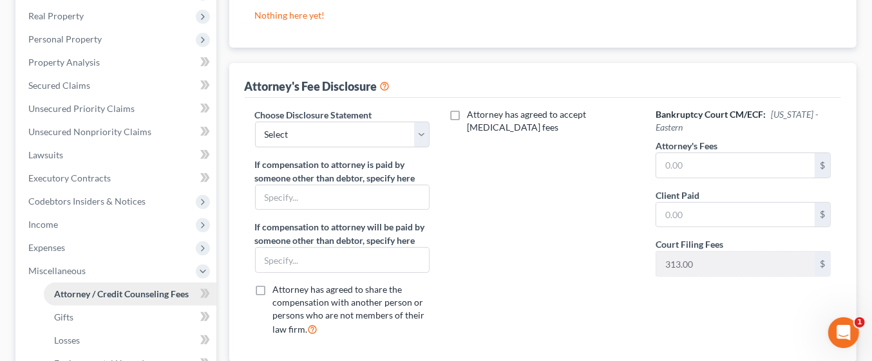
scroll to position [207, 0]
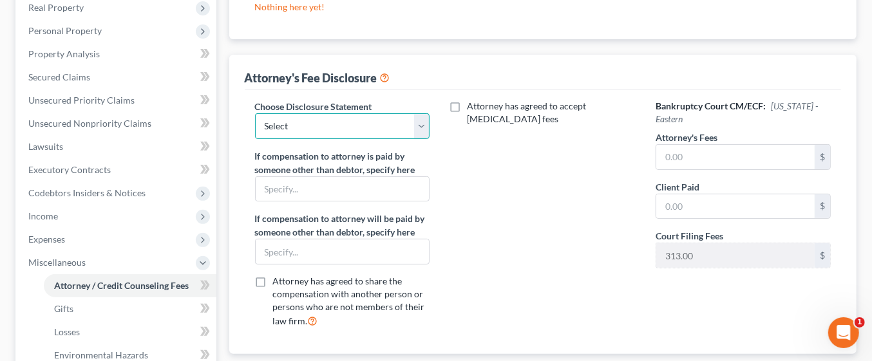
click at [419, 121] on select "Select KY Disclosure" at bounding box center [342, 126] width 175 height 26
select select "0"
click at [255, 113] on select "Select KY Disclosure" at bounding box center [342, 126] width 175 height 26
click at [738, 155] on input "text" at bounding box center [735, 157] width 158 height 24
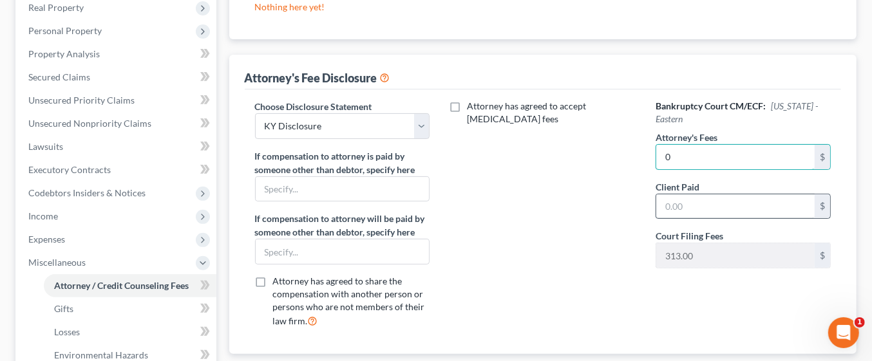
type input "0"
click at [712, 206] on input "text" at bounding box center [735, 207] width 158 height 24
type input "0"
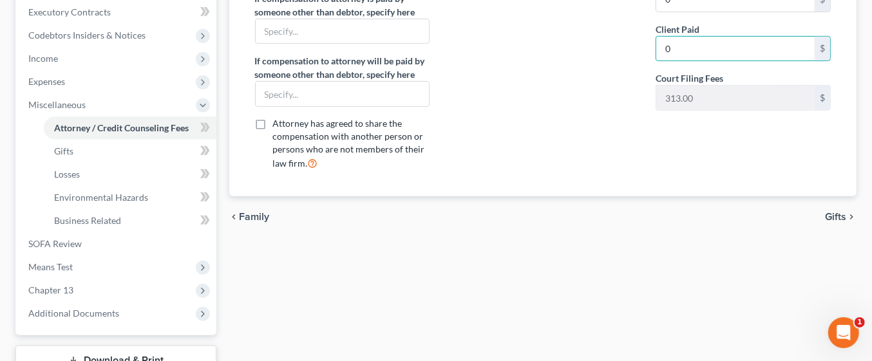
click at [852, 214] on icon "chevron_right" at bounding box center [851, 217] width 10 height 10
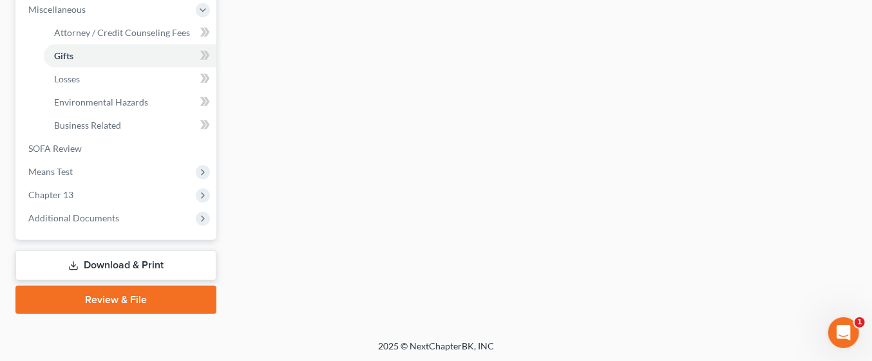
click at [148, 263] on link "Download & Print" at bounding box center [115, 266] width 201 height 30
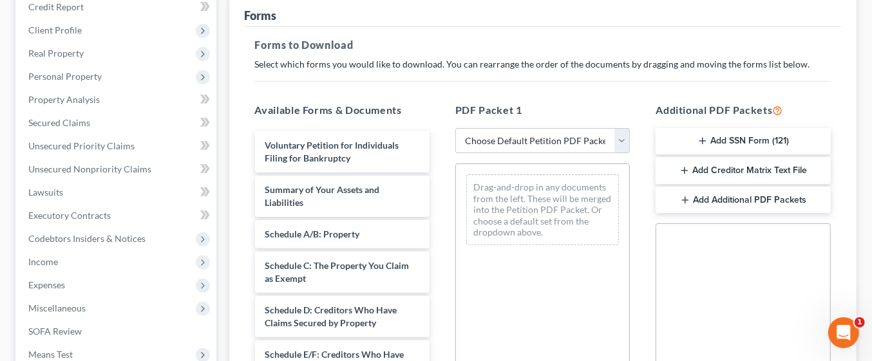
scroll to position [167, 0]
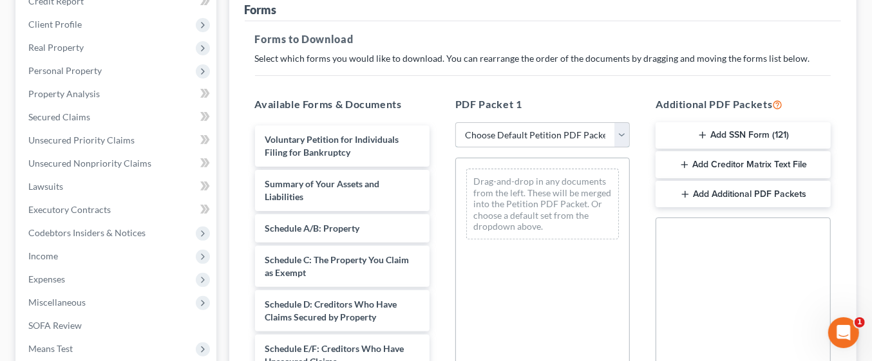
click at [626, 131] on select "Choose Default Petition PDF Packet Complete Bankruptcy Petition (all forms and …" at bounding box center [542, 135] width 175 height 26
select select "0"
click at [455, 122] on select "Choose Default Petition PDF Packet Complete Bankruptcy Petition (all forms and …" at bounding box center [542, 135] width 175 height 26
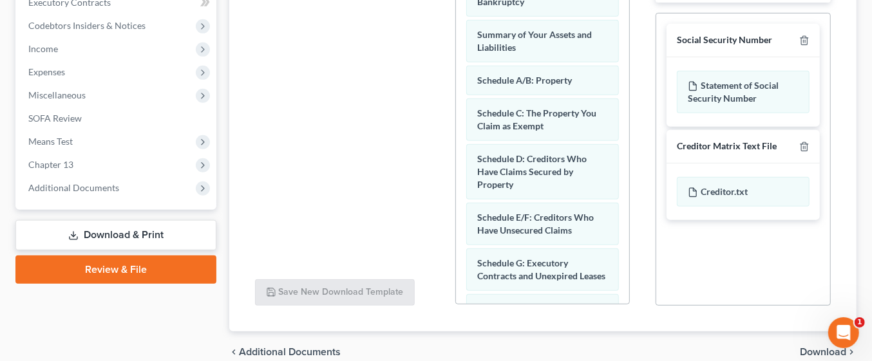
scroll to position [433, 0]
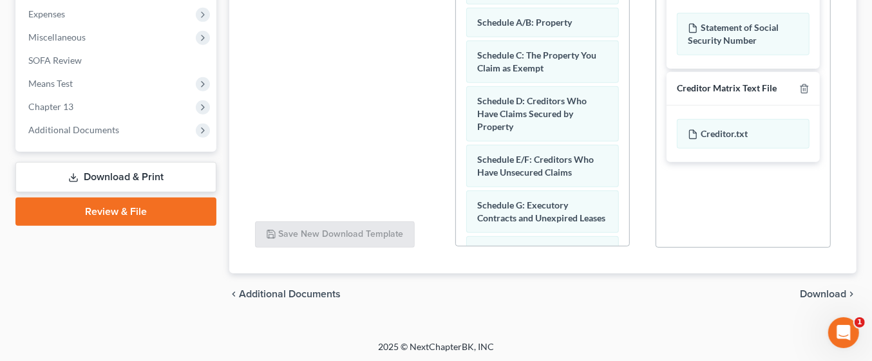
click at [832, 293] on span "Download" at bounding box center [823, 294] width 46 height 10
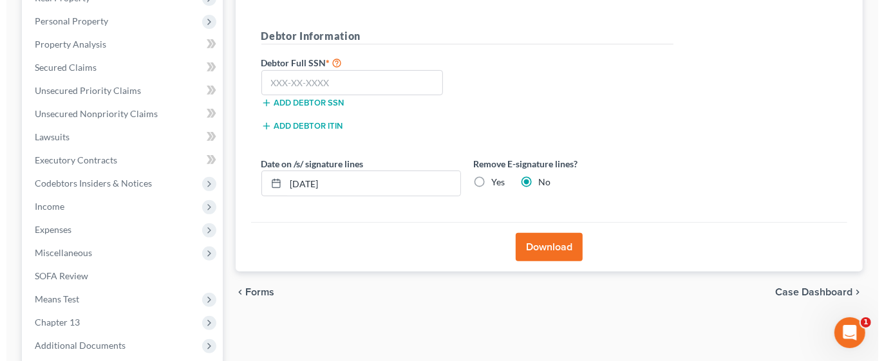
scroll to position [209, 0]
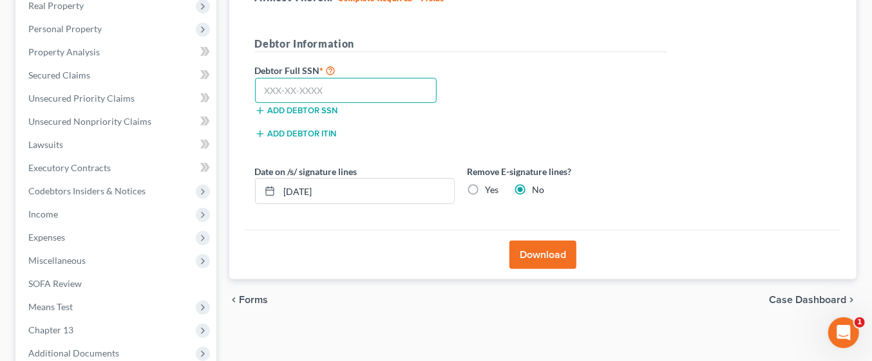
paste input "072-68-6133"
type input "072-68-6133"
click at [555, 255] on button "Download" at bounding box center [543, 255] width 67 height 28
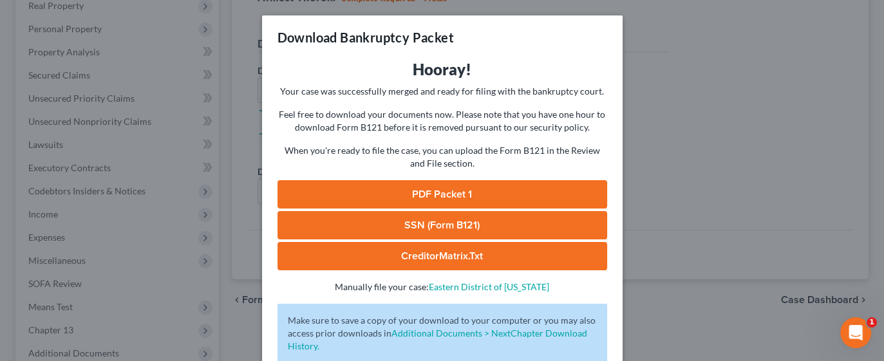
click at [537, 202] on link "PDF Packet 1" at bounding box center [443, 194] width 330 height 28
